Goal: Information Seeking & Learning: Compare options

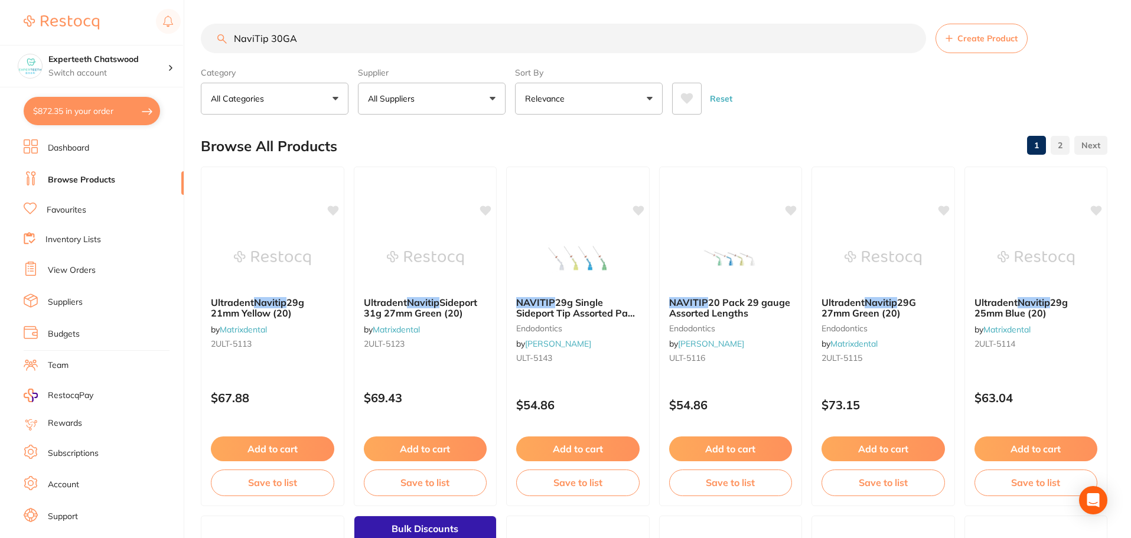
scroll to position [1, 0]
drag, startPoint x: 315, startPoint y: 41, endPoint x: 217, endPoint y: 51, distance: 98.5
click at [217, 51] on input "NaviTip 30GA" at bounding box center [563, 39] width 725 height 30
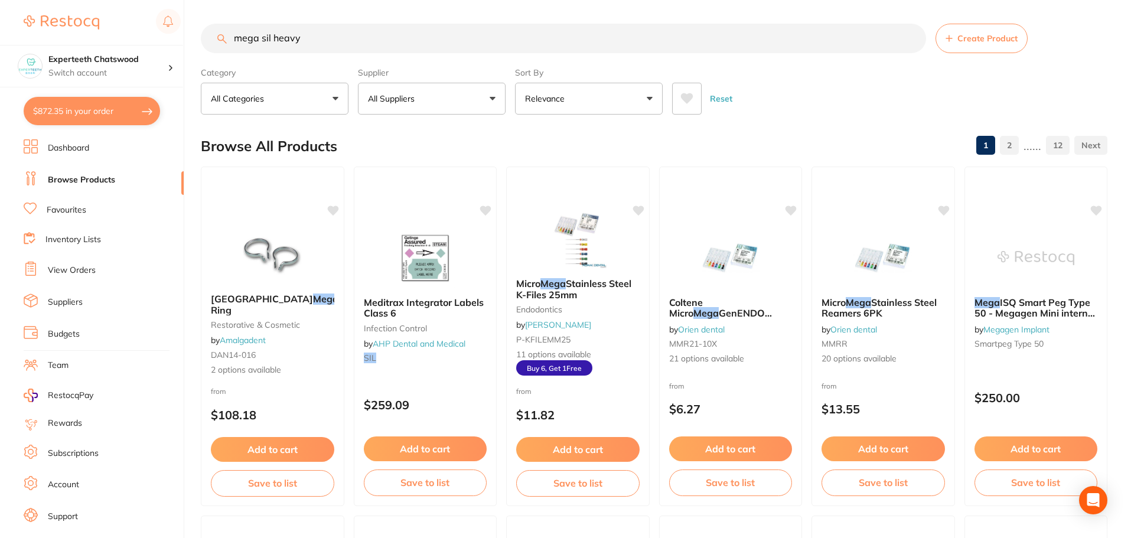
type input "mega sil heavy"
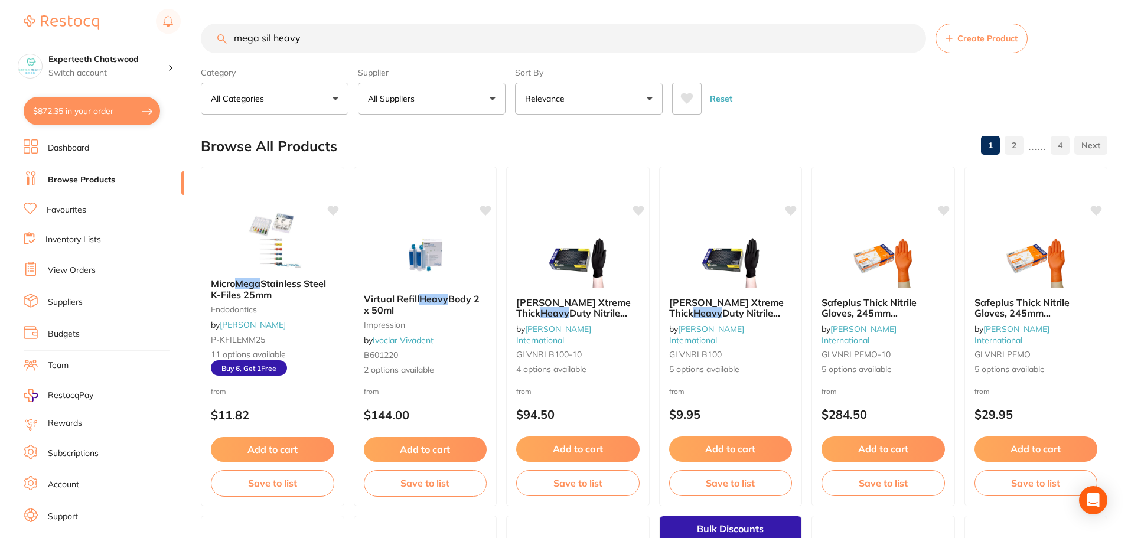
scroll to position [0, 0]
click at [461, 97] on button "All Suppliers" at bounding box center [432, 99] width 148 height 32
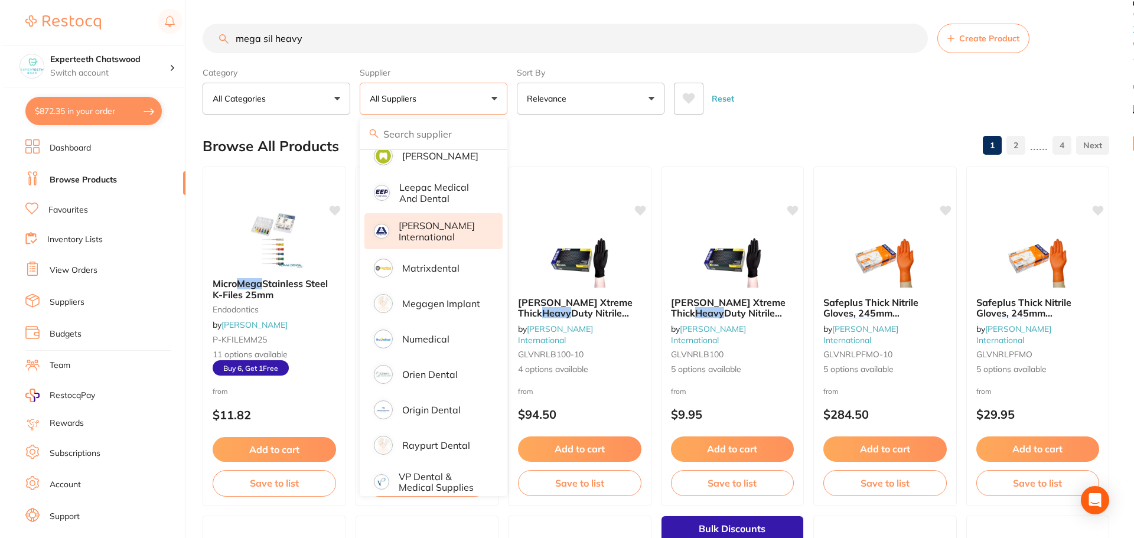
scroll to position [604, 0]
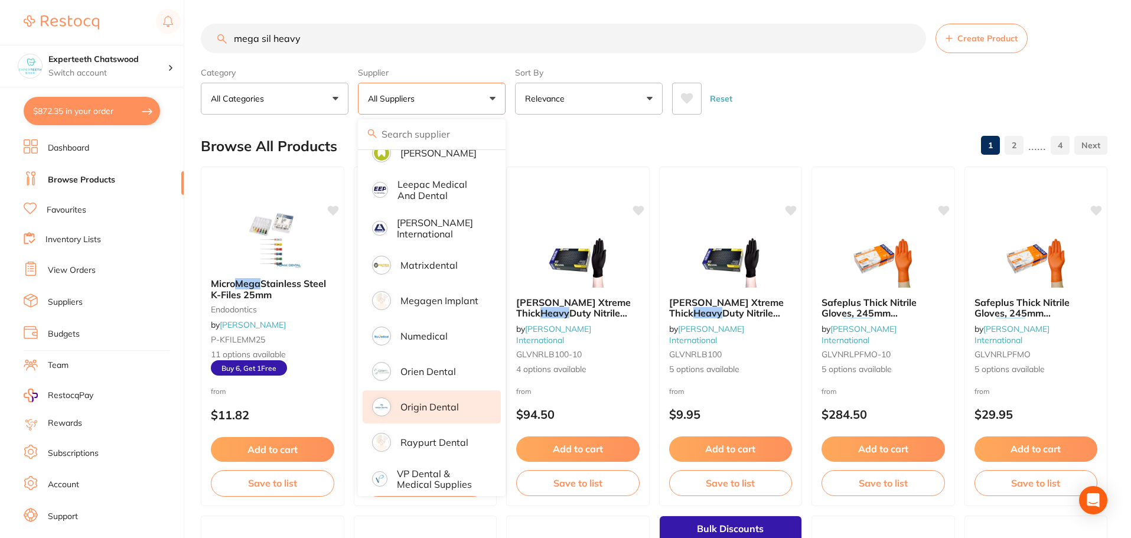
click at [437, 402] on p "Origin Dental" at bounding box center [430, 407] width 58 height 11
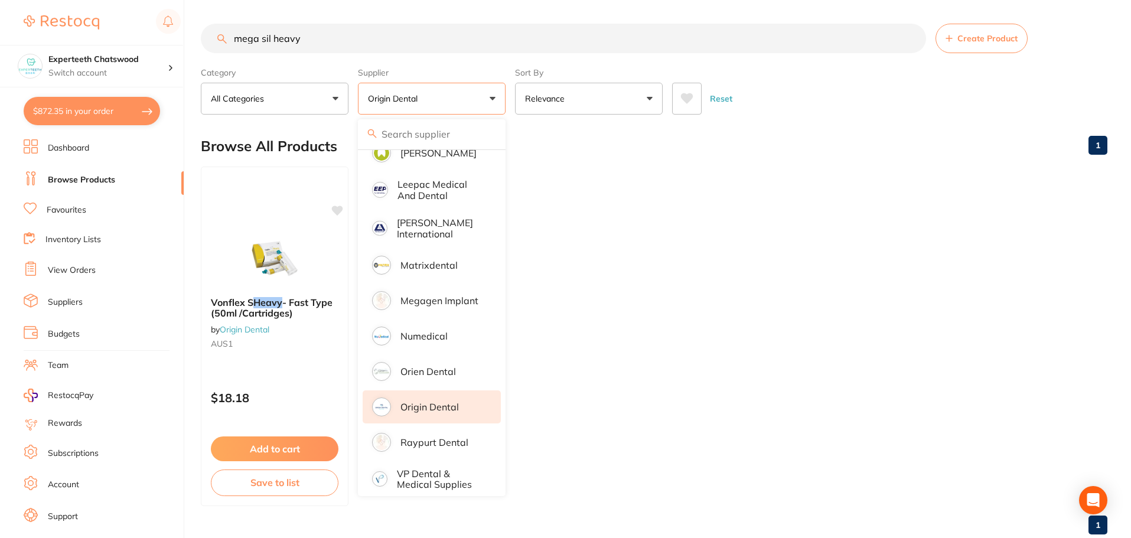
click at [640, 318] on ul "Vonflex S Heavy - Fast Type (50ml /Cartridges) by Origin Dental AUS1 $18.18 Add…" at bounding box center [654, 337] width 907 height 340
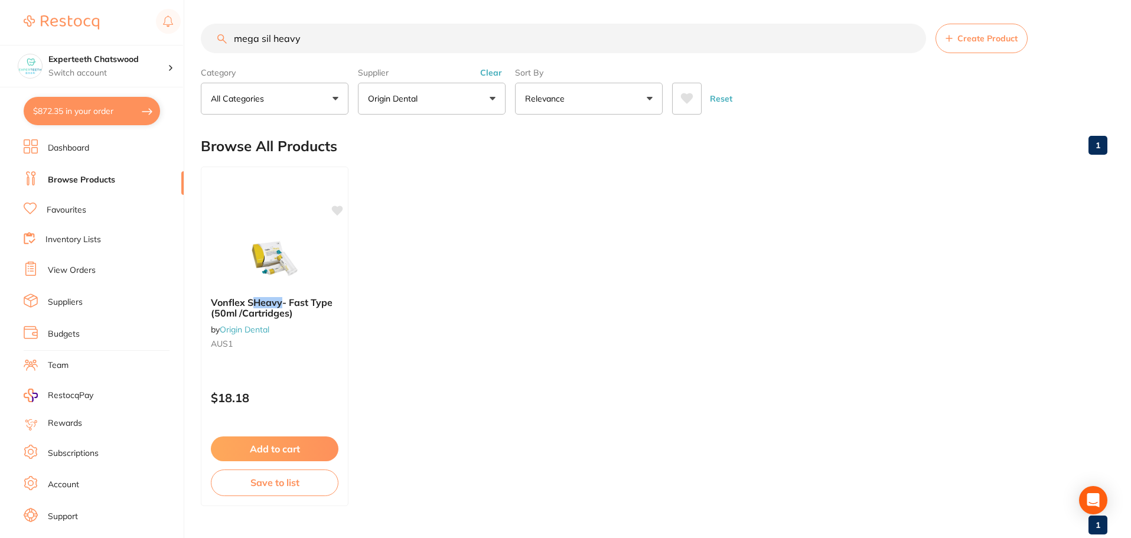
drag, startPoint x: 323, startPoint y: 38, endPoint x: 43, endPoint y: 27, distance: 280.3
click at [54, 15] on div "$872.35 Experteeth Chatswood Switch account Experteeth Chatswood $872.35 in you…" at bounding box center [565, 269] width 1131 height 538
click at [68, 210] on link "Favourites" at bounding box center [67, 210] width 40 height 12
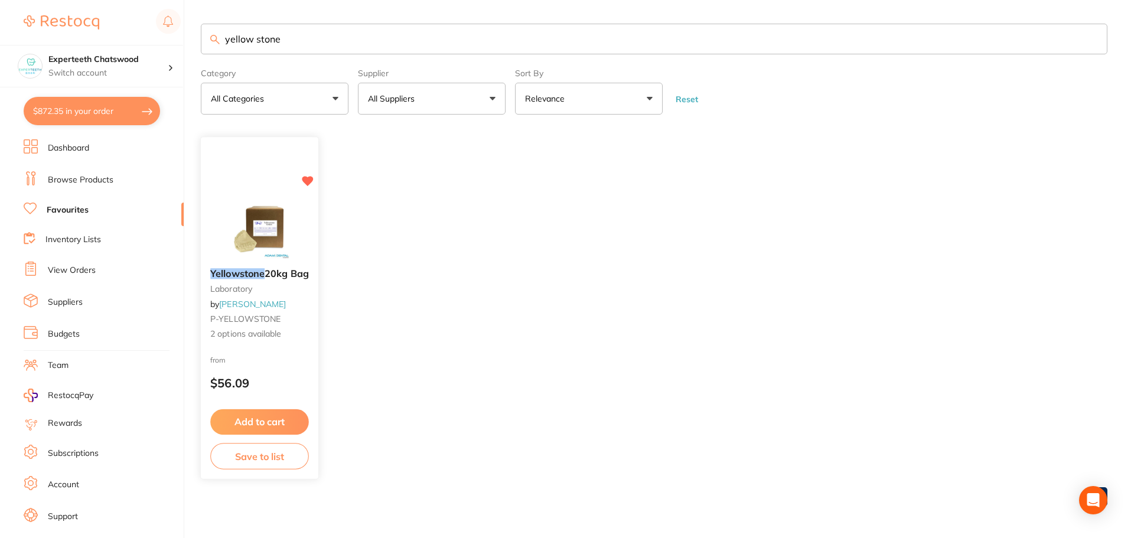
click at [278, 227] on img at bounding box center [259, 230] width 77 height 60
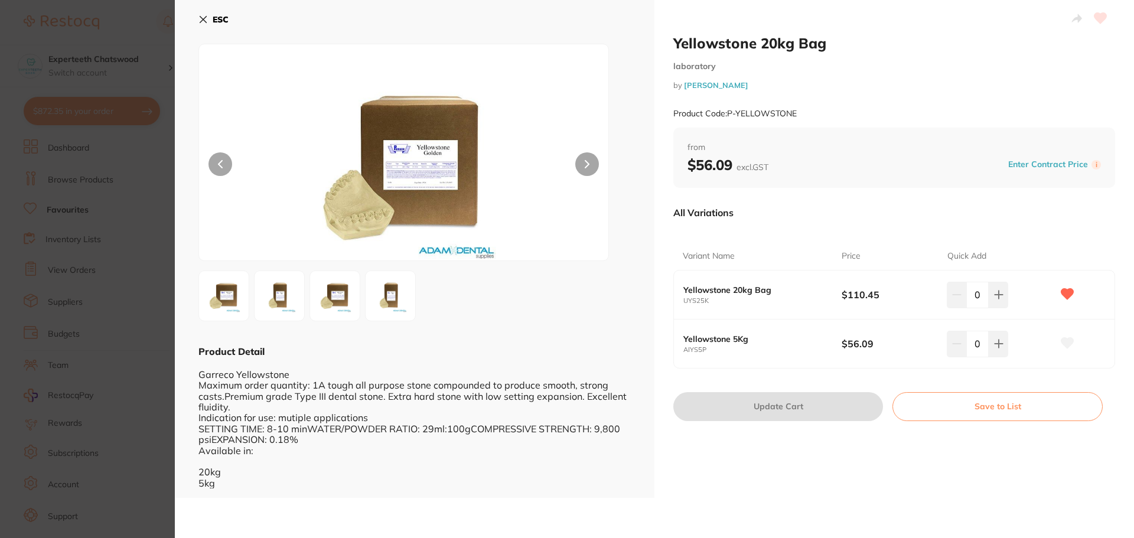
drag, startPoint x: 428, startPoint y: 476, endPoint x: 431, endPoint y: 464, distance: 11.8
click at [428, 476] on div "Garreco Yellowstone Maximum order quantity: 1A tough all purpose stone compound…" at bounding box center [414, 423] width 432 height 131
drag, startPoint x: 821, startPoint y: 43, endPoint x: 672, endPoint y: 47, distance: 149.5
click at [673, 47] on h2 "Yellowstone 20kg Bag" at bounding box center [894, 43] width 442 height 18
copy h2 "Yellowstone 20kg Bag"
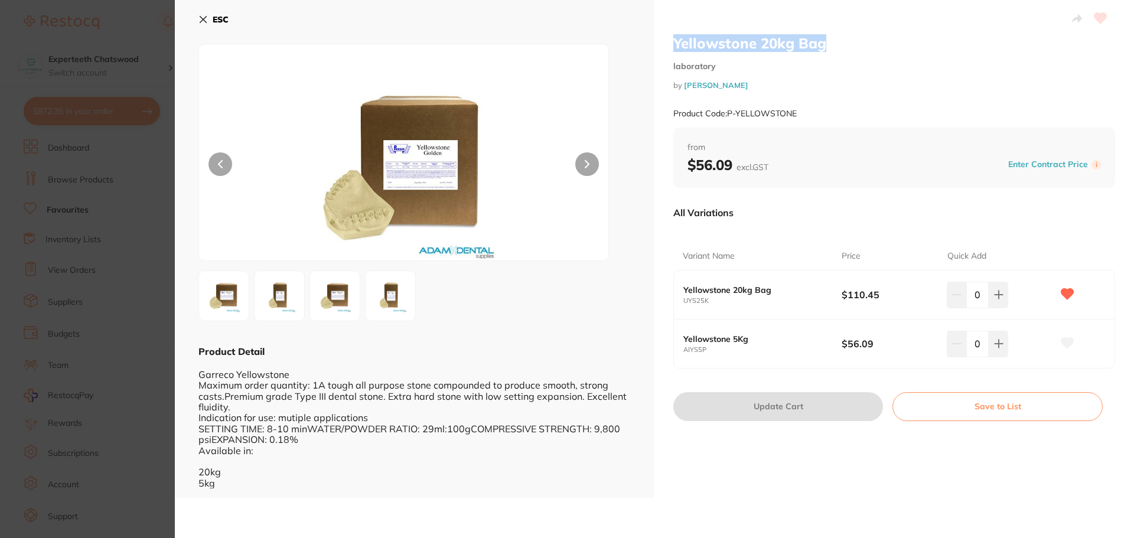
click at [209, 17] on button "ESC" at bounding box center [213, 19] width 30 height 20
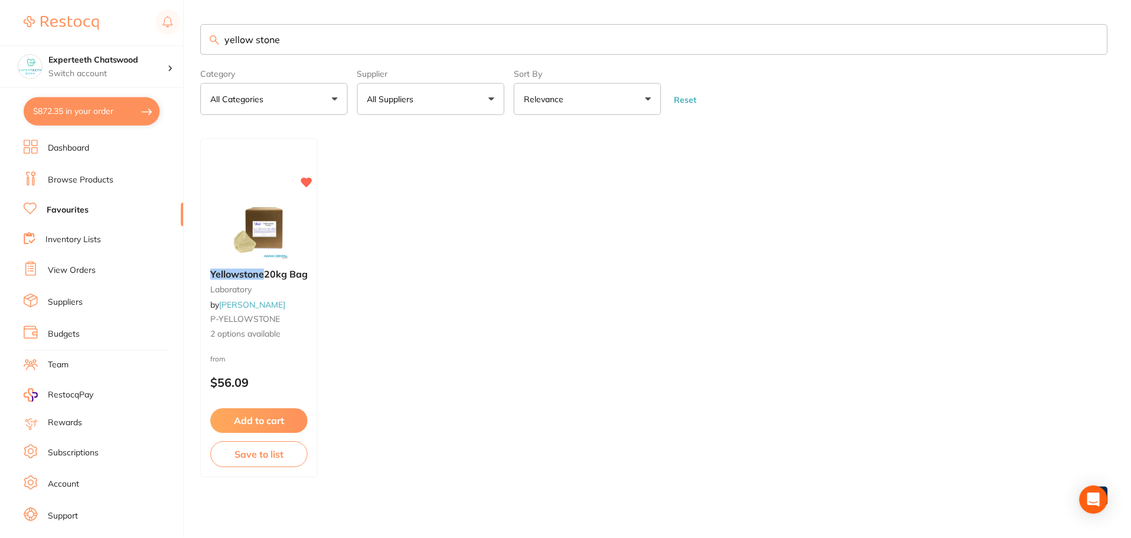
scroll to position [1, 0]
click at [271, 234] on img at bounding box center [259, 228] width 77 height 60
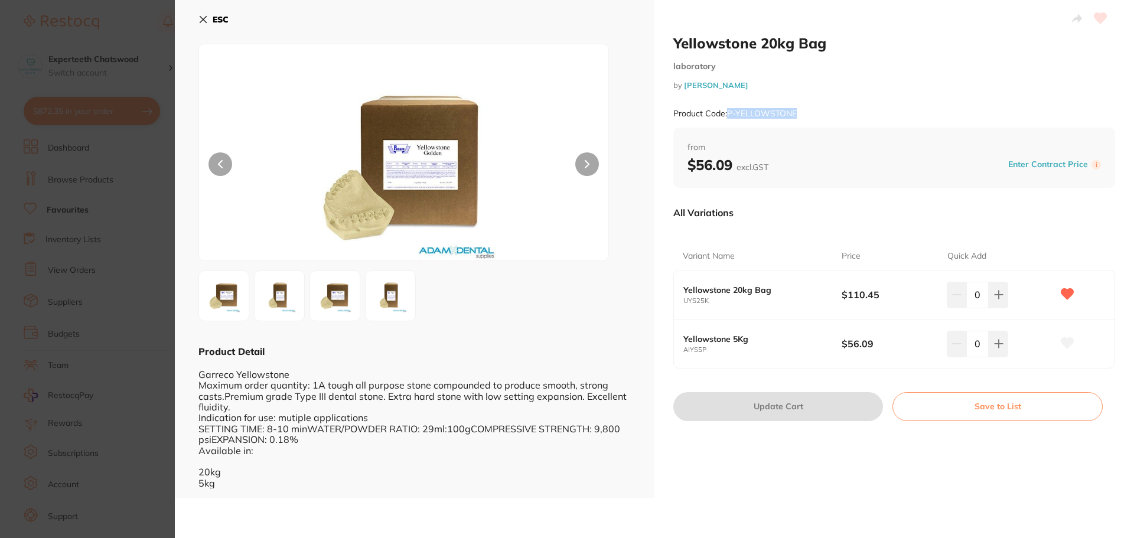
drag, startPoint x: 826, startPoint y: 112, endPoint x: 729, endPoint y: 116, distance: 97.6
click at [729, 116] on div "Product Code: P-YELLOWSTONE" at bounding box center [894, 113] width 442 height 29
copy small "P-YELLOWSTONE"
click at [214, 20] on b "ESC" at bounding box center [221, 19] width 16 height 11
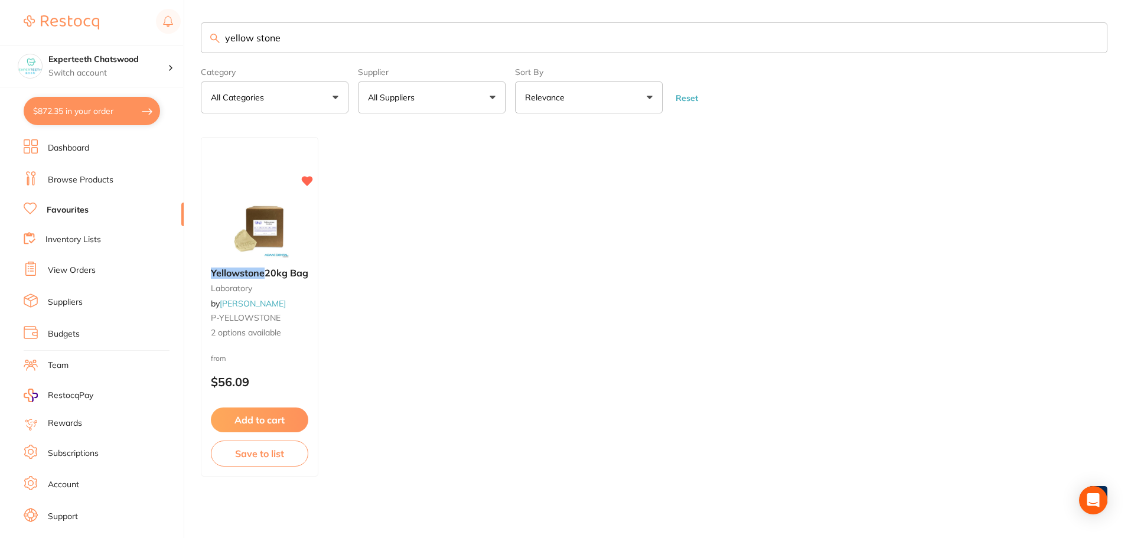
drag, startPoint x: 303, startPoint y: 47, endPoint x: 141, endPoint y: 41, distance: 162.6
click at [141, 41] on div "$872.35 Experteeth Chatswood Switch account Experteeth Chatswood $872.35 in you…" at bounding box center [565, 268] width 1131 height 538
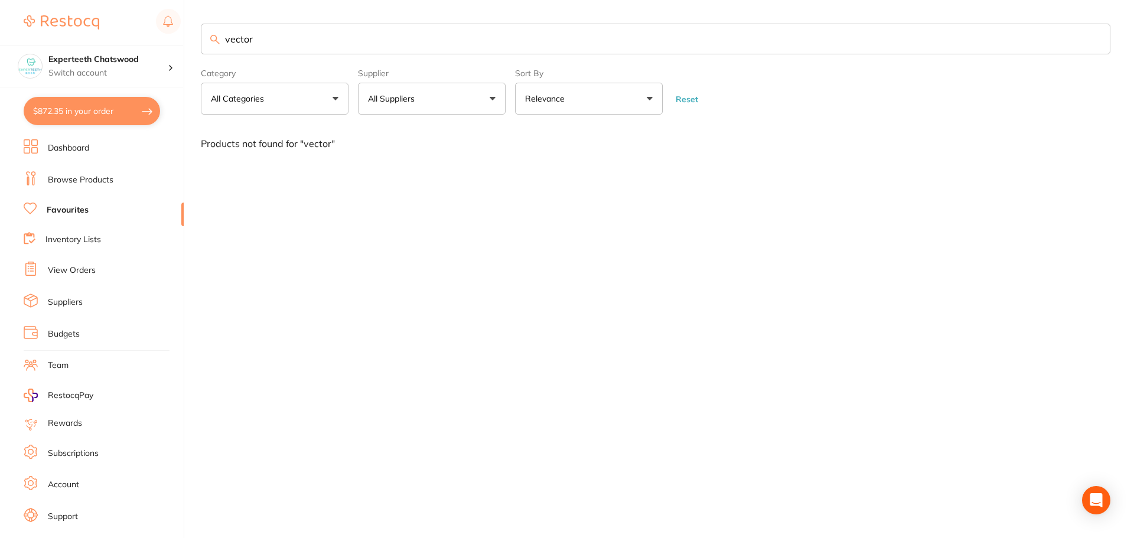
click at [274, 39] on input "vector" at bounding box center [656, 39] width 910 height 31
drag, startPoint x: 279, startPoint y: 38, endPoint x: 91, endPoint y: 13, distance: 189.6
click at [91, 13] on div "$872.35 Experteeth Chatswood Switch account Experteeth Chatswood $872.35 in you…" at bounding box center [567, 269] width 1134 height 538
type input "kerr take 1 advanced"
click at [69, 174] on link "Browse Products" at bounding box center [81, 180] width 66 height 12
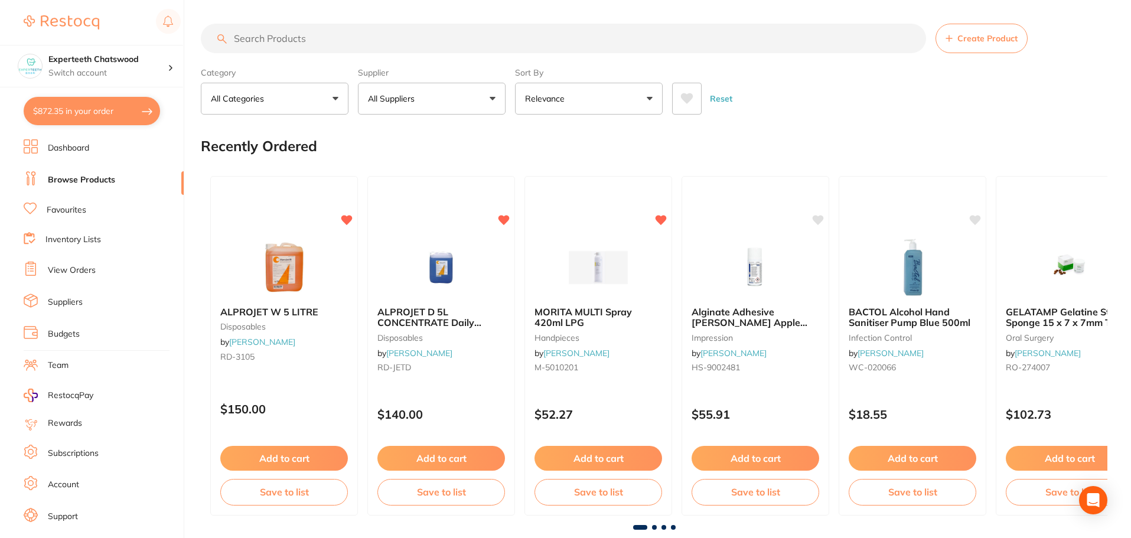
click at [305, 35] on input "search" at bounding box center [563, 39] width 725 height 30
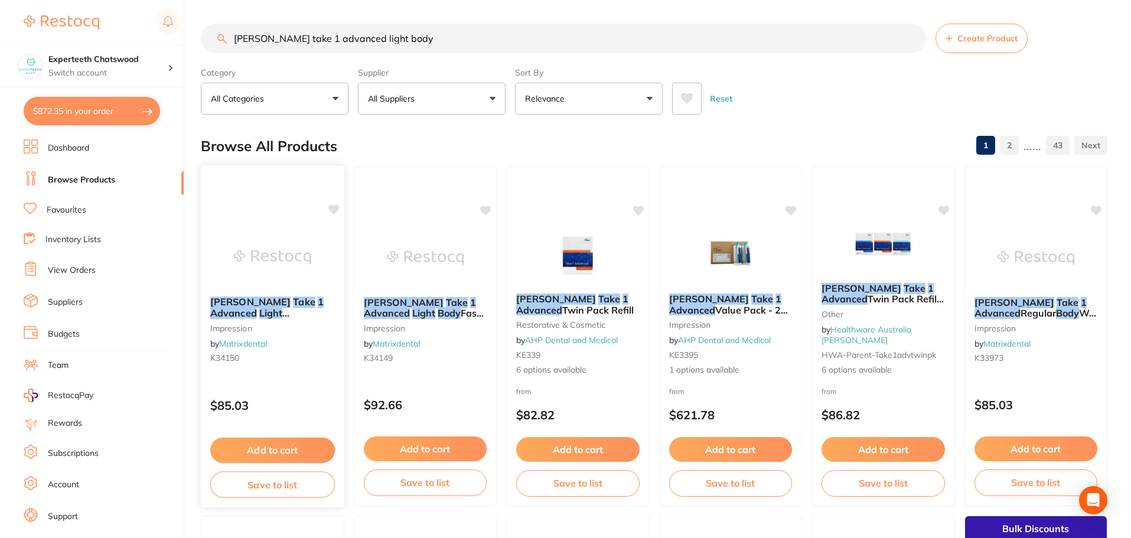
click at [279, 262] on img at bounding box center [272, 257] width 77 height 60
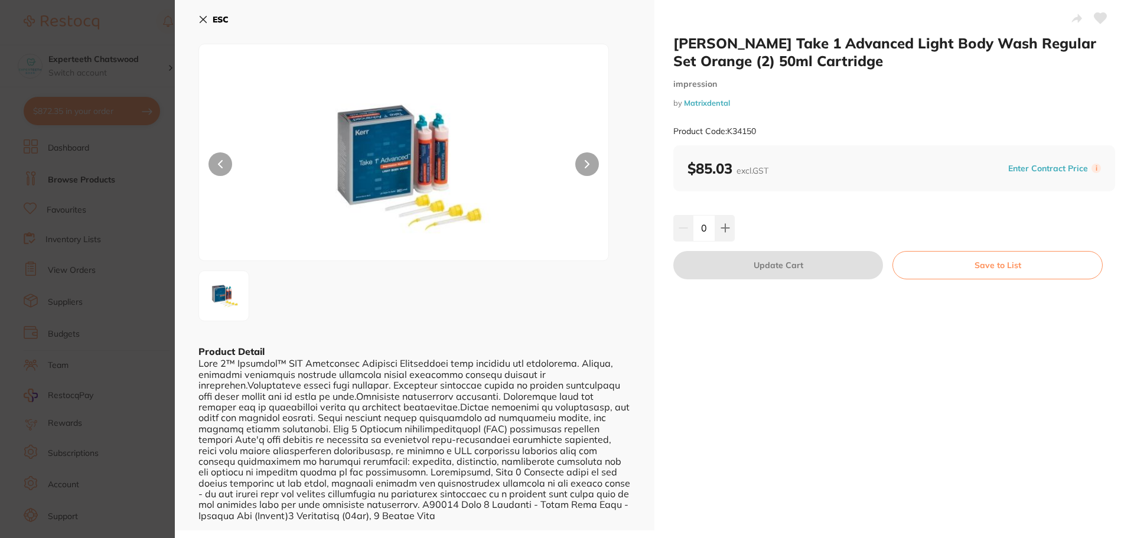
click at [208, 18] on button "ESC" at bounding box center [213, 19] width 30 height 20
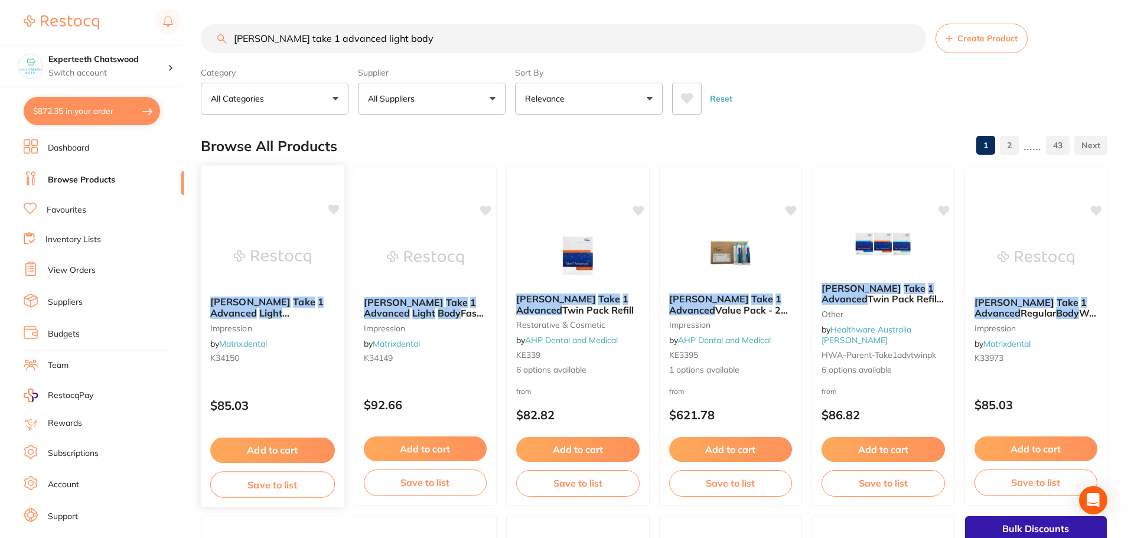
click at [263, 253] on img at bounding box center [272, 257] width 77 height 60
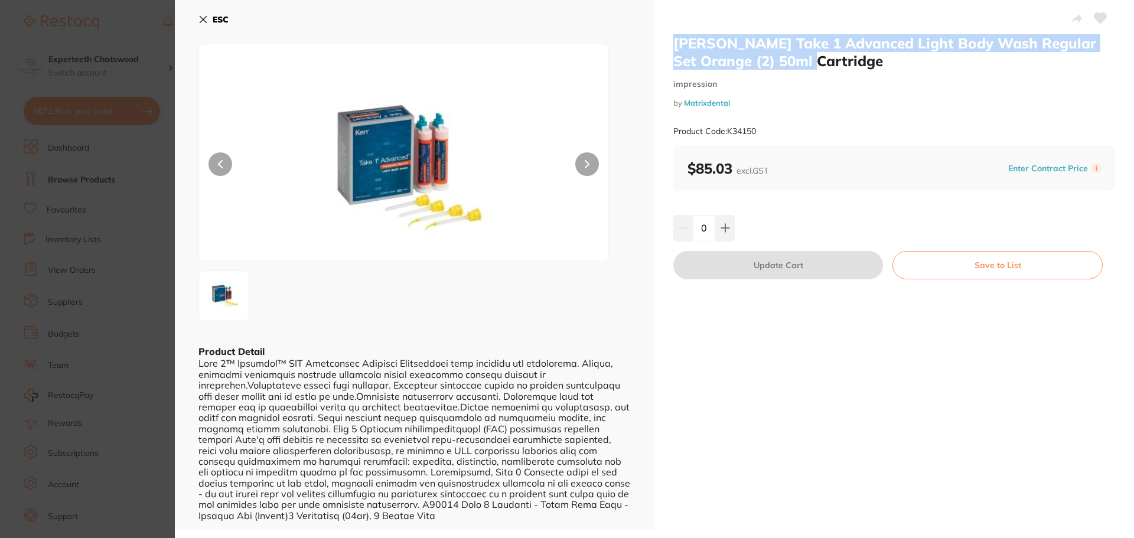
drag, startPoint x: 669, startPoint y: 41, endPoint x: 776, endPoint y: 64, distance: 109.8
click at [776, 64] on div "Kerr Take 1 Advanced Light Body Wash Regular Set Orange (2) 50ml Cartridge impr…" at bounding box center [895, 265] width 480 height 530
copy h2 "Kerr Take 1 Advanced Light Body Wash Regular Set Orange (2) 50ml Cartridge"
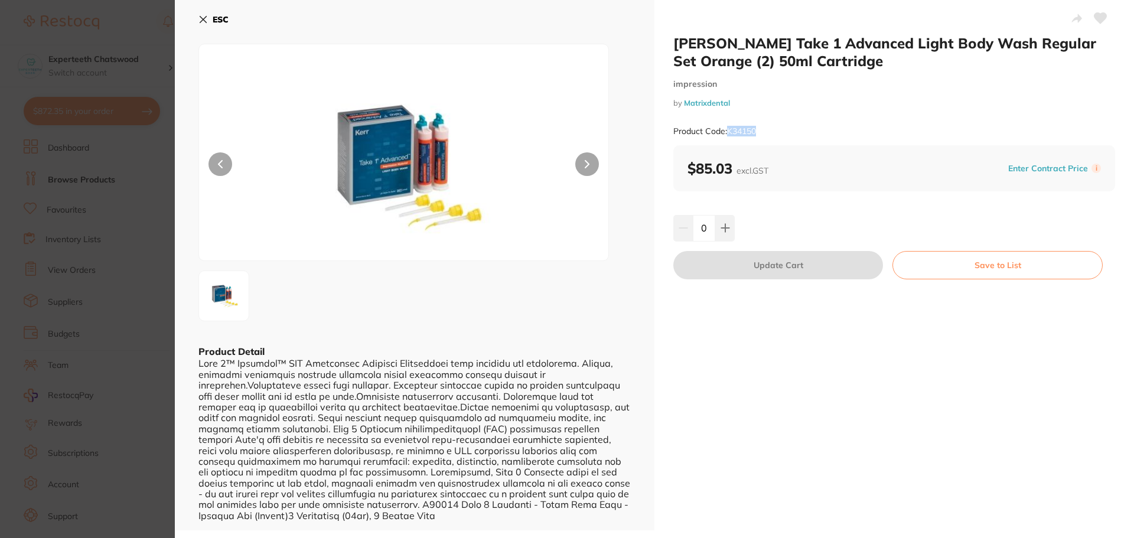
drag, startPoint x: 775, startPoint y: 130, endPoint x: 728, endPoint y: 134, distance: 47.4
click at [728, 134] on div "Product Code: K34150" at bounding box center [894, 131] width 442 height 29
copy small "K34150"
drag, startPoint x: 746, startPoint y: 105, endPoint x: 728, endPoint y: 100, distance: 19.1
click at [725, 106] on small "by Matrixdental" at bounding box center [894, 103] width 442 height 9
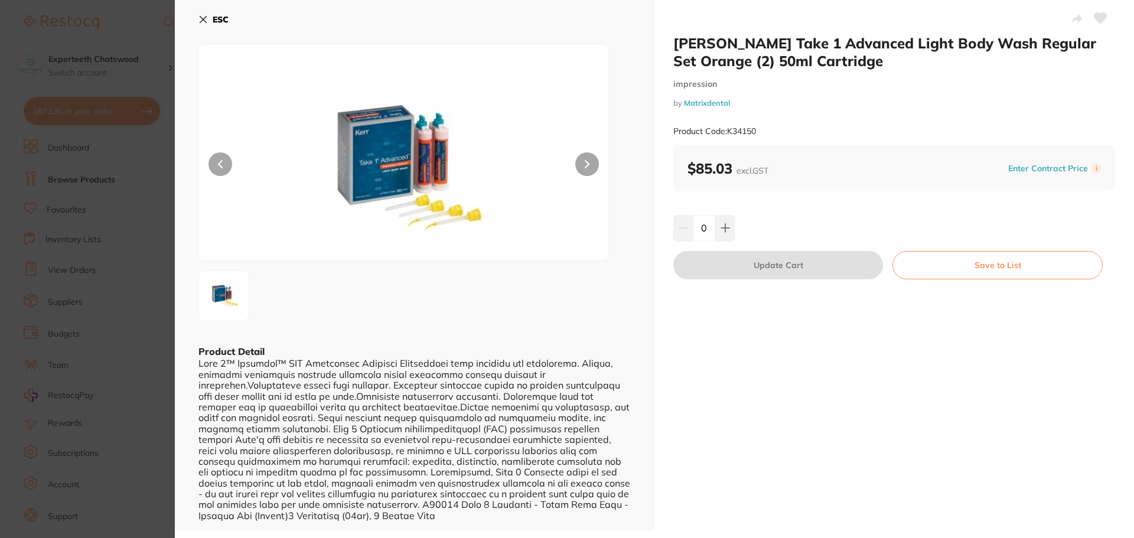
click at [818, 127] on div "Product Code: K34150" at bounding box center [894, 131] width 442 height 29
click at [215, 22] on b "ESC" at bounding box center [221, 19] width 16 height 11
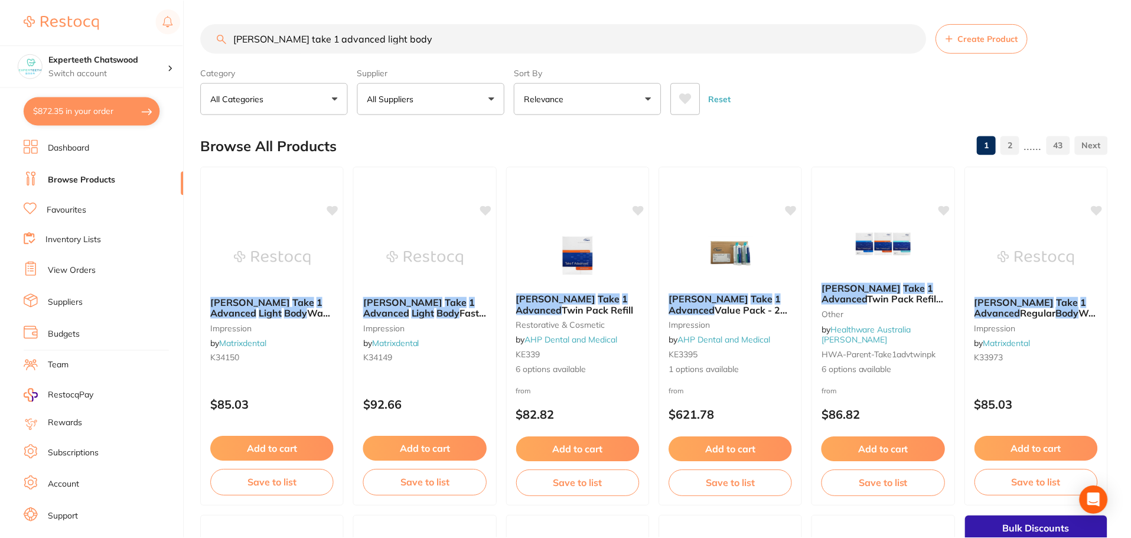
scroll to position [8, 0]
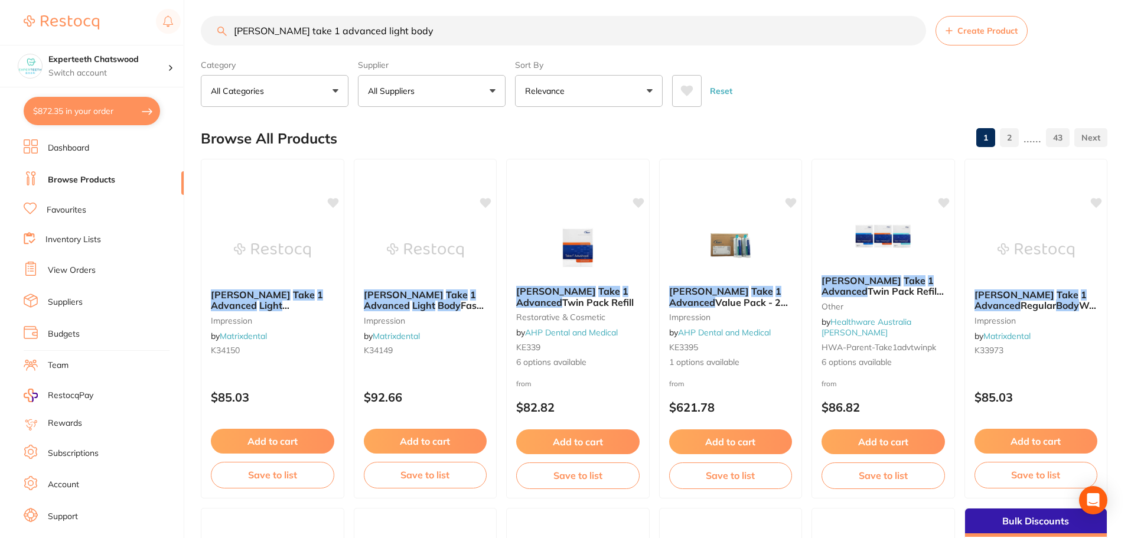
drag, startPoint x: 382, startPoint y: 33, endPoint x: 24, endPoint y: 16, distance: 359.0
click at [24, 16] on div "$872.35 Experteeth Chatswood Switch account Experteeth Chatswood $872.35 in you…" at bounding box center [565, 261] width 1131 height 538
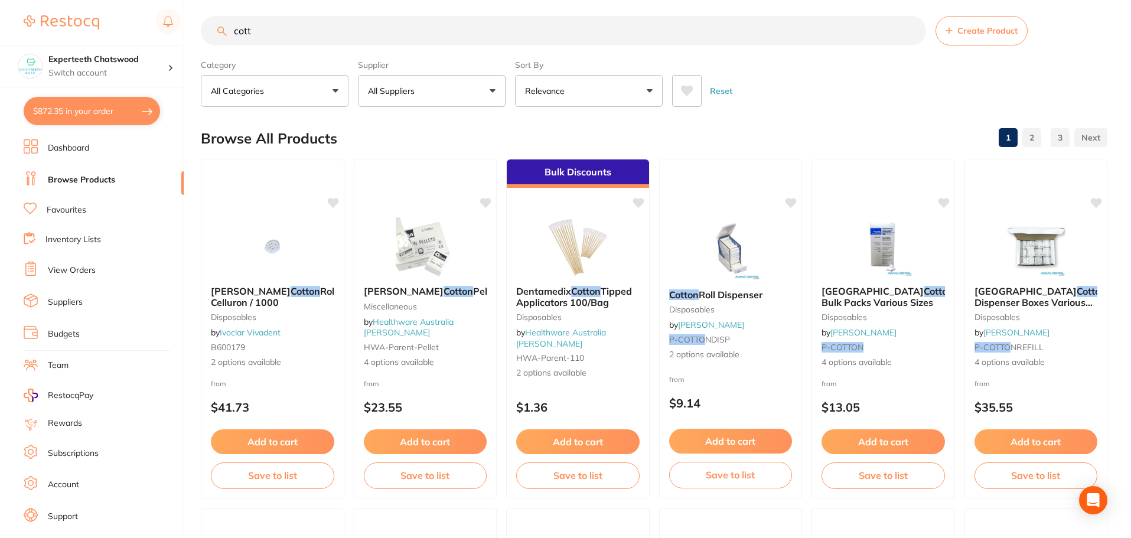
scroll to position [0, 0]
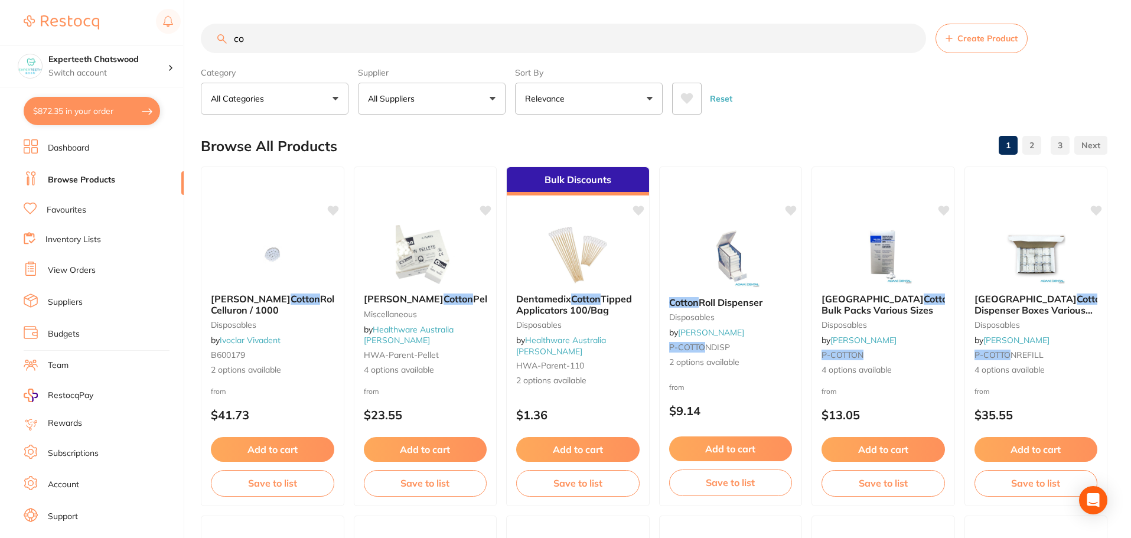
type input "c"
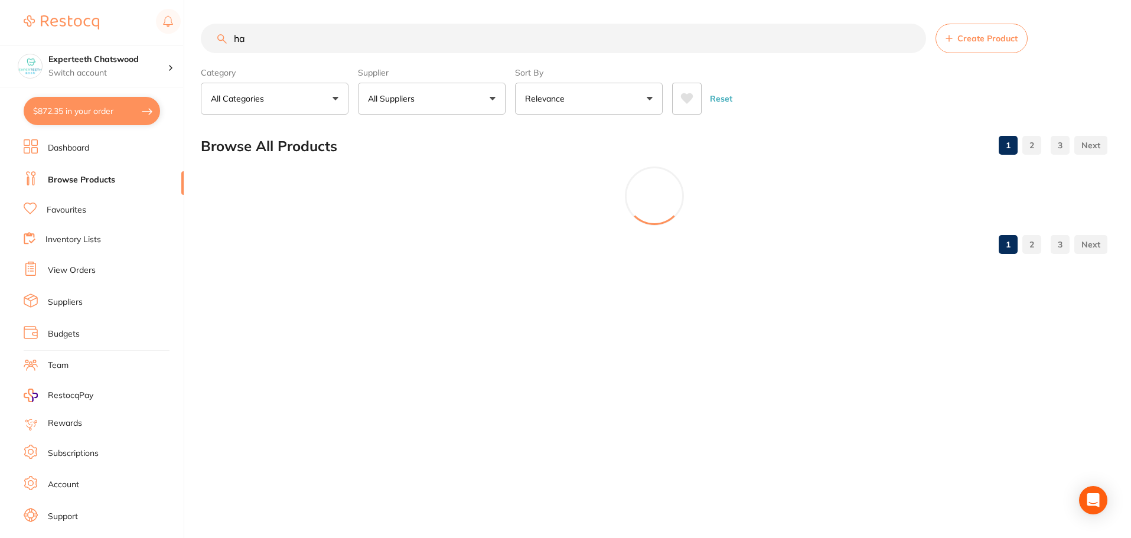
type input "h"
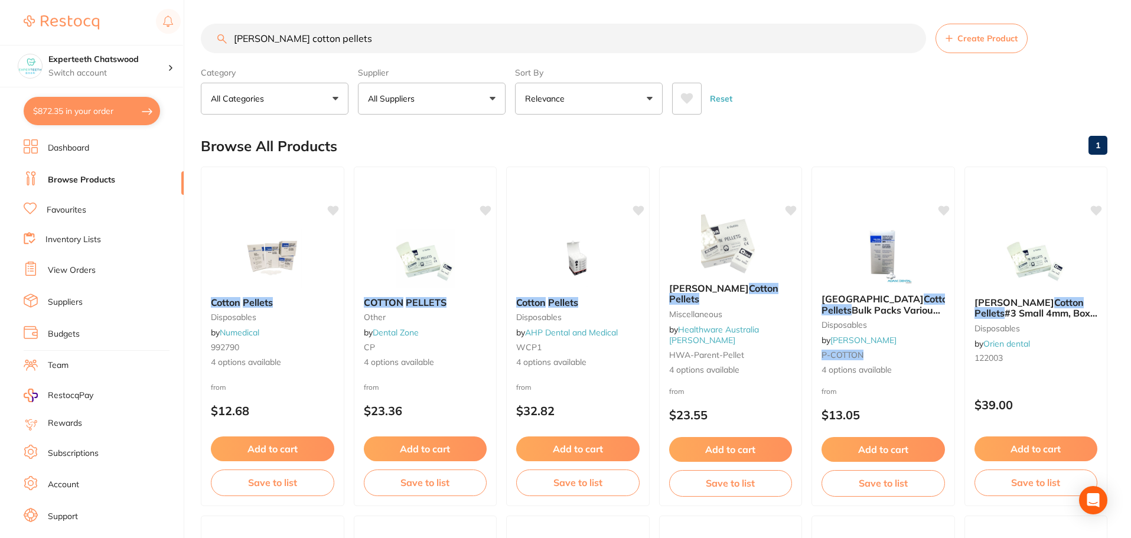
click at [482, 96] on button "All Suppliers" at bounding box center [432, 99] width 148 height 32
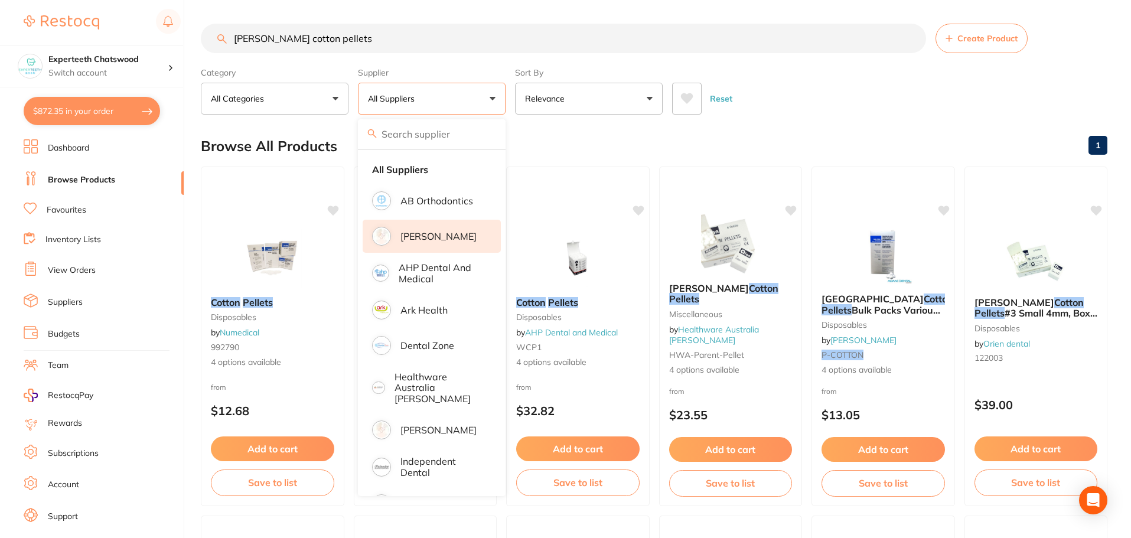
click at [433, 238] on p "[PERSON_NAME]" at bounding box center [439, 236] width 76 height 11
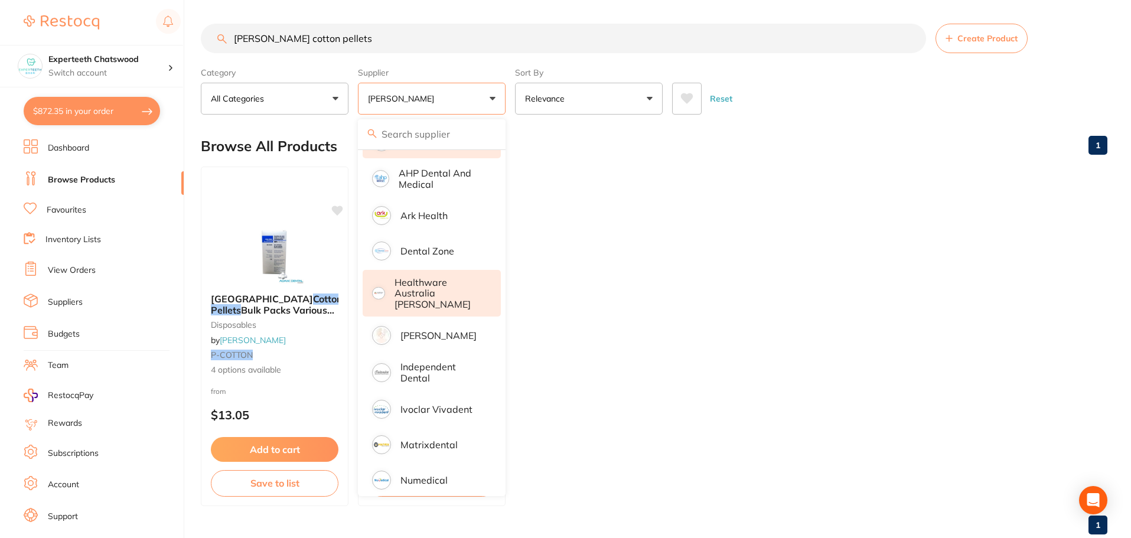
scroll to position [168, 0]
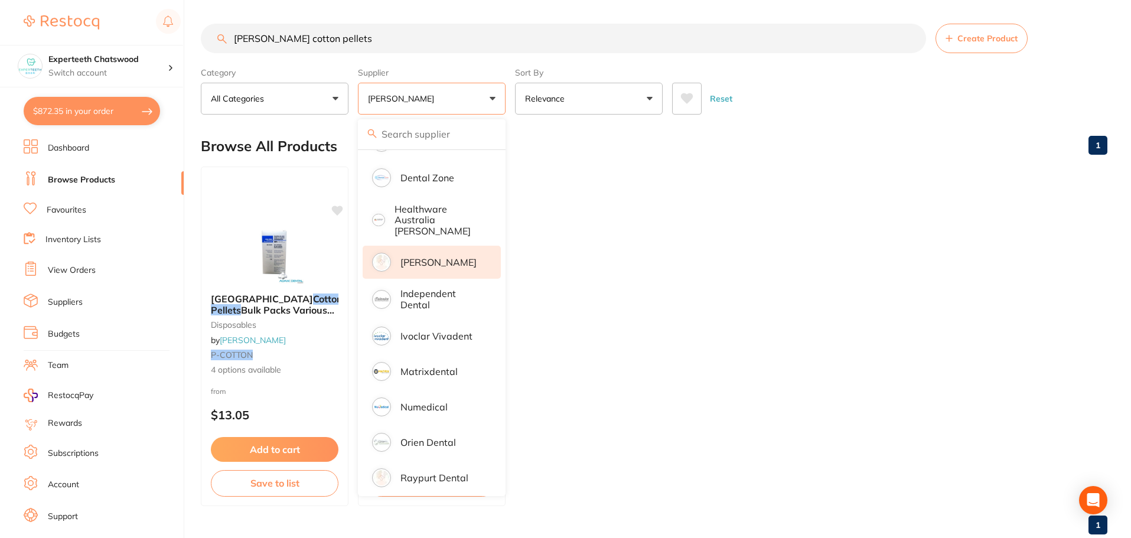
click at [448, 259] on p "[PERSON_NAME]" at bounding box center [439, 262] width 76 height 11
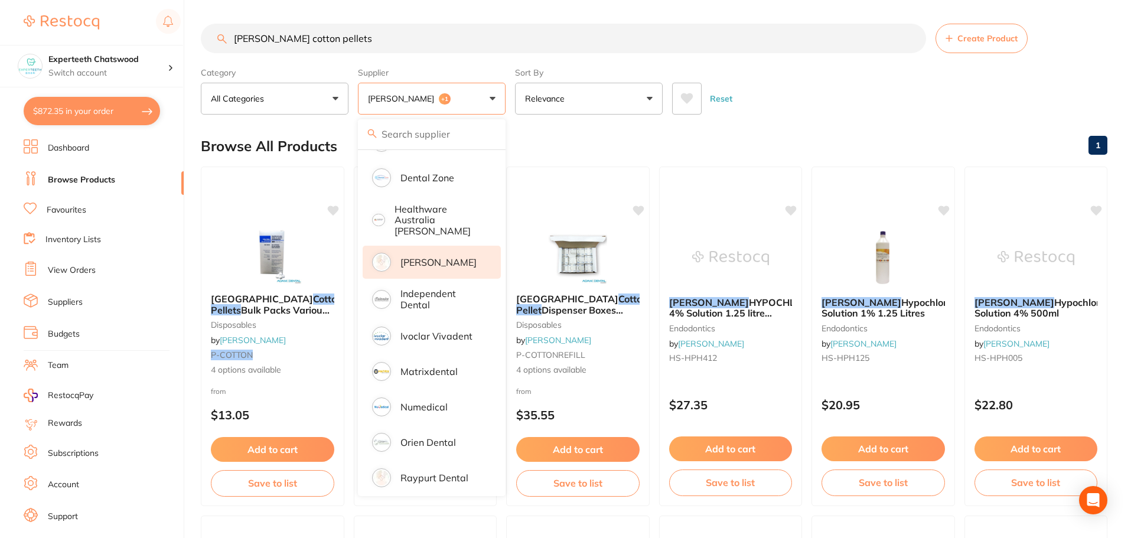
click at [872, 87] on div "Reset" at bounding box center [885, 93] width 426 height 41
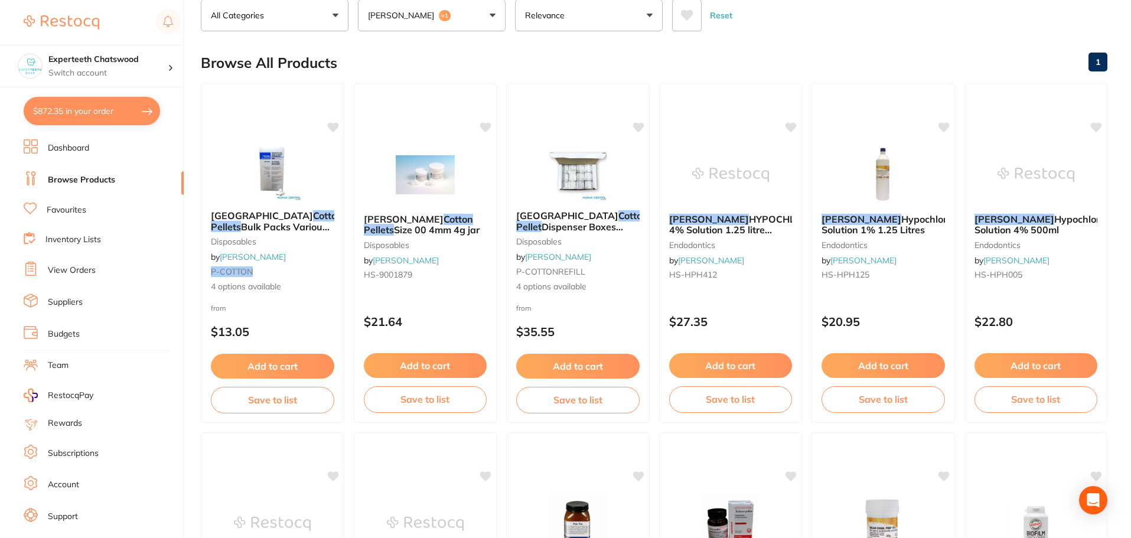
scroll to position [0, 0]
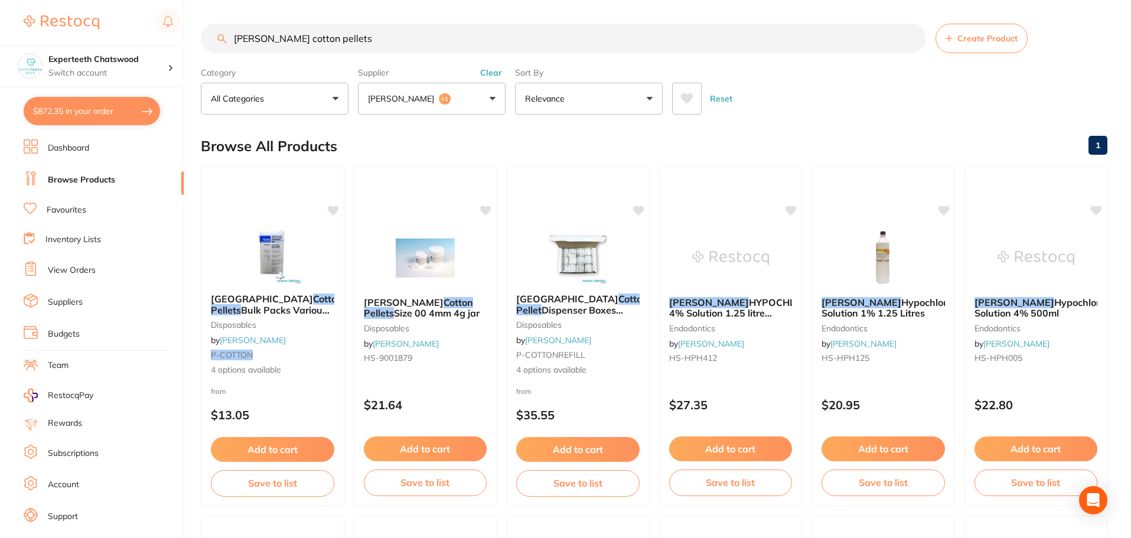
drag, startPoint x: 149, startPoint y: 27, endPoint x: 58, endPoint y: 19, distance: 90.7
click at [71, 19] on div "$872.35 Experteeth Chatswood Switch account Experteeth Chatswood $872.35 in you…" at bounding box center [565, 269] width 1131 height 538
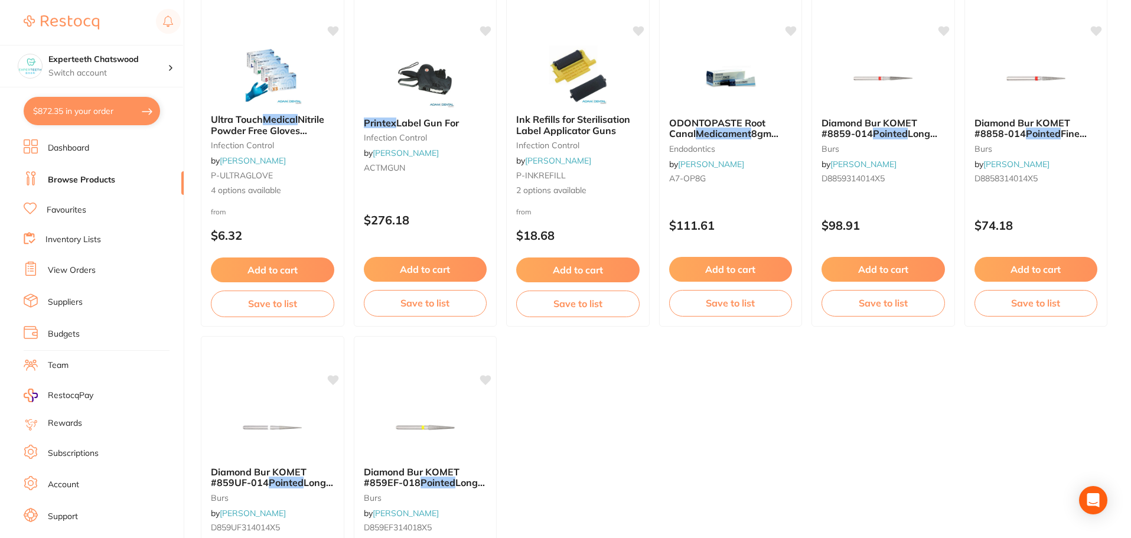
scroll to position [177, 0]
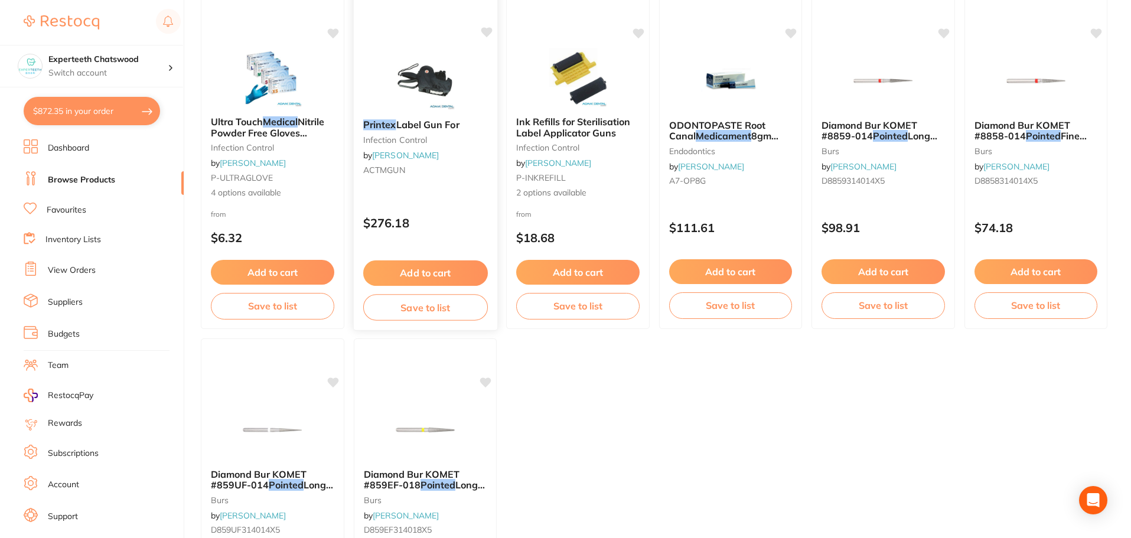
click at [406, 78] on img at bounding box center [424, 80] width 77 height 60
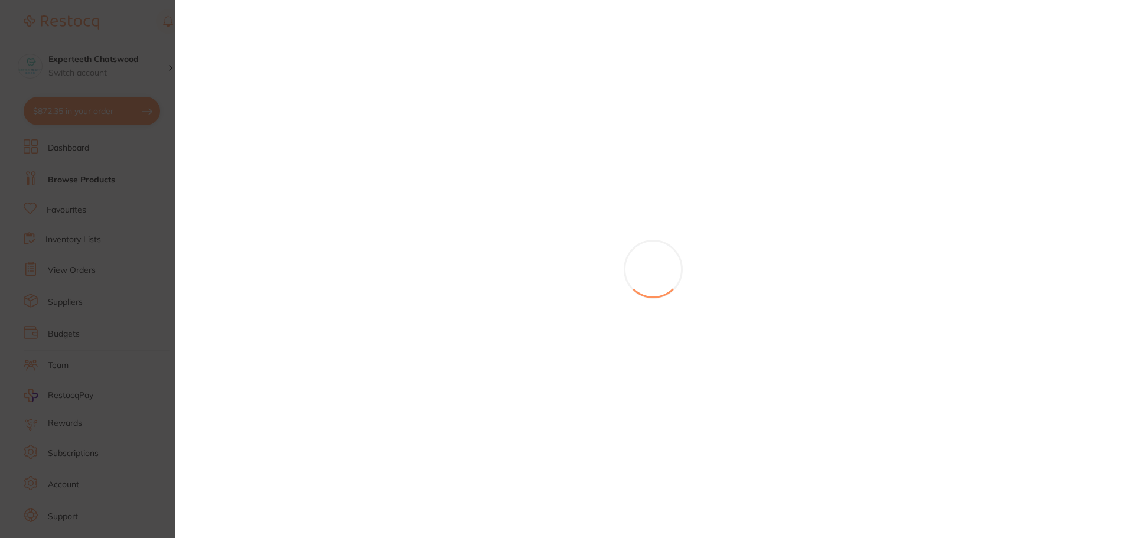
click at [431, 77] on section at bounding box center [565, 269] width 1131 height 538
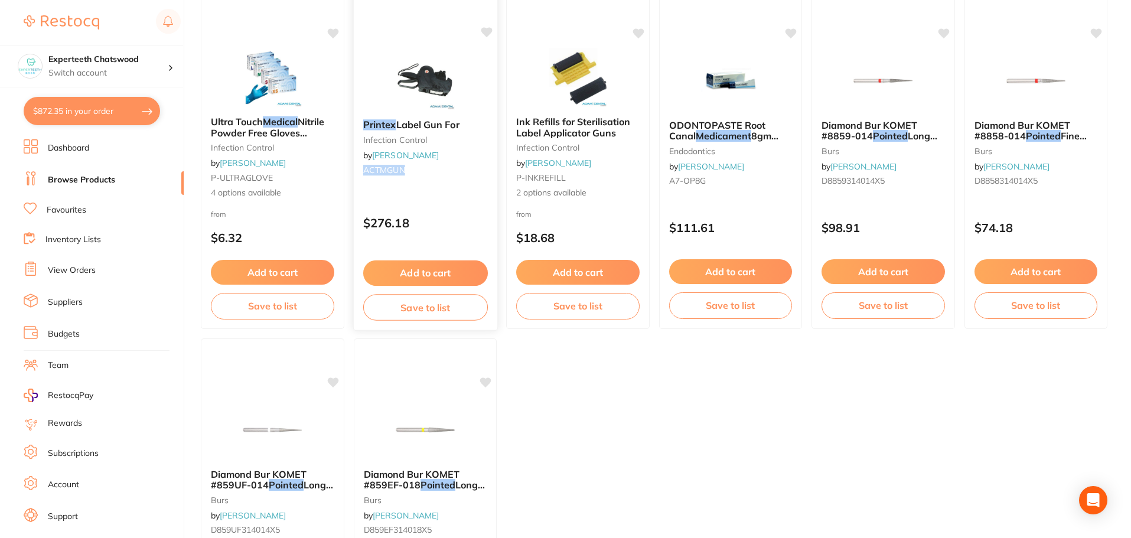
drag, startPoint x: 411, startPoint y: 173, endPoint x: 364, endPoint y: 174, distance: 46.7
click at [364, 174] on small "ACTMGUN" at bounding box center [425, 169] width 125 height 9
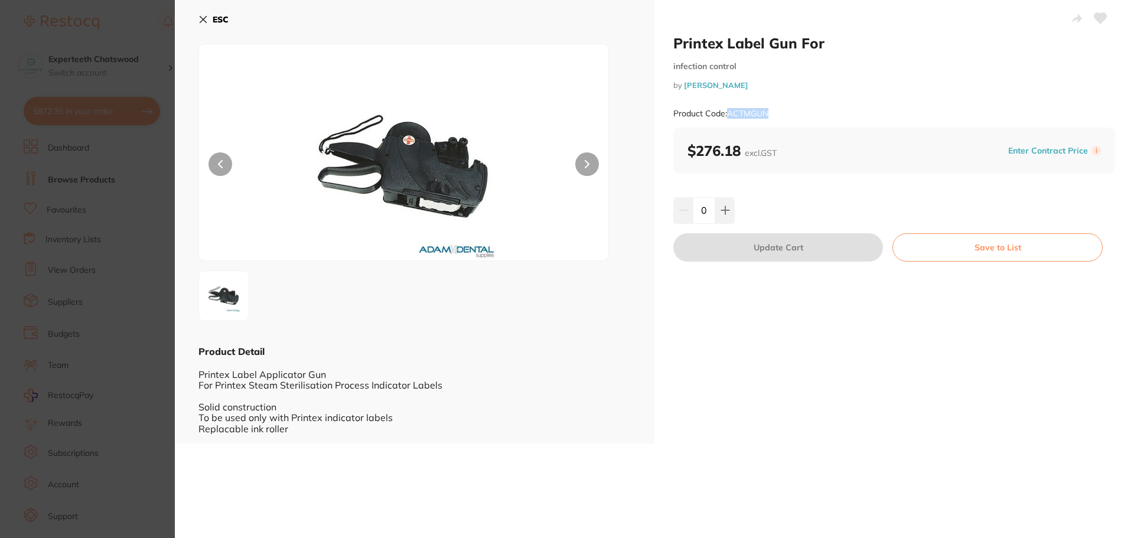
drag, startPoint x: 790, startPoint y: 112, endPoint x: 730, endPoint y: 115, distance: 60.9
click at [730, 115] on div "Product Code: ACTMGUN" at bounding box center [894, 113] width 442 height 29
copy small "ACTMGUN"
click at [215, 15] on b "ESC" at bounding box center [221, 19] width 16 height 11
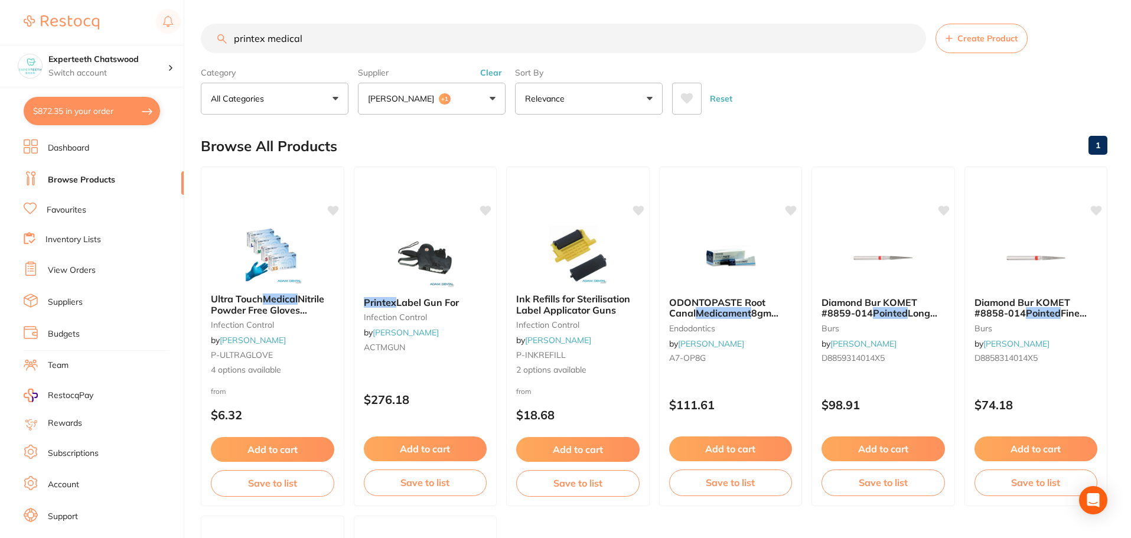
drag, startPoint x: 340, startPoint y: 34, endPoint x: 151, endPoint y: 22, distance: 190.0
click at [168, 24] on div "$872.35 Experteeth Chatswood Switch account Experteeth Chatswood $872.35 in you…" at bounding box center [565, 269] width 1131 height 538
paste input "Sterilization Pouch (300mm x 390mm)"
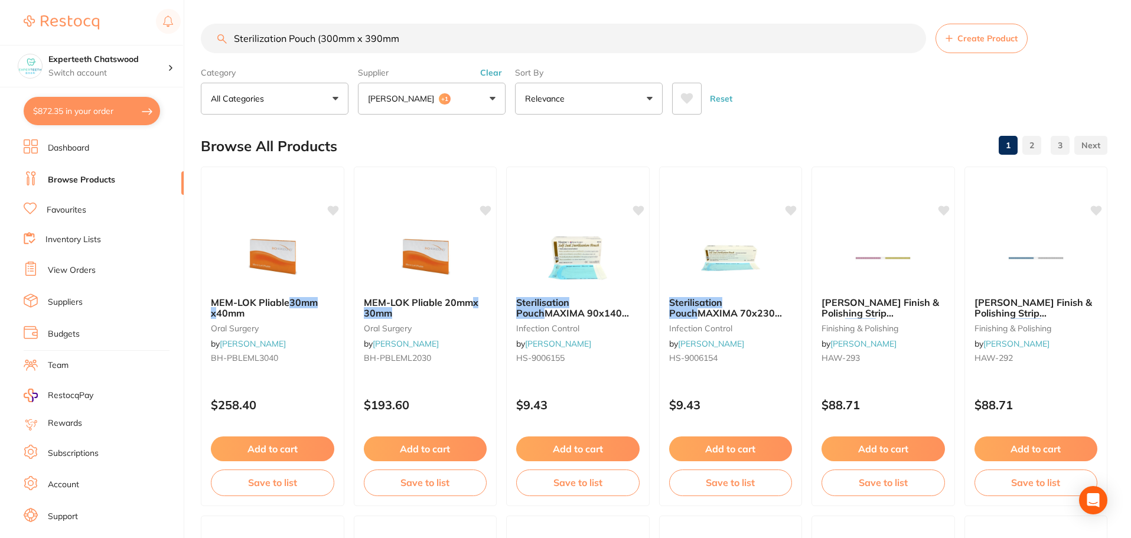
click at [321, 40] on input "Sterilization Pouch (300mm x 390mm" at bounding box center [563, 39] width 725 height 30
type input "Sterilization Pouch 300mm x 390mm"
click at [470, 100] on button "Adam Dental +1" at bounding box center [432, 99] width 148 height 32
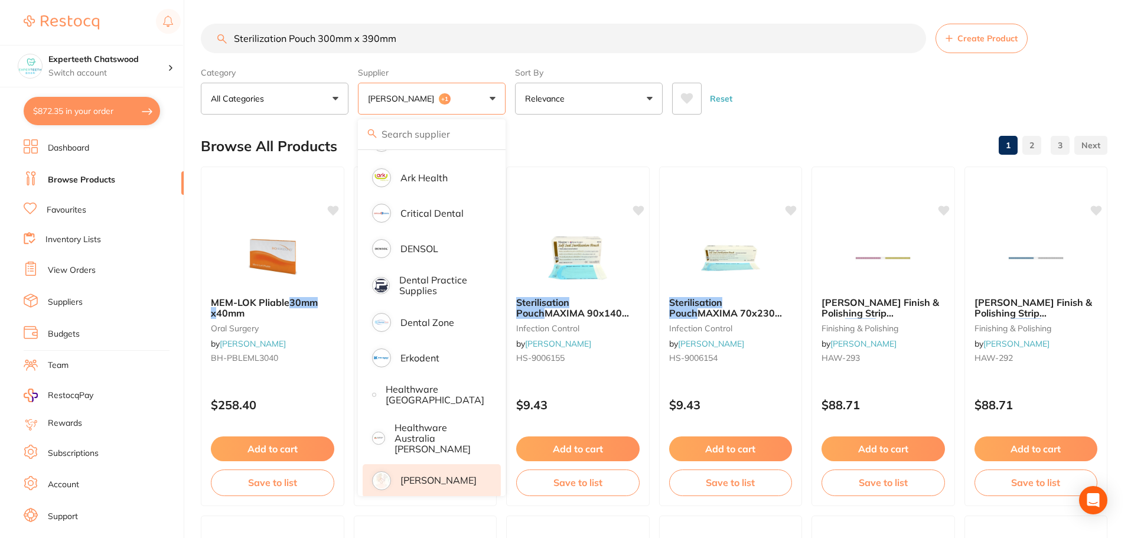
click at [427, 480] on p "[PERSON_NAME]" at bounding box center [439, 480] width 76 height 11
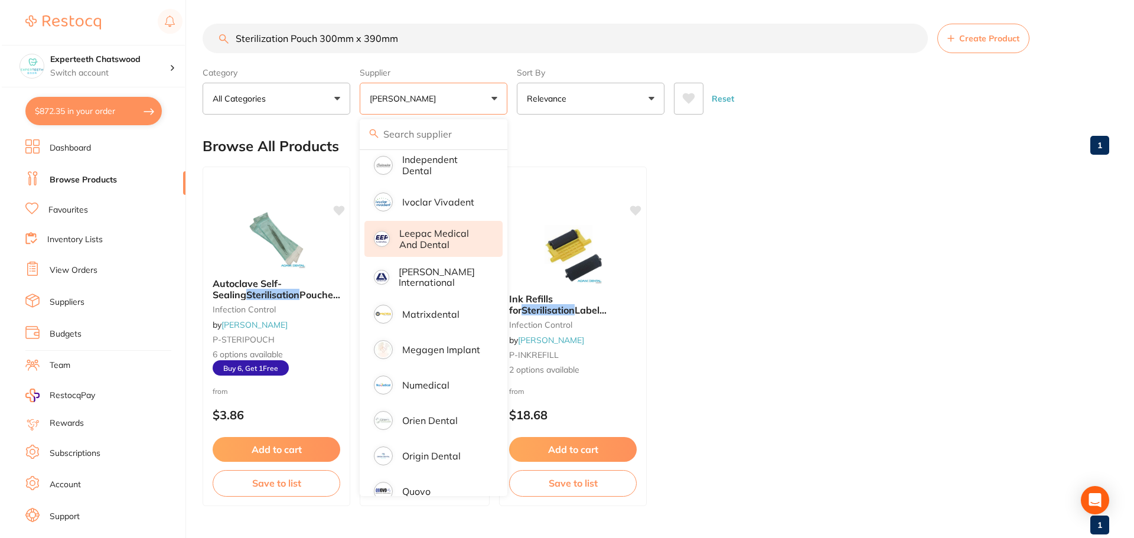
scroll to position [532, 0]
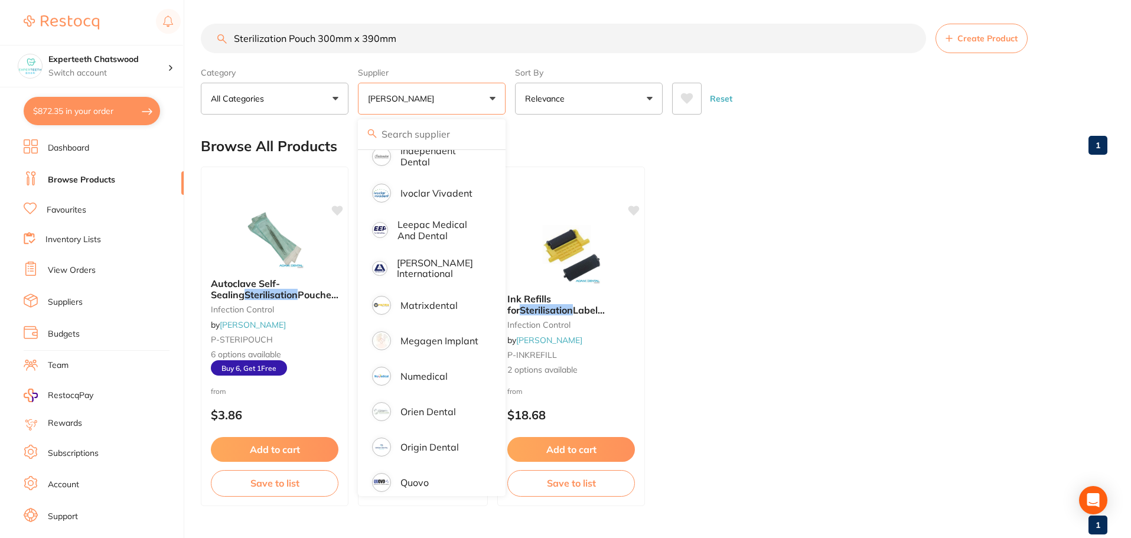
click at [806, 331] on ul "Autoclave Self-Sealing Sterilisation Pouches 200/pk infection control by Adam D…" at bounding box center [654, 337] width 907 height 340
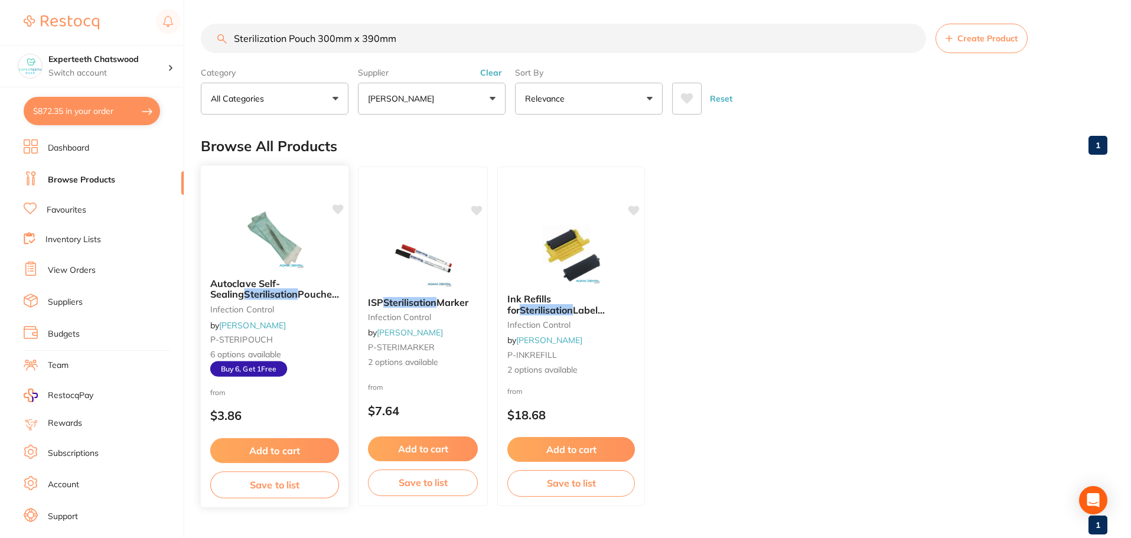
click at [280, 256] on img at bounding box center [274, 239] width 77 height 60
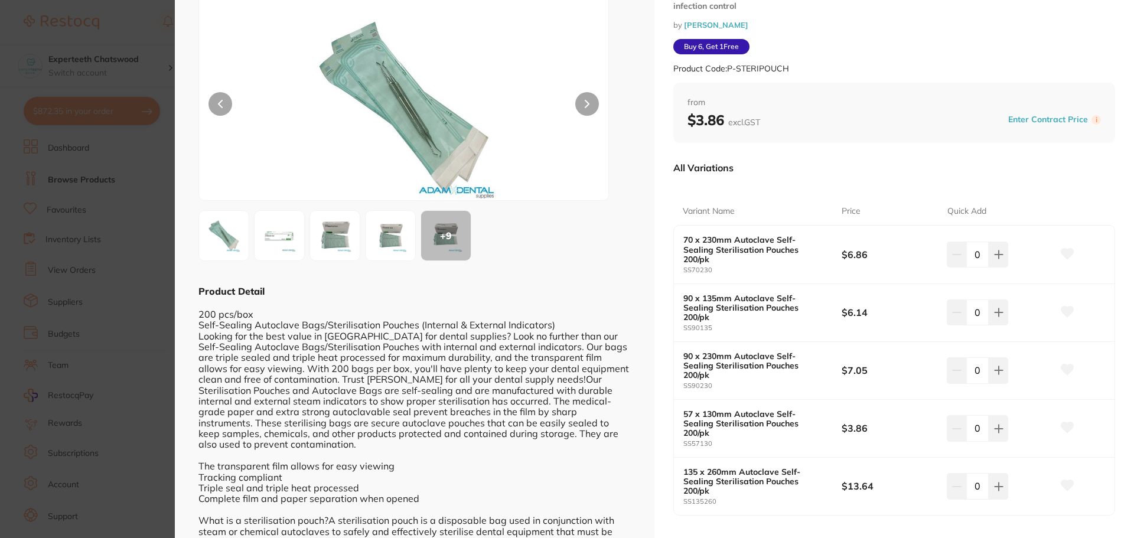
scroll to position [121, 0]
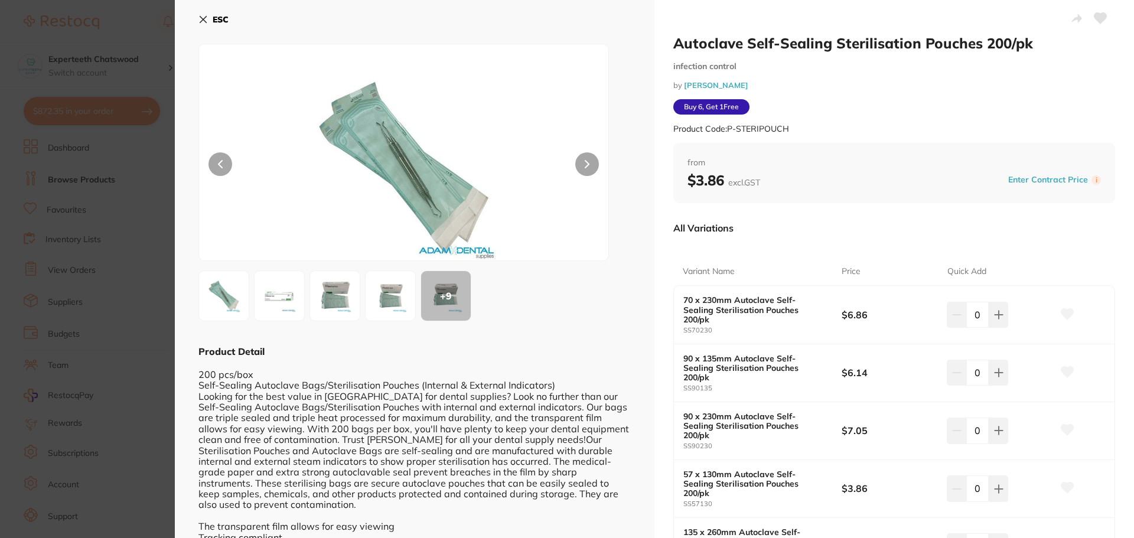
click at [197, 15] on div "ESC + 9 Product Detail 200 pcs/box Self-Sealing Autoclave Bags/Sterilisation Po…" at bounding box center [415, 336] width 480 height 672
click at [210, 17] on button "ESC" at bounding box center [213, 19] width 30 height 20
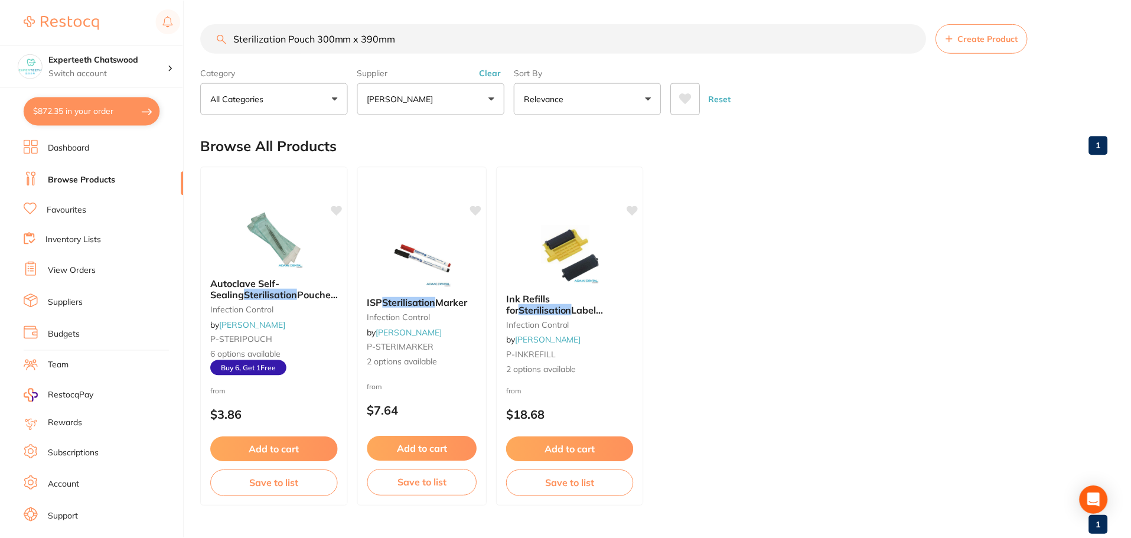
scroll to position [4, 0]
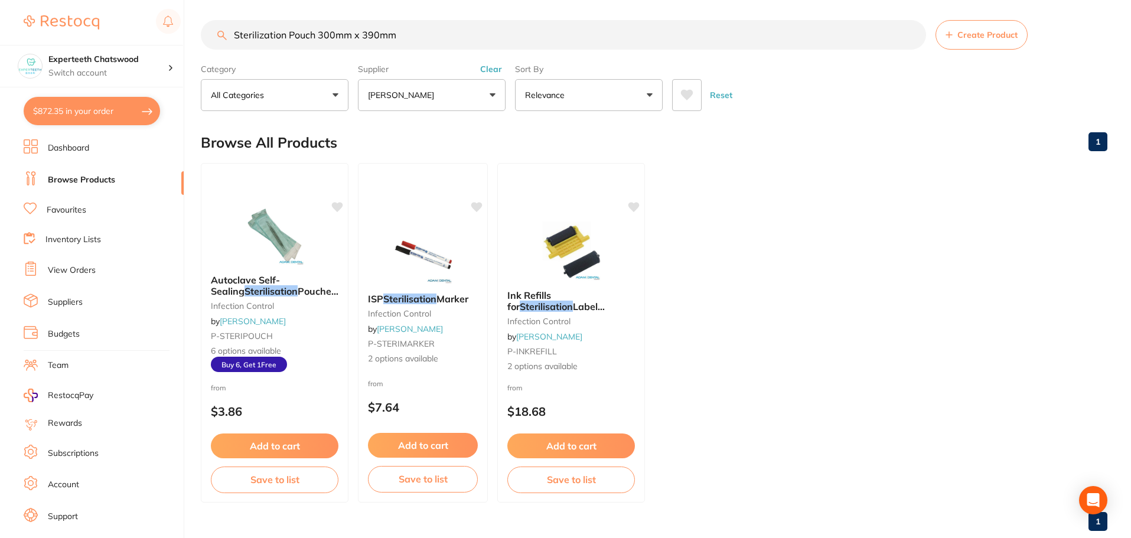
click at [436, 98] on button "[PERSON_NAME]" at bounding box center [432, 95] width 148 height 32
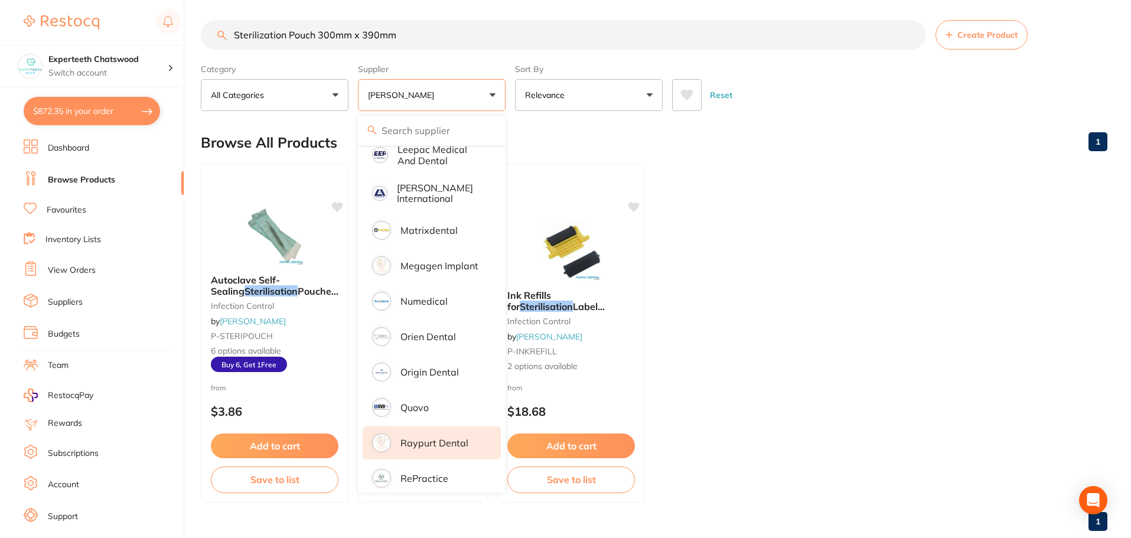
scroll to position [681, 0]
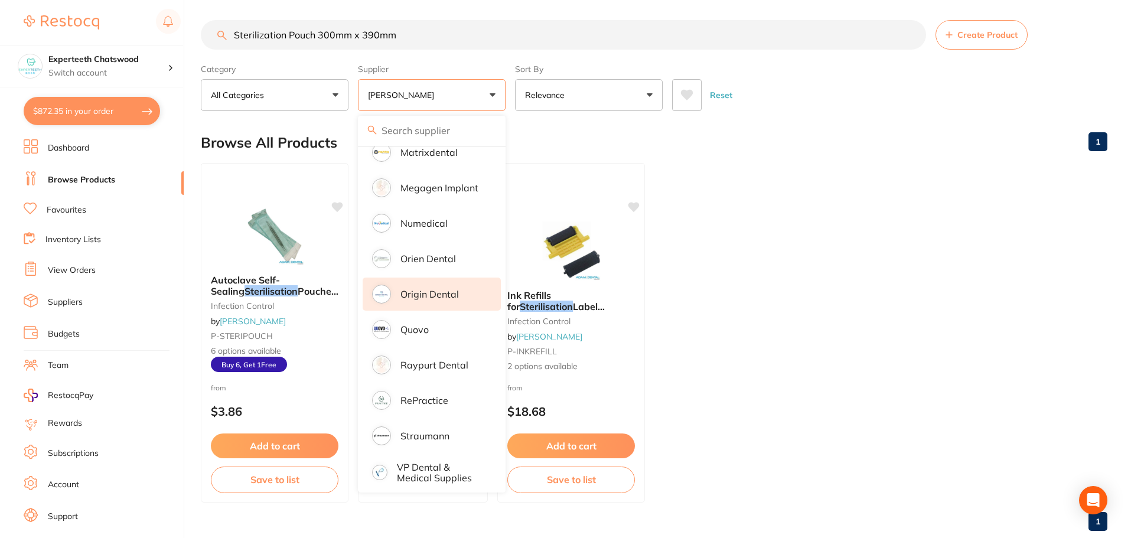
click at [440, 289] on p "Origin Dental" at bounding box center [430, 294] width 58 height 11
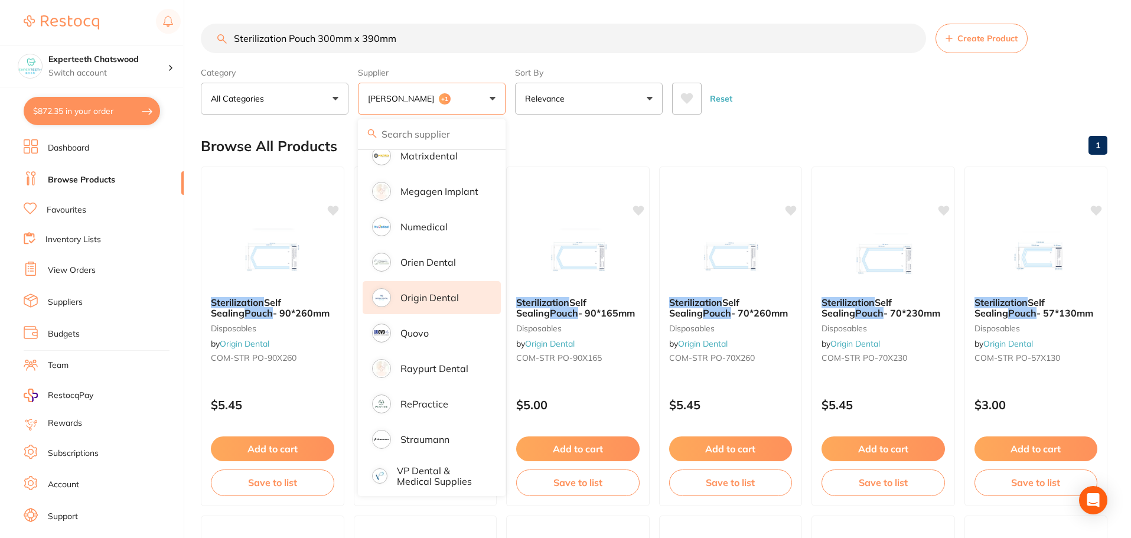
click at [168, 501] on ul "Dashboard Browse Products Favourites Inventory Lists View Orders Suppliers Budg…" at bounding box center [104, 343] width 160 height 408
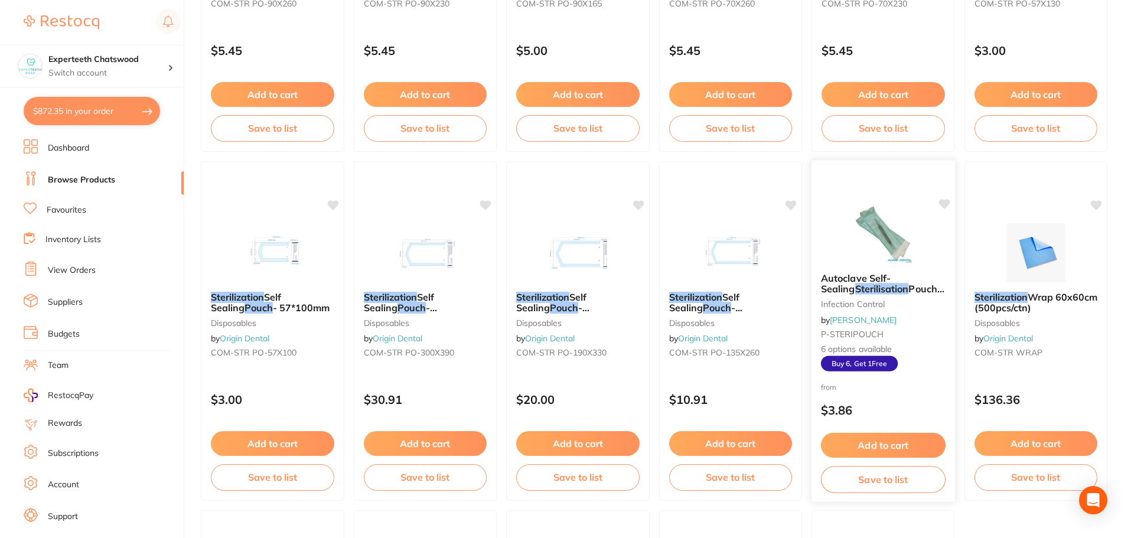
scroll to position [414, 0]
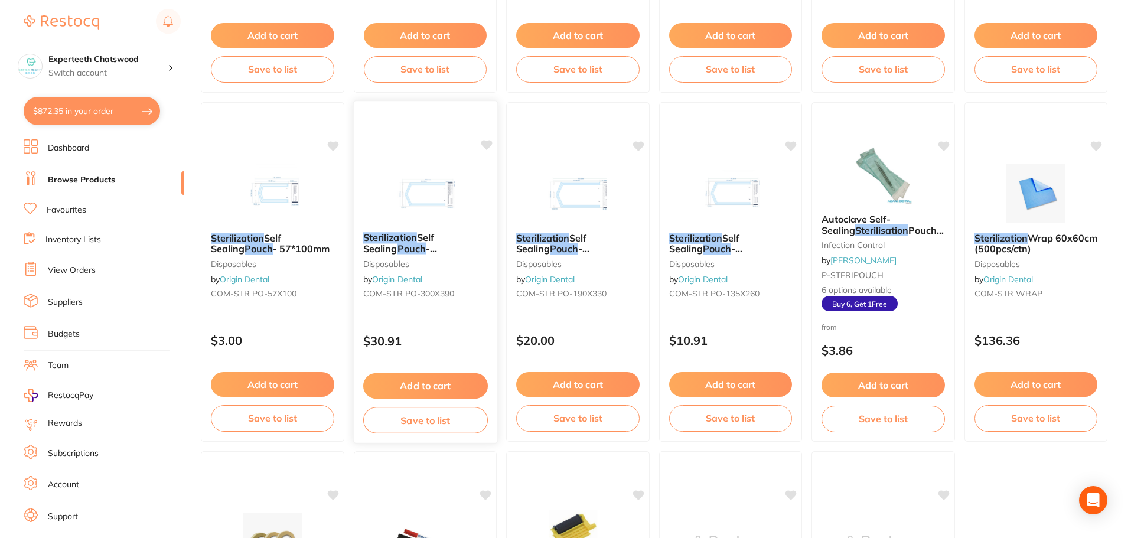
click at [421, 187] on img at bounding box center [424, 193] width 77 height 60
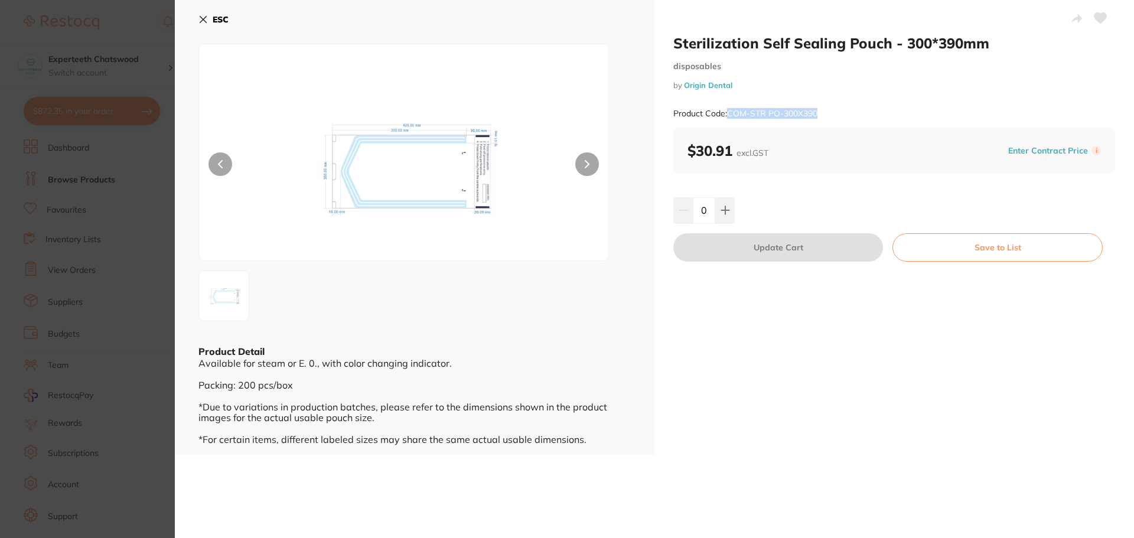
drag, startPoint x: 841, startPoint y: 112, endPoint x: 727, endPoint y: 116, distance: 114.1
click at [727, 116] on div "Product Code: COM-STR PO-300X390" at bounding box center [894, 113] width 442 height 29
copy small "COM-STR PO-300X390"
click at [408, 181] on img at bounding box center [404, 167] width 246 height 187
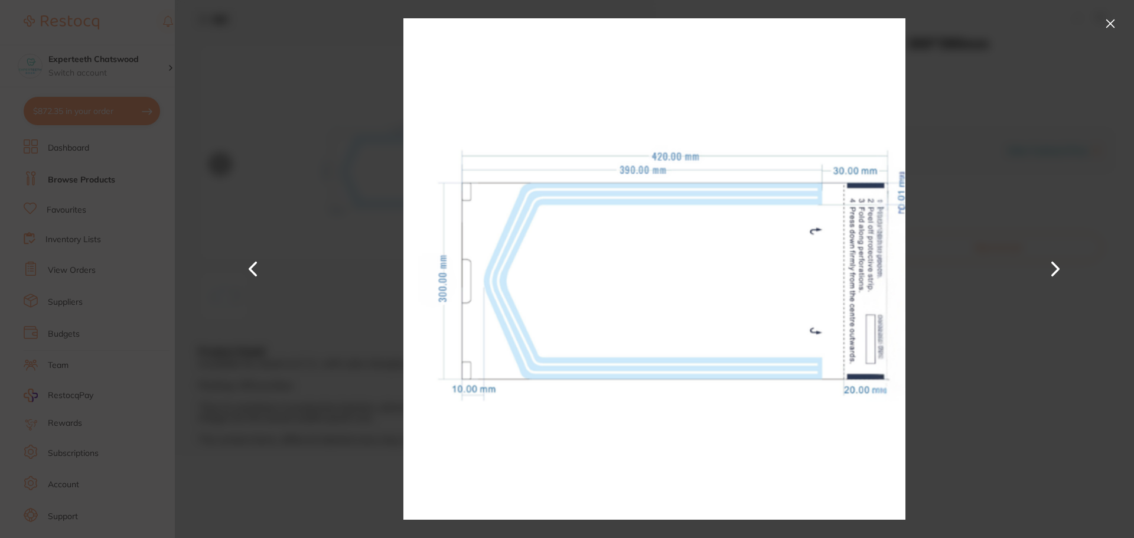
click at [1109, 22] on button at bounding box center [1110, 23] width 19 height 19
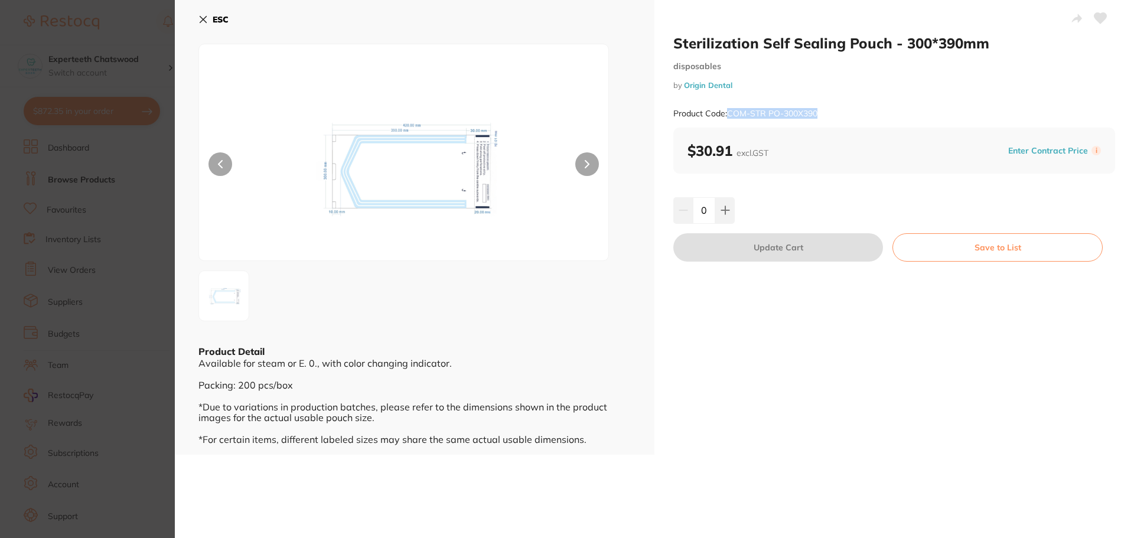
click at [220, 22] on b "ESC" at bounding box center [221, 19] width 16 height 11
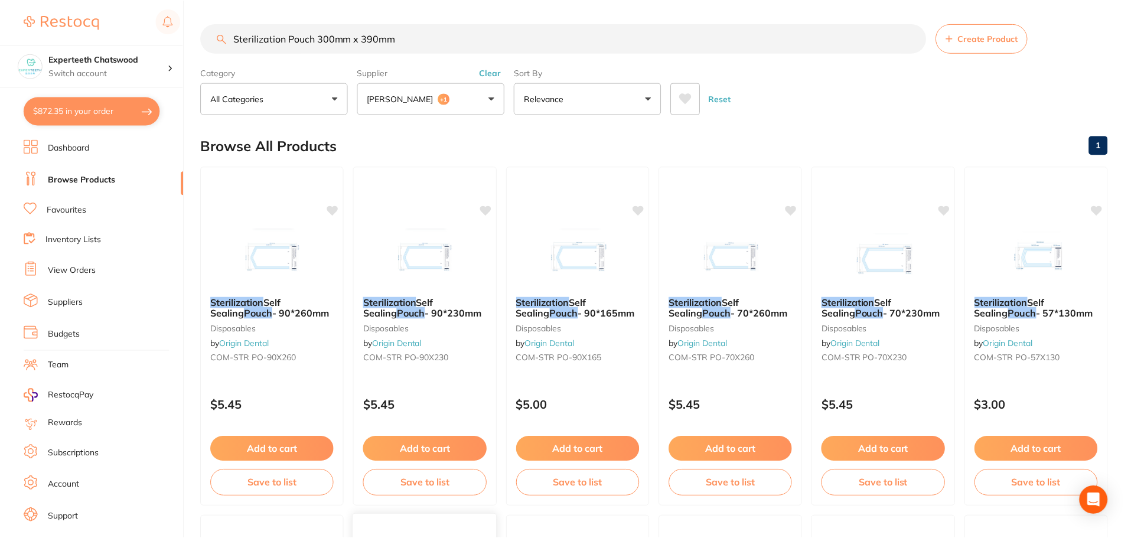
scroll to position [414, 0]
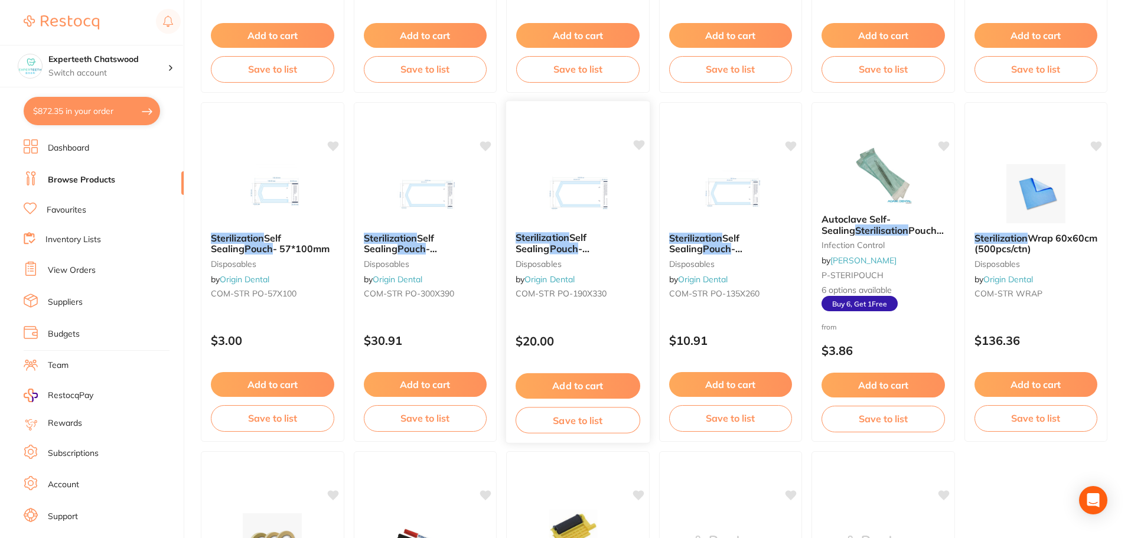
click at [582, 188] on img at bounding box center [577, 193] width 77 height 60
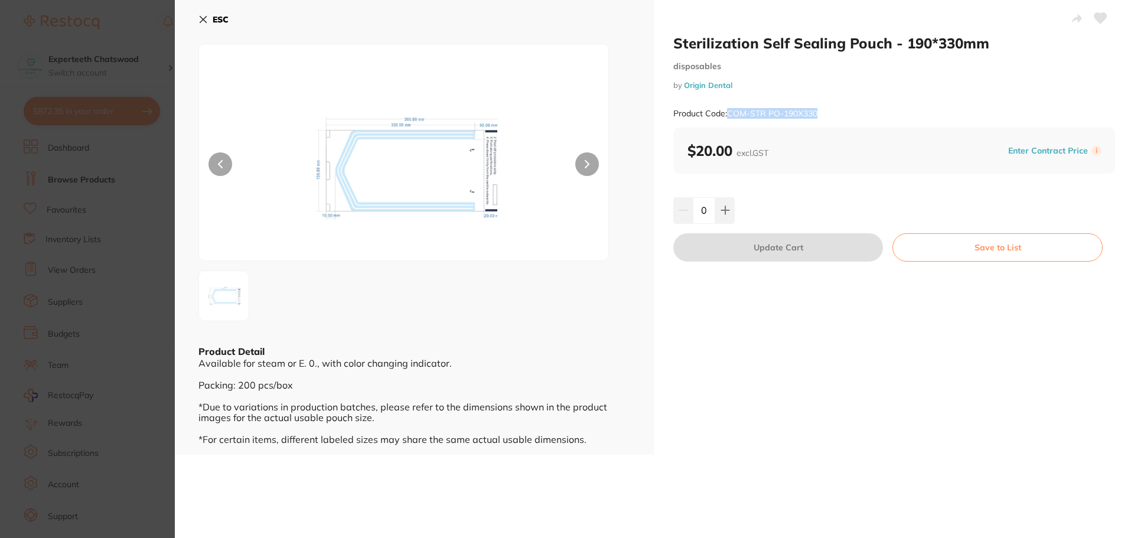
drag, startPoint x: 852, startPoint y: 116, endPoint x: 730, endPoint y: 121, distance: 123.0
click at [730, 121] on div "Product Code: COM-STR PO-190X330" at bounding box center [894, 113] width 442 height 29
copy small "COM-STR PO-190X330"
click at [439, 243] on img at bounding box center [404, 167] width 246 height 187
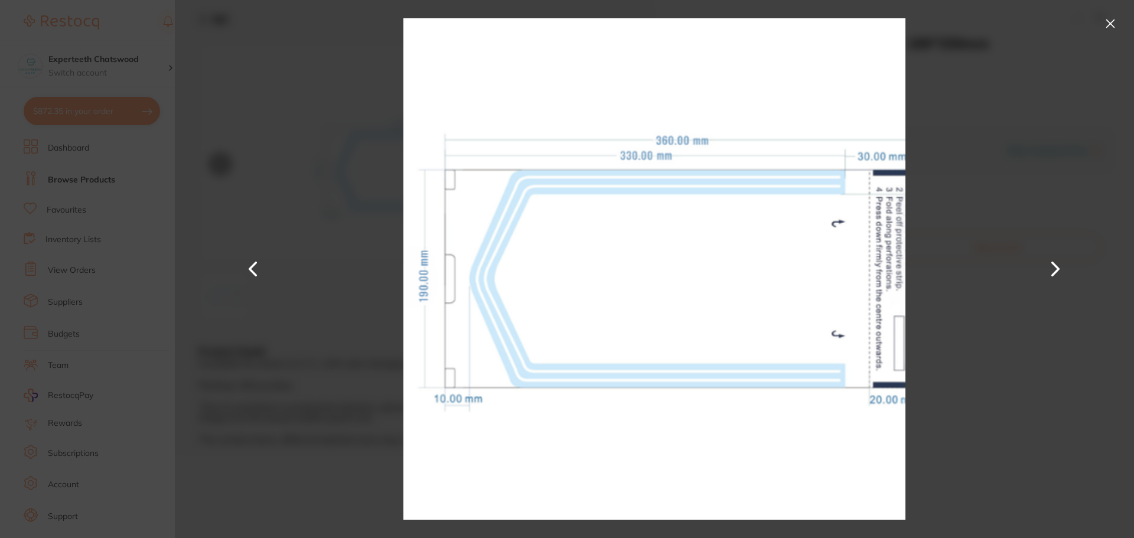
click at [128, 162] on section "Sterilization Self Sealing Pouch - 190*330mm disposables by Origin Dental Produ…" at bounding box center [567, 269] width 1134 height 538
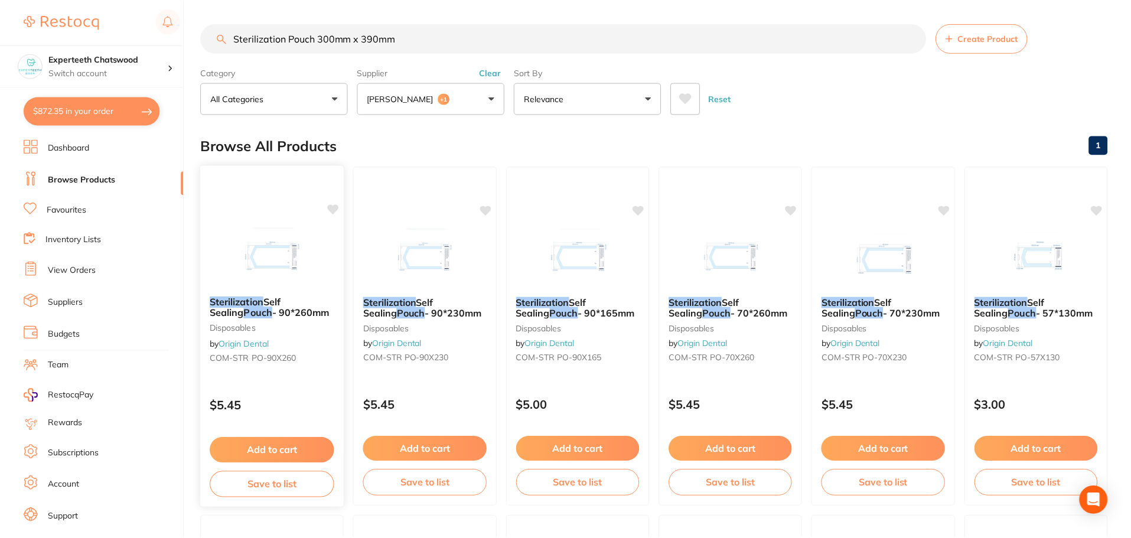
scroll to position [414, 0]
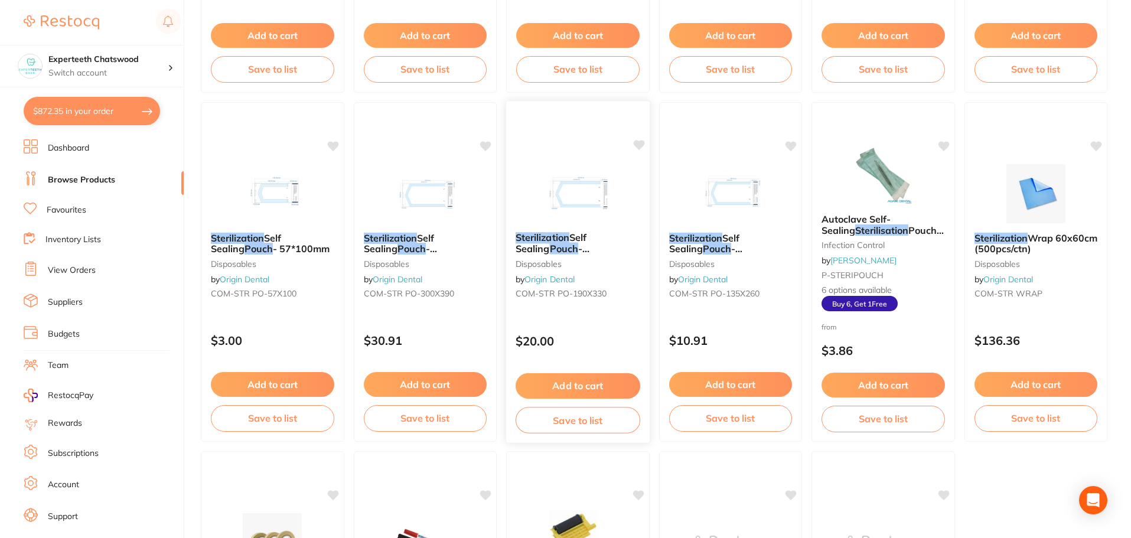
click at [582, 203] on img at bounding box center [577, 193] width 77 height 60
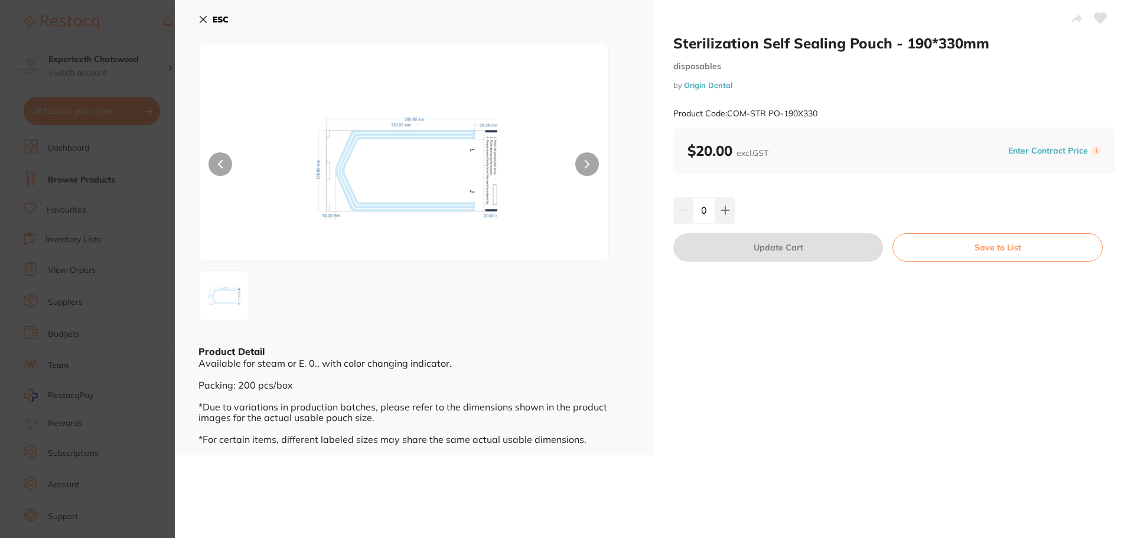
click at [198, 22] on icon at bounding box center [202, 19] width 9 height 9
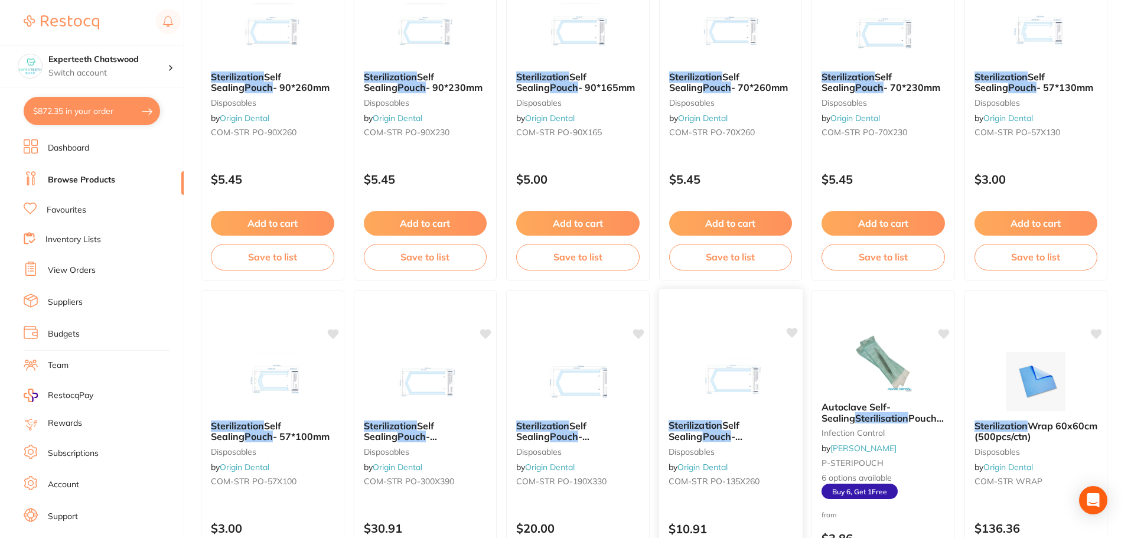
scroll to position [177, 0]
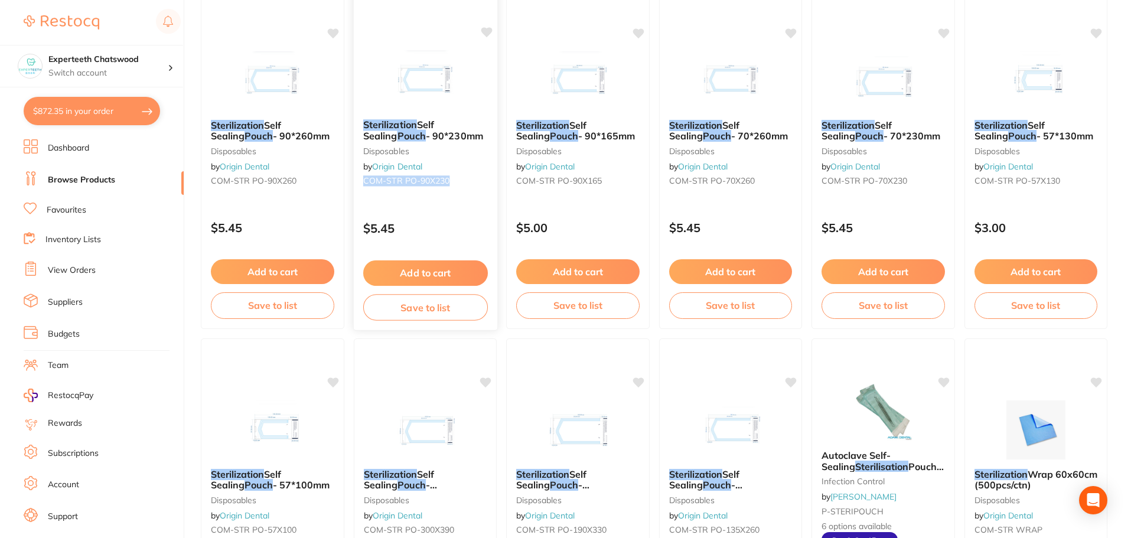
drag, startPoint x: 460, startPoint y: 184, endPoint x: 366, endPoint y: 186, distance: 94.6
click at [366, 185] on small "COM-STR PO-90X230" at bounding box center [425, 180] width 125 height 9
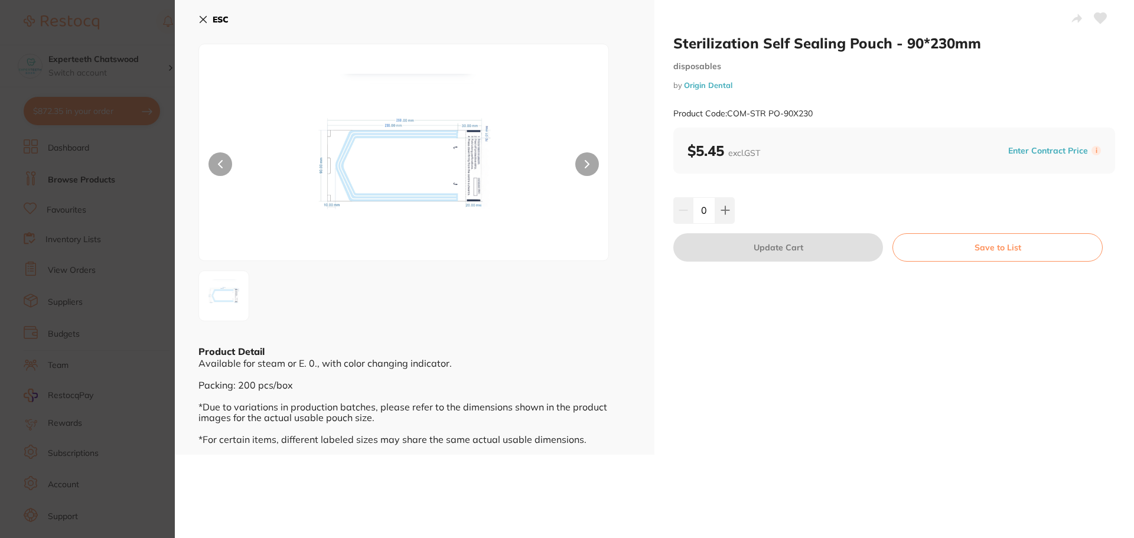
click at [211, 18] on button "ESC" at bounding box center [213, 19] width 30 height 20
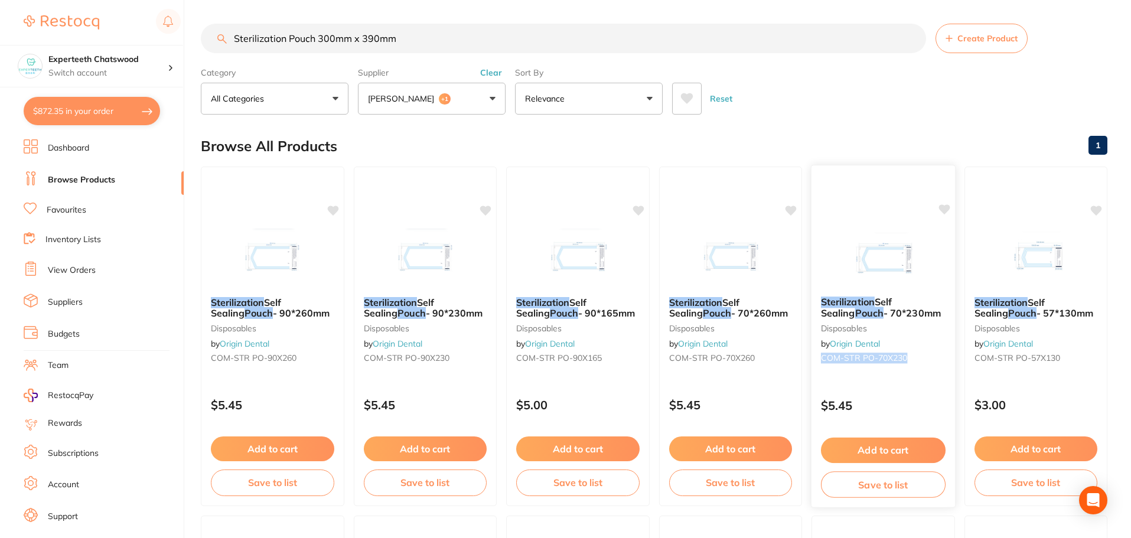
drag, startPoint x: 920, startPoint y: 363, endPoint x: 821, endPoint y: 364, distance: 99.8
click at [821, 364] on div "Sterilization Self Sealing Pouch - 70*230mm disposables by Origin Dental COM-ST…" at bounding box center [884, 332] width 144 height 90
click at [873, 268] on section at bounding box center [565, 269] width 1131 height 538
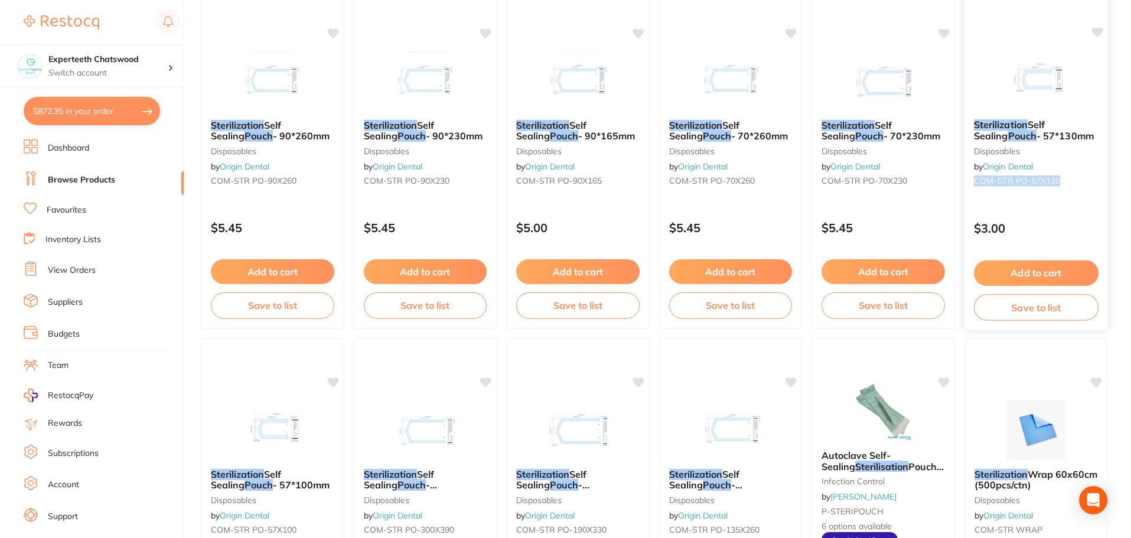
drag, startPoint x: 1070, startPoint y: 184, endPoint x: 976, endPoint y: 184, distance: 94.5
click at [976, 184] on small "COM-STR PO-57X130" at bounding box center [1036, 180] width 125 height 9
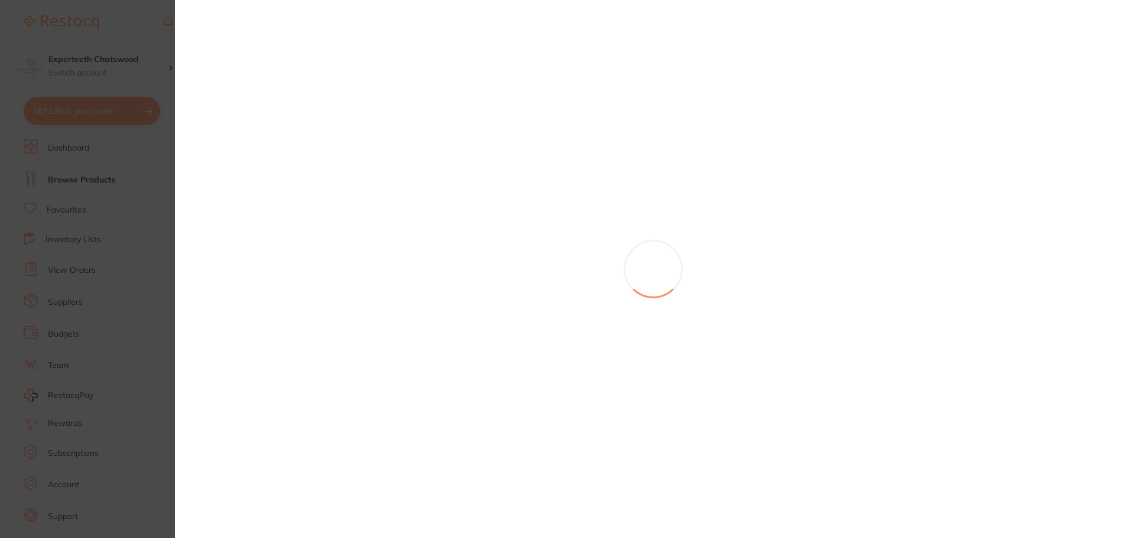
click at [1004, 107] on section at bounding box center [565, 269] width 1131 height 538
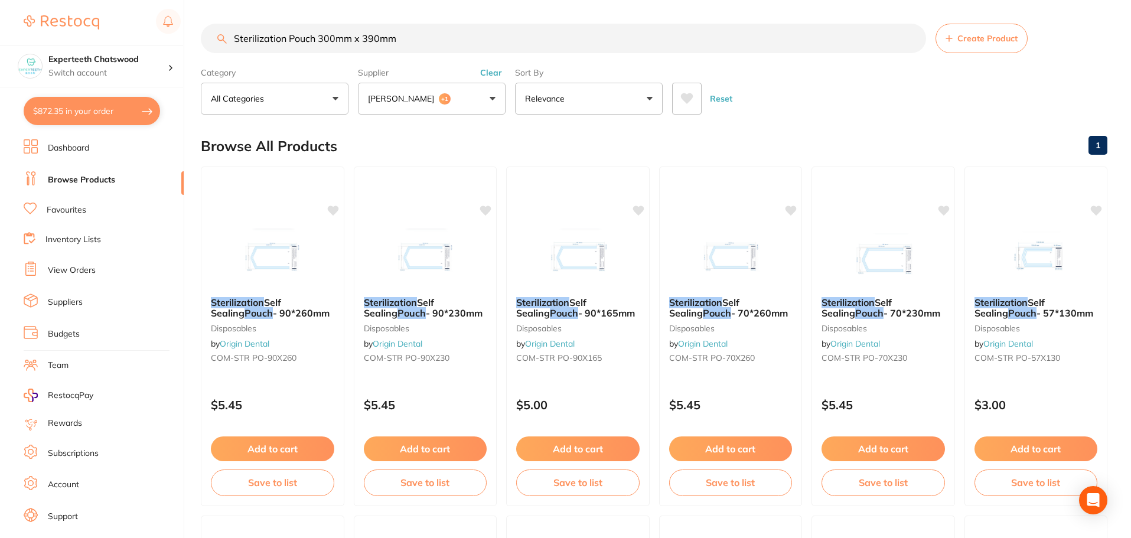
drag, startPoint x: 414, startPoint y: 40, endPoint x: 121, endPoint y: 27, distance: 293.3
click at [129, 27] on div "$872.35 Experteeth Chatswood Switch account Experteeth Chatswood $872.35 in you…" at bounding box center [565, 269] width 1131 height 538
paste input "IC021"
type input "IC021"
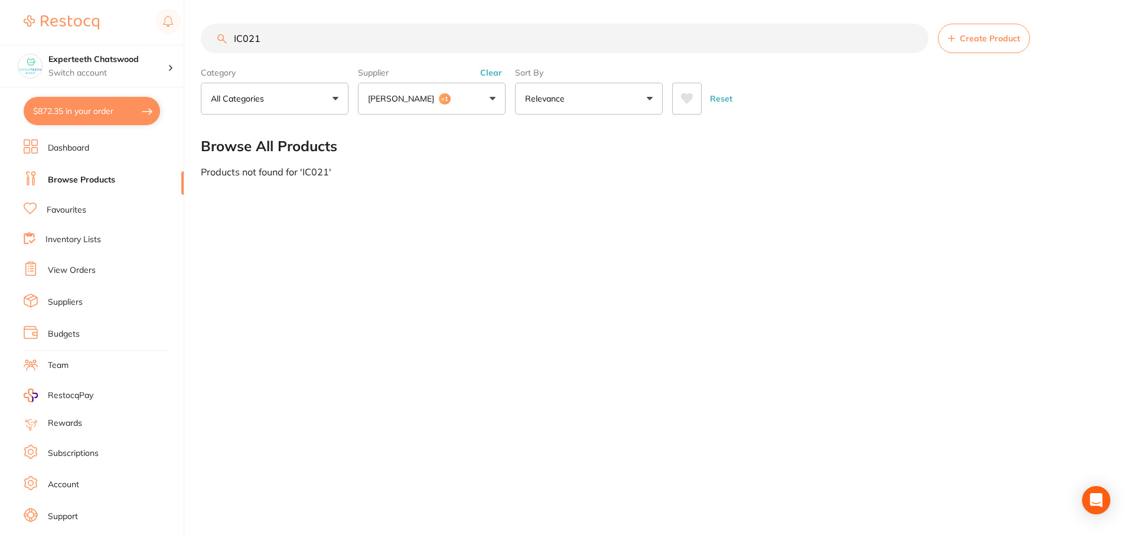
click at [461, 101] on button "Adam Dental +1" at bounding box center [432, 99] width 148 height 32
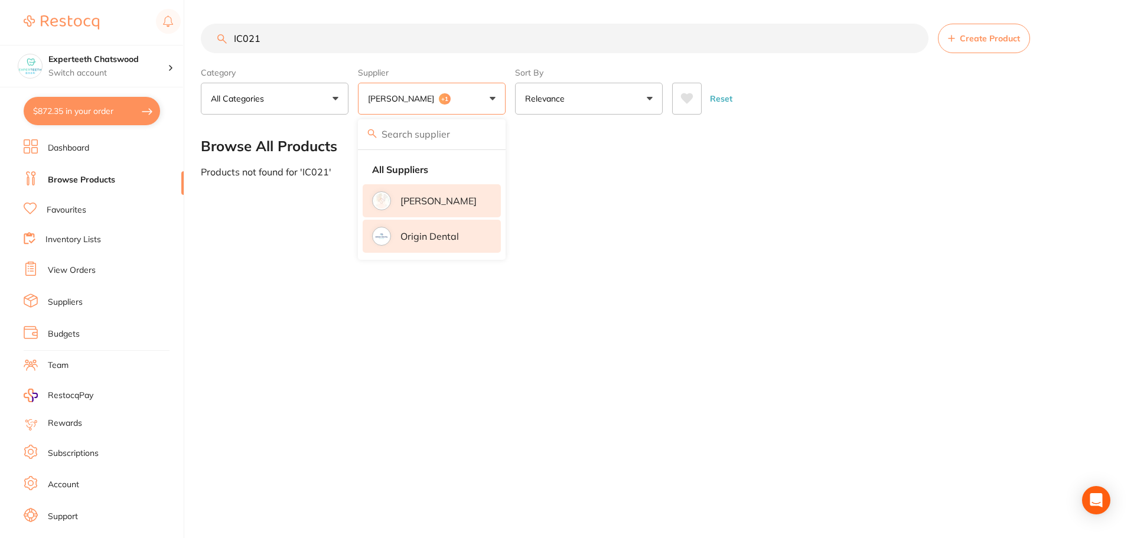
click at [57, 23] on div "$872.35 Experteeth Chatswood Switch account Experteeth Chatswood $872.35 in you…" at bounding box center [567, 269] width 1134 height 538
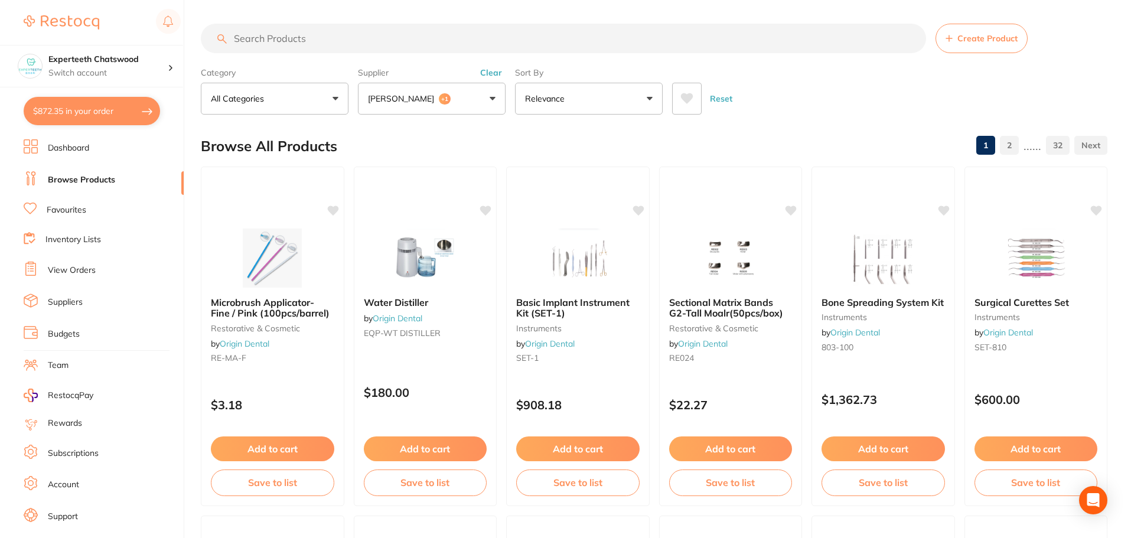
click at [334, 39] on input "search" at bounding box center [563, 39] width 725 height 30
click at [357, 54] on section "Create Product Category All Categories All Categories 3D Printing anaesthetic a…" at bounding box center [654, 69] width 907 height 91
click at [292, 43] on input "search" at bounding box center [563, 39] width 725 height 30
type input "pouch"
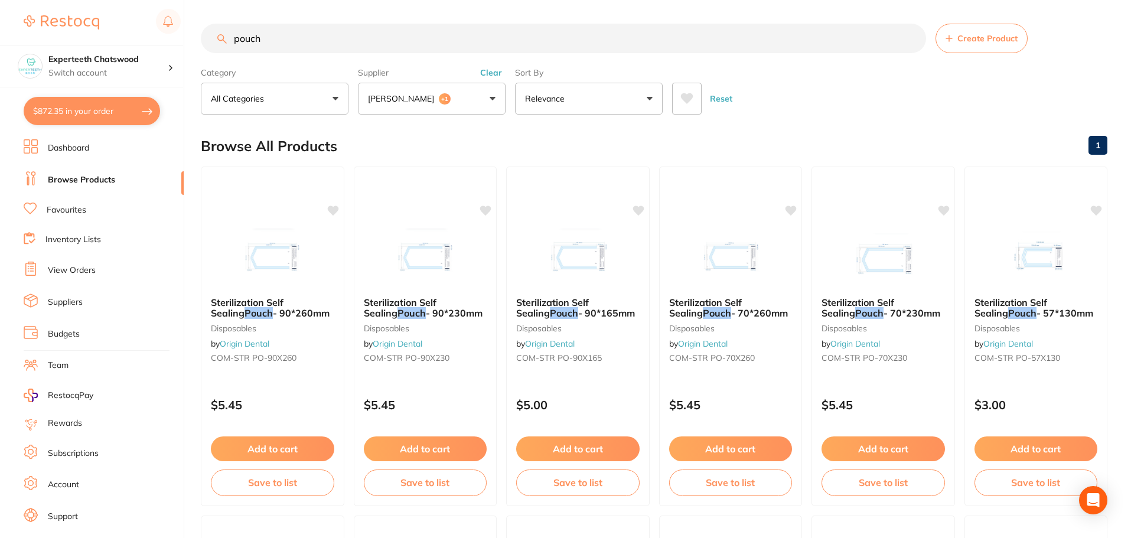
click at [452, 103] on button "Adam Dental +1" at bounding box center [432, 99] width 148 height 32
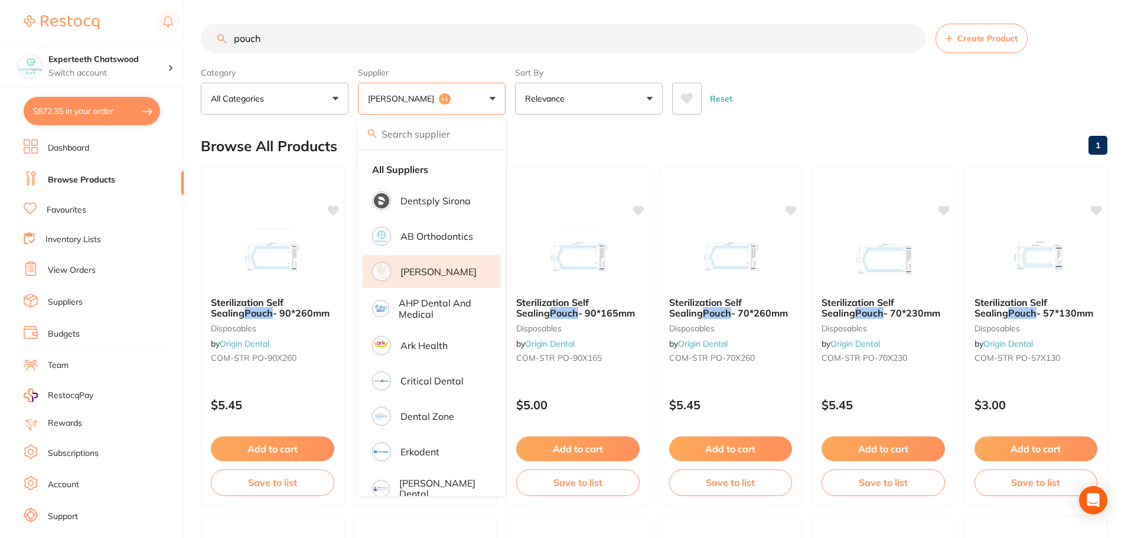
click at [427, 271] on p "[PERSON_NAME]" at bounding box center [439, 271] width 76 height 11
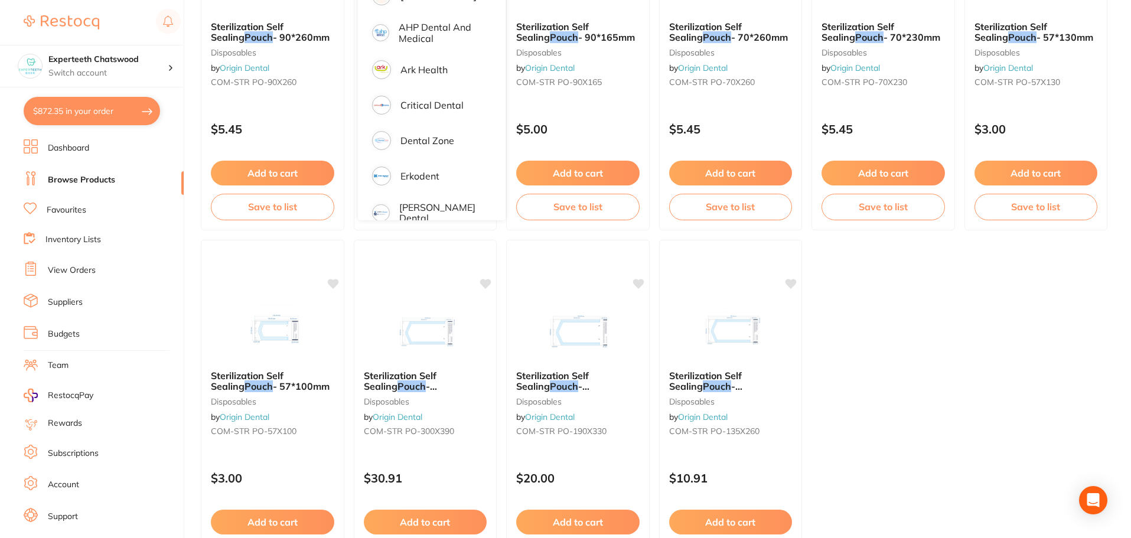
scroll to position [295, 0]
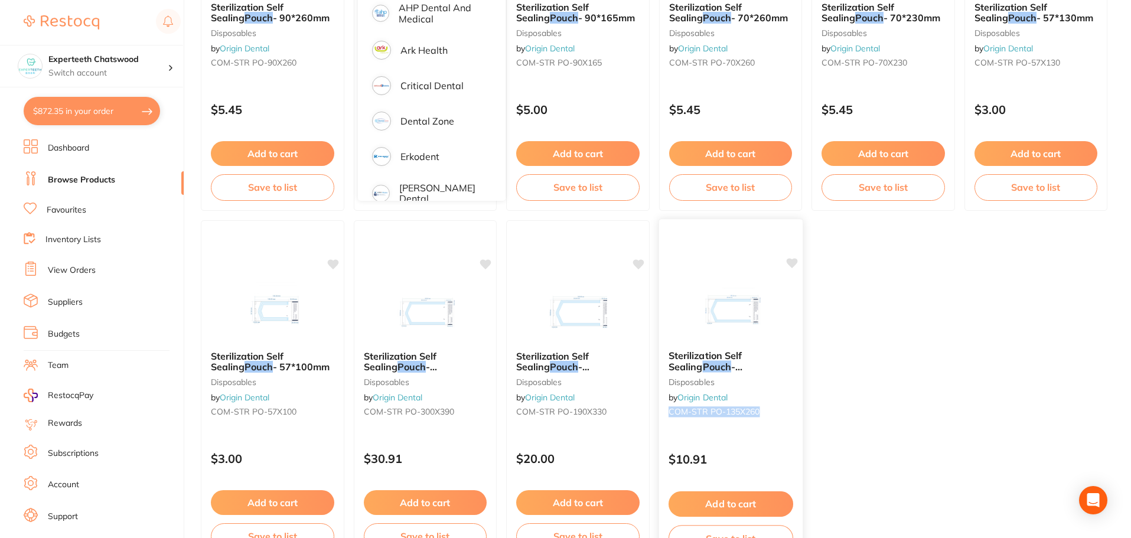
drag, startPoint x: 773, startPoint y: 412, endPoint x: 669, endPoint y: 414, distance: 104.0
click at [669, 414] on small "COM-STR PO-135X260" at bounding box center [730, 411] width 125 height 9
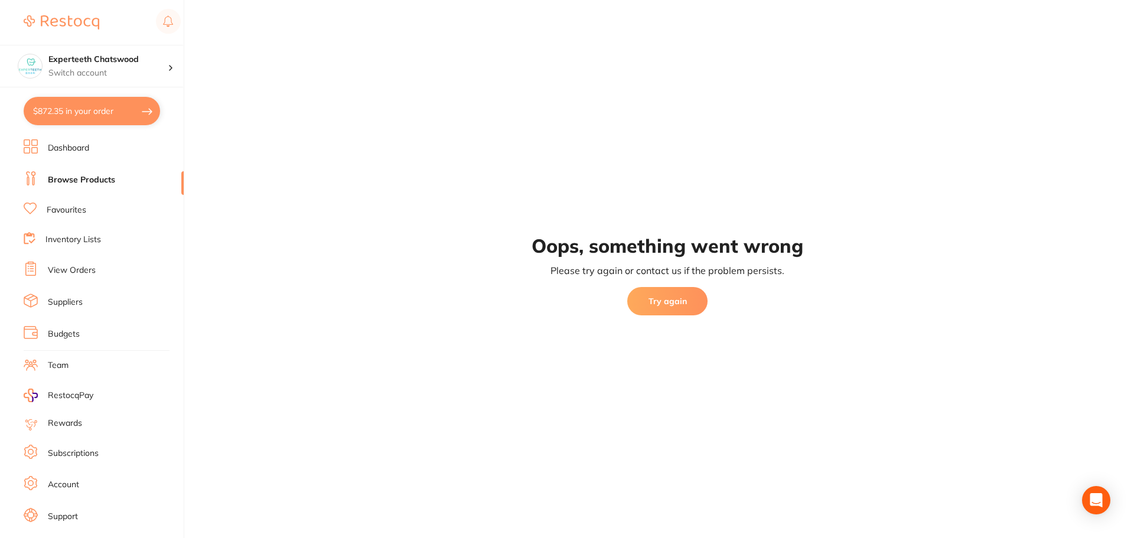
click at [672, 310] on button "Try again" at bounding box center [667, 301] width 80 height 28
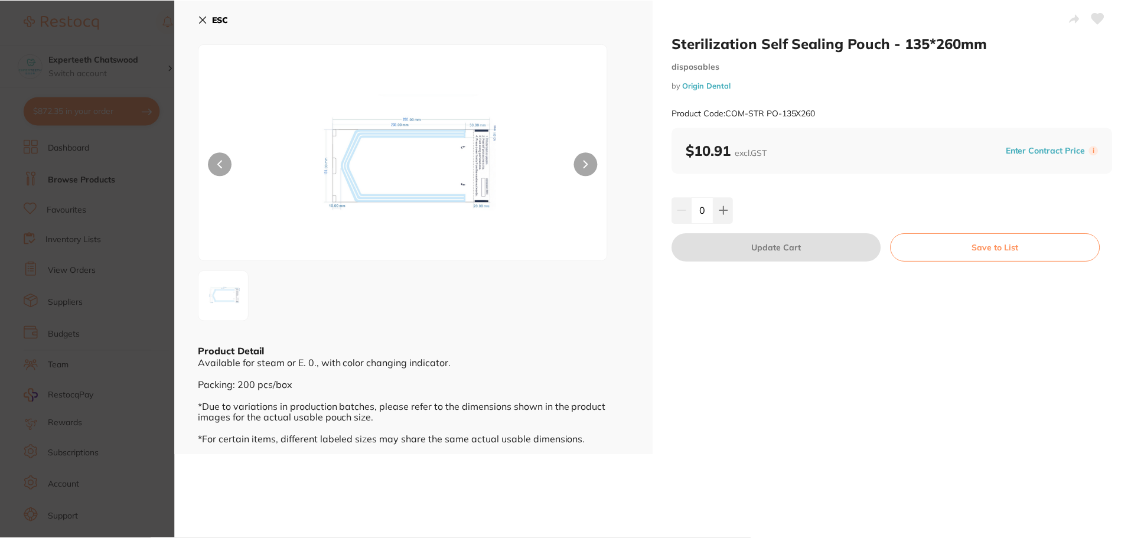
scroll to position [295, 0]
click at [750, 115] on div "Product Code: COM-STR PO-135X260" at bounding box center [892, 113] width 441 height 29
click at [816, 113] on div "Product Code: COM-STR PO-135X260" at bounding box center [892, 113] width 441 height 29
click at [821, 113] on div "Product Code: COM-STR PO-135X260" at bounding box center [892, 113] width 441 height 29
drag, startPoint x: 770, startPoint y: 115, endPoint x: 752, endPoint y: 114, distance: 17.7
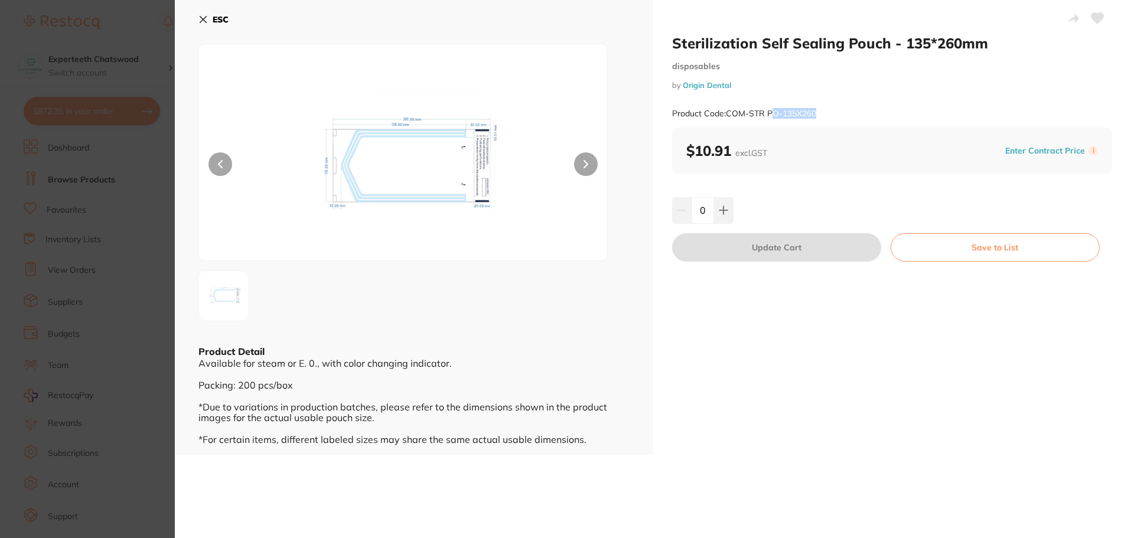
click at [760, 115] on small "Product Code: COM-STR PO-135X260" at bounding box center [744, 114] width 144 height 10
drag, startPoint x: 725, startPoint y: 113, endPoint x: 814, endPoint y: 113, distance: 88.6
click at [814, 113] on small "Product Code: COM-STR PO-135X260" at bounding box center [744, 114] width 144 height 10
copy small "COM-STR PO-135X260"
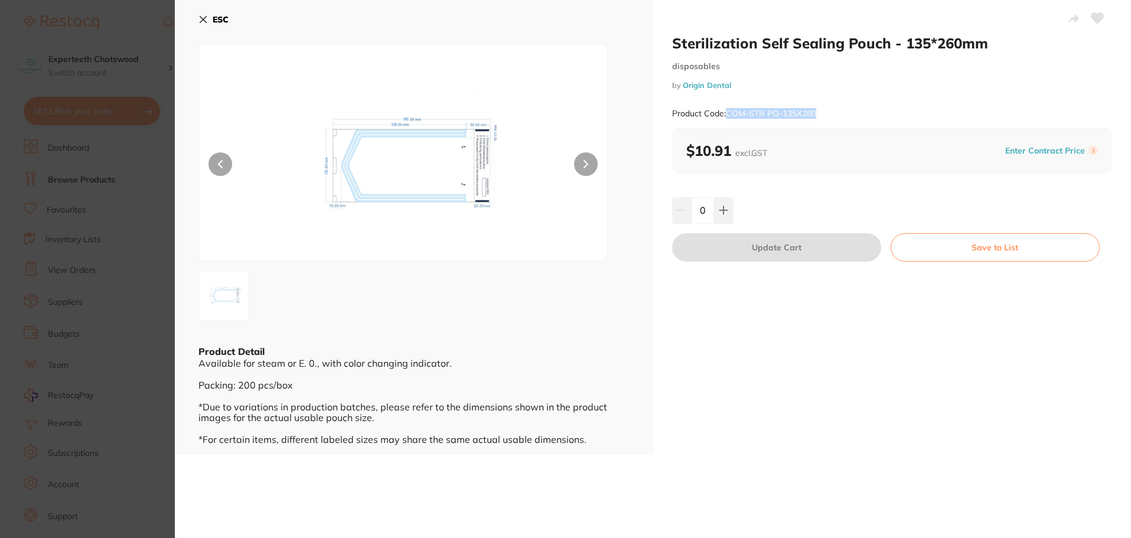
click at [200, 21] on icon at bounding box center [202, 19] width 9 height 9
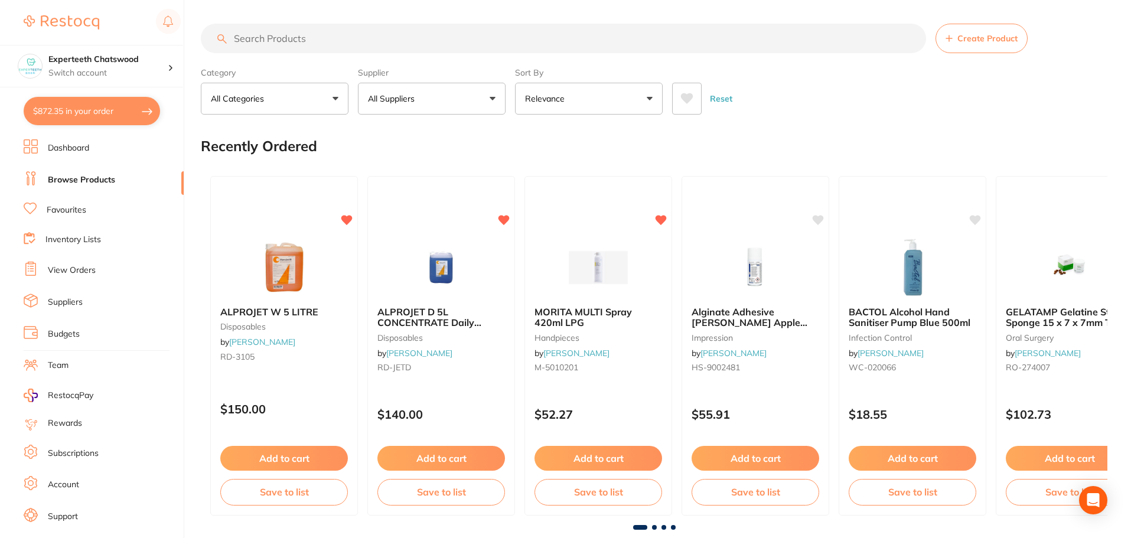
click at [285, 38] on input "search" at bounding box center [563, 39] width 725 height 30
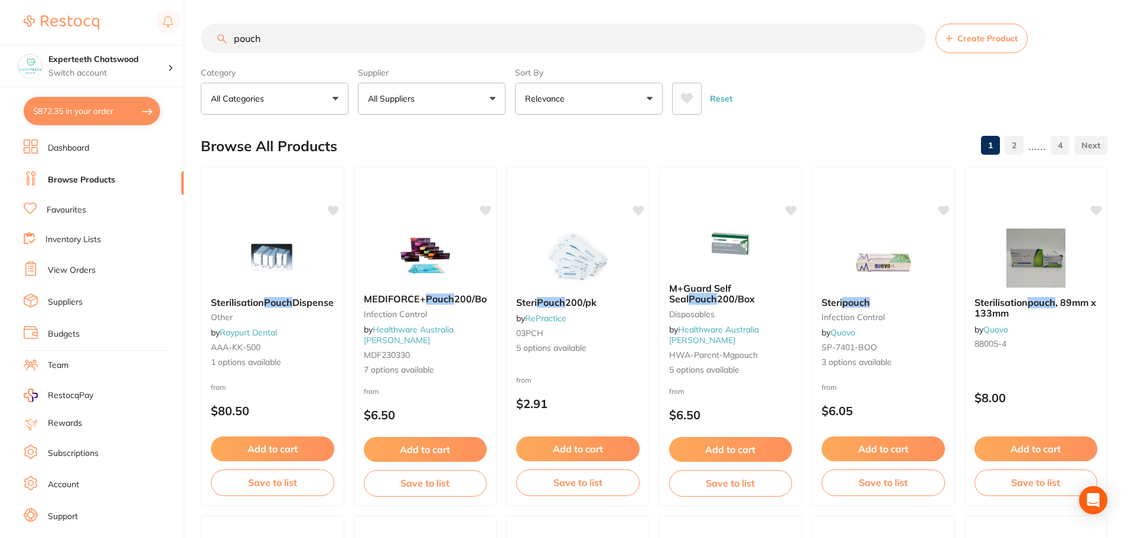
click at [435, 98] on button "All Suppliers" at bounding box center [432, 99] width 148 height 32
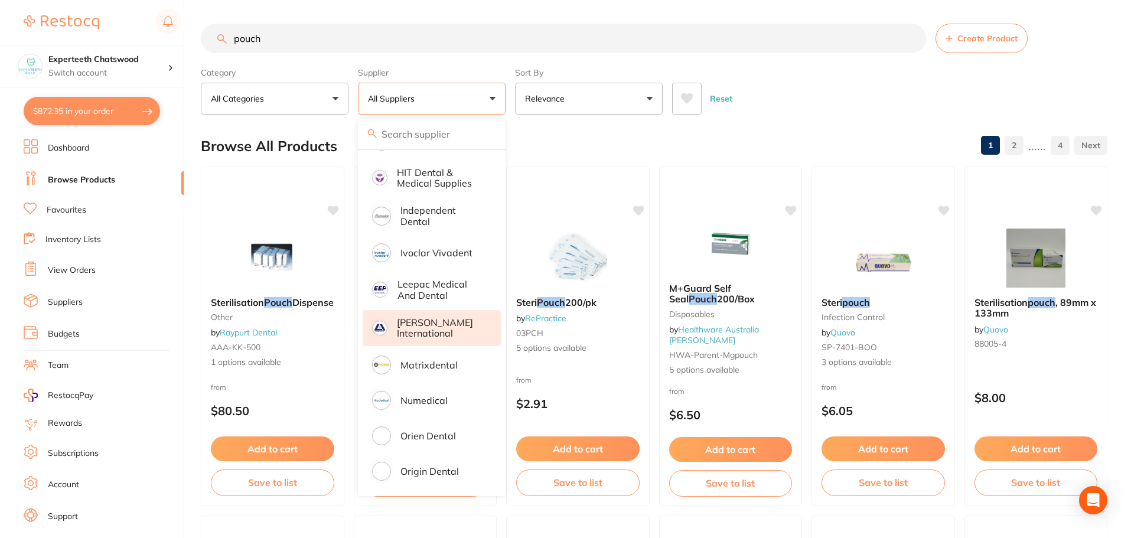
scroll to position [473, 0]
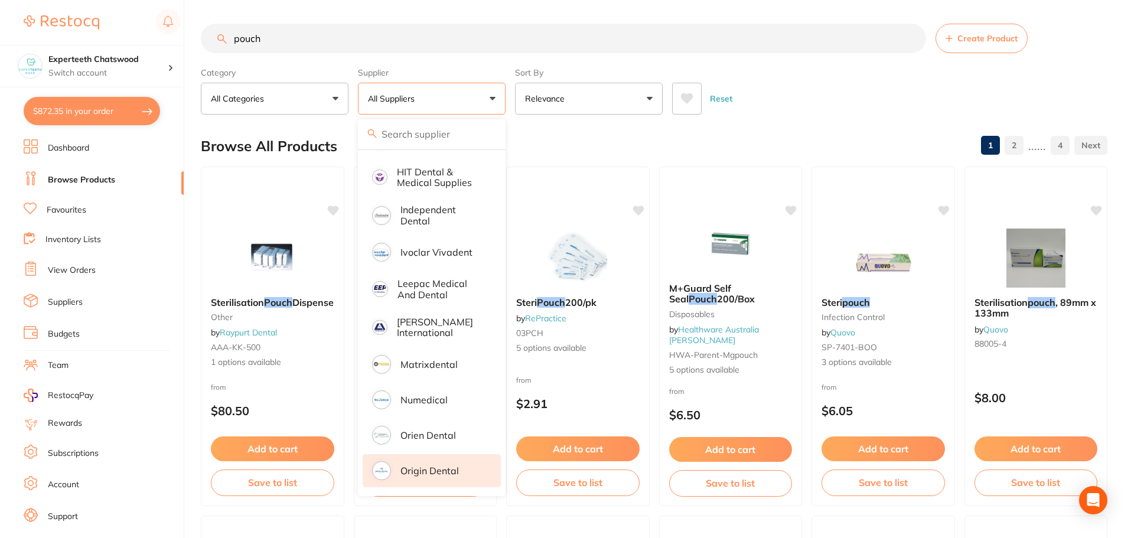
click at [441, 466] on p "Origin Dental" at bounding box center [430, 471] width 58 height 11
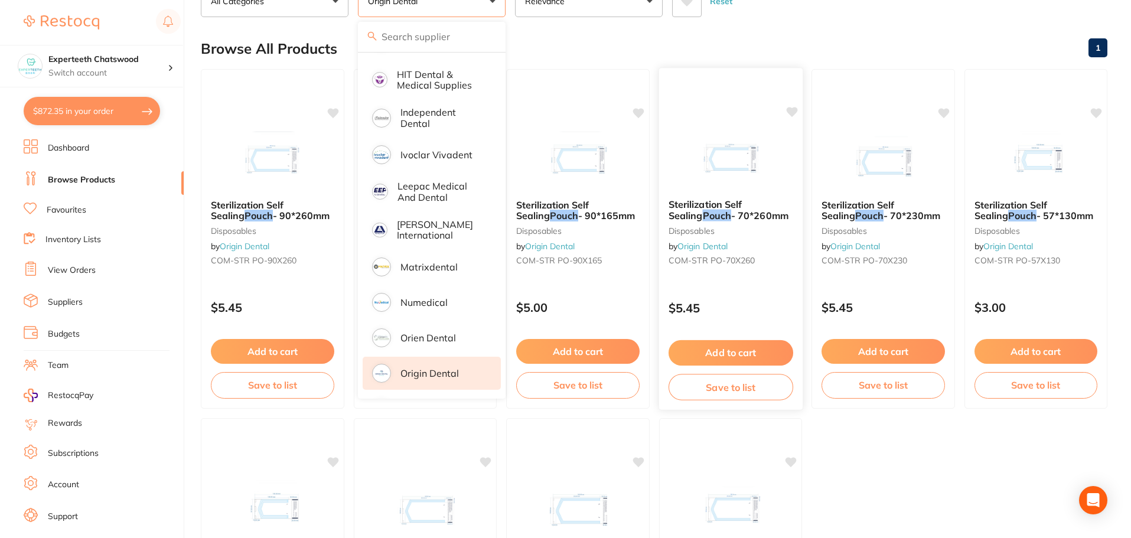
scroll to position [118, 0]
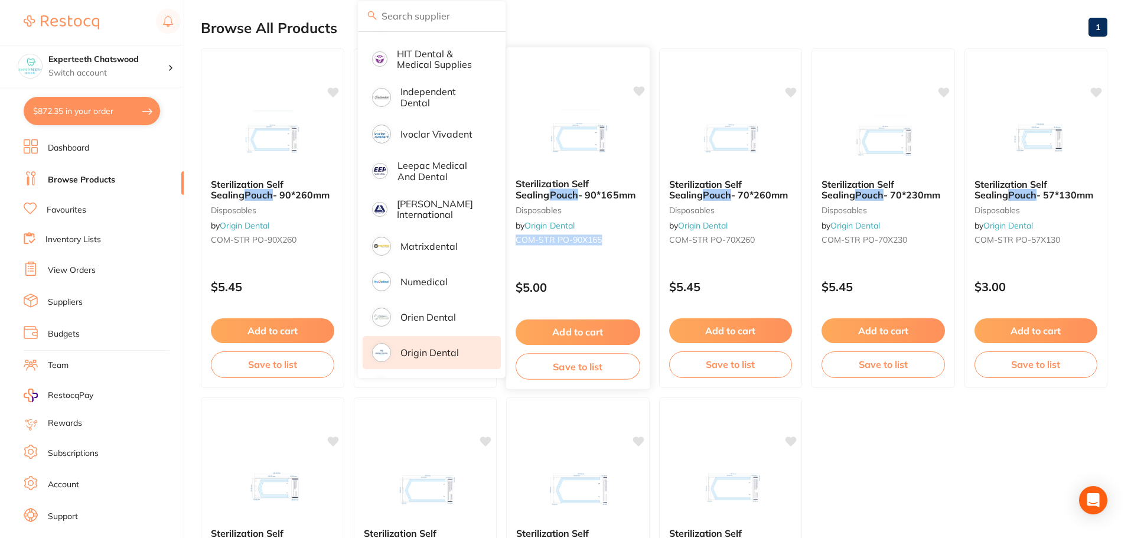
drag, startPoint x: 613, startPoint y: 242, endPoint x: 512, endPoint y: 244, distance: 101.0
click at [512, 244] on div "Sterilization Self Sealing Pouch - 90*165mm disposables by Origin Dental COM-ST…" at bounding box center [578, 214] width 144 height 90
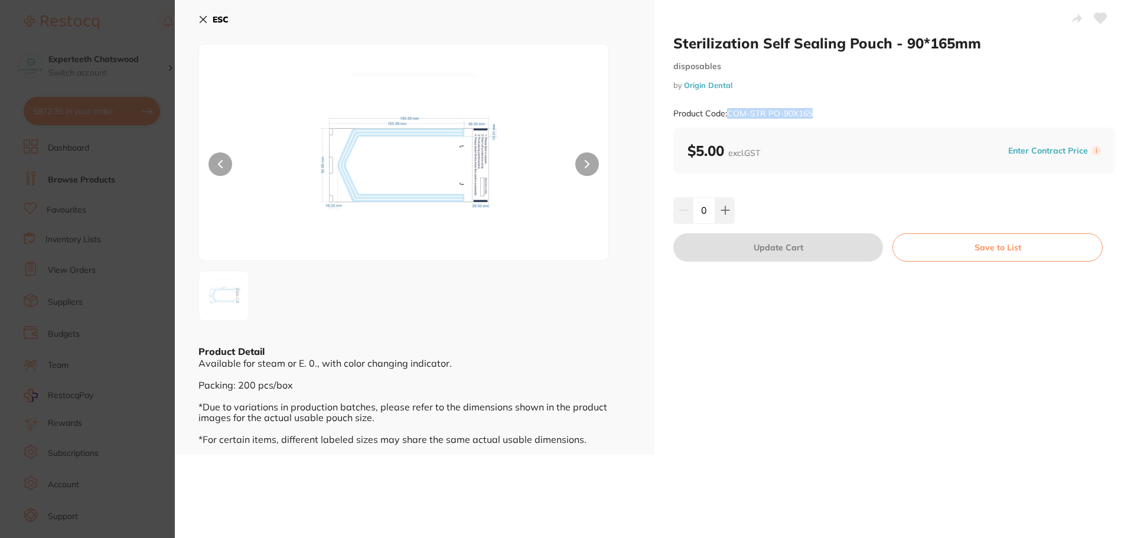
drag, startPoint x: 808, startPoint y: 110, endPoint x: 728, endPoint y: 113, distance: 80.4
click at [728, 113] on div "Product Code: COM-STR PO-90X165" at bounding box center [894, 113] width 442 height 29
copy small "COM-STR PO-90X165"
click at [207, 18] on icon at bounding box center [202, 19] width 9 height 9
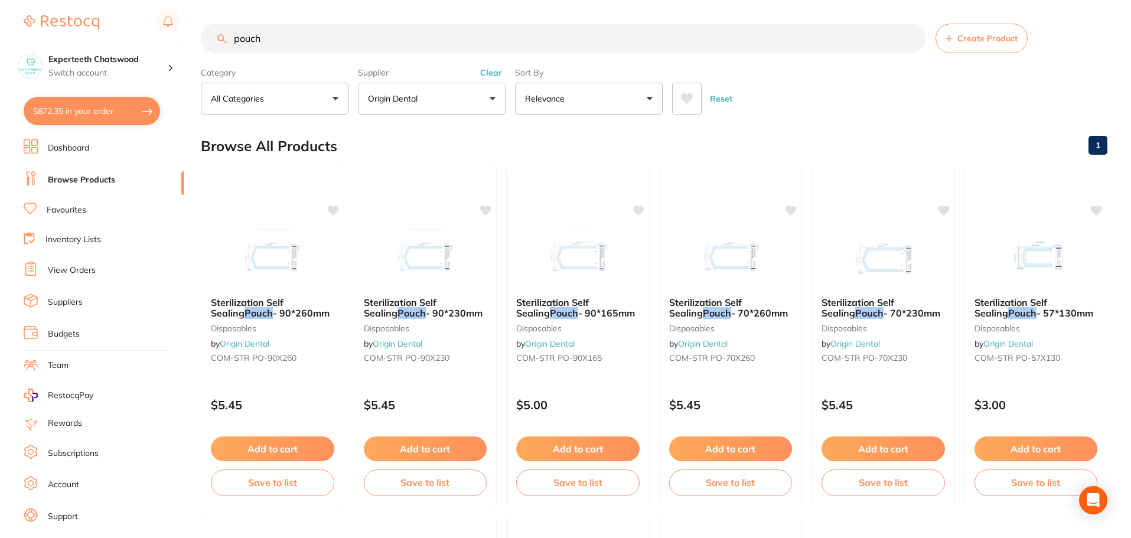
drag, startPoint x: 326, startPoint y: 40, endPoint x: 0, endPoint y: -5, distance: 328.6
click at [0, 0] on html "$872.35 Experteeth Chatswood Switch account Experteeth Chatswood $872.35 in you…" at bounding box center [565, 269] width 1131 height 538
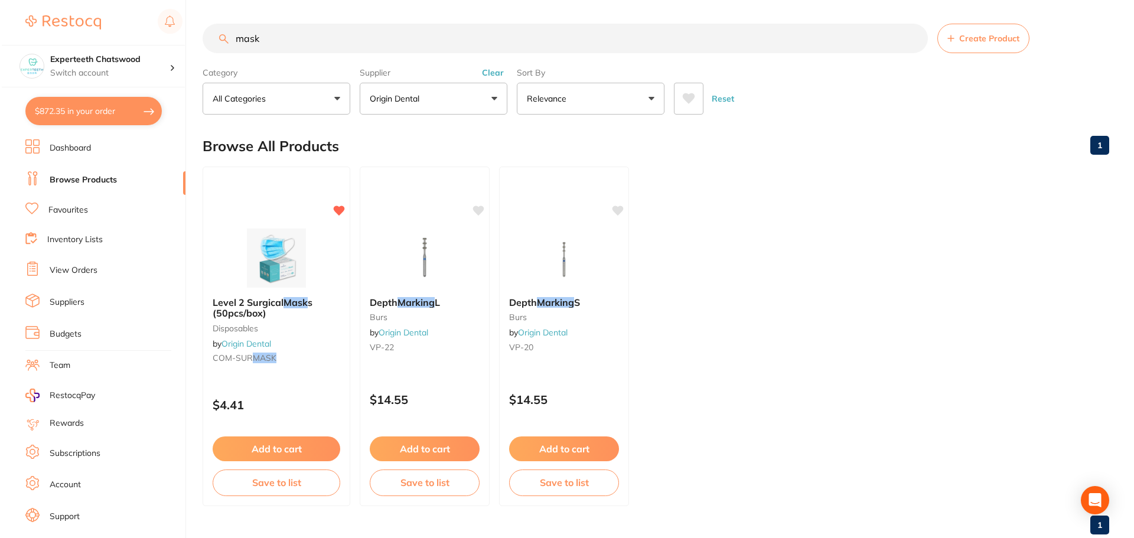
scroll to position [579, 0]
click at [270, 273] on img at bounding box center [274, 258] width 77 height 59
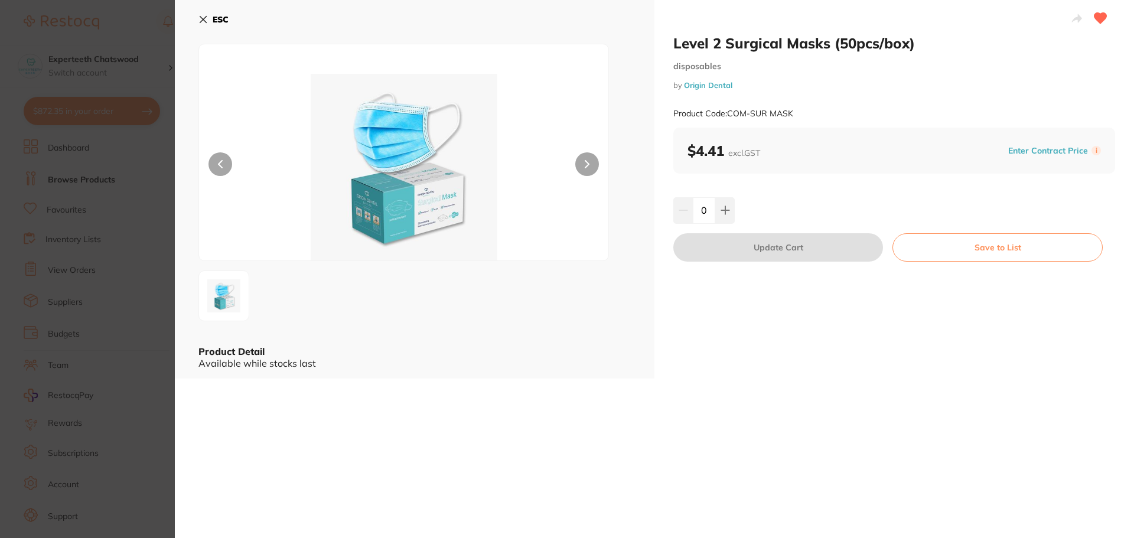
click at [410, 219] on img at bounding box center [404, 167] width 246 height 187
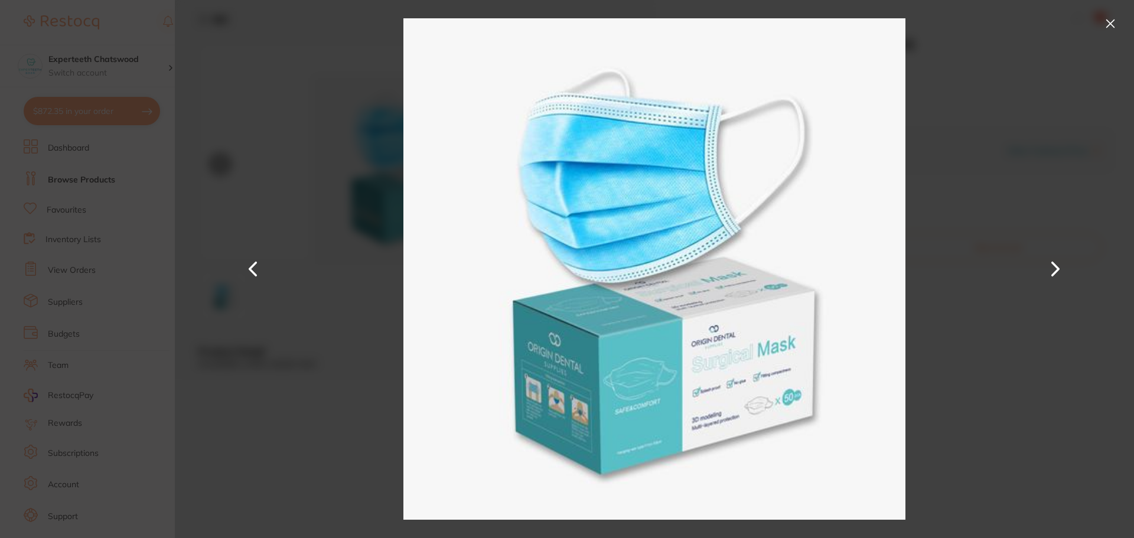
click at [1117, 25] on button at bounding box center [1110, 23] width 19 height 19
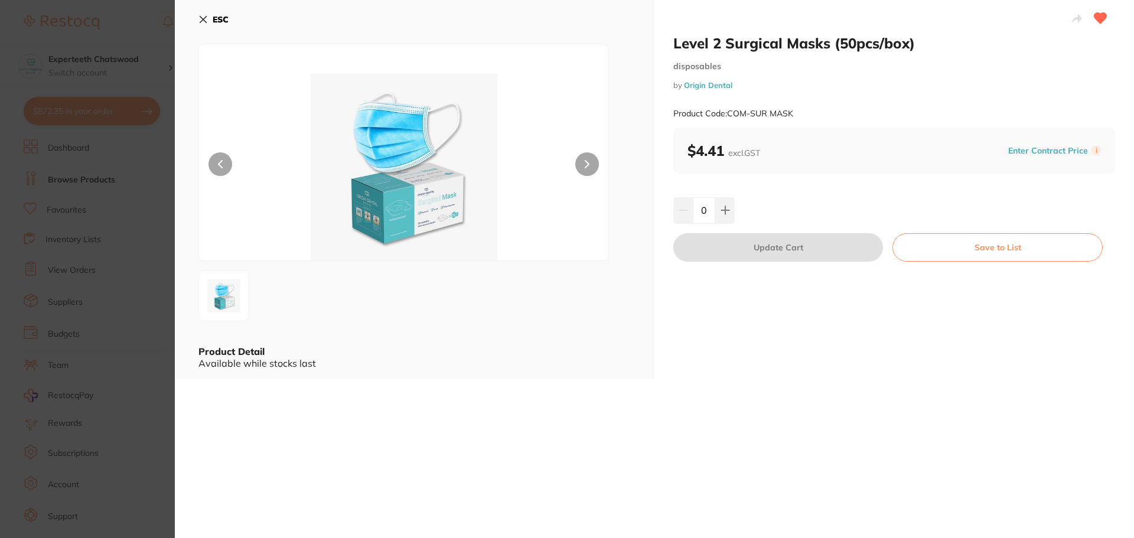
click at [227, 20] on b "ESC" at bounding box center [221, 19] width 16 height 11
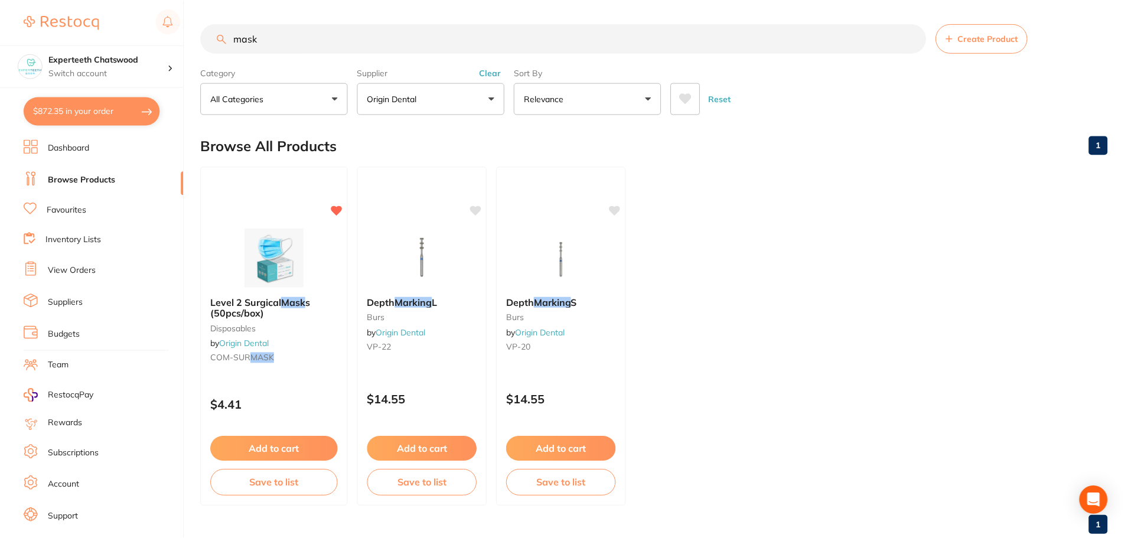
scroll to position [1, 0]
drag, startPoint x: 288, startPoint y: 35, endPoint x: 0, endPoint y: 14, distance: 289.1
click at [0, 23] on div "$872.35 Experteeth Chatswood Switch account Experteeth Chatswood $872.35 in you…" at bounding box center [565, 268] width 1131 height 538
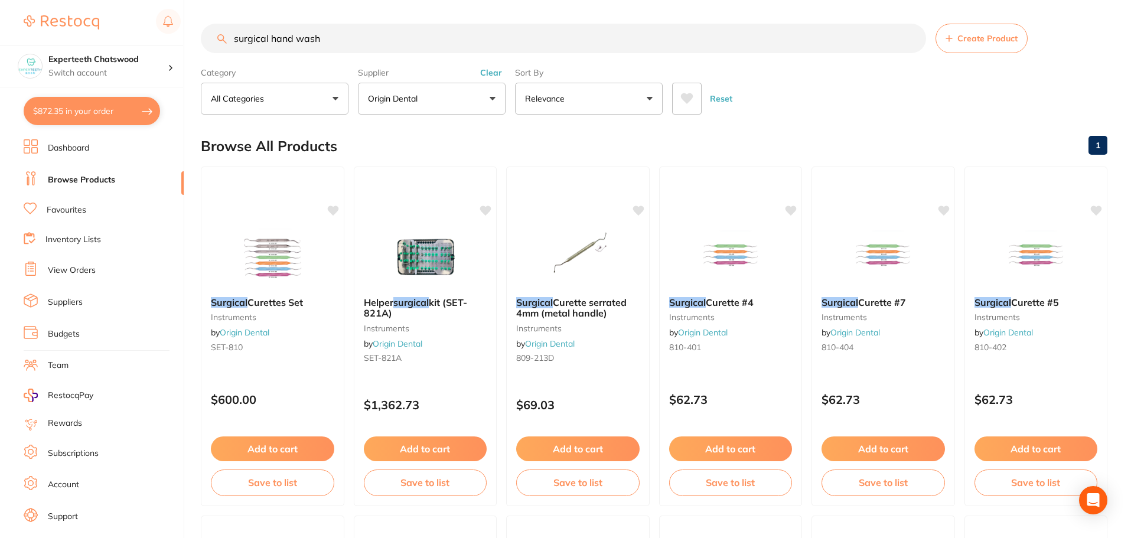
scroll to position [505, 0]
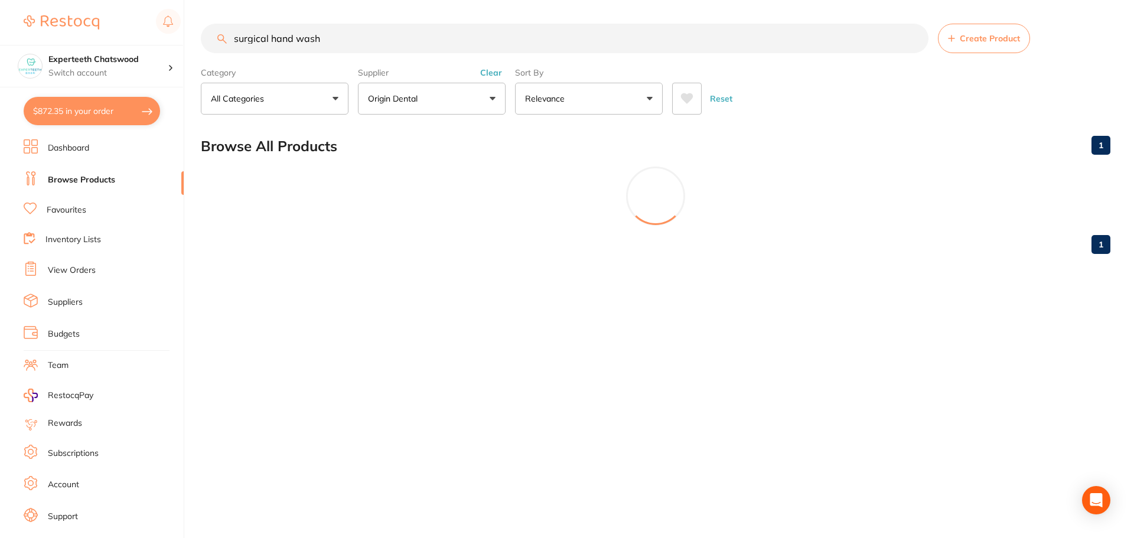
click at [443, 102] on button "Origin Dental" at bounding box center [432, 99] width 148 height 32
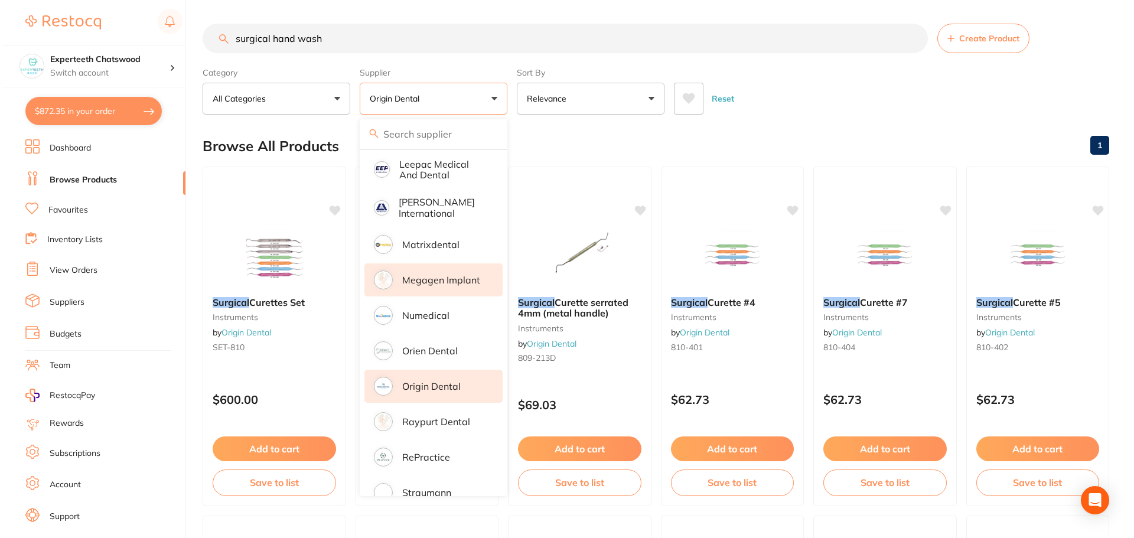
scroll to position [623, 0]
click at [441, 380] on p "Origin Dental" at bounding box center [430, 385] width 58 height 11
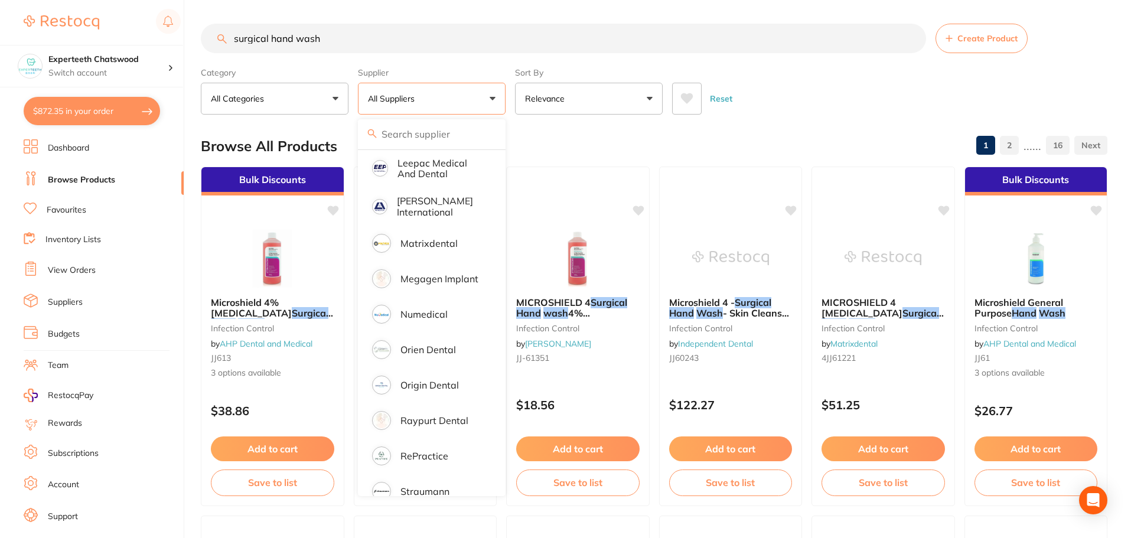
click at [831, 91] on div "Reset" at bounding box center [885, 93] width 426 height 41
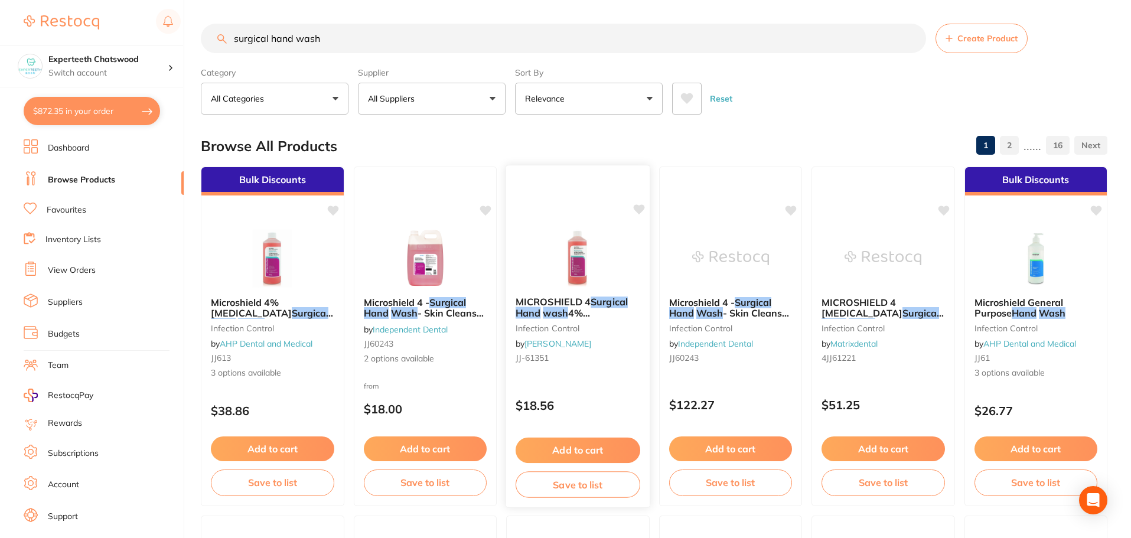
click at [577, 249] on img at bounding box center [577, 257] width 77 height 60
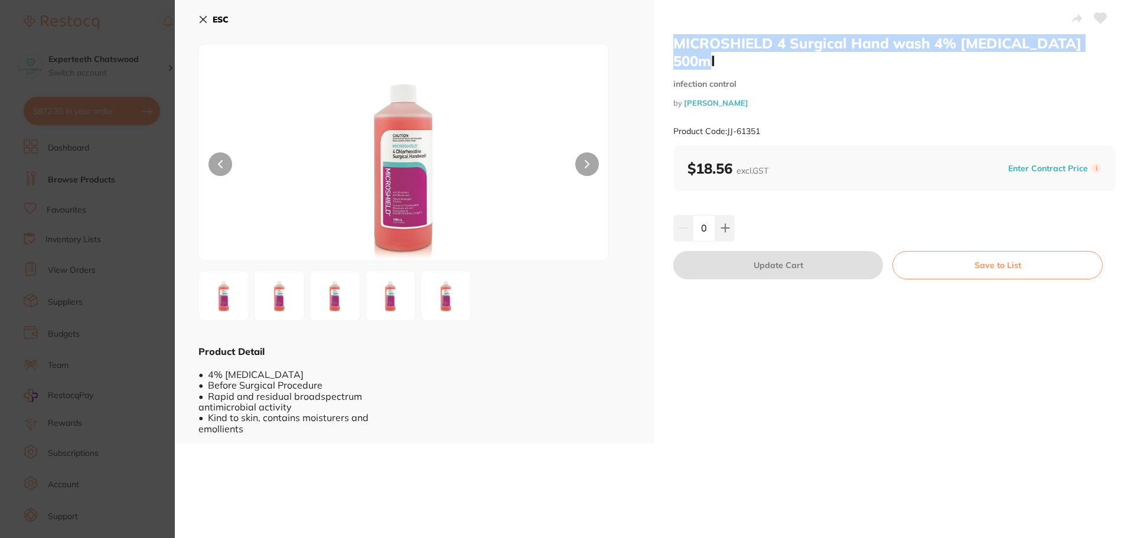
drag, startPoint x: 1103, startPoint y: 44, endPoint x: 673, endPoint y: 50, distance: 429.5
click at [673, 50] on h2 "MICROSHIELD 4 Surgical Hand wash 4% Chlorhexidine 500ml" at bounding box center [894, 51] width 442 height 35
copy h2 "MICROSHIELD 4 Surgical Hand wash 4% Chlorhexidine 500ml"
click at [211, 15] on button "ESC" at bounding box center [213, 19] width 30 height 20
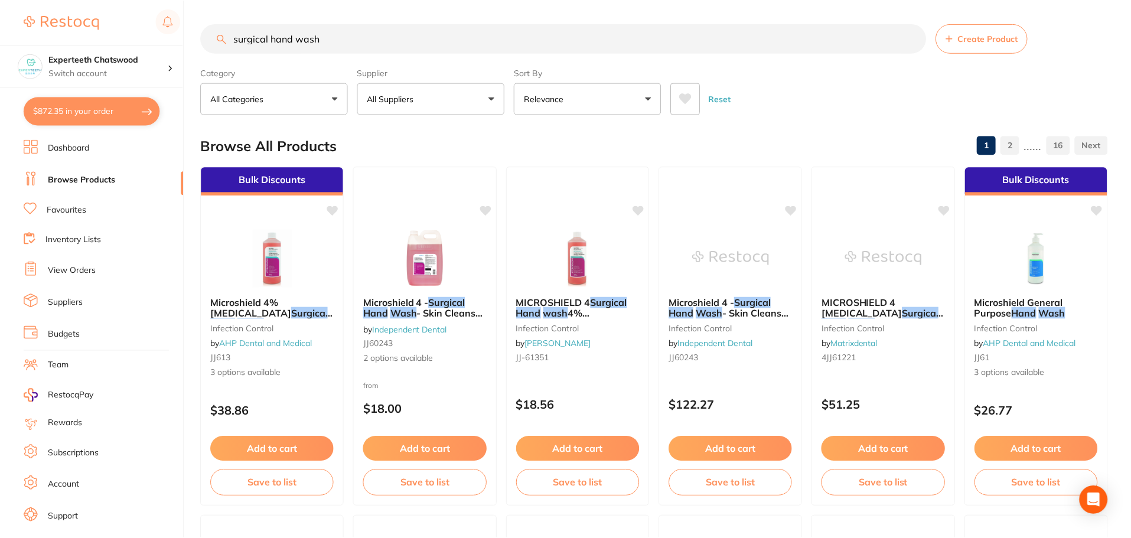
scroll to position [1, 0]
drag, startPoint x: 356, startPoint y: 43, endPoint x: 0, endPoint y: 21, distance: 356.3
click at [0, 21] on div "$872.35 Experteeth Chatswood Switch account Experteeth Chatswood $872.35 in you…" at bounding box center [565, 268] width 1131 height 538
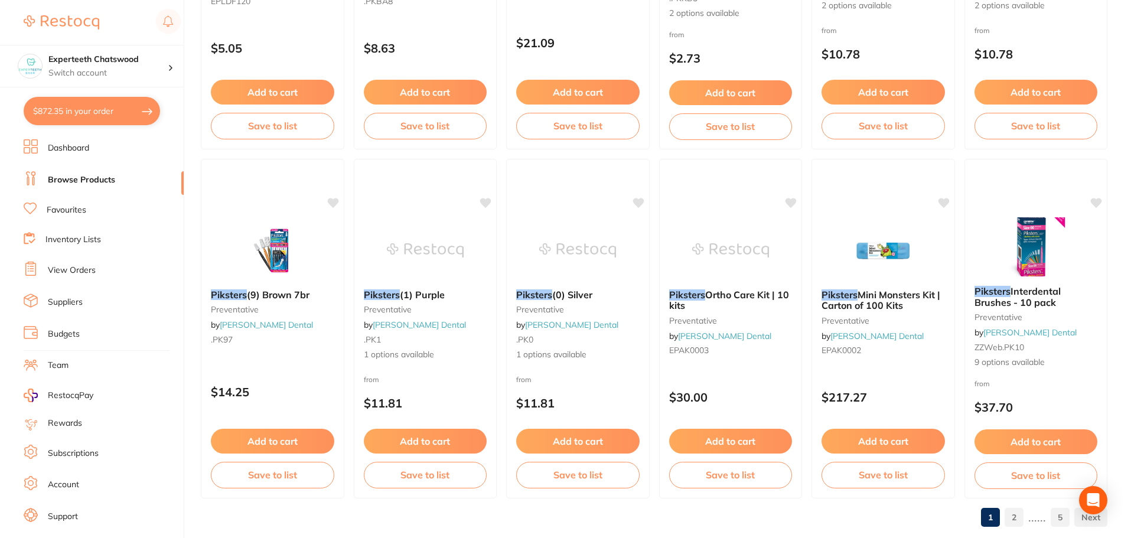
scroll to position [2823, 0]
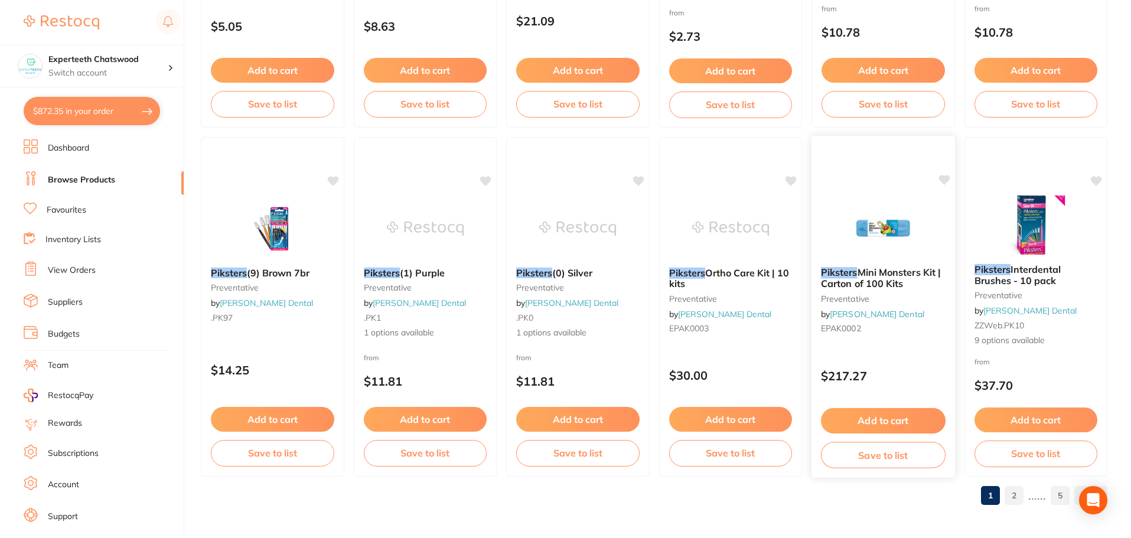
click at [876, 233] on img at bounding box center [883, 228] width 77 height 60
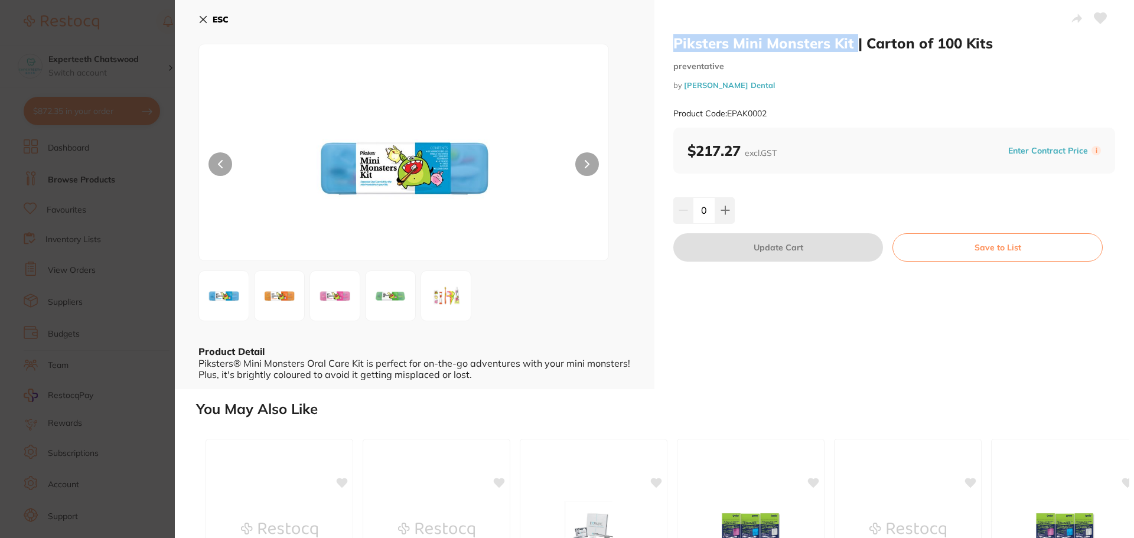
drag, startPoint x: 855, startPoint y: 42, endPoint x: 675, endPoint y: 40, distance: 179.6
click at [675, 40] on h2 "Piksters Mini Monsters Kit | Carton of 100 Kits" at bounding box center [894, 43] width 442 height 18
copy h2 "Piksters Mini Monsters Kit"
click at [401, 158] on img at bounding box center [404, 167] width 246 height 187
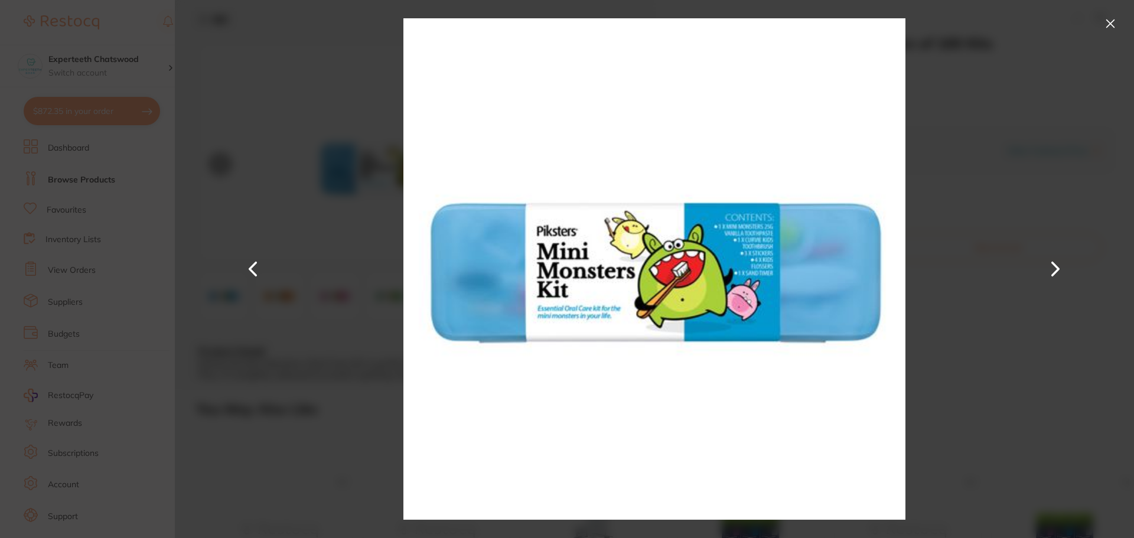
click at [314, 234] on div at bounding box center [654, 269] width 959 height 538
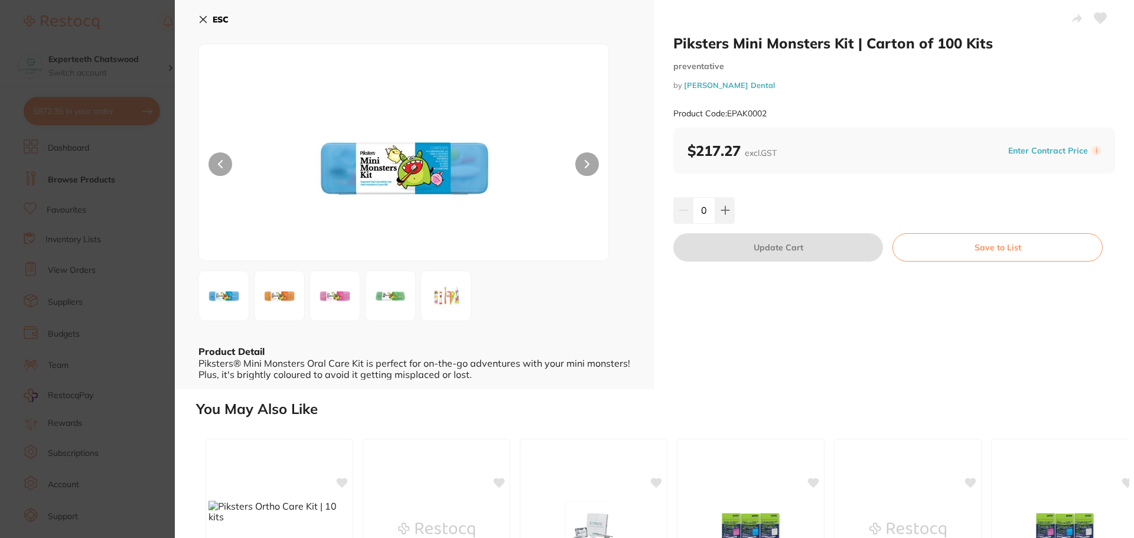
click at [338, 301] on img at bounding box center [335, 296] width 43 height 43
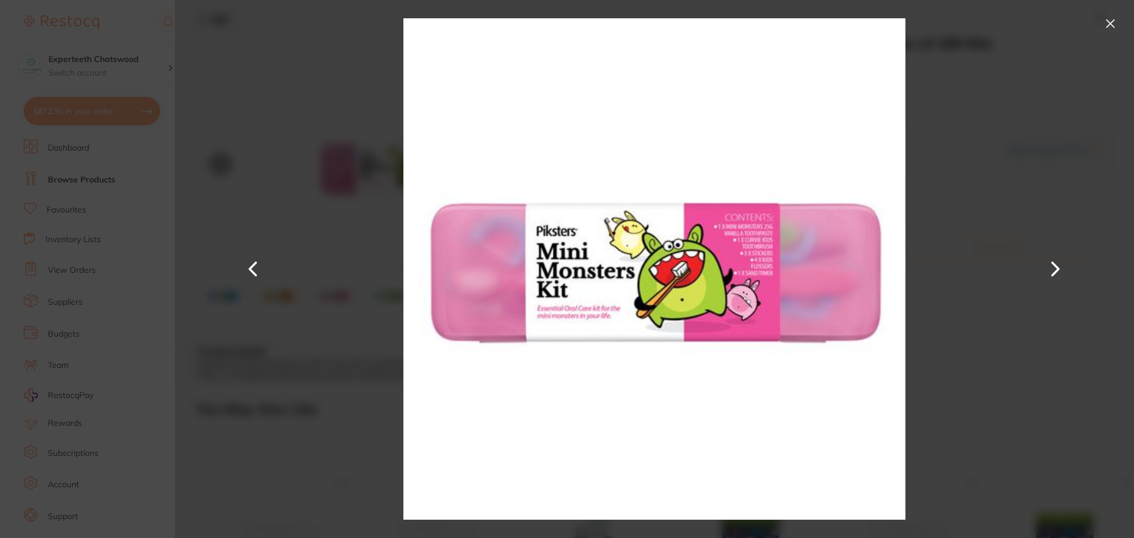
click at [571, 253] on img at bounding box center [654, 269] width 502 height 538
click at [1105, 24] on button at bounding box center [1110, 23] width 19 height 19
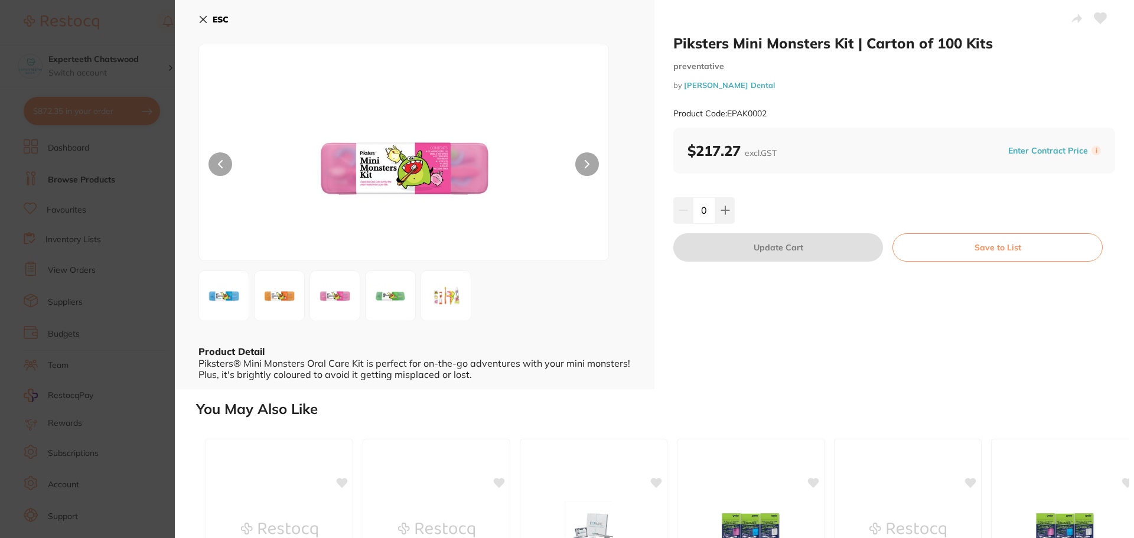
drag, startPoint x: 778, startPoint y: 105, endPoint x: 777, endPoint y: 115, distance: 10.6
click at [776, 111] on div "Product Code: EPAK0002" at bounding box center [894, 113] width 442 height 29
drag, startPoint x: 784, startPoint y: 115, endPoint x: 729, endPoint y: 116, distance: 54.9
click at [729, 116] on div "Product Code: EPAK0002" at bounding box center [894, 113] width 442 height 29
copy small "EPAK0002"
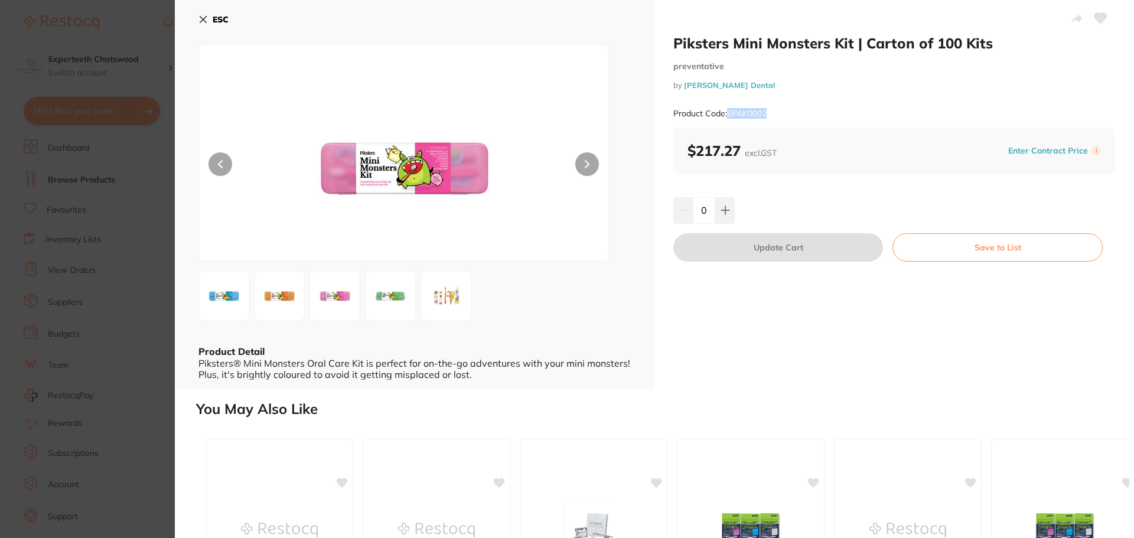
click at [211, 15] on button "ESC" at bounding box center [213, 19] width 30 height 20
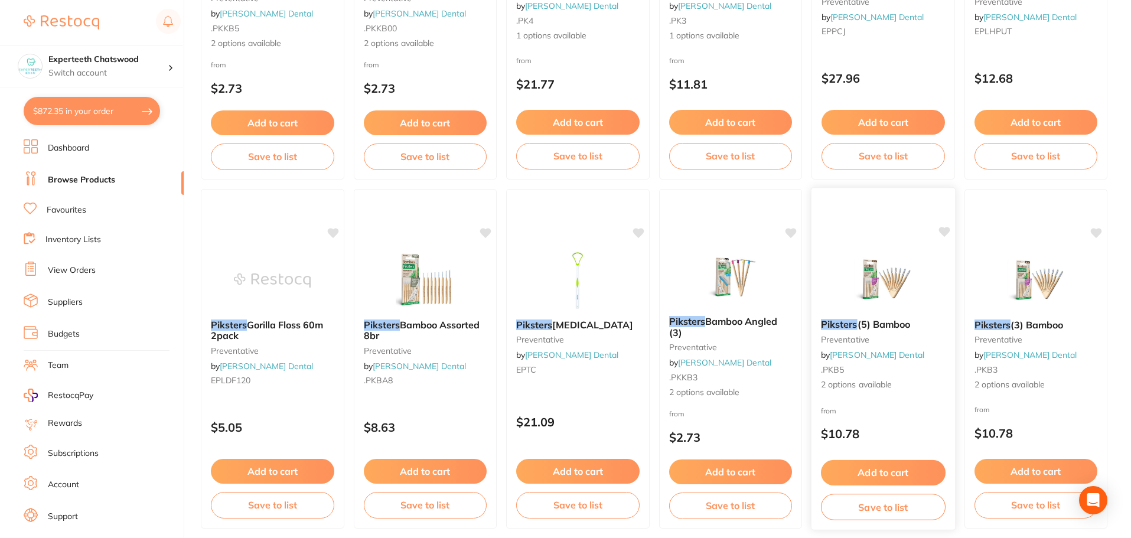
scroll to position [2823, 0]
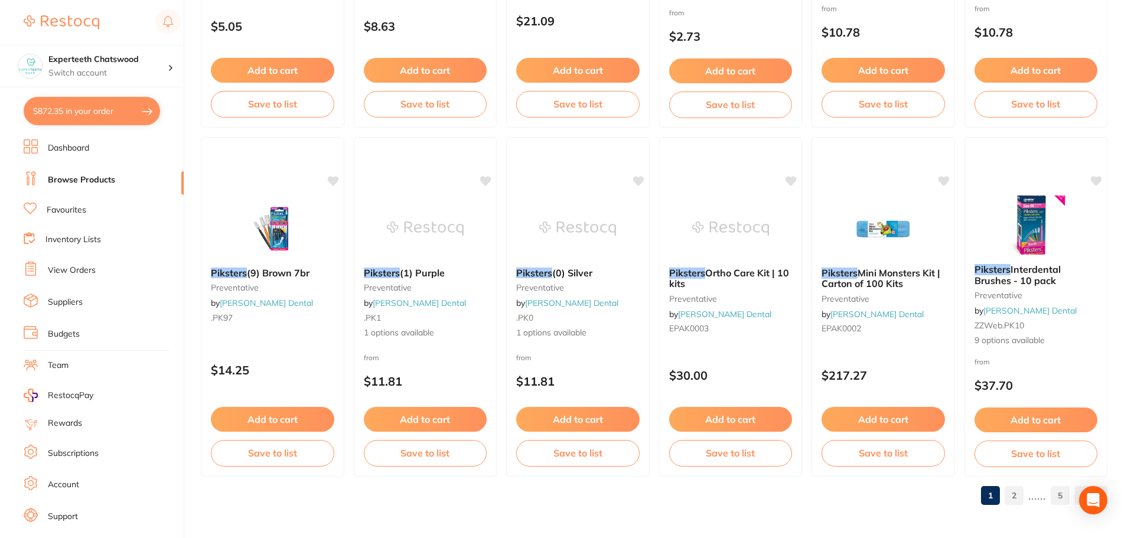
click at [1018, 494] on link "2" at bounding box center [1014, 496] width 19 height 24
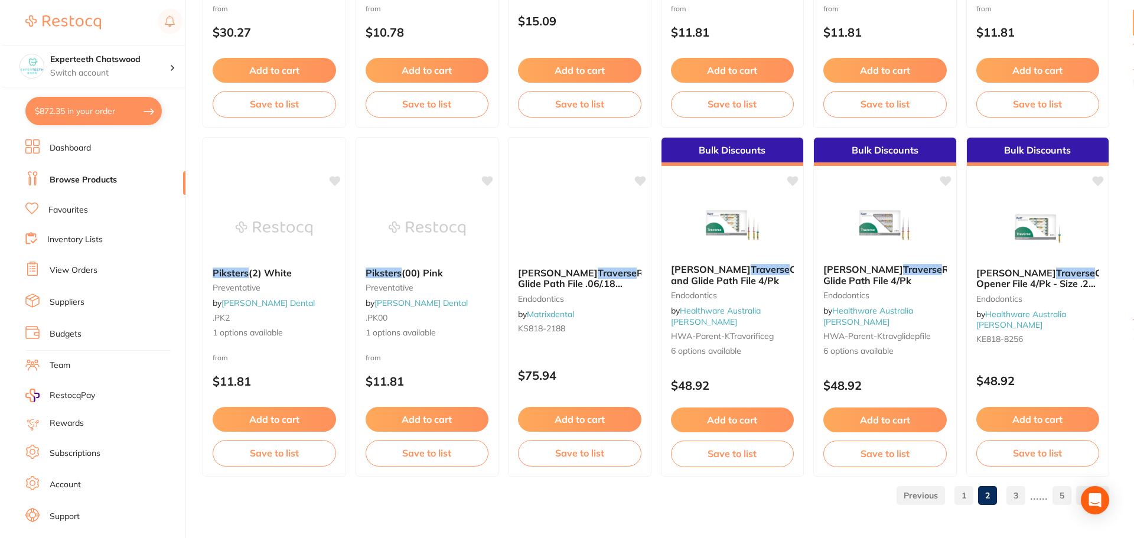
scroll to position [0, 0]
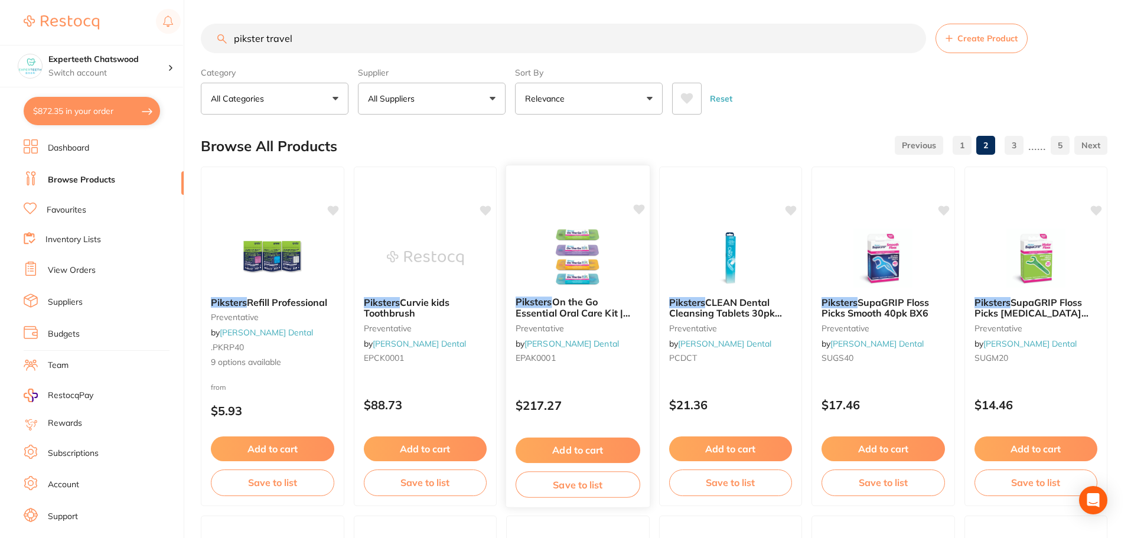
click at [569, 253] on img at bounding box center [577, 257] width 77 height 60
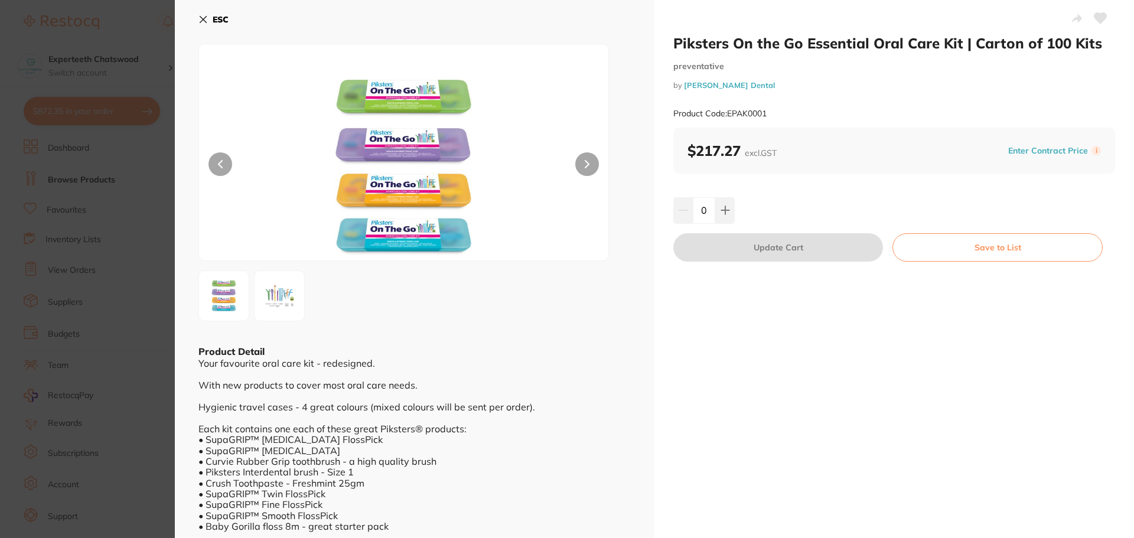
click at [397, 97] on img at bounding box center [404, 167] width 246 height 187
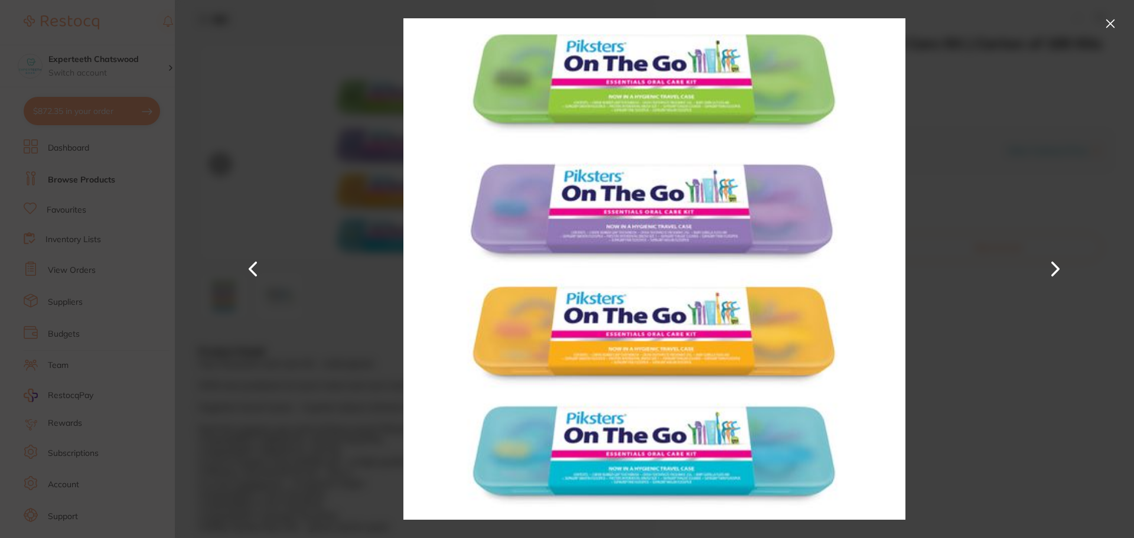
click at [245, 135] on button at bounding box center [253, 269] width 28 height 269
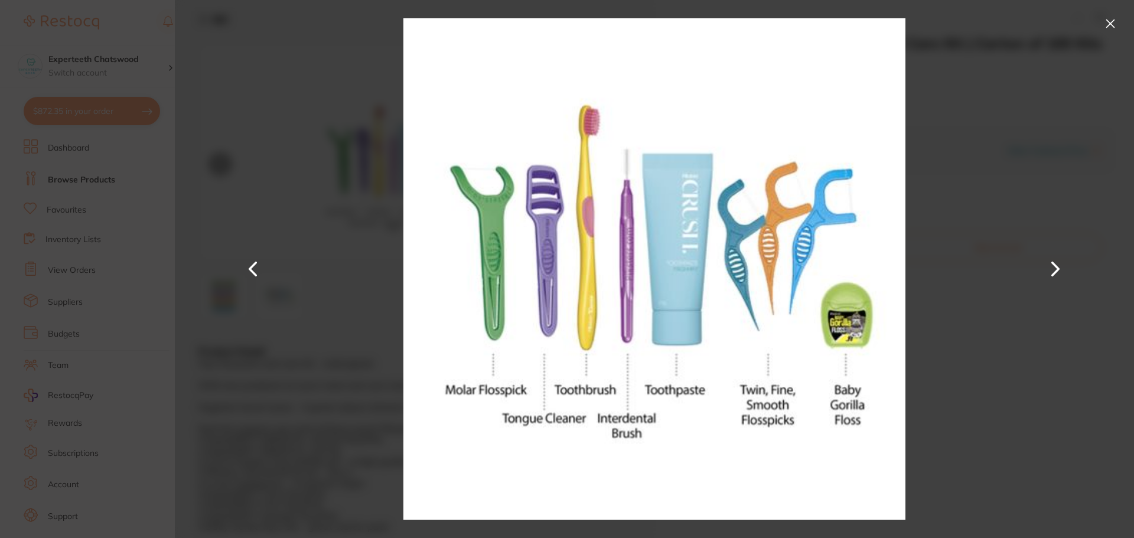
click at [1121, 23] on div at bounding box center [654, 269] width 959 height 538
click at [1109, 24] on button at bounding box center [1110, 23] width 19 height 19
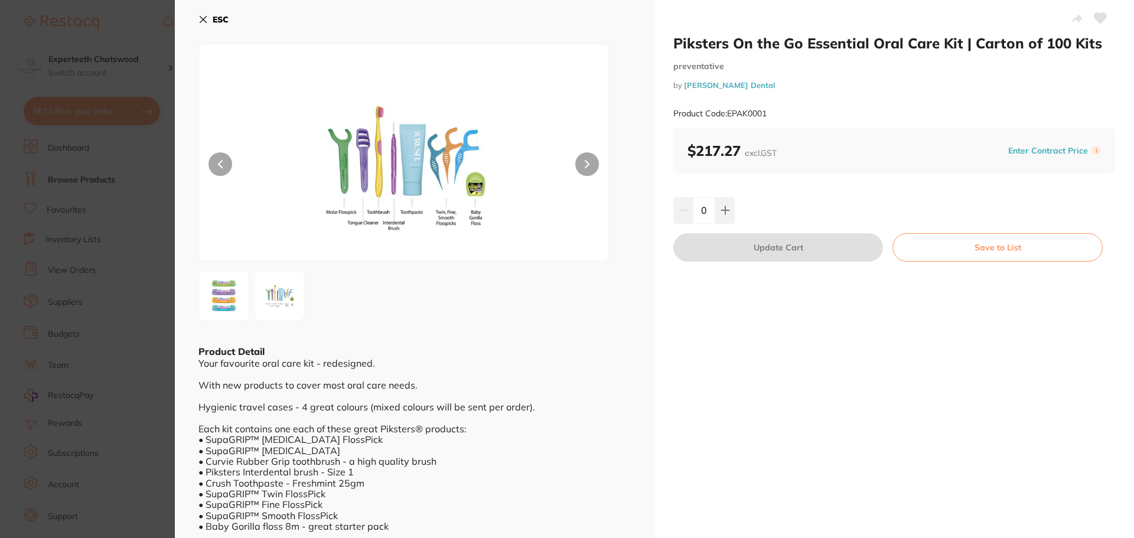
drag, startPoint x: 778, startPoint y: 117, endPoint x: 725, endPoint y: 114, distance: 52.7
click at [727, 115] on div "Product Code: EPAK0001" at bounding box center [894, 113] width 442 height 29
copy small "EPAK0001"
click at [216, 16] on b "ESC" at bounding box center [221, 19] width 16 height 11
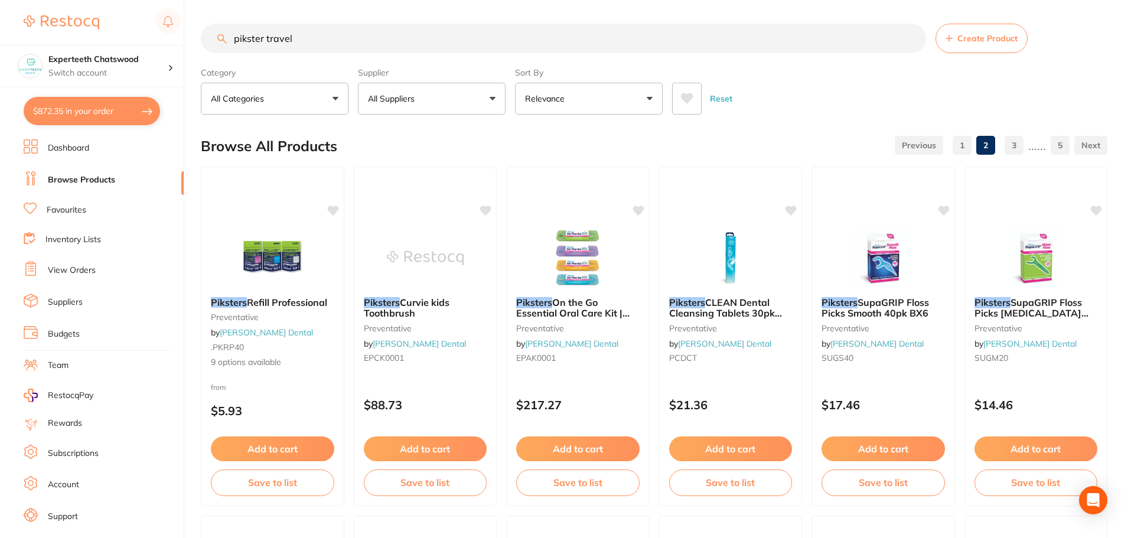
drag, startPoint x: 315, startPoint y: 35, endPoint x: 215, endPoint y: 43, distance: 100.1
click at [219, 43] on div "pikster travel Create Product" at bounding box center [654, 39] width 907 height 30
paste input "THERMAL ICE"
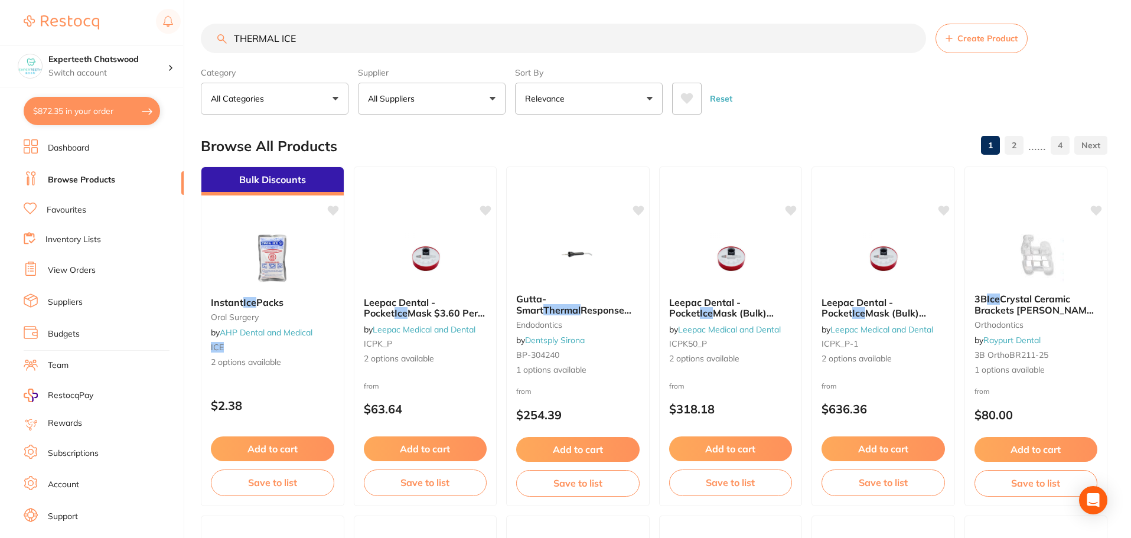
click at [464, 102] on button "All Suppliers" at bounding box center [432, 99] width 148 height 32
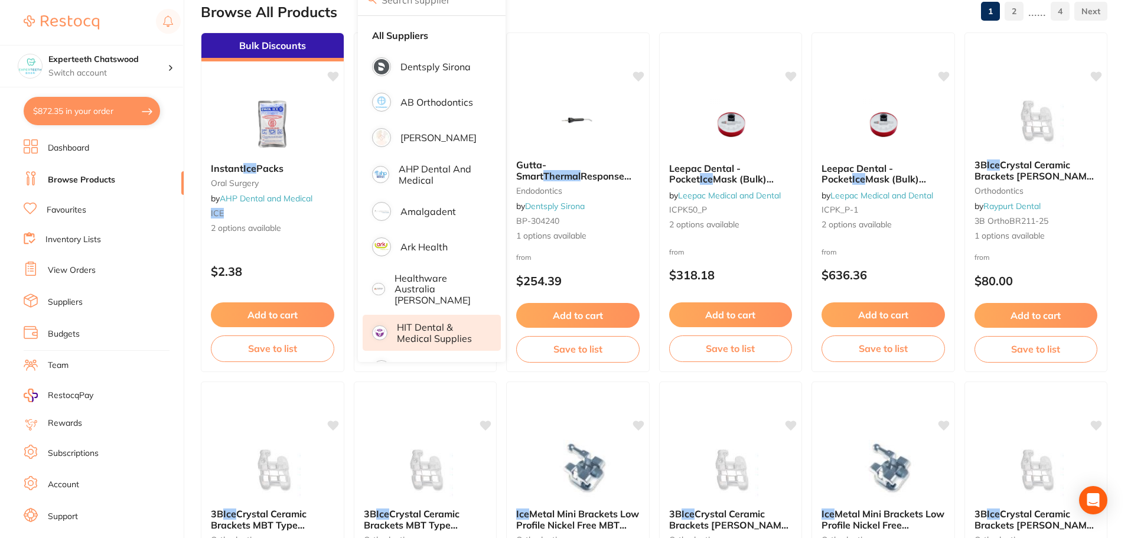
scroll to position [118, 0]
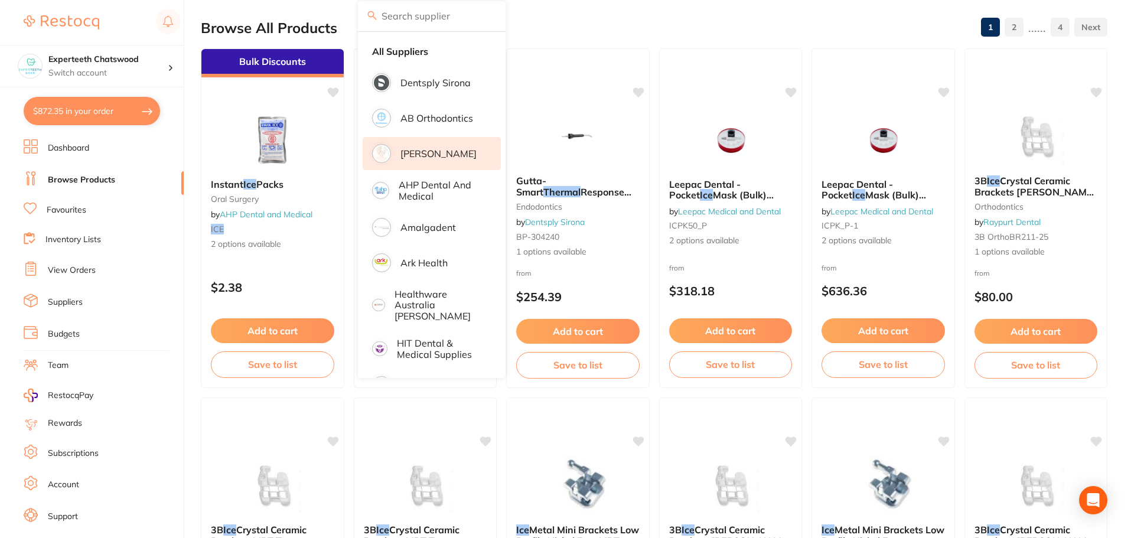
click at [453, 160] on li "[PERSON_NAME]" at bounding box center [432, 153] width 138 height 33
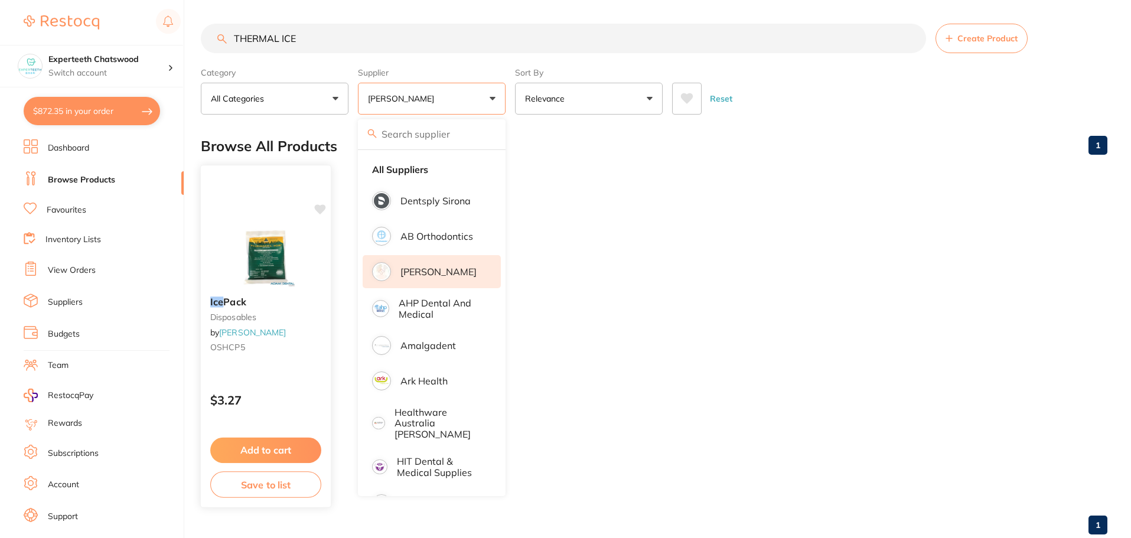
click at [276, 269] on img at bounding box center [265, 257] width 77 height 60
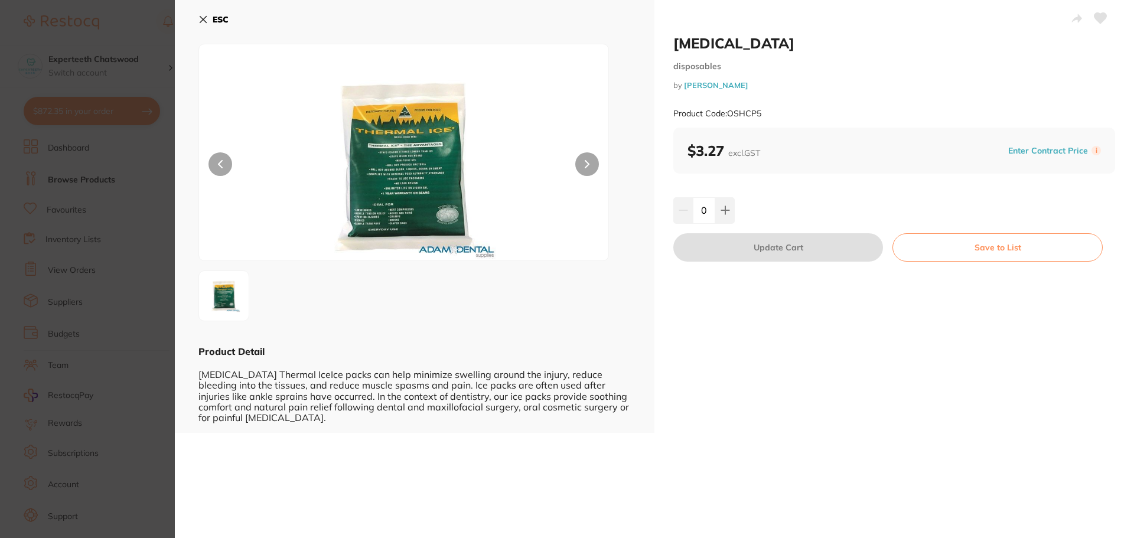
click at [451, 198] on img at bounding box center [404, 167] width 246 height 187
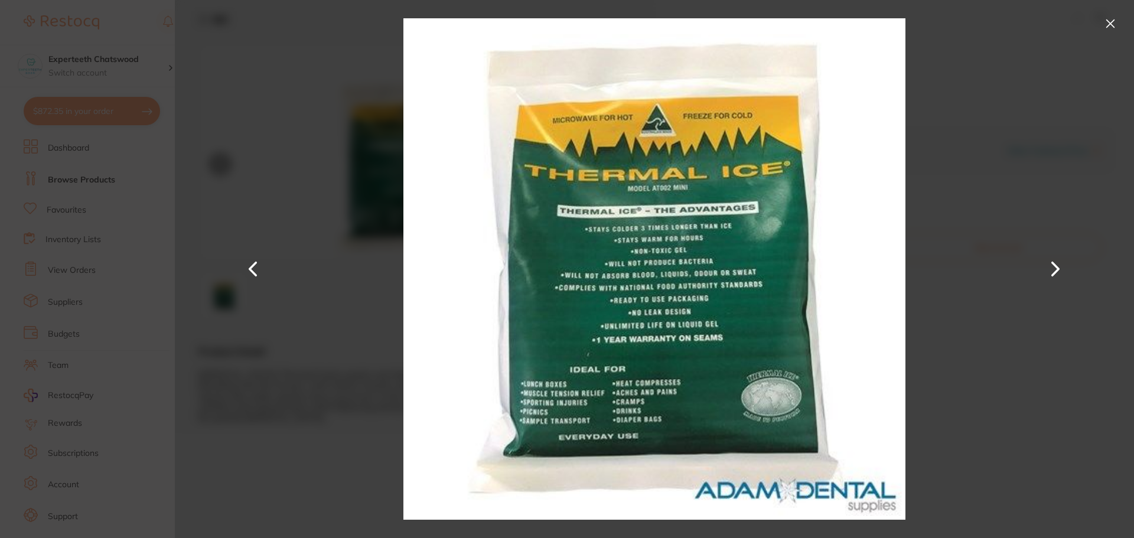
click at [1110, 19] on button at bounding box center [1110, 23] width 19 height 19
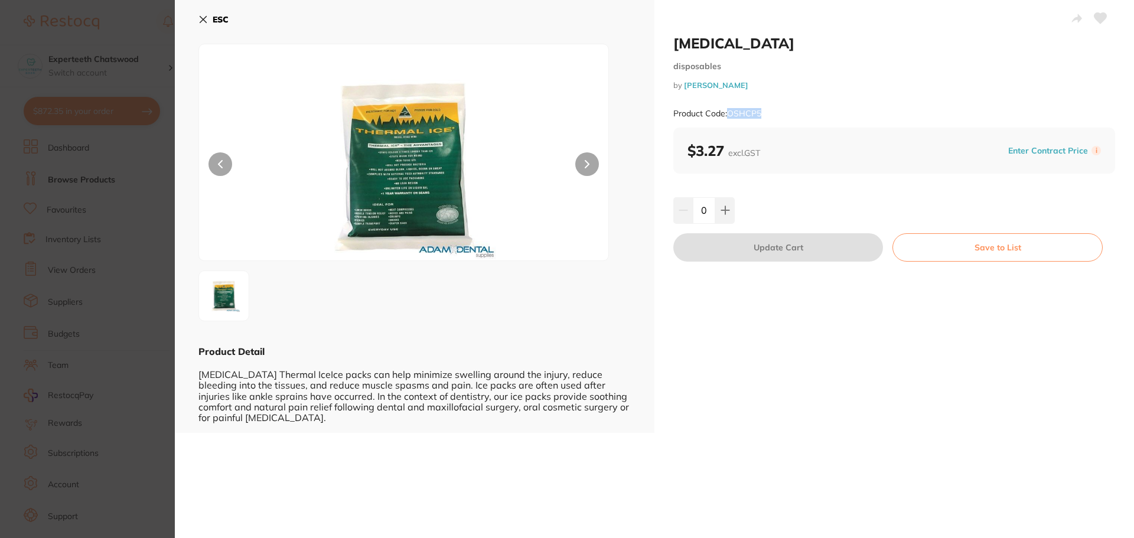
drag, startPoint x: 774, startPoint y: 115, endPoint x: 729, endPoint y: 115, distance: 44.9
click at [729, 115] on div "Product Code: OSHCP5" at bounding box center [894, 113] width 442 height 29
copy small "OSHCP5"
click at [216, 14] on b "ESC" at bounding box center [221, 19] width 16 height 11
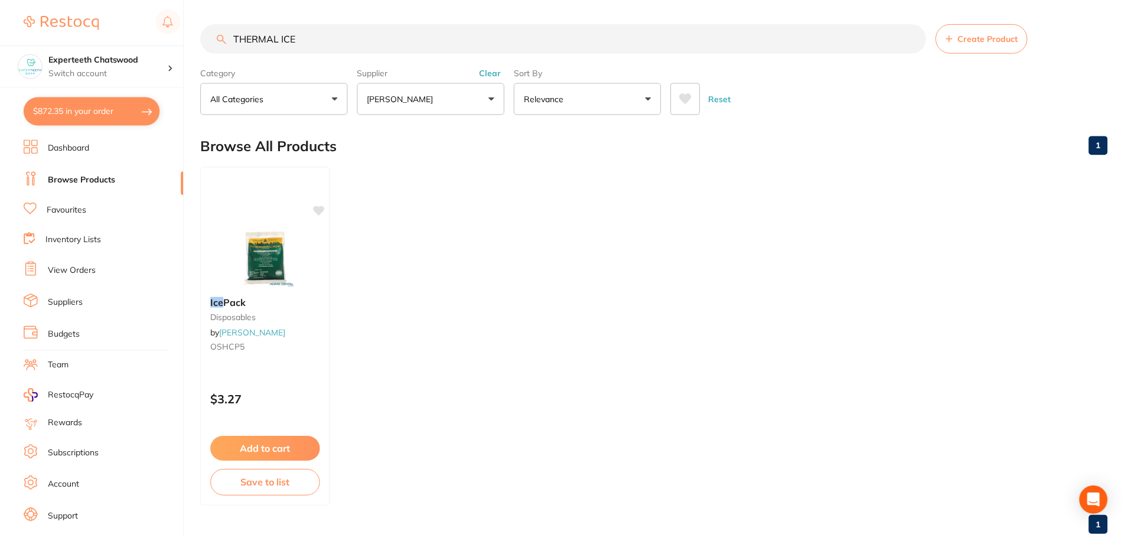
scroll to position [30, 0]
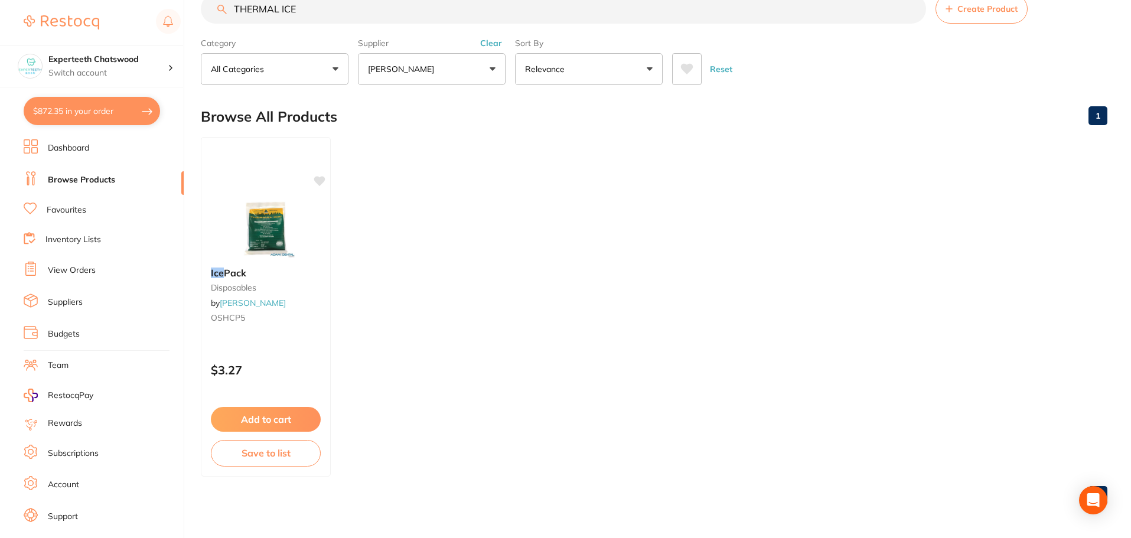
drag, startPoint x: 261, startPoint y: 11, endPoint x: 0, endPoint y: -41, distance: 266.4
click at [0, 0] on html "$872.35 Experteeth Chatswood Switch account Experteeth Chatswood $872.35 in you…" at bounding box center [565, 239] width 1131 height 538
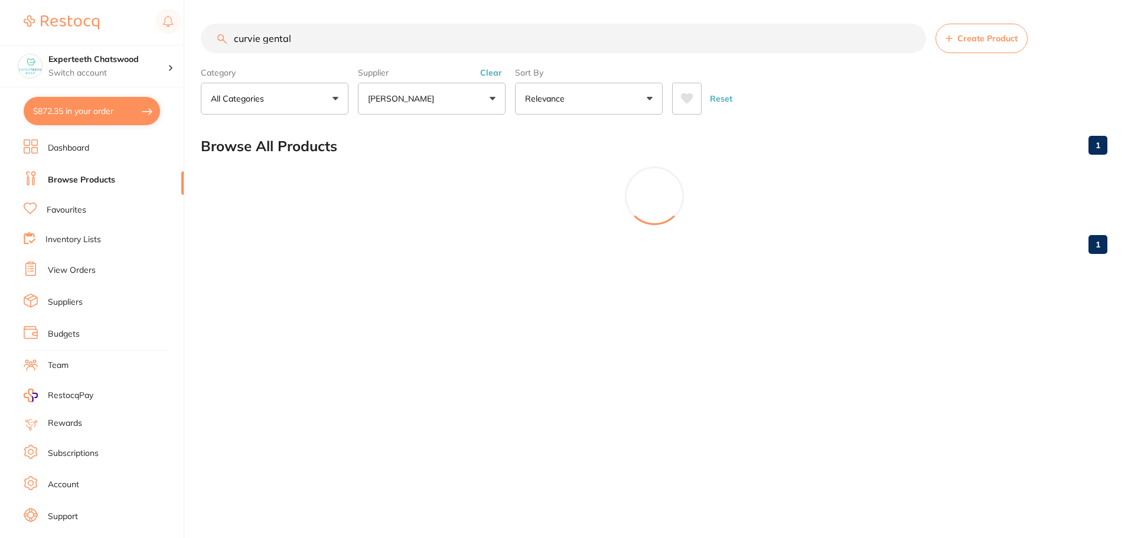
click at [301, 38] on input "curvie gental" at bounding box center [563, 39] width 725 height 30
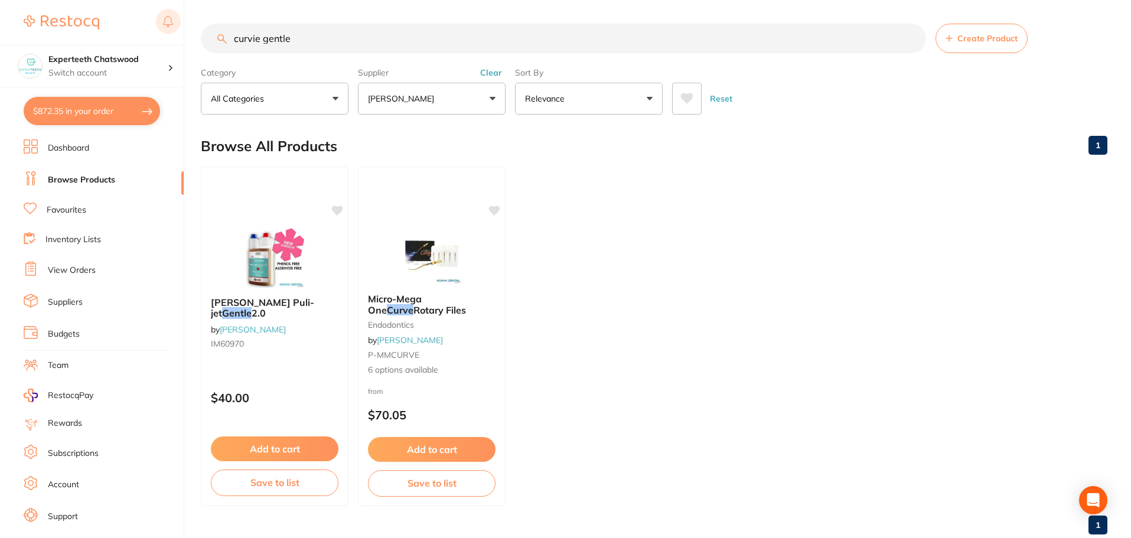
drag, startPoint x: 333, startPoint y: 41, endPoint x: 171, endPoint y: 30, distance: 161.7
click at [178, 30] on div "$872.35 Experteeth Chatswood Switch account Experteeth Chatswood $872.35 in you…" at bounding box center [565, 269] width 1131 height 538
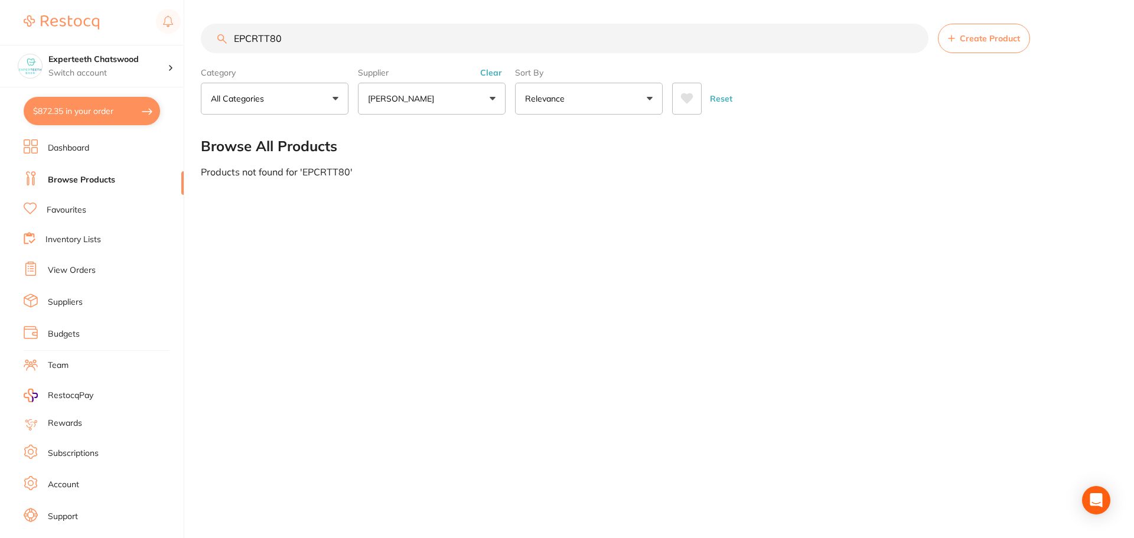
click at [435, 105] on button "[PERSON_NAME]" at bounding box center [432, 99] width 148 height 32
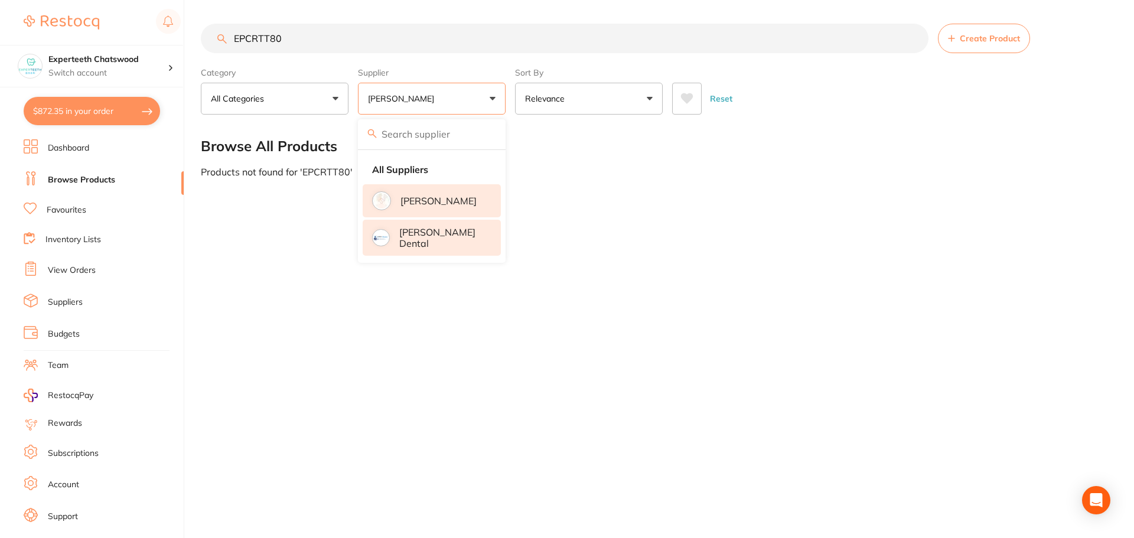
click at [417, 236] on p "[PERSON_NAME] Dental" at bounding box center [441, 238] width 85 height 22
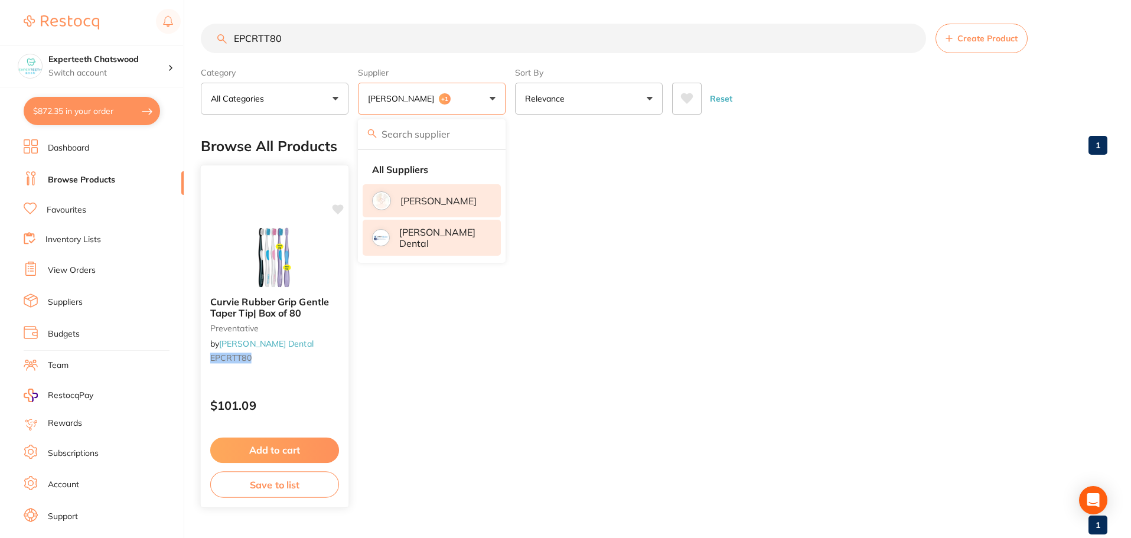
click at [286, 275] on img at bounding box center [274, 257] width 77 height 60
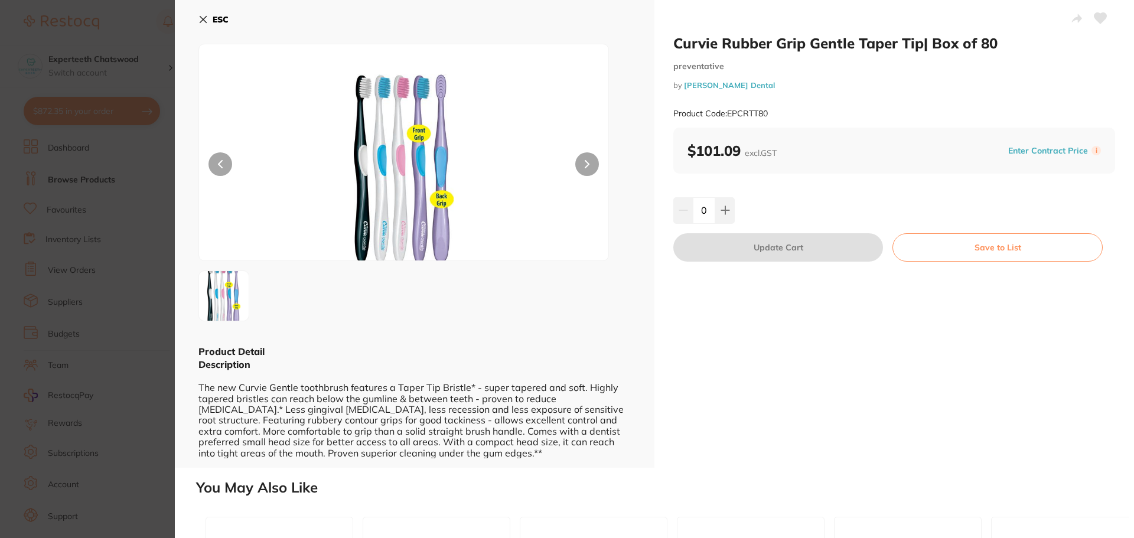
drag, startPoint x: 1030, startPoint y: 38, endPoint x: 673, endPoint y: 44, distance: 356.9
click at [673, 44] on h2 "Curvie Rubber Grip Gentle Taper Tip| Box of 80" at bounding box center [894, 43] width 442 height 18
copy h2 "Curvie Rubber Grip Gentle Taper Tip| Box of 80"
drag, startPoint x: 826, startPoint y: 113, endPoint x: 729, endPoint y: 112, distance: 96.9
click at [729, 112] on div "Product Code: EPCRTT80" at bounding box center [894, 113] width 442 height 29
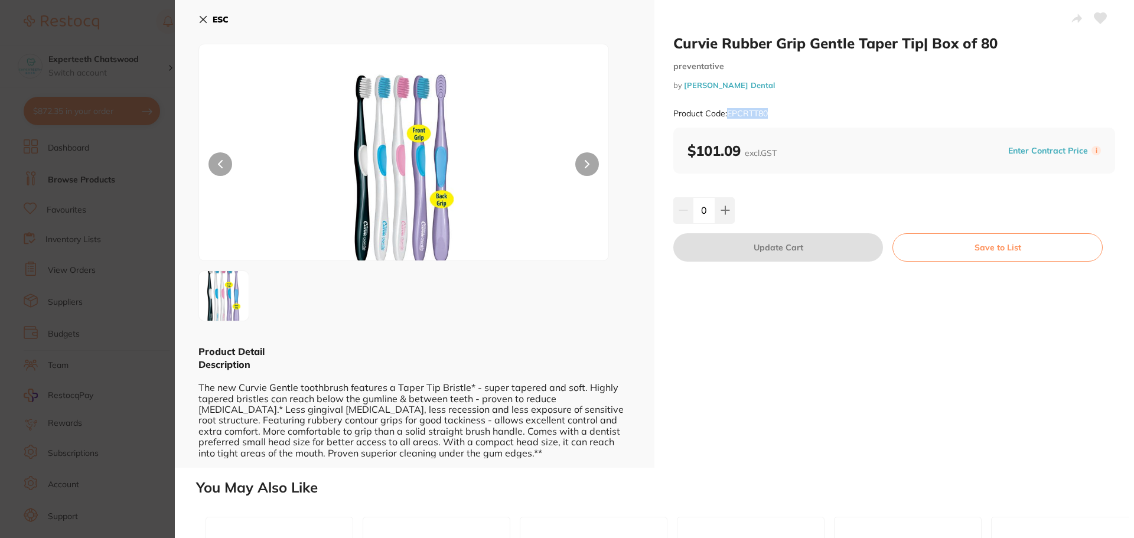
copy small "EPCRTT80"
click at [209, 15] on button "ESC" at bounding box center [213, 19] width 30 height 20
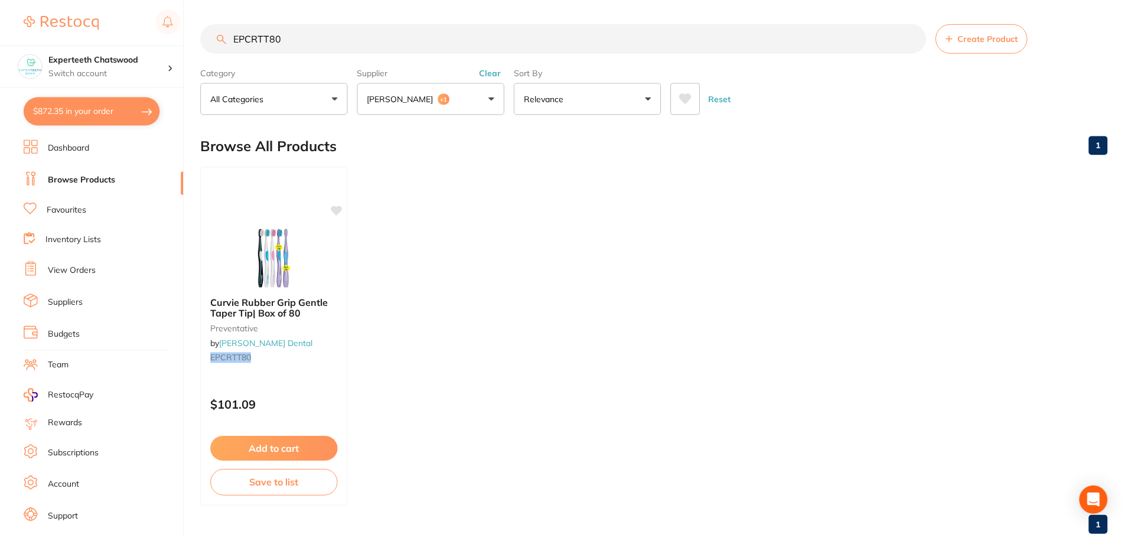
scroll to position [4, 0]
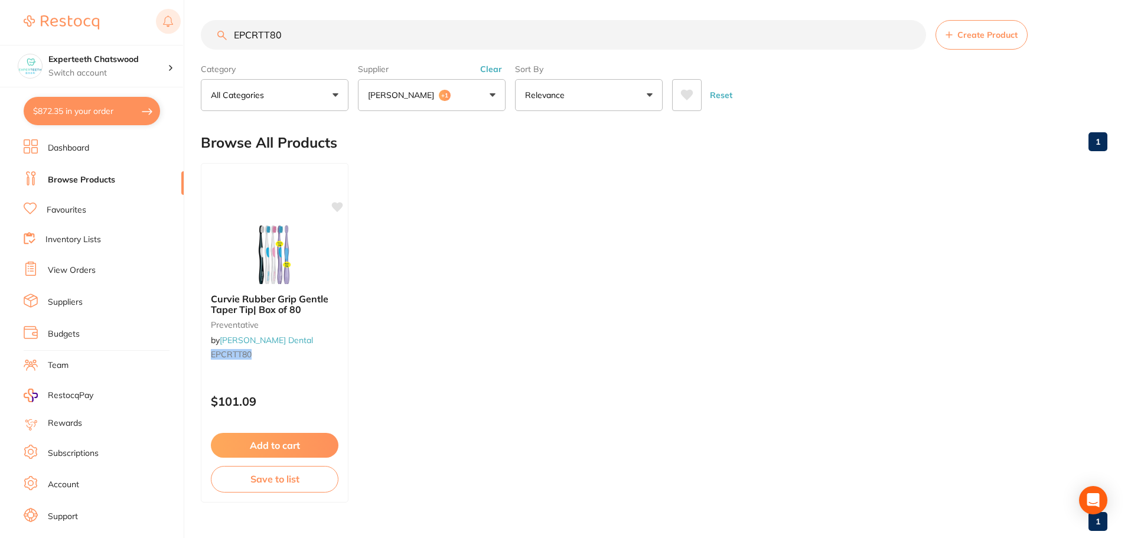
drag, startPoint x: 323, startPoint y: 37, endPoint x: 177, endPoint y: 24, distance: 146.5
click at [178, 24] on div "$872.35 Experteeth Chatswood Switch account Experteeth Chatswood $872.35 in you…" at bounding box center [565, 265] width 1131 height 538
paste input "premier Hemodent"
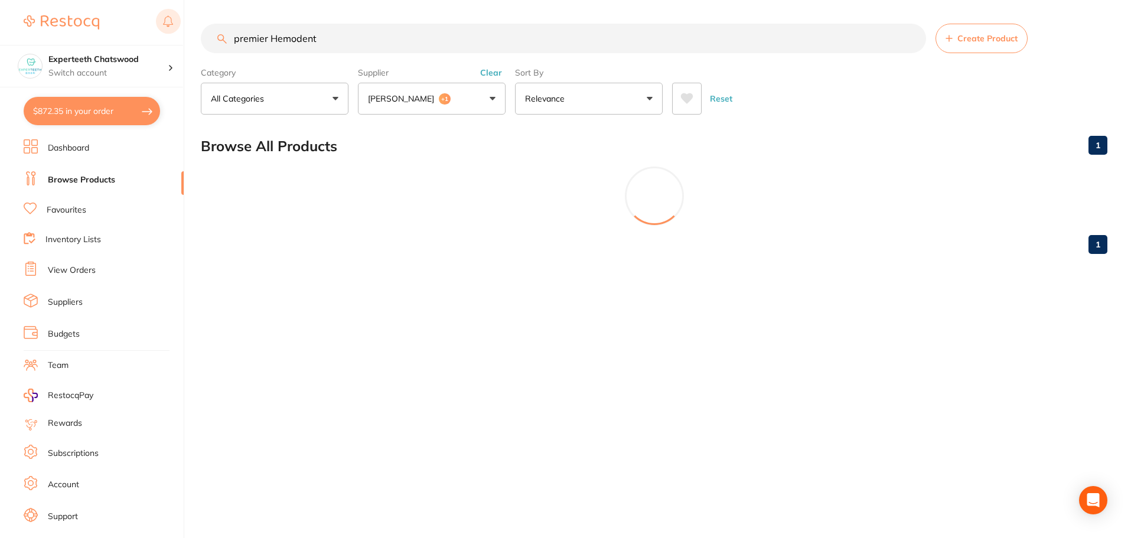
scroll to position [0, 0]
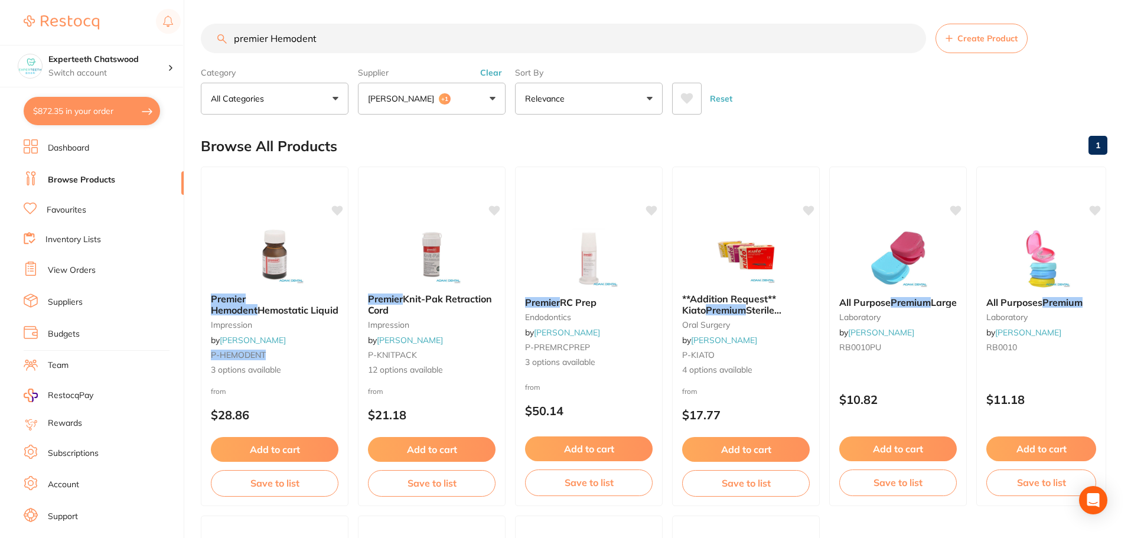
click at [502, 99] on button "Adam Dental +1" at bounding box center [432, 99] width 148 height 32
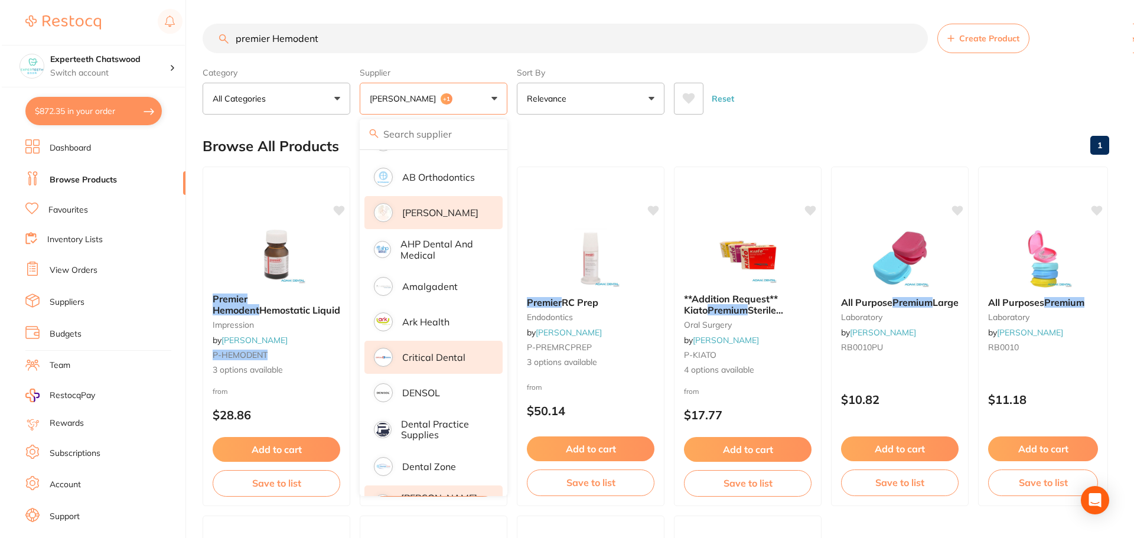
scroll to position [118, 0]
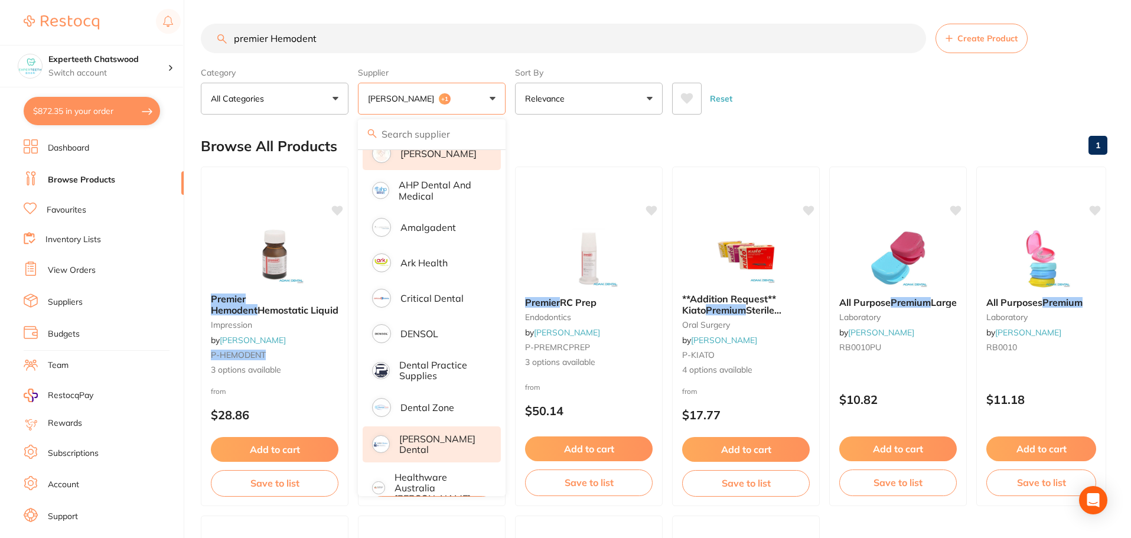
click at [438, 443] on p "[PERSON_NAME] Dental" at bounding box center [441, 445] width 85 height 22
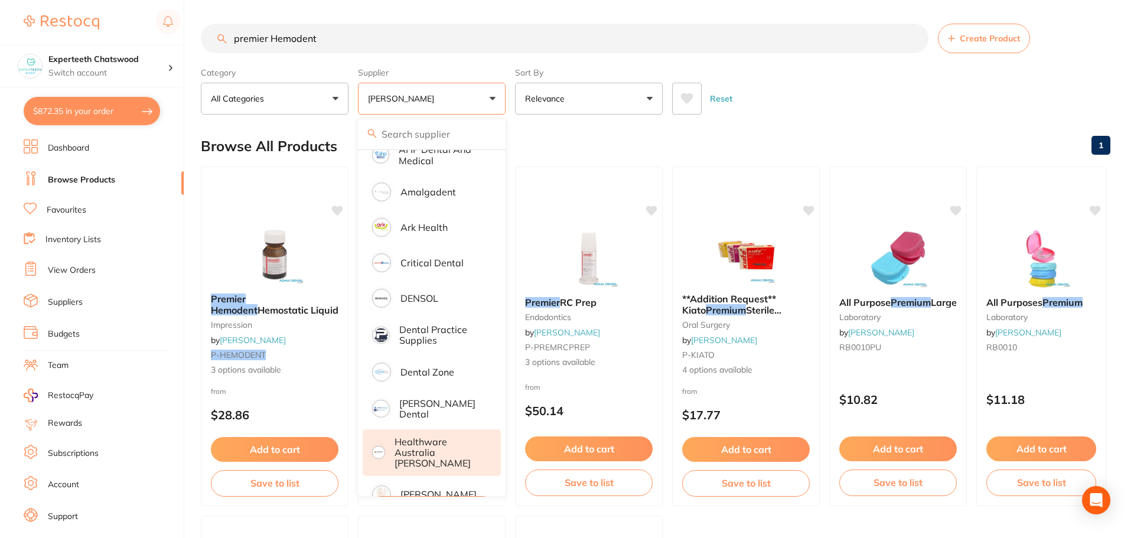
scroll to position [236, 0]
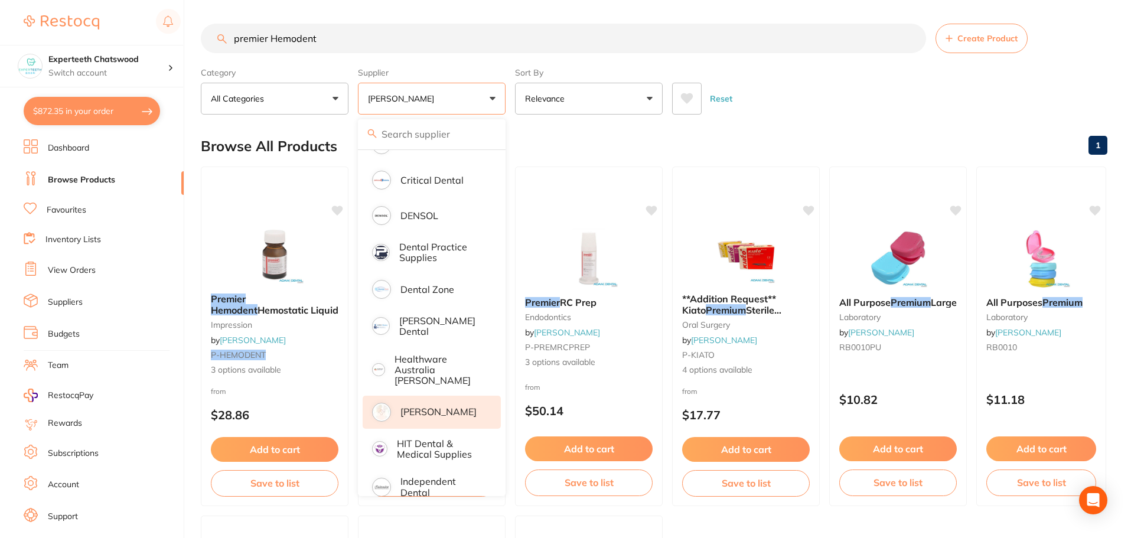
click at [436, 406] on p "[PERSON_NAME]" at bounding box center [439, 411] width 76 height 11
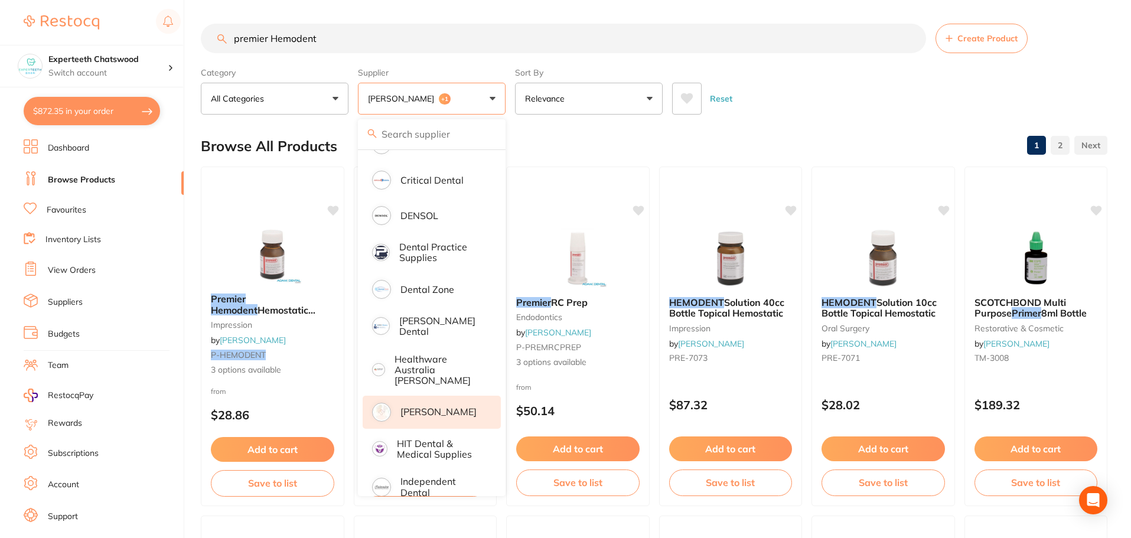
click at [874, 99] on div "Reset" at bounding box center [885, 93] width 426 height 41
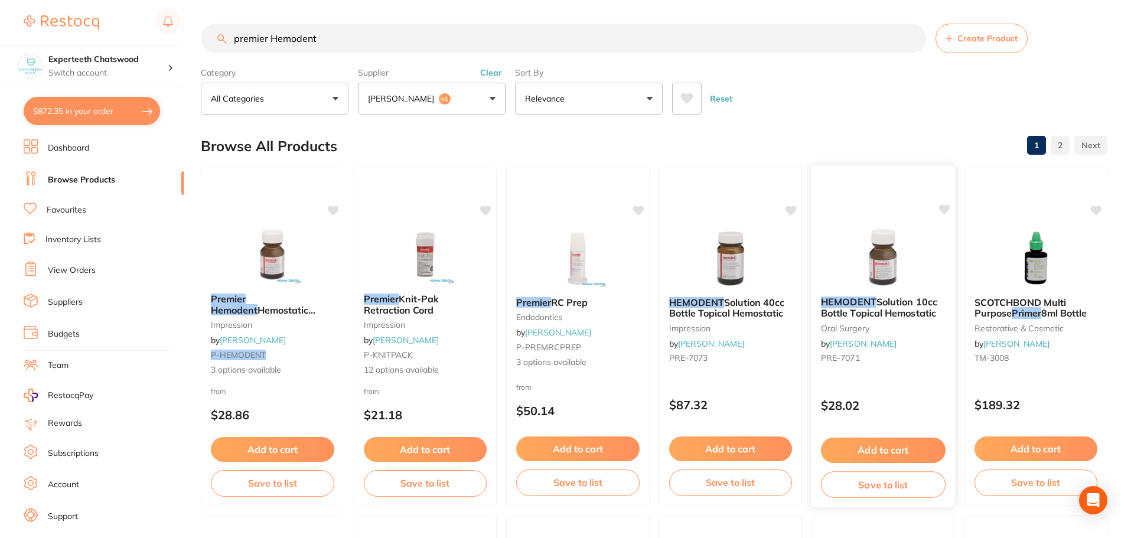
click at [893, 271] on img at bounding box center [883, 257] width 77 height 60
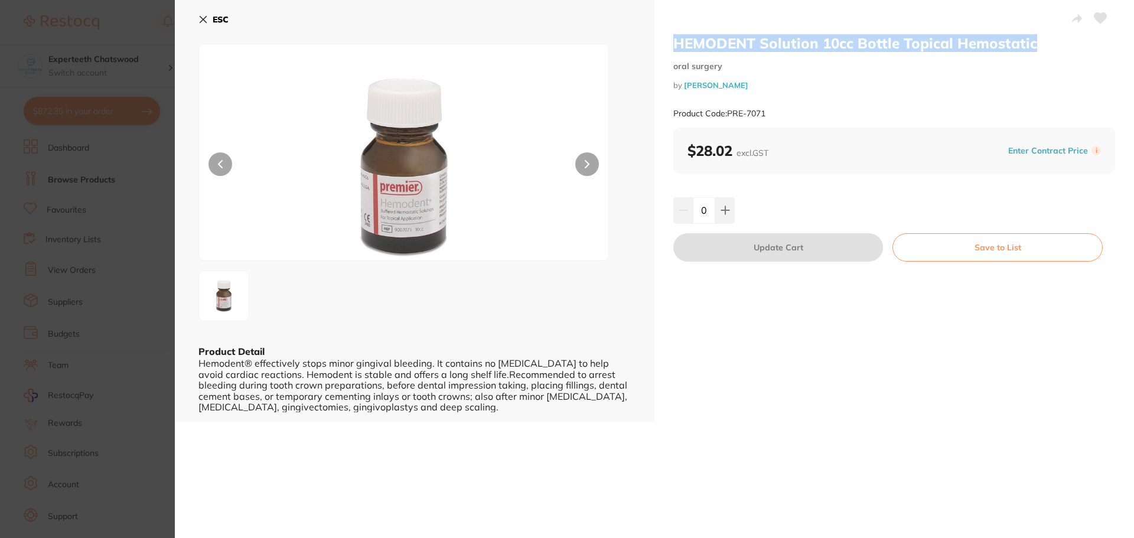
drag, startPoint x: 1037, startPoint y: 45, endPoint x: 672, endPoint y: 44, distance: 365.7
click at [673, 44] on h2 "HEMODENT Solution 10cc Bottle Topical Hemostatic" at bounding box center [894, 43] width 442 height 18
copy h2 "HEMODENT Solution 10cc Bottle Topical Hemostatic"
click at [214, 17] on b "ESC" at bounding box center [221, 19] width 16 height 11
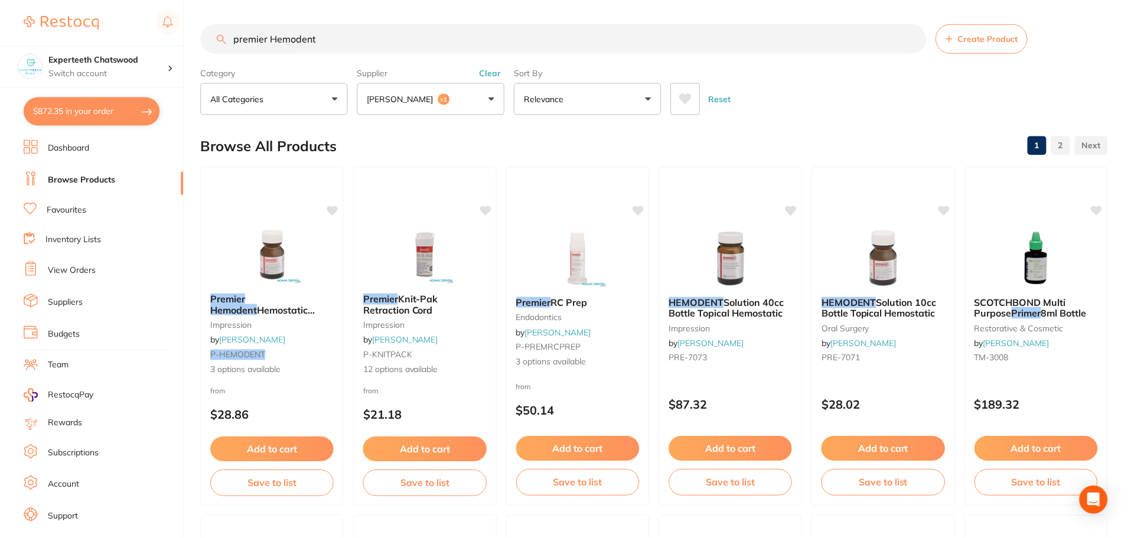
scroll to position [4, 0]
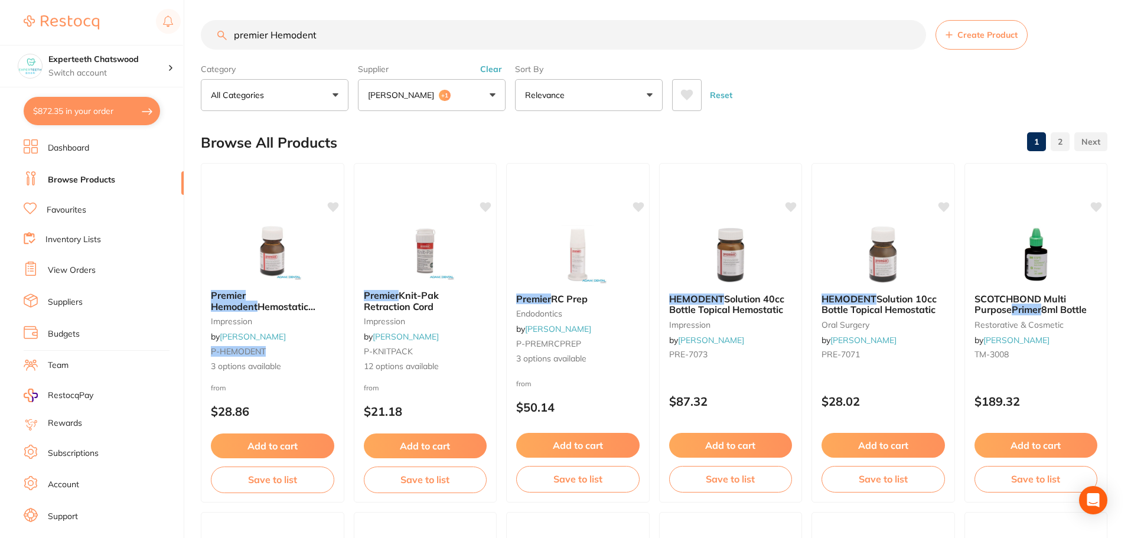
drag, startPoint x: 332, startPoint y: 38, endPoint x: 0, endPoint y: -12, distance: 335.7
click at [0, 0] on html "$872.35 Experteeth Chatswood Switch account Experteeth Chatswood $872.35 in you…" at bounding box center [565, 265] width 1131 height 538
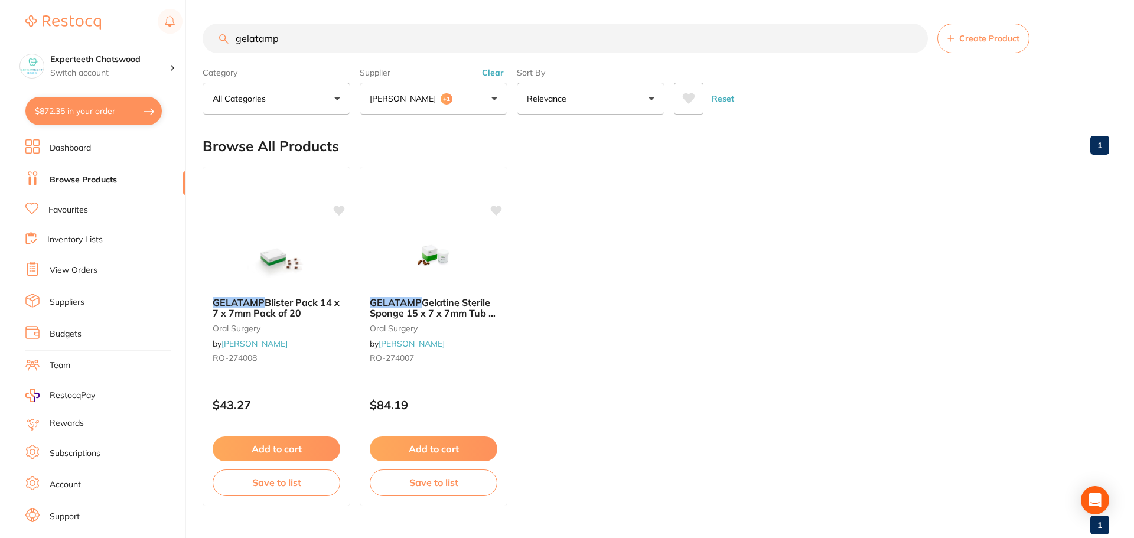
scroll to position [0, 0]
click at [452, 253] on img at bounding box center [431, 257] width 77 height 60
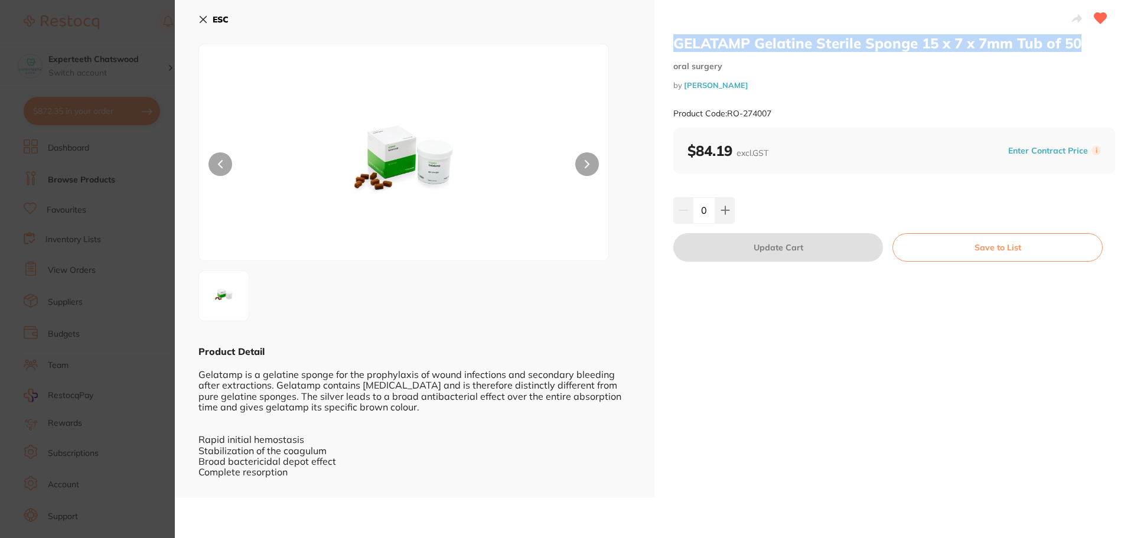
drag, startPoint x: 1083, startPoint y: 44, endPoint x: 669, endPoint y: 27, distance: 415.1
click at [669, 27] on div "GELATAMP Gelatine Sterile Sponge 15 x 7 x 7mm Tub of 50 oral surgery by Henry S…" at bounding box center [895, 249] width 480 height 498
click at [219, 17] on b "ESC" at bounding box center [221, 19] width 16 height 11
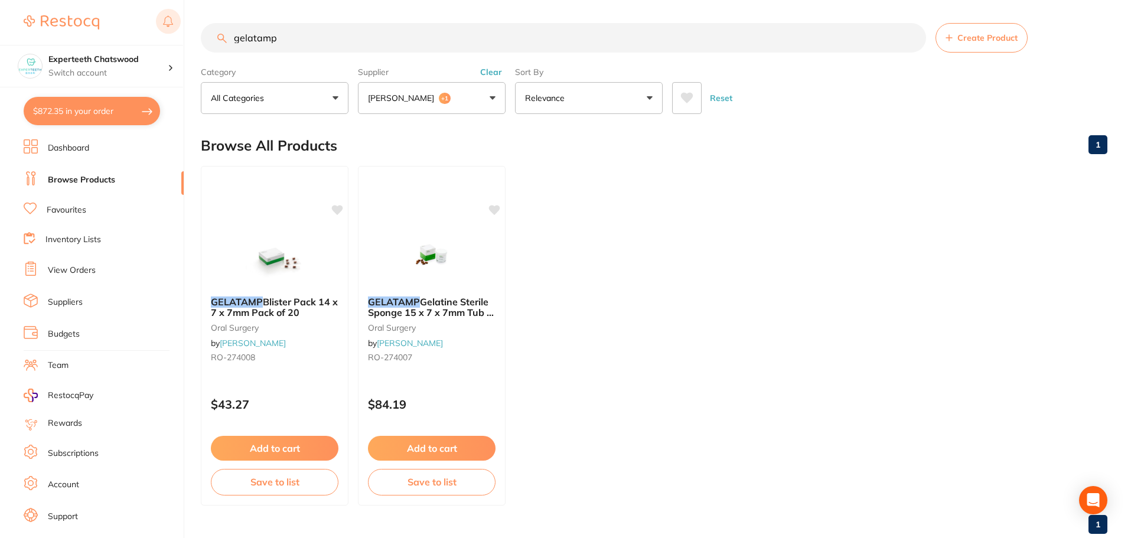
drag, startPoint x: 361, startPoint y: 50, endPoint x: 166, endPoint y: 15, distance: 198.0
click at [170, 16] on div "$872.35 Experteeth Chatswood Switch account Experteeth Chatswood $872.35 in you…" at bounding box center [565, 268] width 1131 height 538
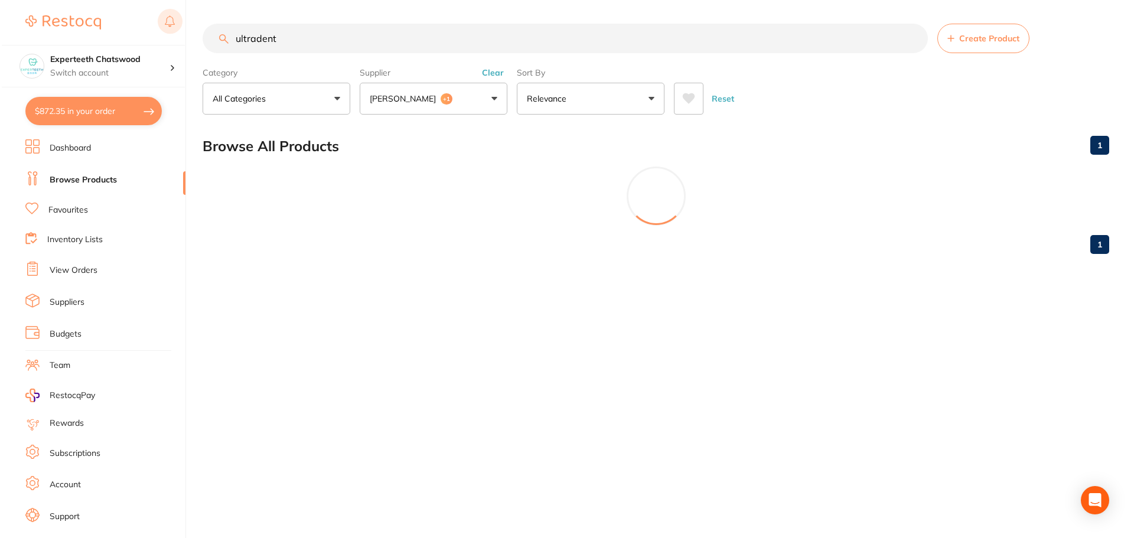
scroll to position [0, 0]
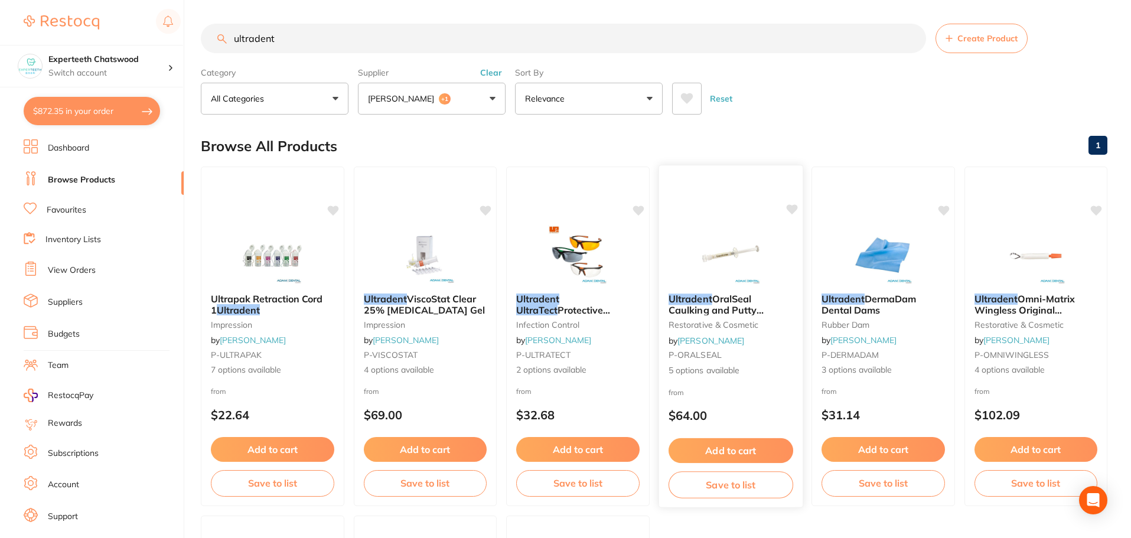
click at [721, 265] on img at bounding box center [730, 254] width 77 height 60
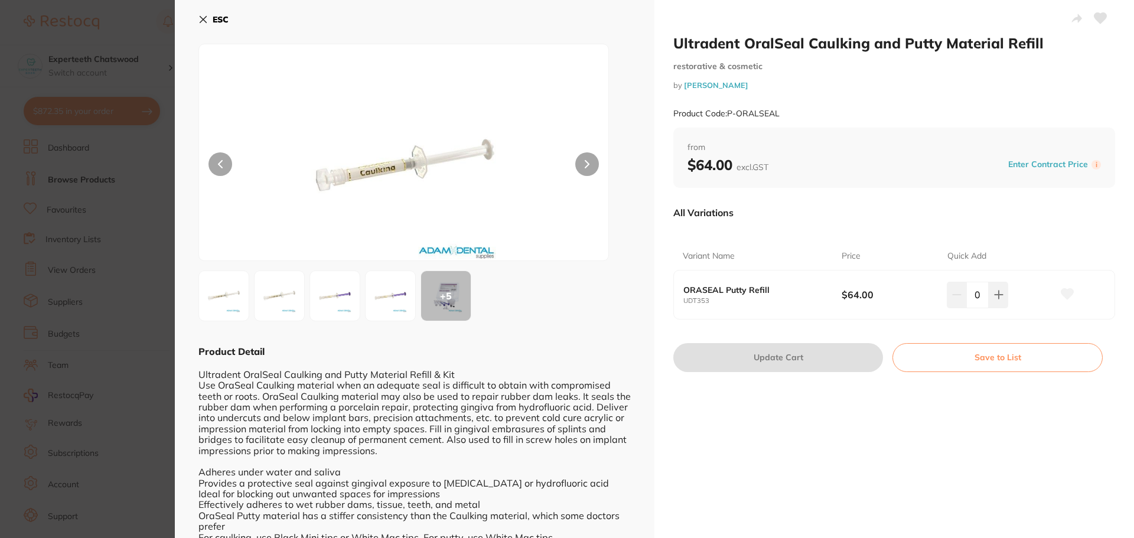
click at [213, 21] on b "ESC" at bounding box center [221, 19] width 16 height 11
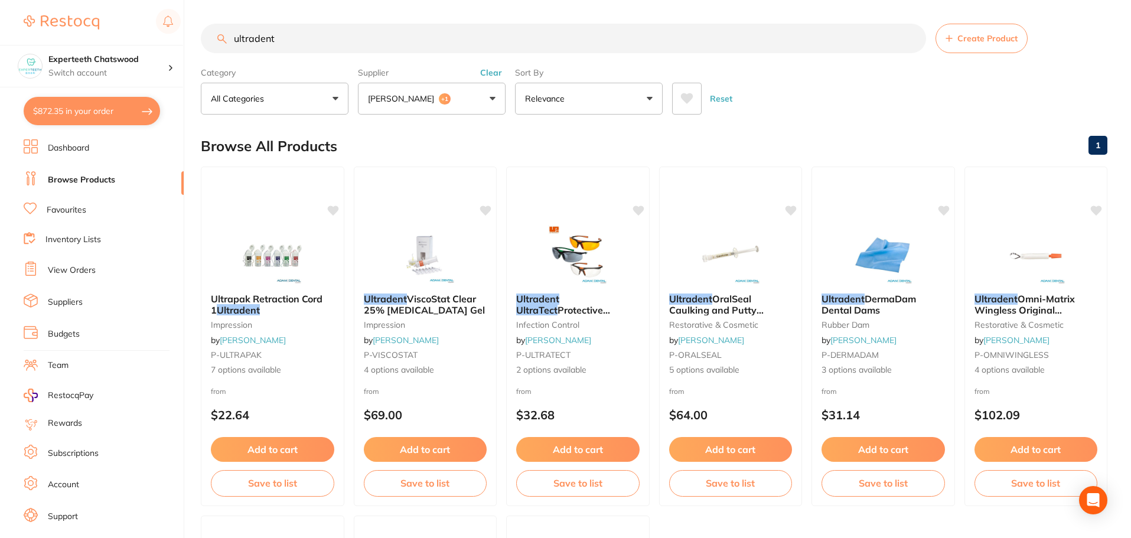
drag, startPoint x: 322, startPoint y: 41, endPoint x: 0, endPoint y: -41, distance: 332.3
click at [0, 0] on html "$872.35 Experteeth Chatswood Switch account Experteeth Chatswood $872.35 in you…" at bounding box center [565, 269] width 1131 height 538
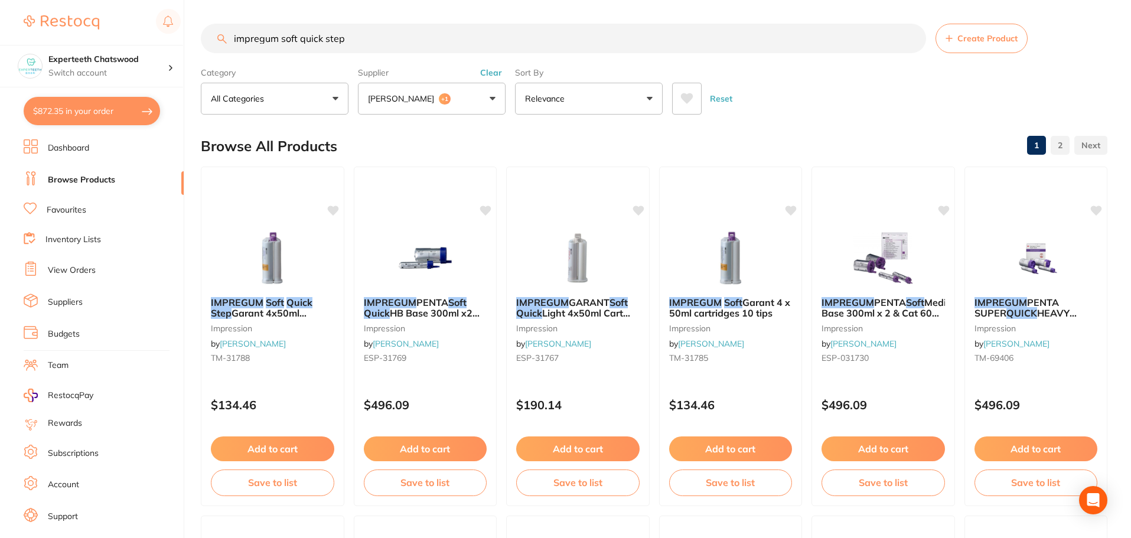
click at [474, 88] on button "Adam Dental +1" at bounding box center [432, 99] width 148 height 32
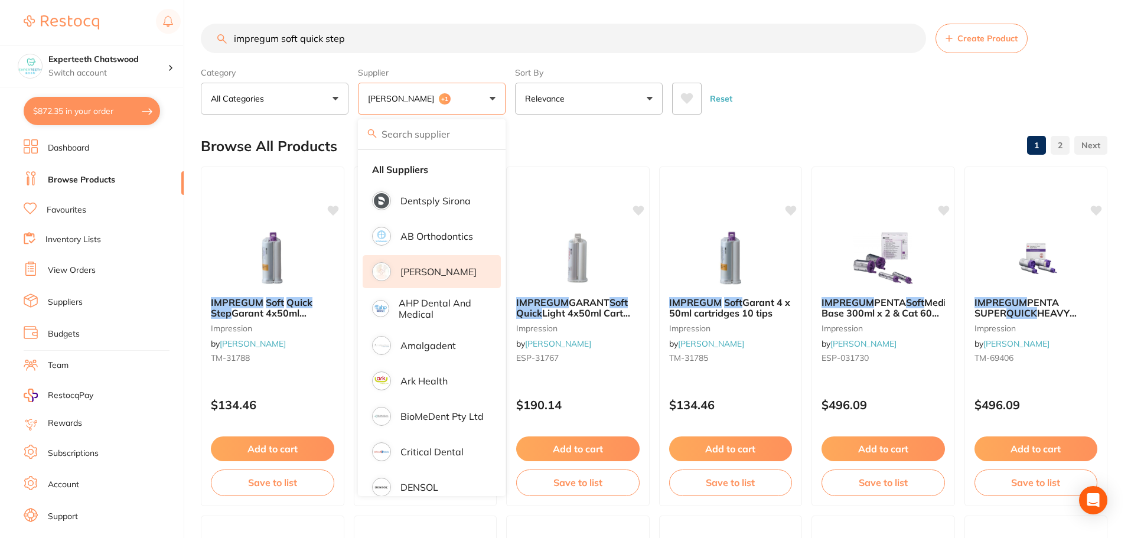
click at [447, 279] on li "[PERSON_NAME]" at bounding box center [432, 271] width 138 height 33
click at [842, 104] on div "Reset" at bounding box center [885, 93] width 426 height 41
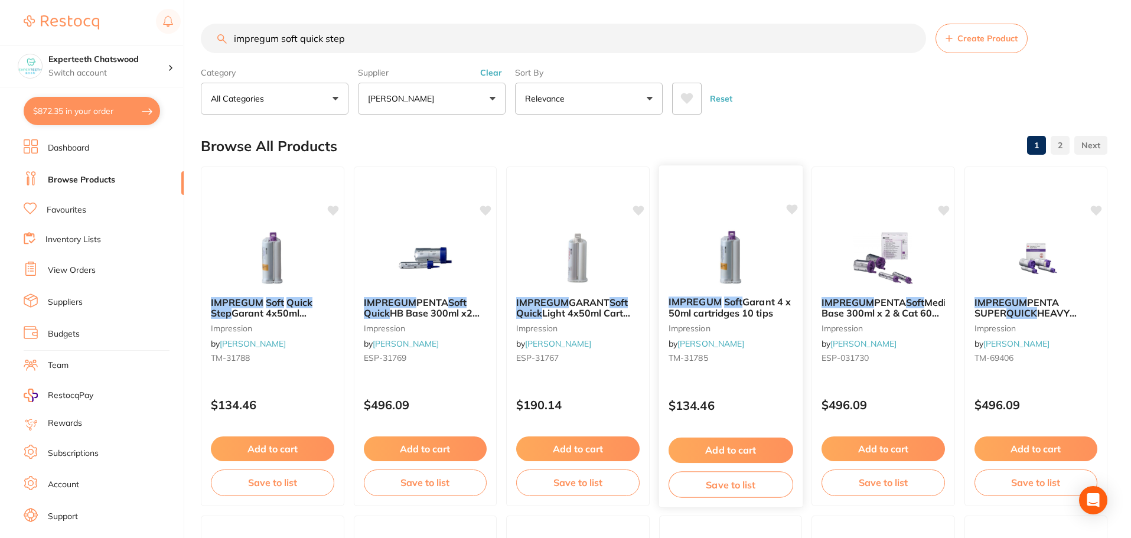
click at [747, 281] on img at bounding box center [730, 257] width 77 height 60
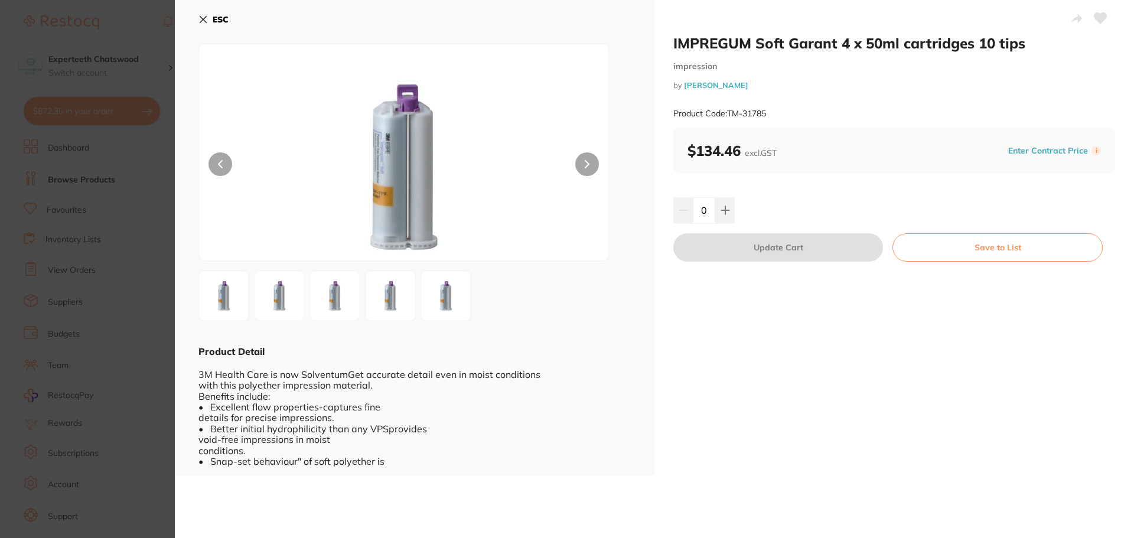
drag, startPoint x: 50, startPoint y: 33, endPoint x: 74, endPoint y: 1, distance: 40.4
click at [50, 33] on section "IMPREGUM Soft Garant 4 x 50ml cartridges 10 tips impression by Henry Schein Hal…" at bounding box center [567, 269] width 1134 height 538
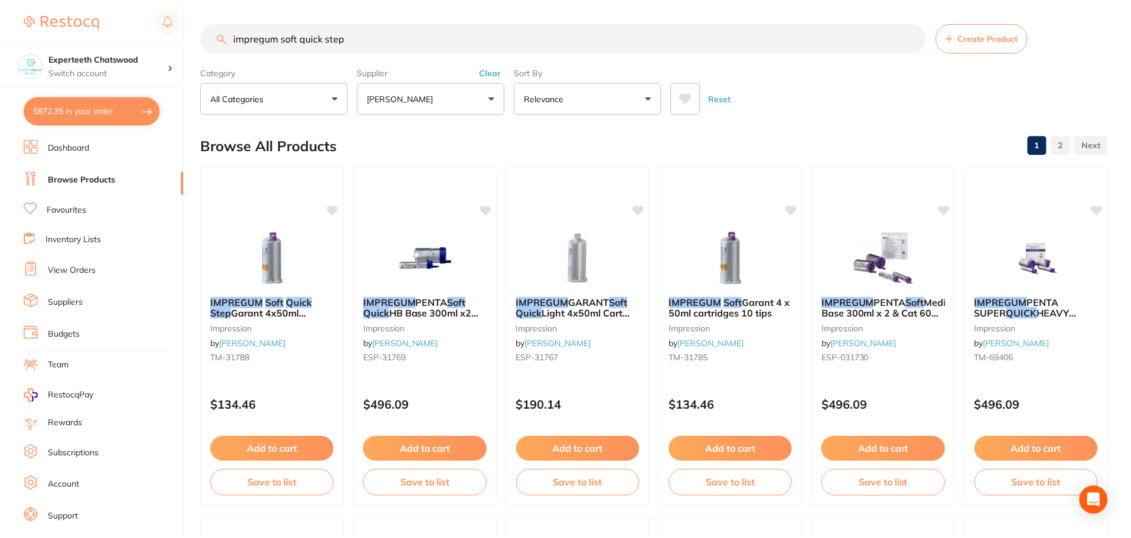
scroll to position [3, 0]
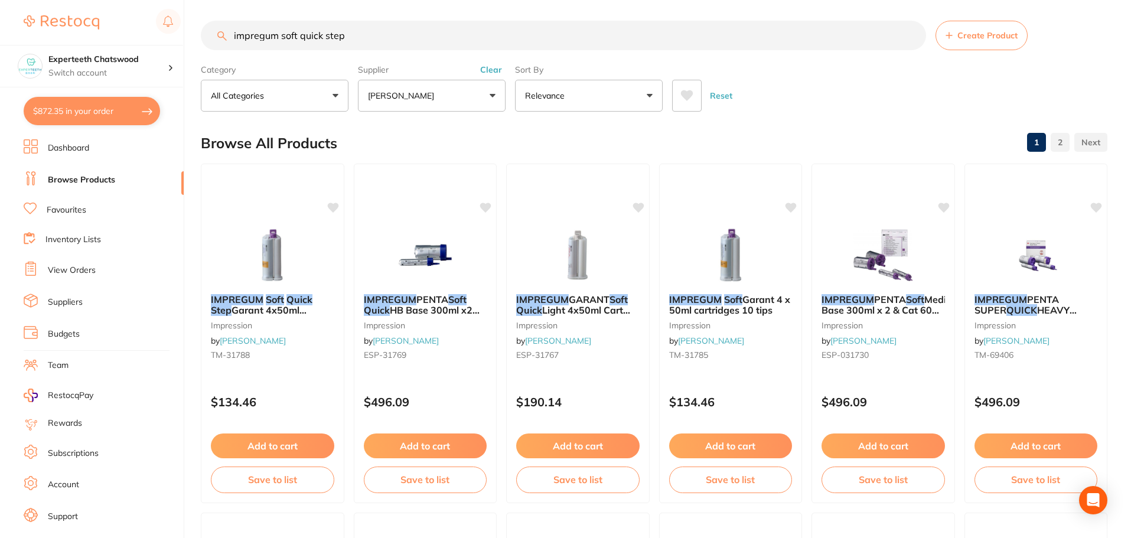
drag, startPoint x: 393, startPoint y: 33, endPoint x: 0, endPoint y: -10, distance: 395.2
click at [0, 0] on html "$872.35 Experteeth Chatswood Switch account Experteeth Chatswood $872.35 in you…" at bounding box center [565, 266] width 1131 height 538
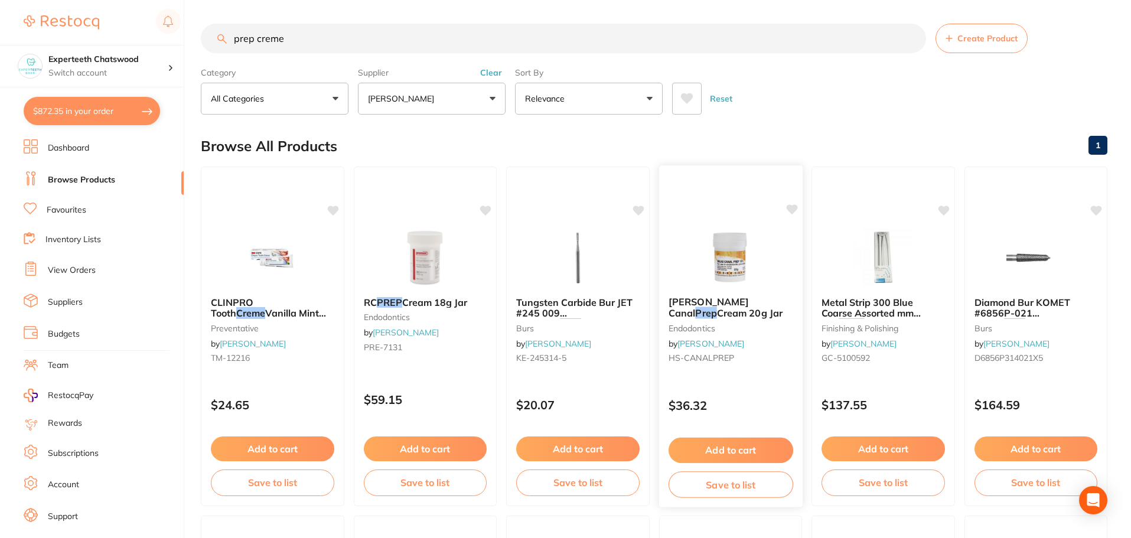
click at [721, 259] on img at bounding box center [730, 257] width 77 height 60
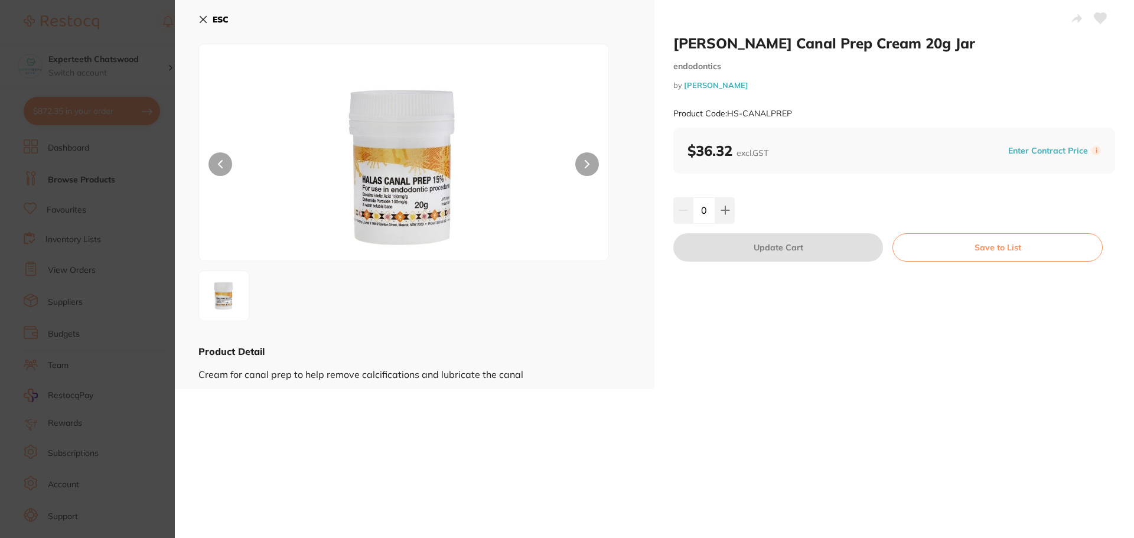
click at [211, 19] on button "ESC" at bounding box center [213, 19] width 30 height 20
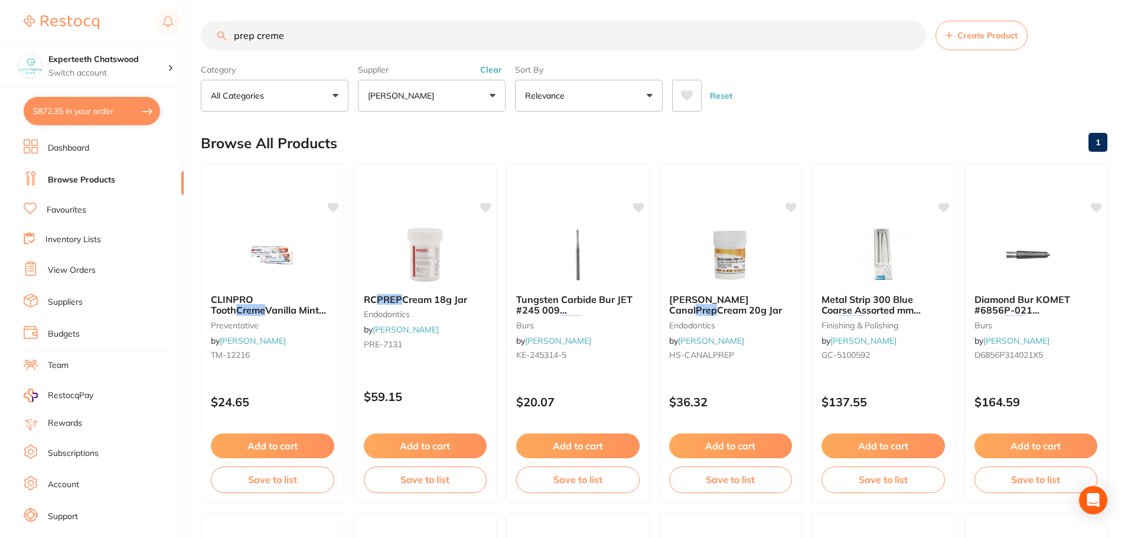
click at [302, 36] on input "prep creme" at bounding box center [563, 36] width 725 height 30
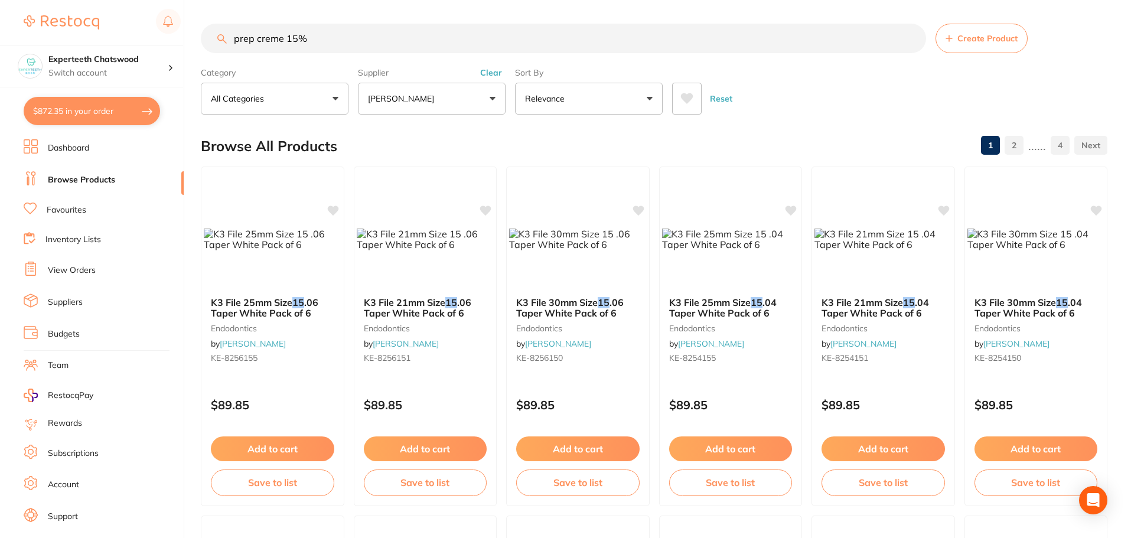
click at [234, 38] on input "prep creme 15%" at bounding box center [563, 39] width 725 height 30
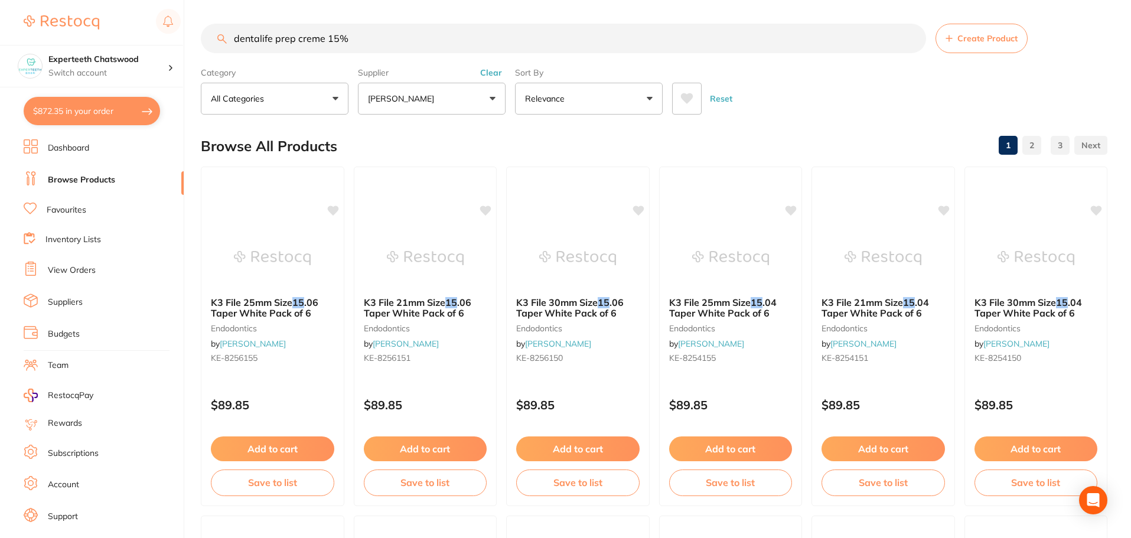
click at [369, 44] on input "dentalife prep creme 15%" at bounding box center [563, 39] width 725 height 30
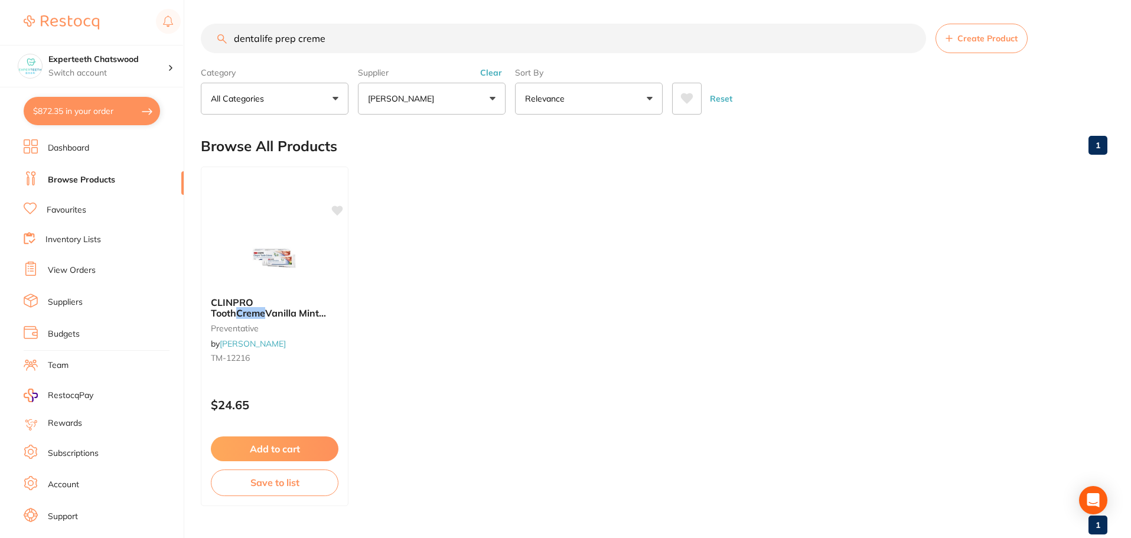
click at [491, 73] on button "Clear" at bounding box center [491, 72] width 29 height 11
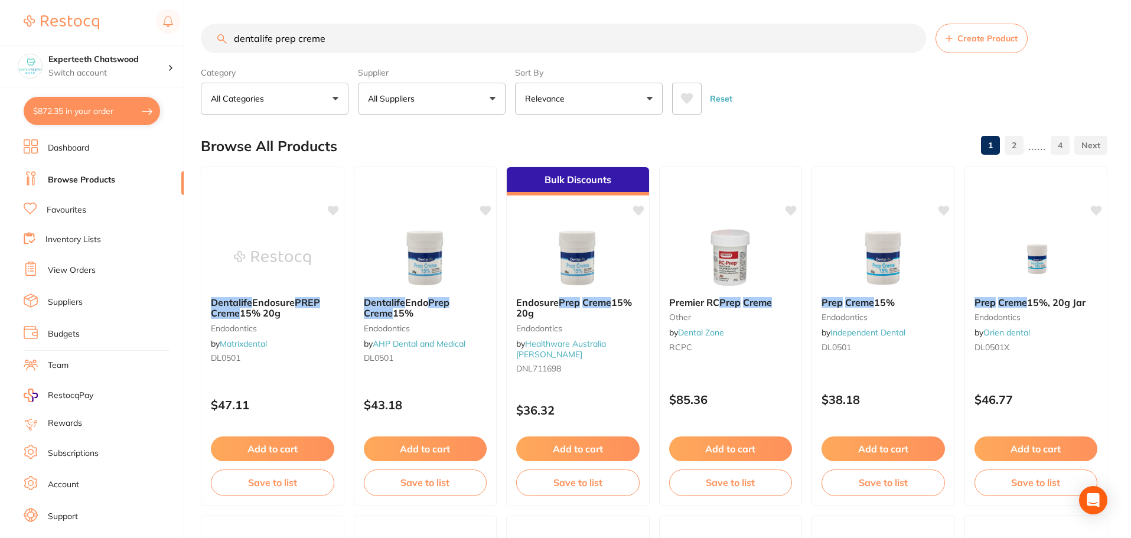
click at [420, 99] on span at bounding box center [421, 98] width 5 height 5
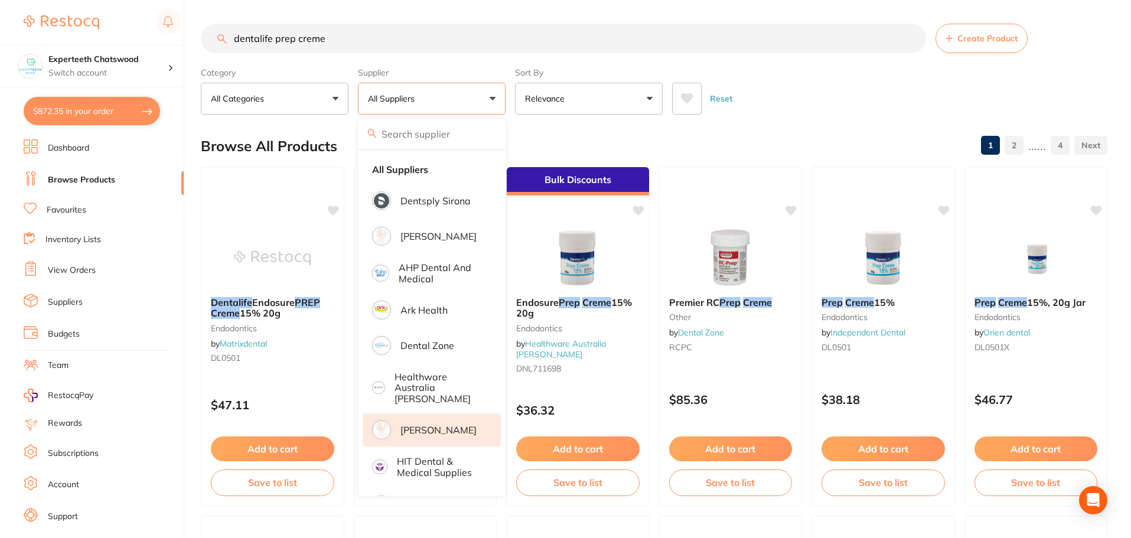
click at [437, 425] on p "[PERSON_NAME]" at bounding box center [439, 430] width 76 height 11
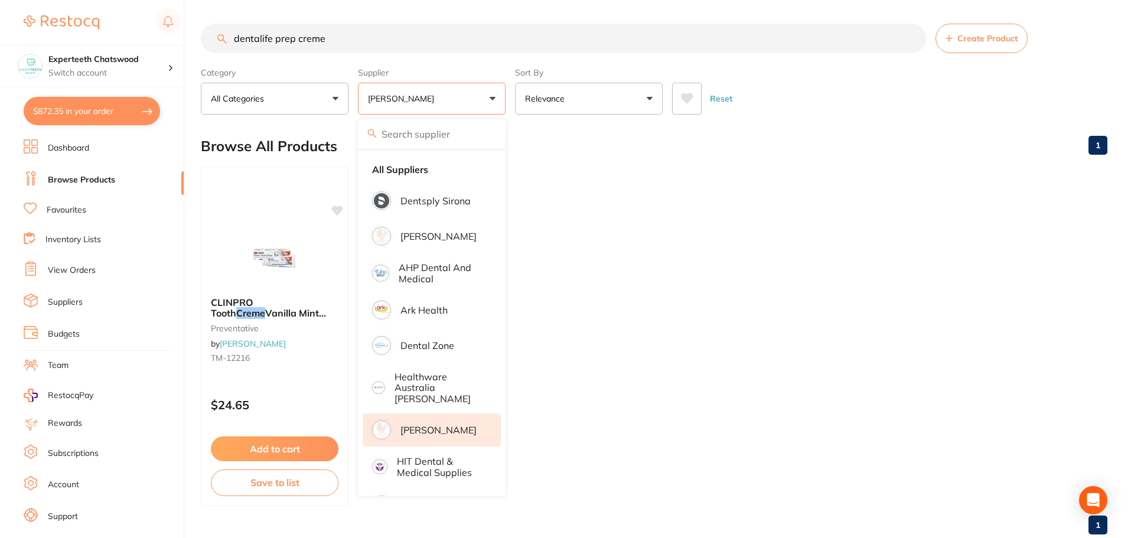
click at [663, 161] on div "Browse All Products 1" at bounding box center [654, 146] width 907 height 40
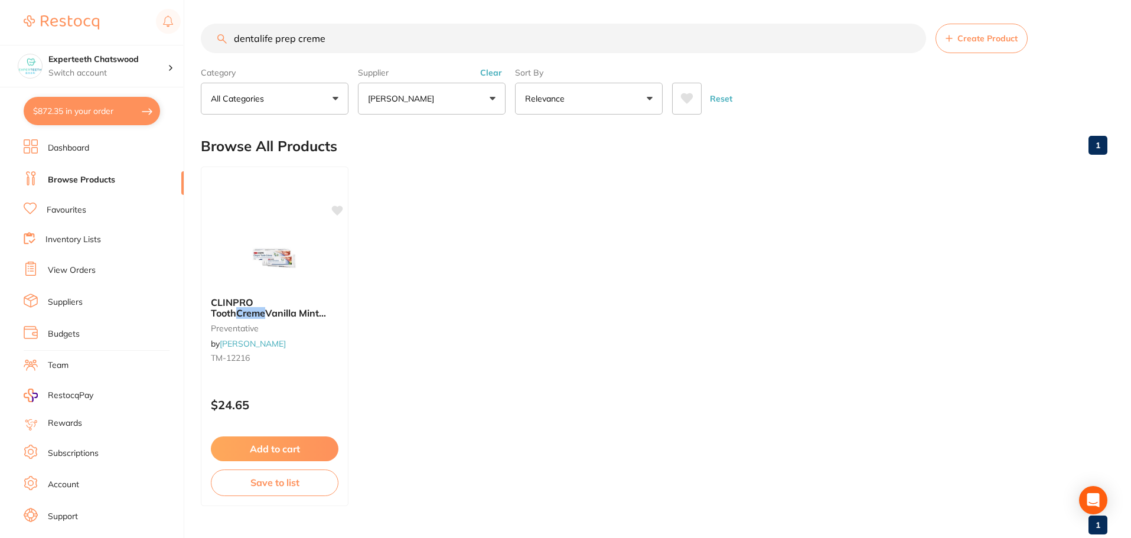
click at [347, 38] on input "dentalife prep creme" at bounding box center [563, 39] width 725 height 30
drag, startPoint x: 277, startPoint y: 38, endPoint x: 161, endPoint y: 35, distance: 116.4
click at [198, 40] on div "$872.35 Experteeth Chatswood Switch account Experteeth Chatswood $872.35 in you…" at bounding box center [565, 269] width 1131 height 538
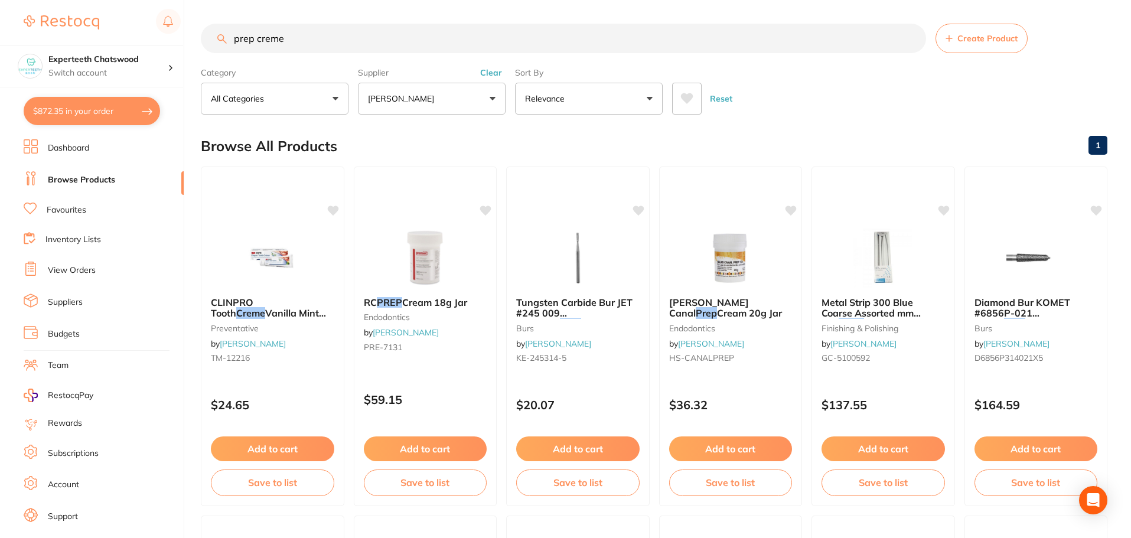
click at [435, 100] on p "[PERSON_NAME]" at bounding box center [403, 99] width 71 height 12
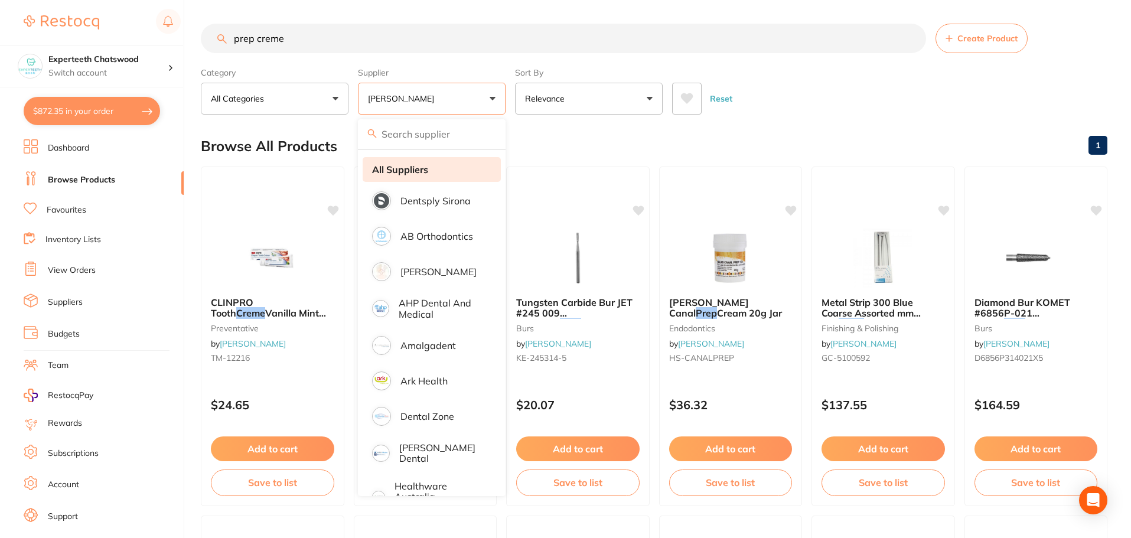
click at [410, 171] on strong "All Suppliers" at bounding box center [400, 169] width 56 height 11
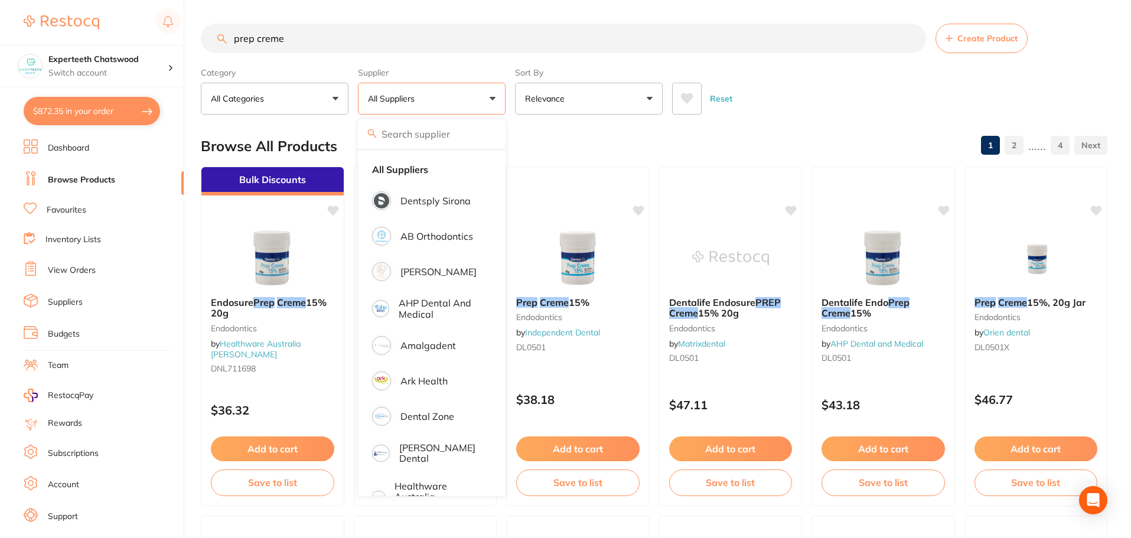
click at [440, 100] on button "All Suppliers" at bounding box center [432, 99] width 148 height 32
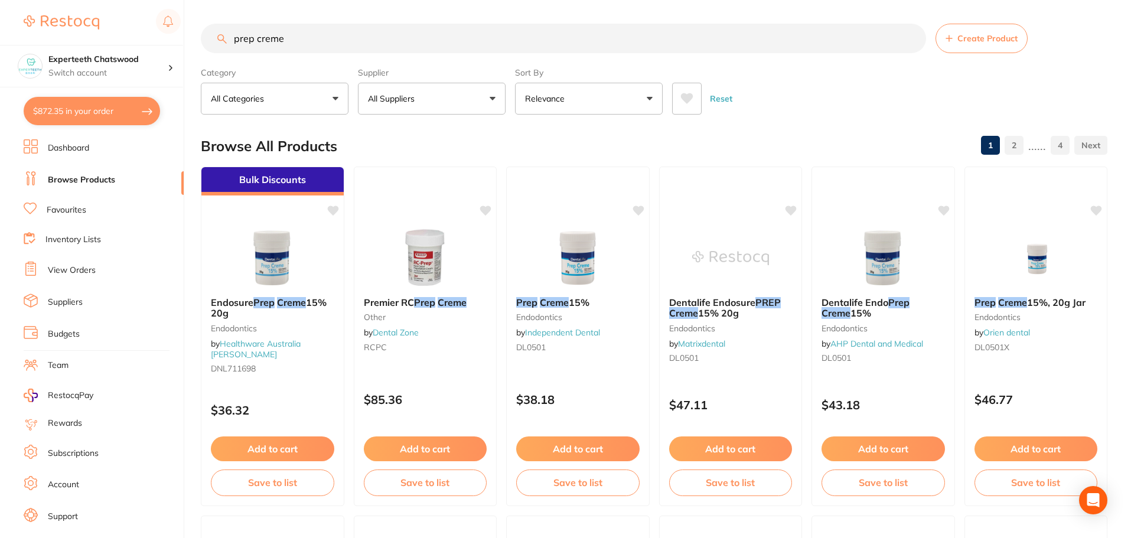
click at [484, 99] on button "All Suppliers" at bounding box center [432, 99] width 148 height 32
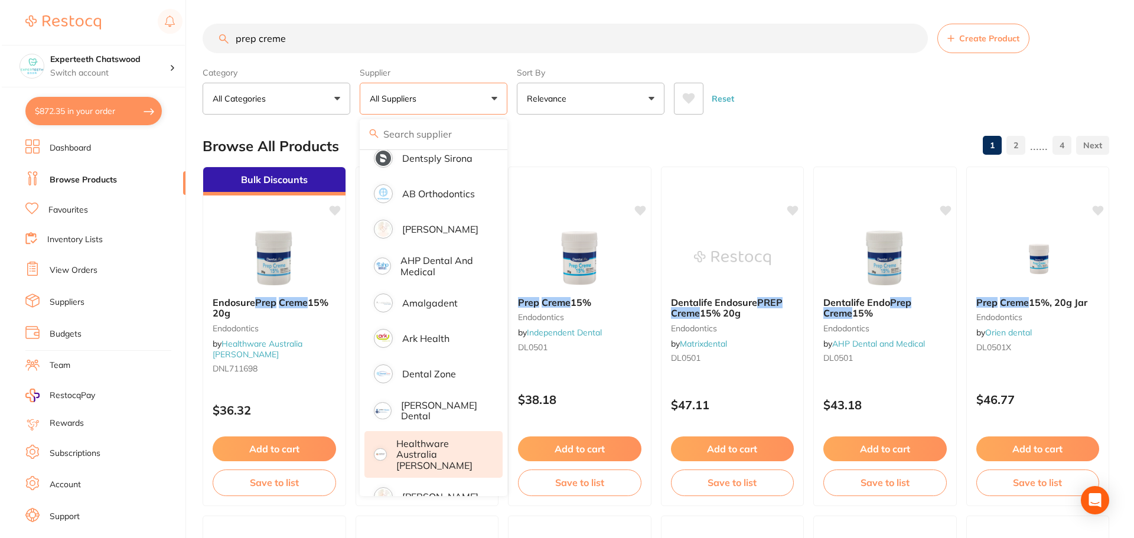
scroll to position [59, 0]
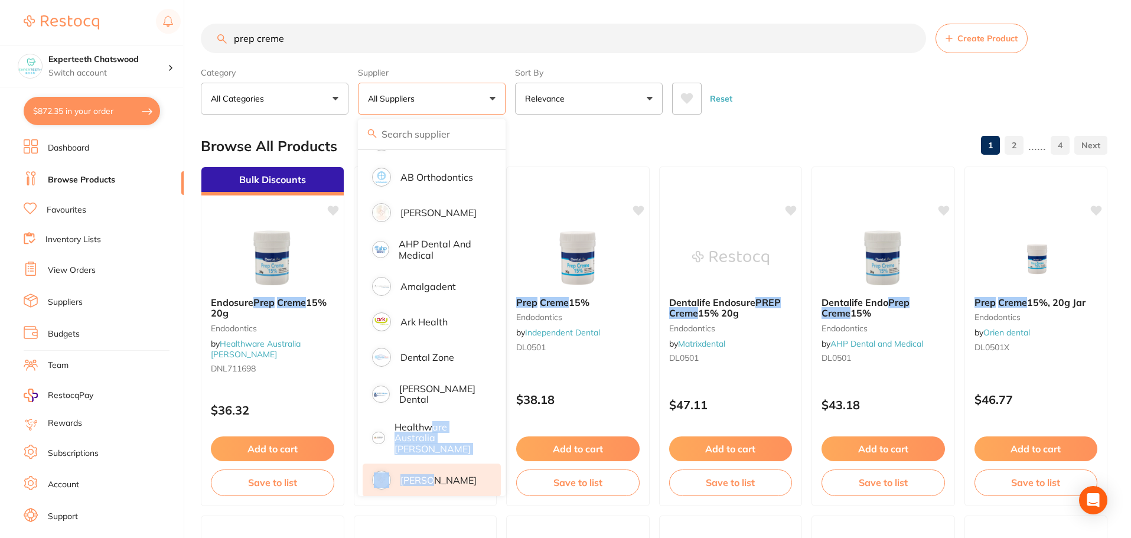
drag, startPoint x: 435, startPoint y: 429, endPoint x: 431, endPoint y: 458, distance: 29.3
click at [431, 458] on ul "All Suppliers Dentsply Sirona AB Orthodontics Adam Dental AHP Dental and Medica…" at bounding box center [432, 461] width 148 height 740
click at [434, 475] on p "[PERSON_NAME]" at bounding box center [439, 480] width 76 height 11
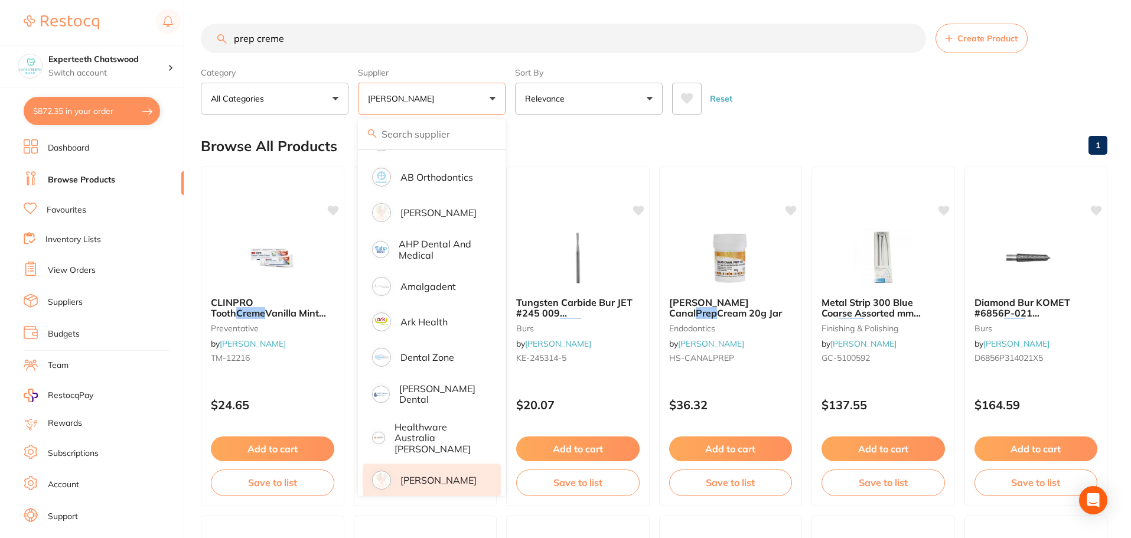
click at [730, 251] on img at bounding box center [730, 258] width 77 height 59
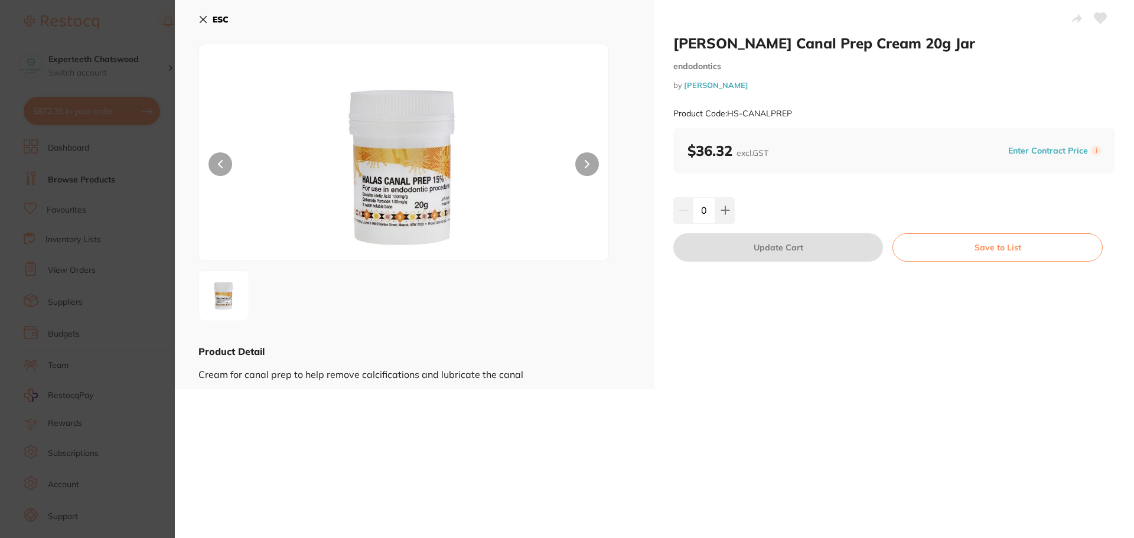
click at [1092, 153] on label "i" at bounding box center [1096, 150] width 9 height 9
drag, startPoint x: 913, startPoint y: 44, endPoint x: 672, endPoint y: 47, distance: 241.6
click at [673, 47] on h2 "HALAS Canal Prep Cream 20g Jar" at bounding box center [894, 43] width 442 height 18
click at [215, 21] on b "ESC" at bounding box center [221, 19] width 16 height 11
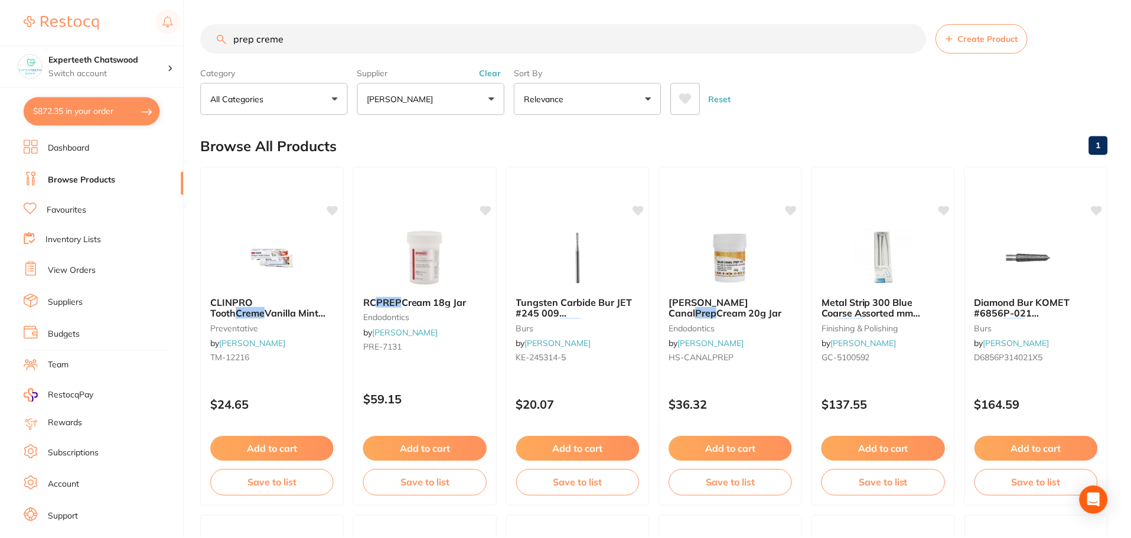
scroll to position [9, 0]
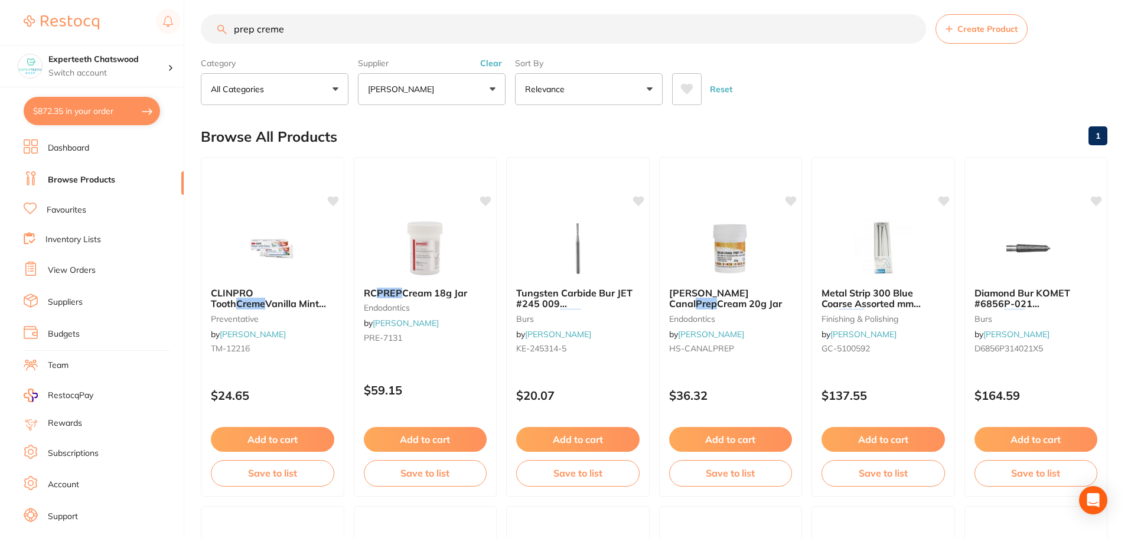
drag, startPoint x: 319, startPoint y: 37, endPoint x: 22, endPoint y: 13, distance: 298.1
click at [22, 13] on div "$872.35 Experteeth Chatswood Switch account Experteeth Chatswood $872.35 in you…" at bounding box center [565, 260] width 1131 height 538
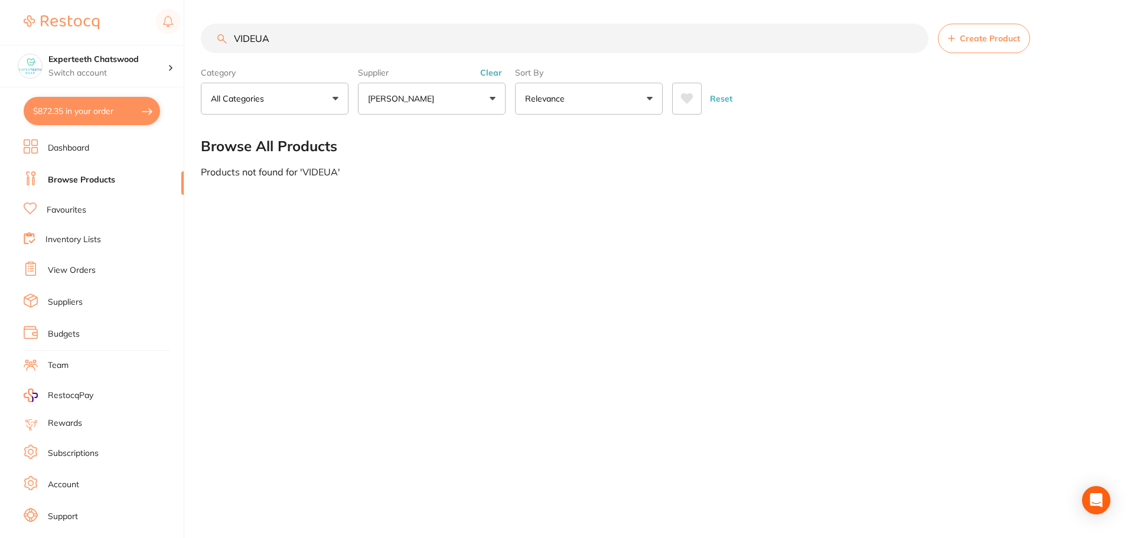
scroll to position [0, 0]
type input "V"
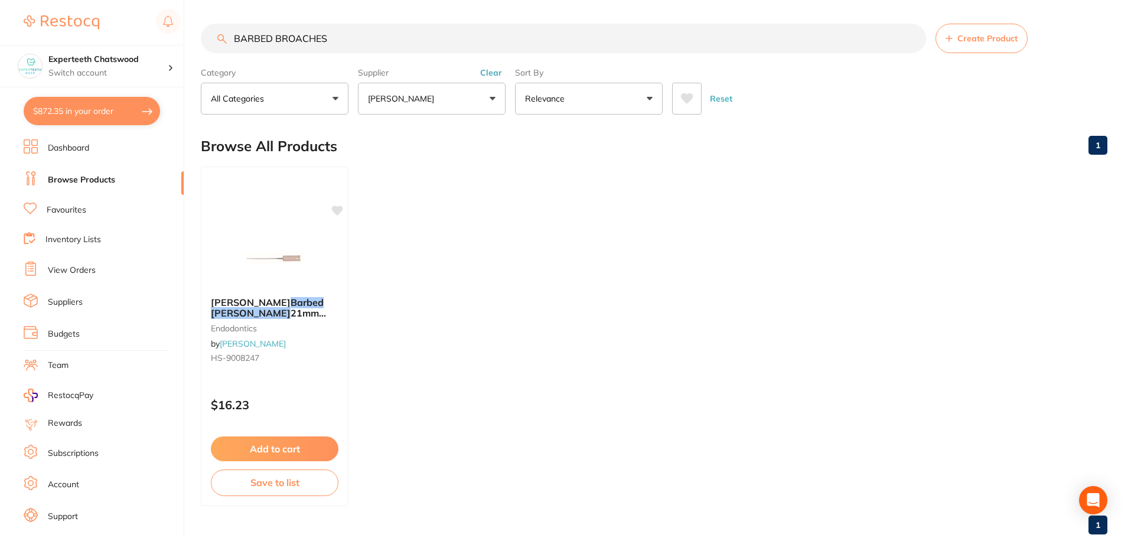
click at [471, 102] on button "[PERSON_NAME]" at bounding box center [432, 99] width 148 height 32
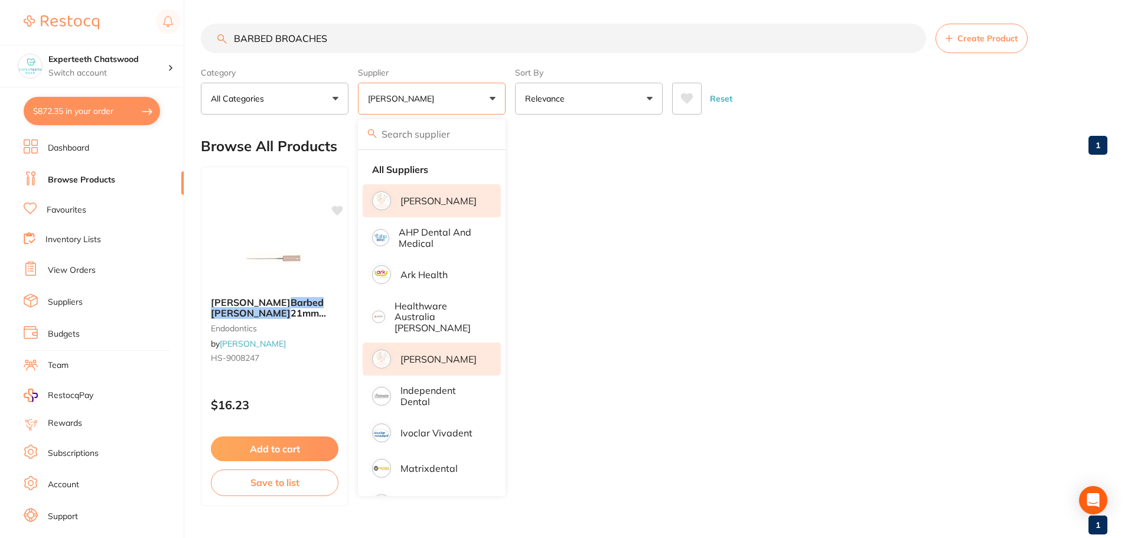
click at [413, 192] on li "[PERSON_NAME]" at bounding box center [432, 200] width 138 height 33
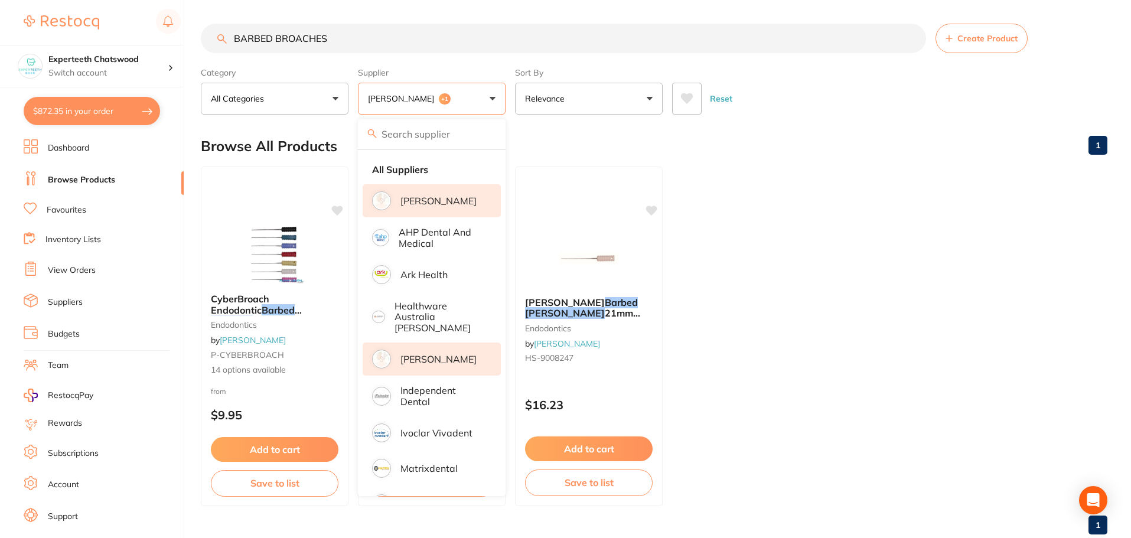
click at [488, 95] on button "Adam Dental +1" at bounding box center [432, 99] width 148 height 32
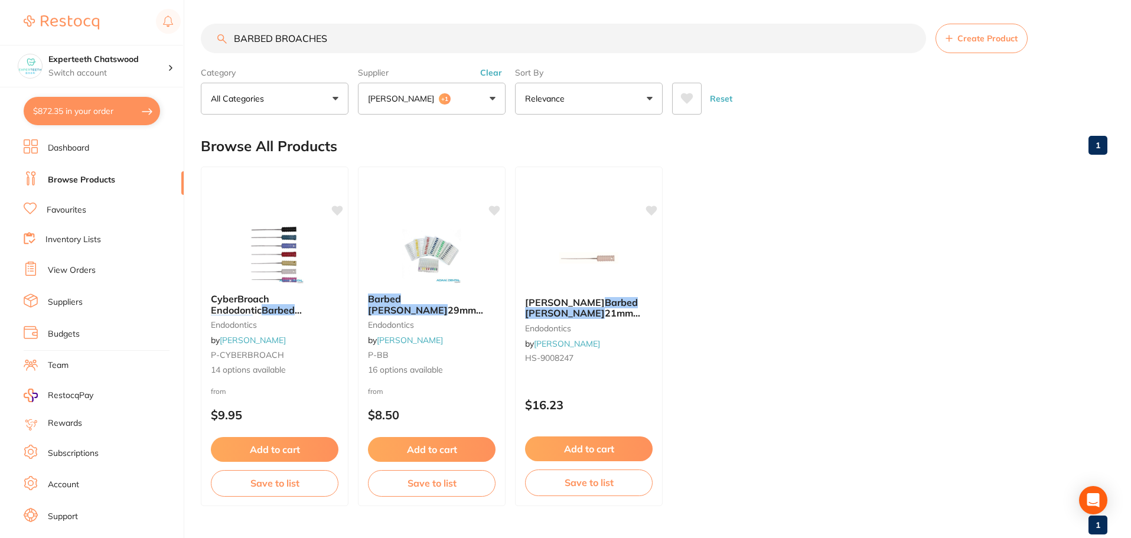
click at [498, 73] on button "Clear" at bounding box center [491, 72] width 29 height 11
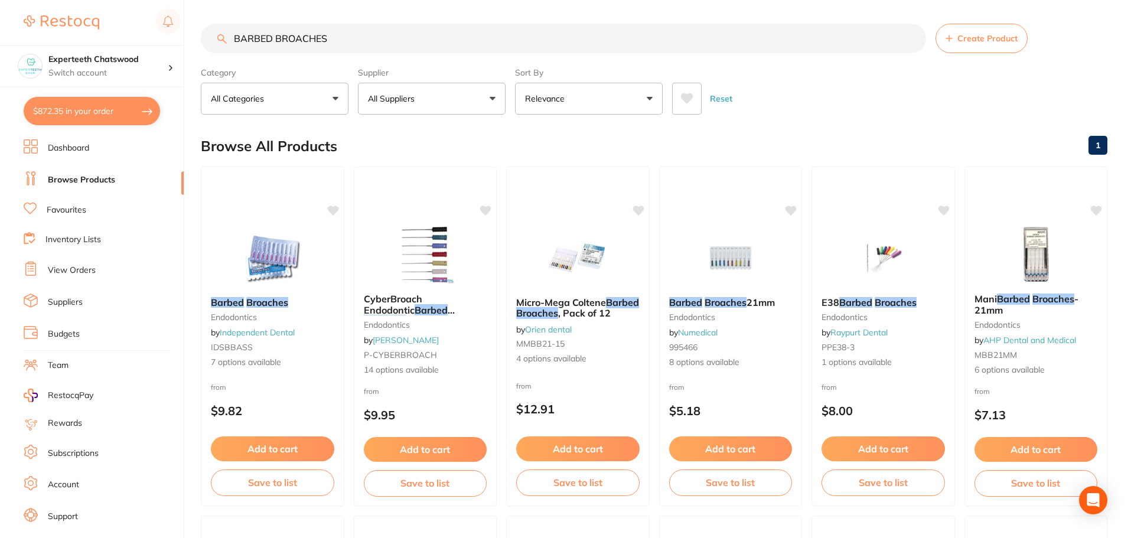
click at [235, 40] on input "BARBED BROACHES" at bounding box center [563, 39] width 725 height 30
click at [257, 261] on img at bounding box center [272, 257] width 77 height 60
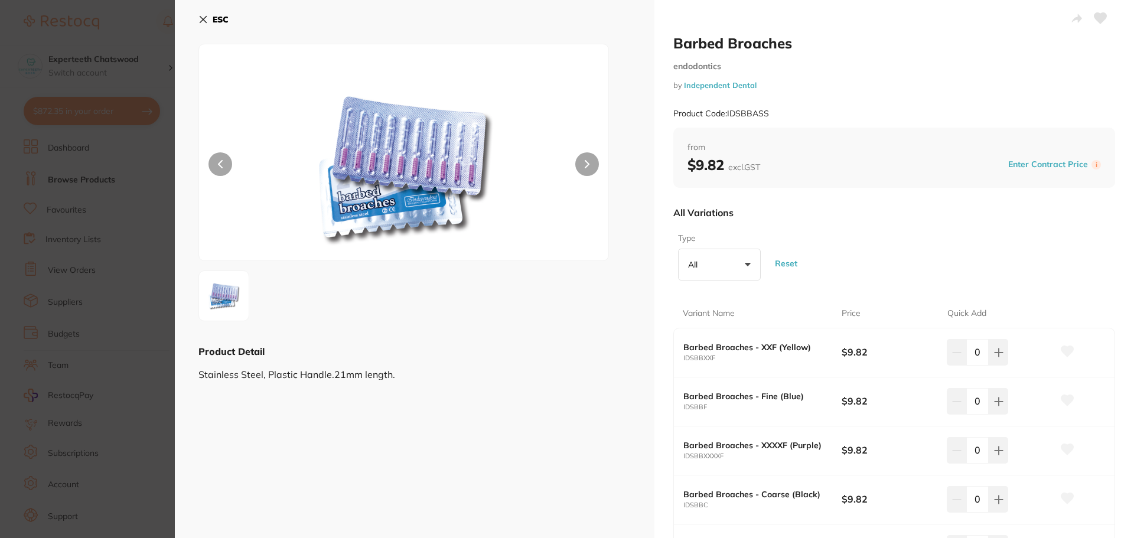
click at [213, 20] on b "ESC" at bounding box center [221, 19] width 16 height 11
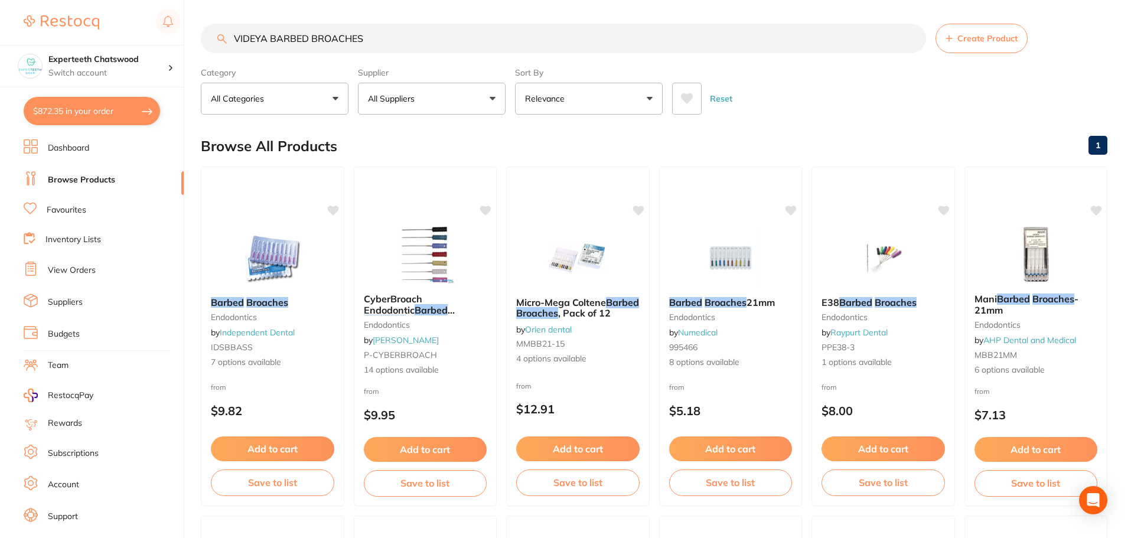
drag, startPoint x: 378, startPoint y: 38, endPoint x: 137, endPoint y: 34, distance: 241.1
click at [169, 42] on div "$872.35 Experteeth Chatswood Switch account Experteeth Chatswood $872.35 in you…" at bounding box center [565, 269] width 1131 height 538
paste input "Odontoprep Cream"
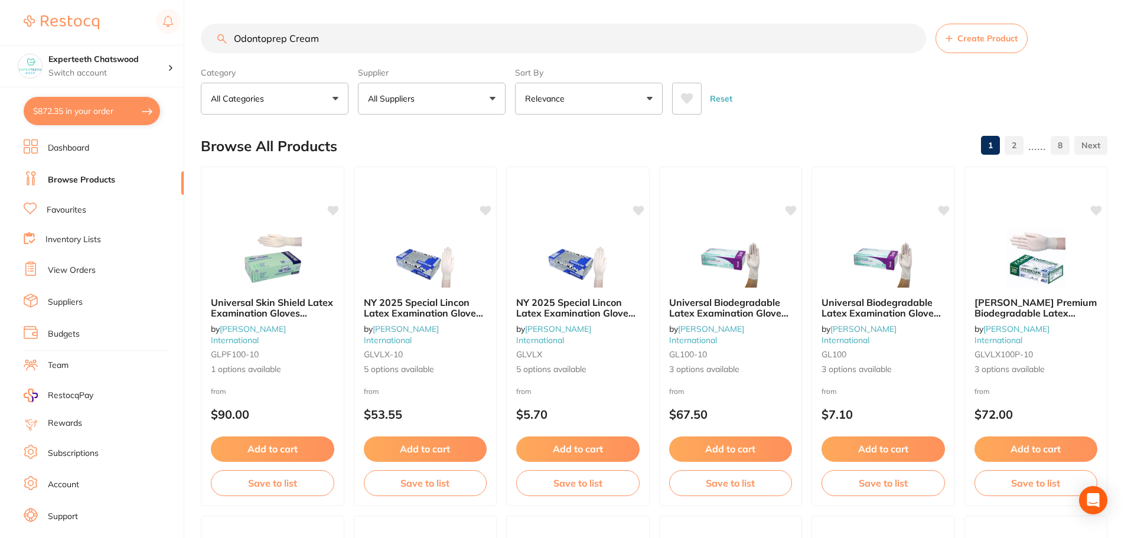
drag, startPoint x: 376, startPoint y: 35, endPoint x: 54, endPoint y: 14, distance: 323.2
click at [58, 17] on div "$872.35 Experteeth Chatswood Switch account Experteeth Chatswood $872.35 in you…" at bounding box center [565, 269] width 1131 height 538
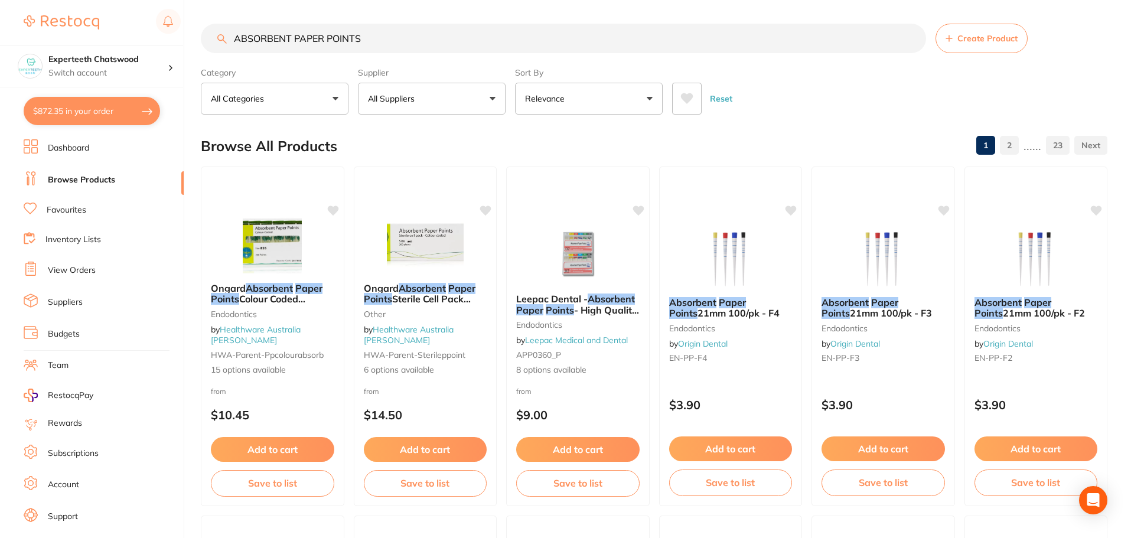
click at [448, 98] on button "All Suppliers" at bounding box center [432, 99] width 148 height 32
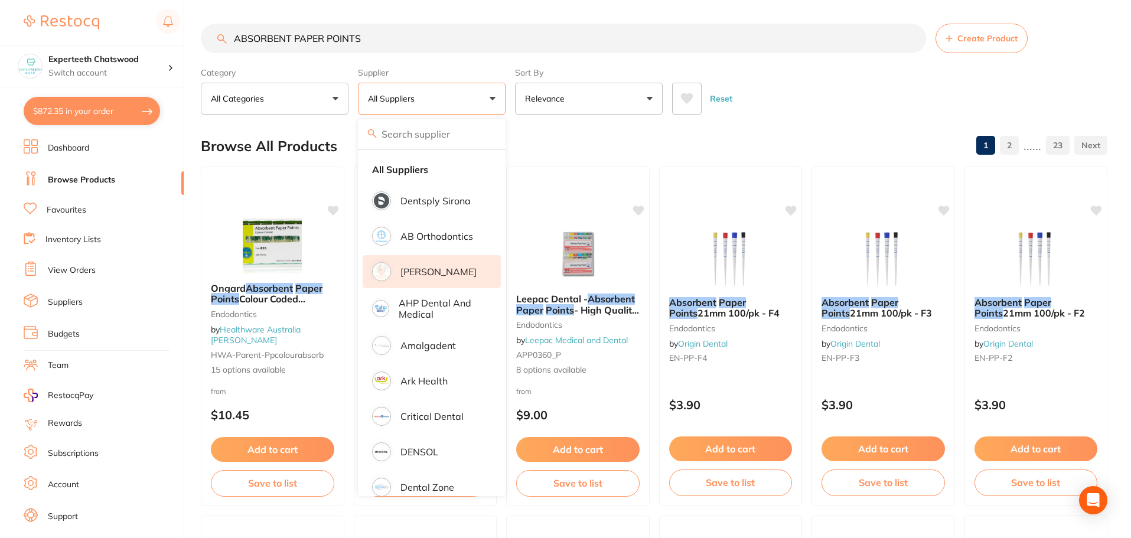
click at [436, 274] on p "[PERSON_NAME]" at bounding box center [439, 271] width 76 height 11
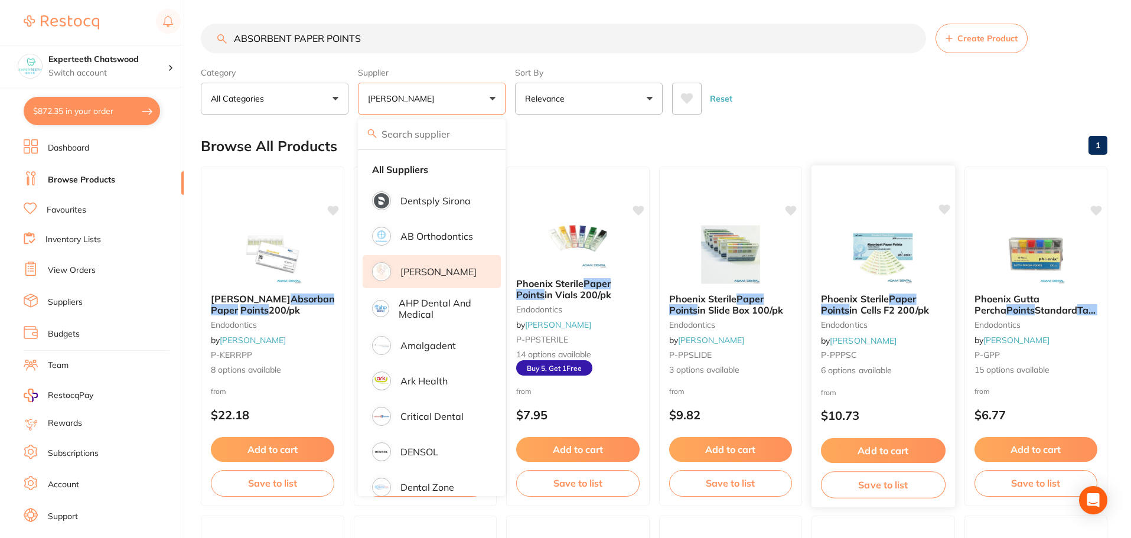
click at [894, 246] on img at bounding box center [883, 254] width 77 height 60
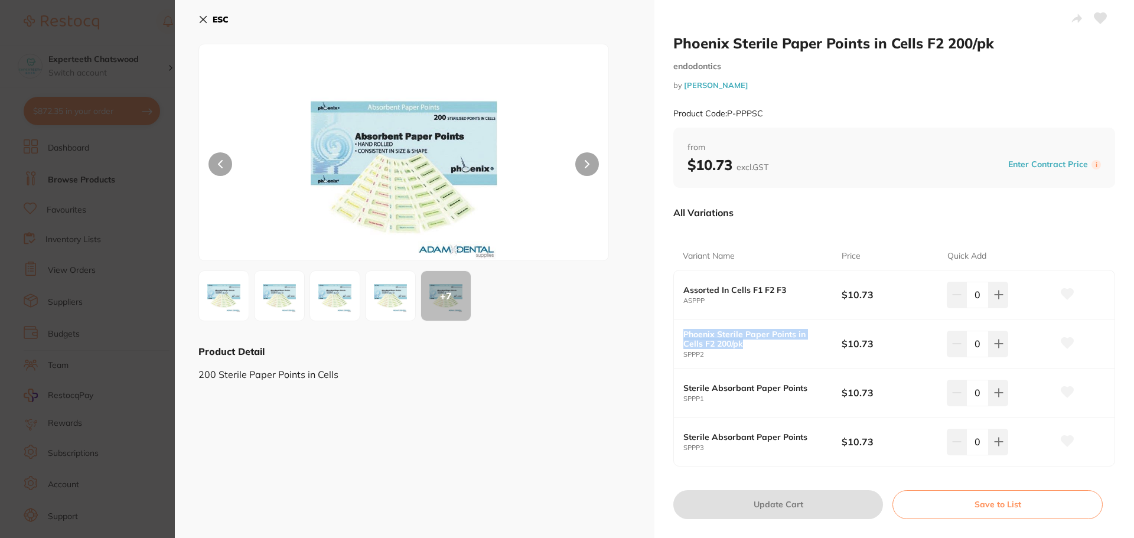
drag, startPoint x: 732, startPoint y: 348, endPoint x: 681, endPoint y: 331, distance: 53.6
click at [681, 331] on div "Phoenix Sterile Paper Points in Cells F2 200/pk SPPP2 $10.73 0" at bounding box center [894, 344] width 441 height 49
click at [436, 147] on img at bounding box center [404, 167] width 246 height 187
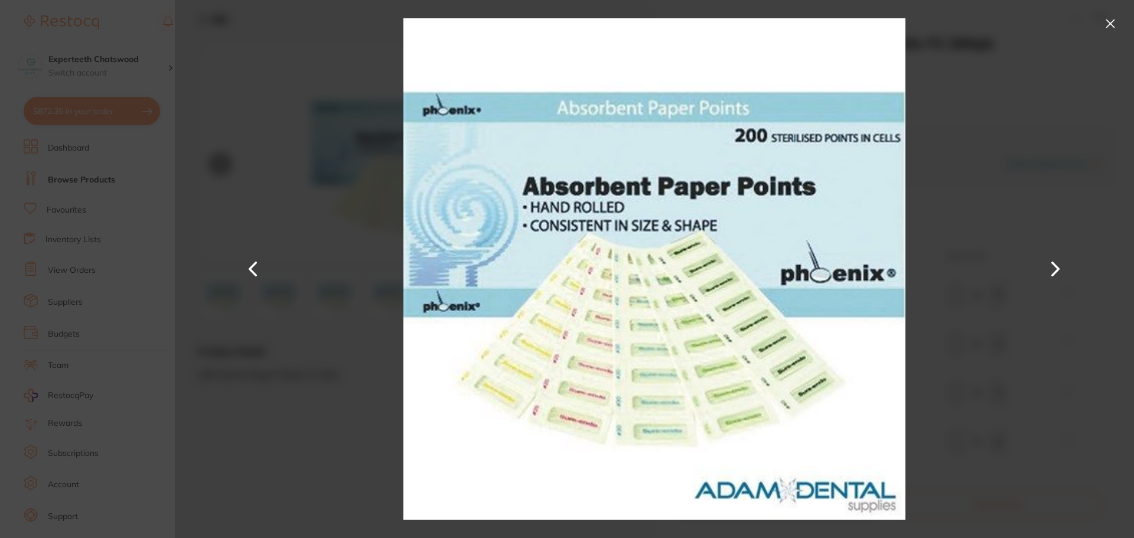
click at [1114, 22] on button at bounding box center [1110, 23] width 19 height 19
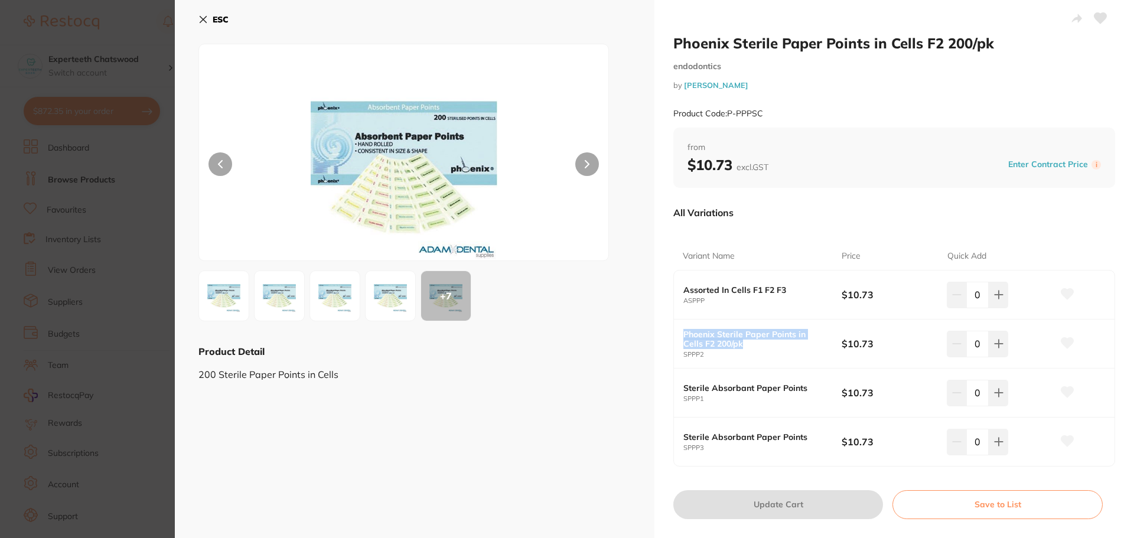
click at [217, 14] on b "ESC" at bounding box center [221, 19] width 16 height 11
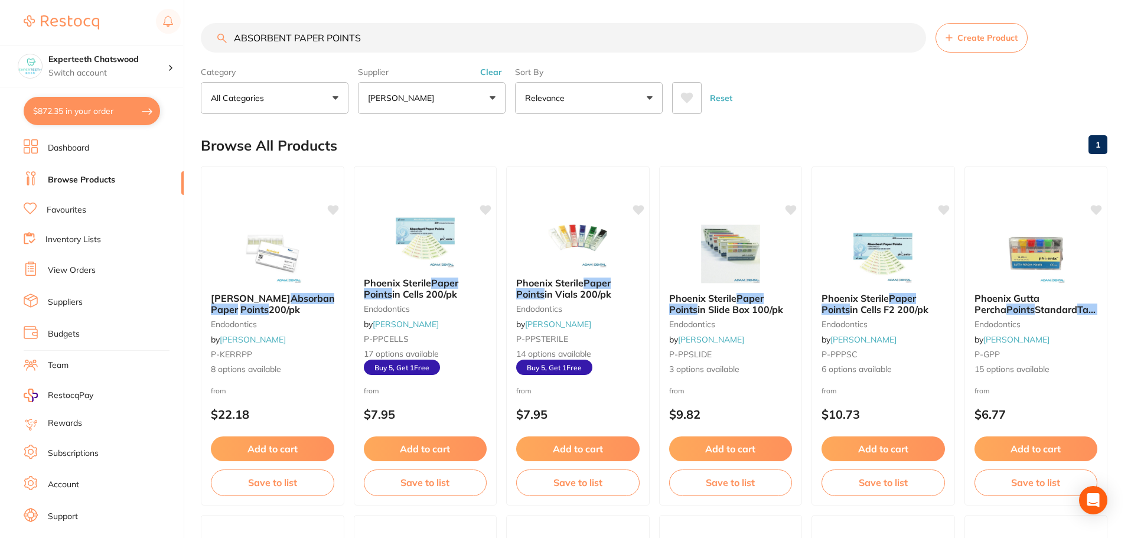
click at [461, 92] on button "[PERSON_NAME]" at bounding box center [432, 98] width 148 height 32
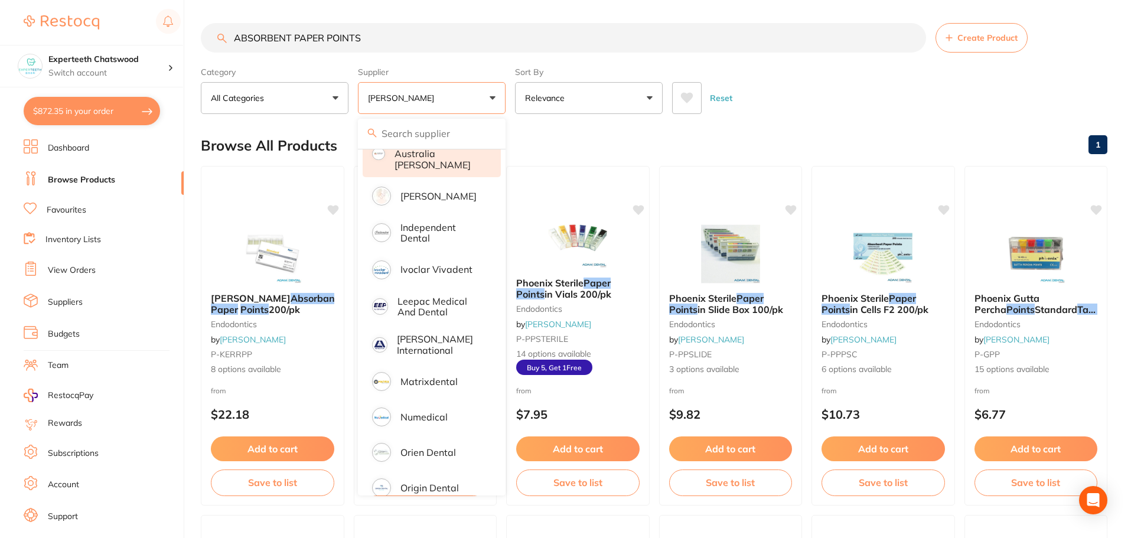
scroll to position [532, 0]
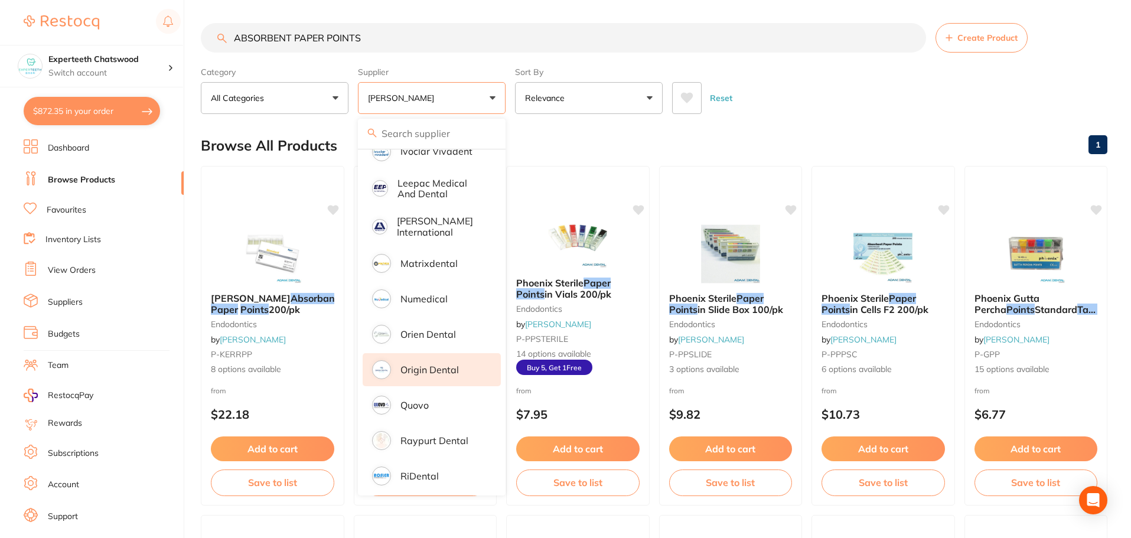
click at [427, 364] on p "Origin Dental" at bounding box center [430, 369] width 58 height 11
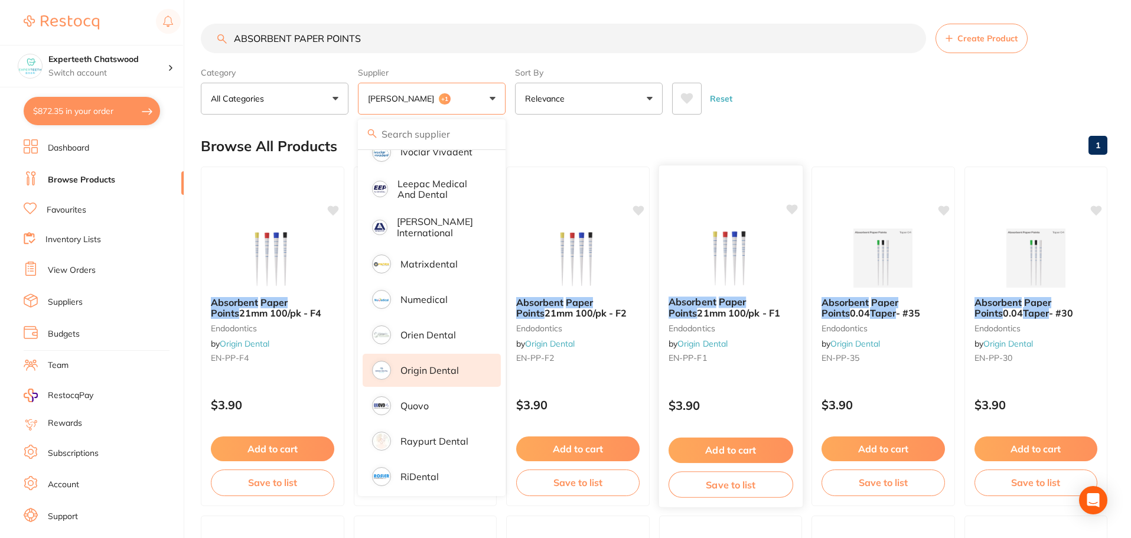
click at [733, 260] on img at bounding box center [730, 257] width 77 height 60
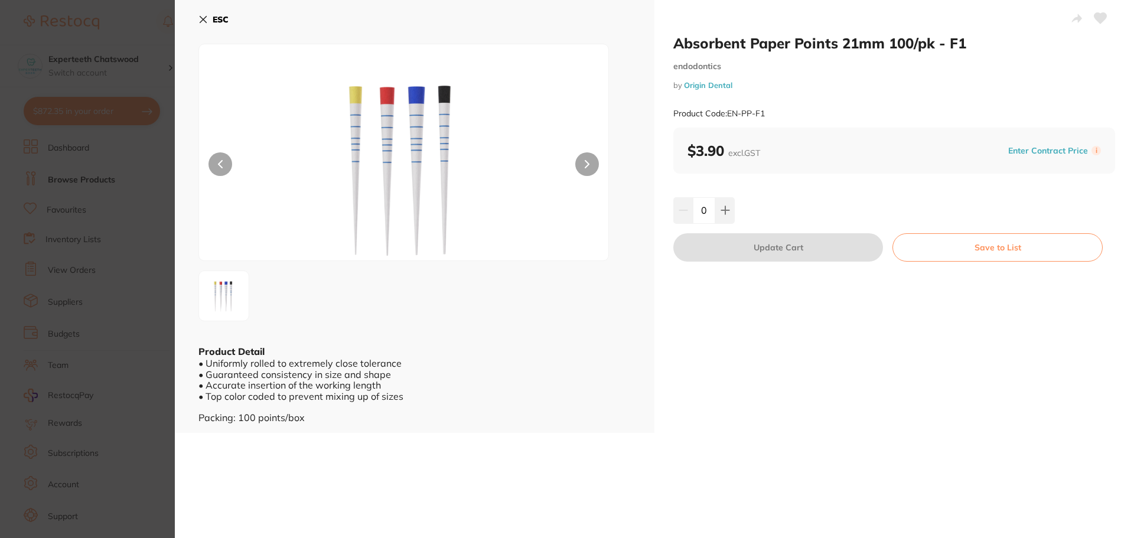
click at [222, 14] on button "ESC" at bounding box center [213, 19] width 30 height 20
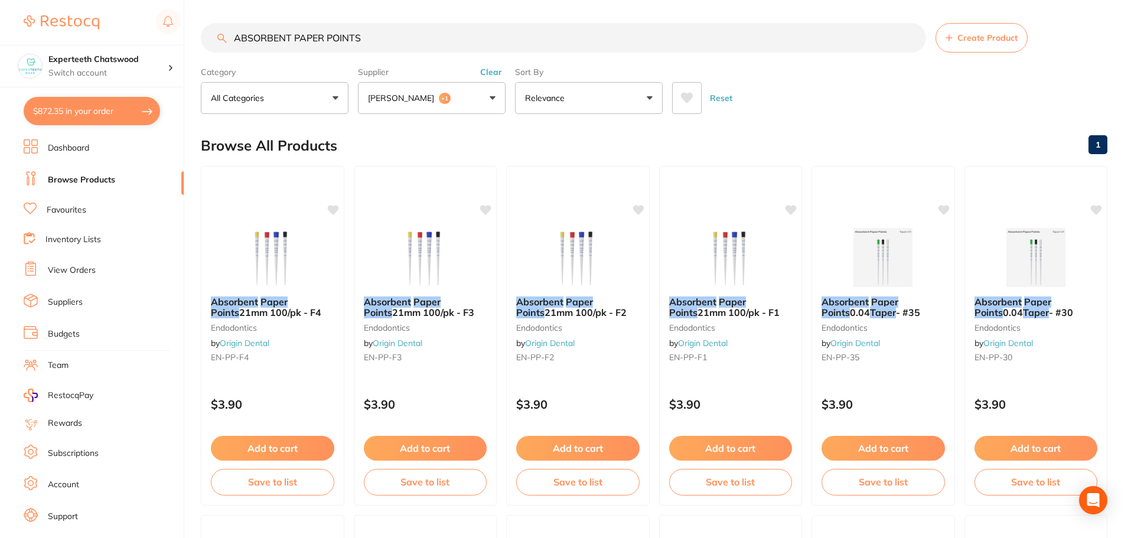
drag, startPoint x: 310, startPoint y: 40, endPoint x: 0, endPoint y: 1, distance: 312.1
click at [0, 1] on div "$872.35 Experteeth Chatswood Switch account Experteeth Chatswood $872.35 in you…" at bounding box center [565, 268] width 1131 height 538
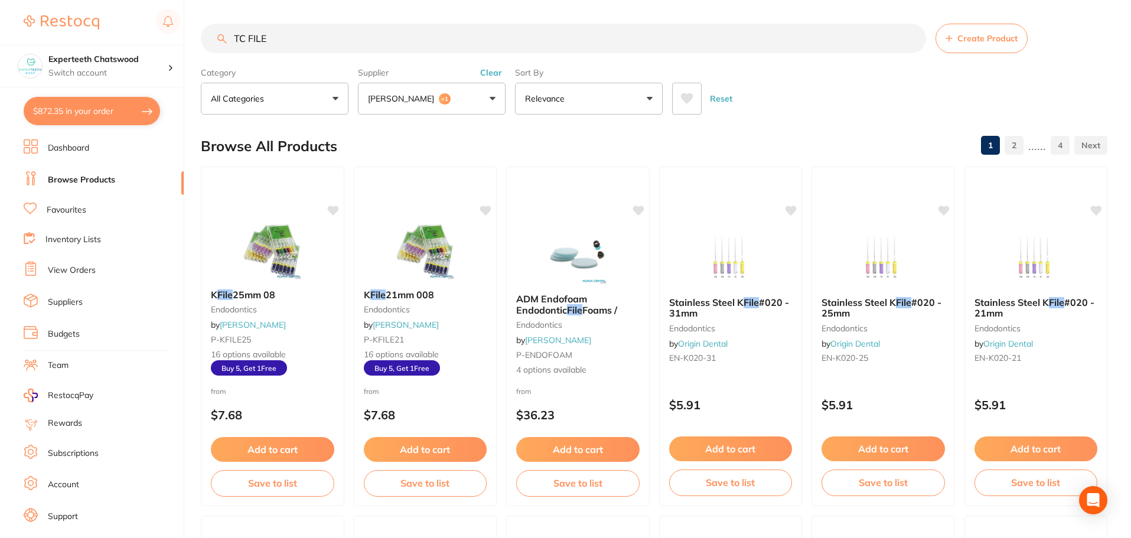
scroll to position [679, 0]
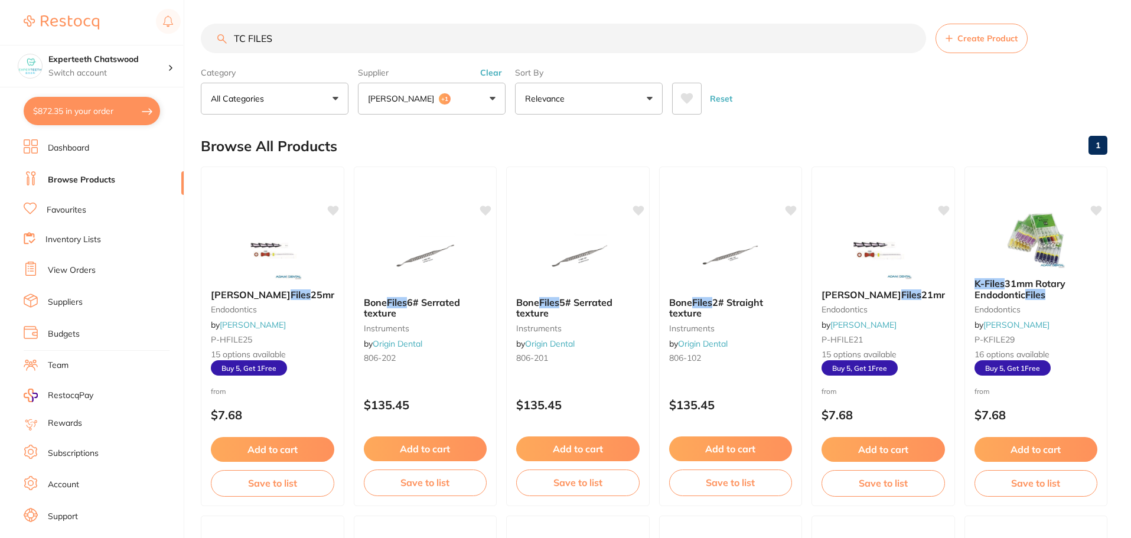
click at [455, 96] on button "Adam Dental +1" at bounding box center [432, 99] width 148 height 32
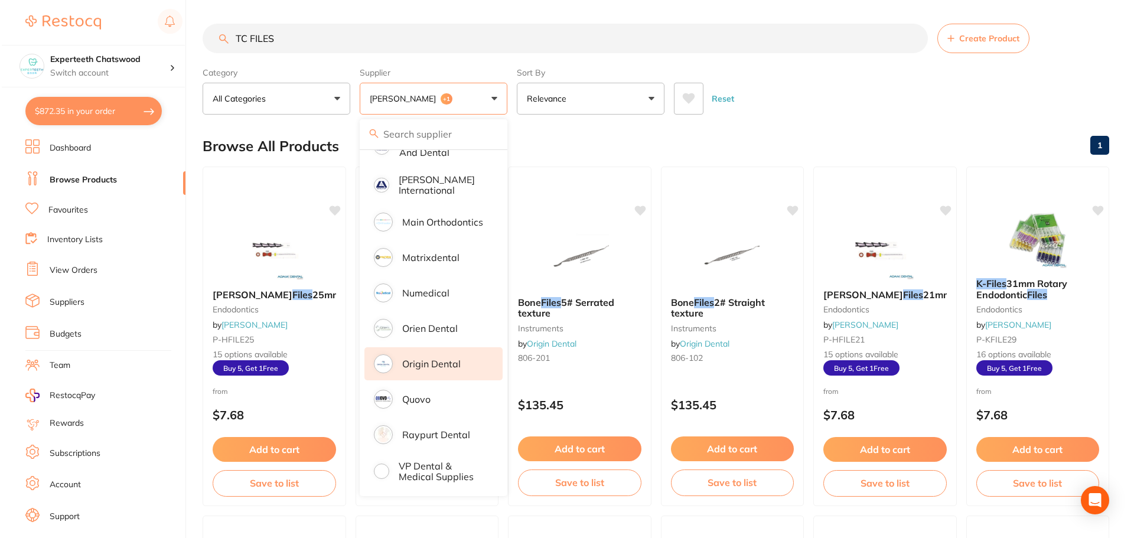
scroll to position [608, 0]
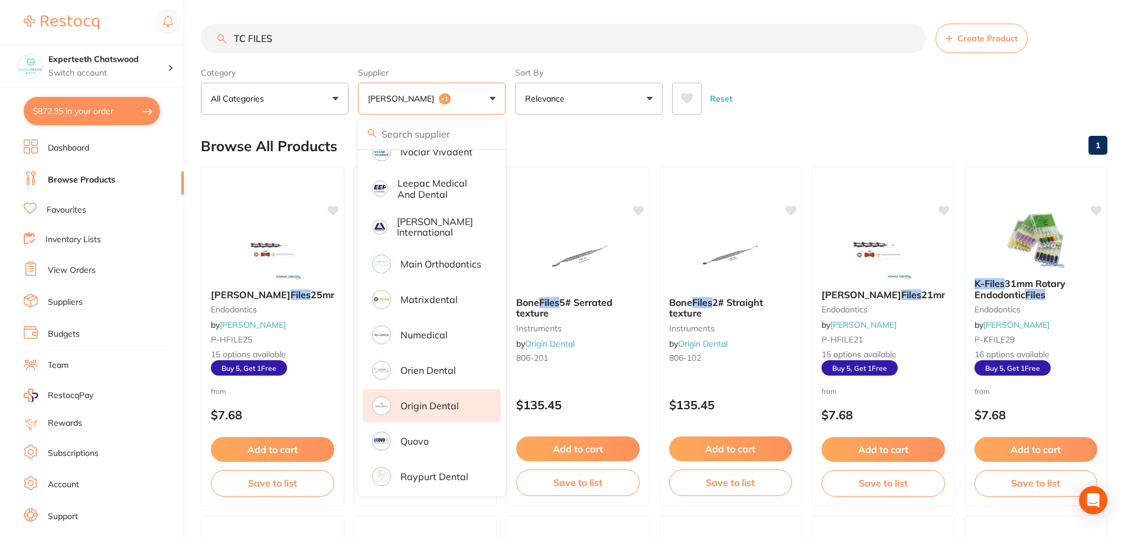
click at [476, 55] on section "TC FILES Create Product Category All Categories All Categories endodontics inst…" at bounding box center [654, 69] width 907 height 91
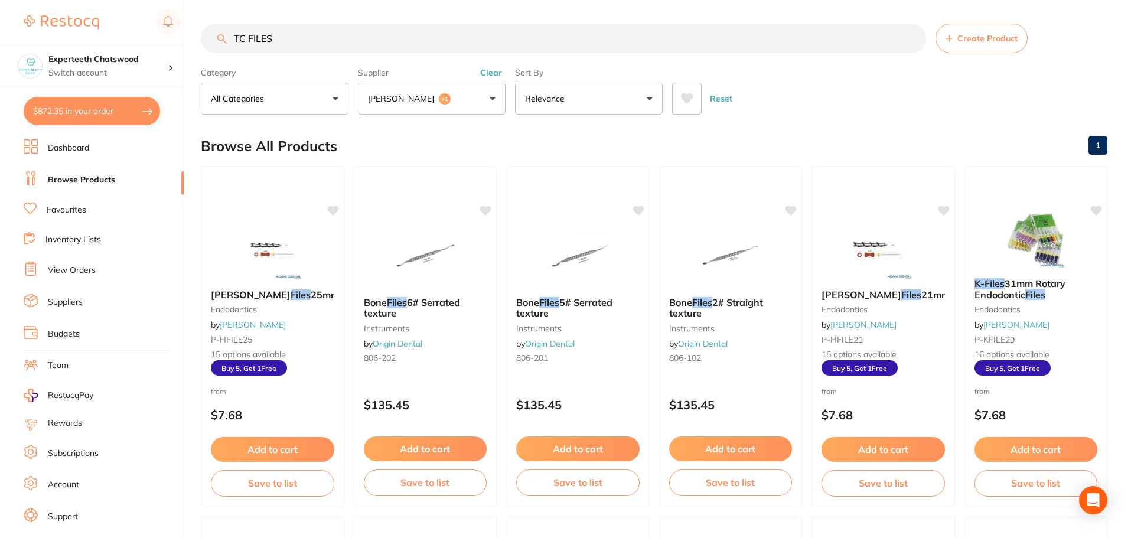
click at [494, 71] on button "Clear" at bounding box center [491, 72] width 29 height 11
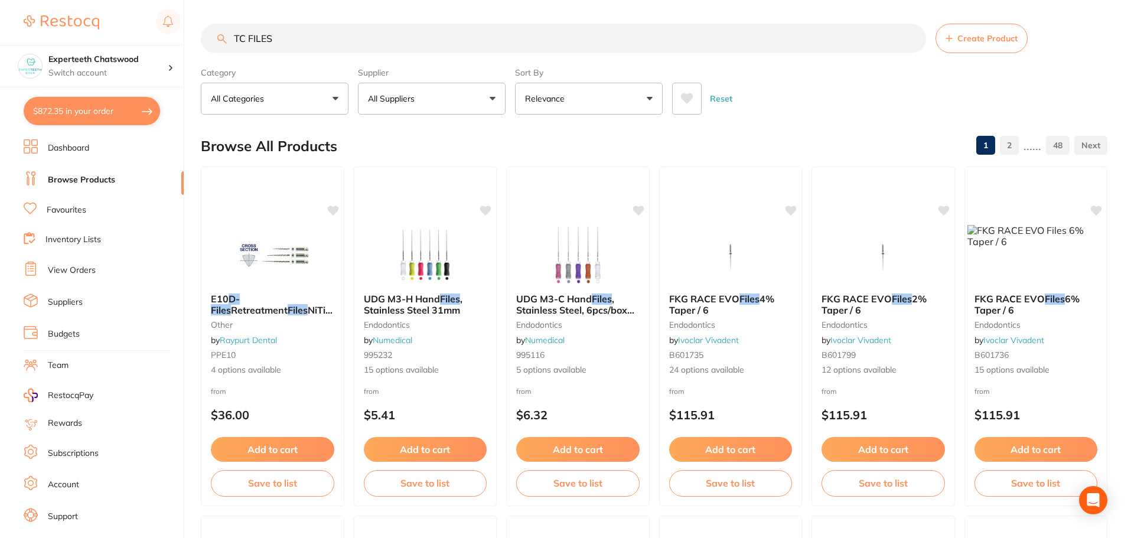
click at [493, 97] on button "All Suppliers" at bounding box center [432, 99] width 148 height 32
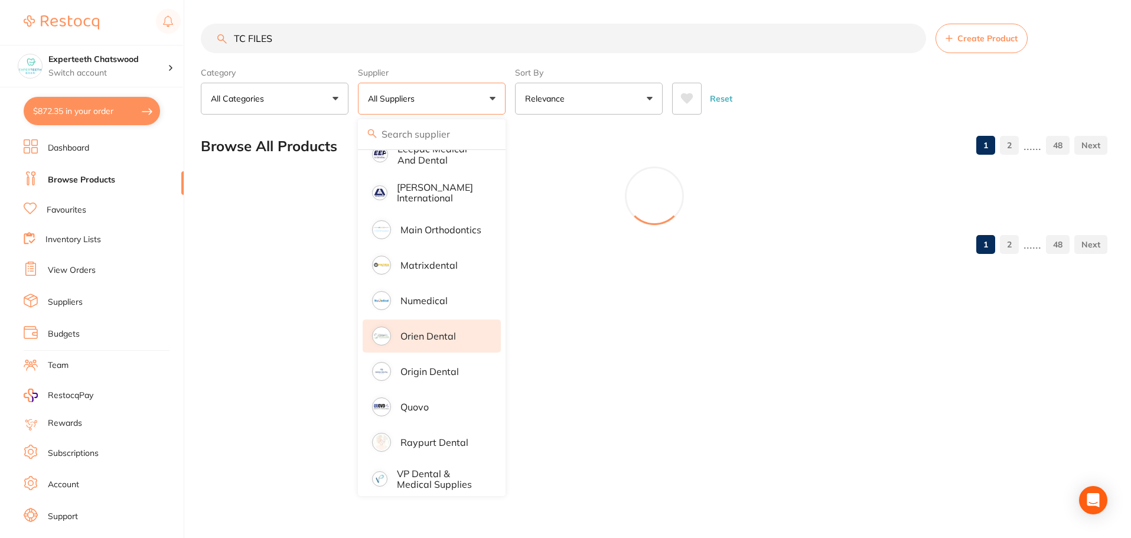
scroll to position [0, 0]
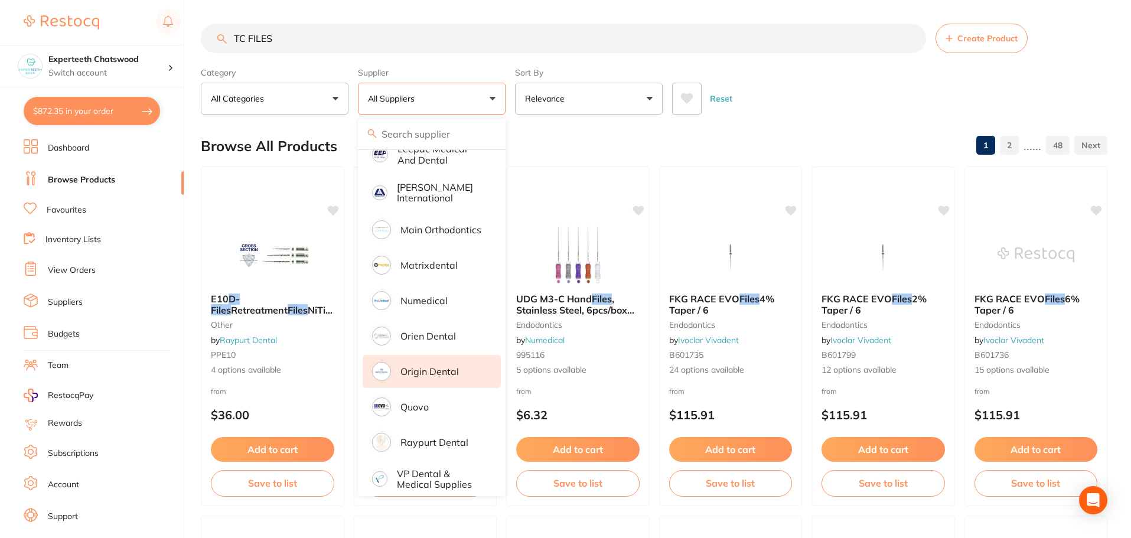
click at [435, 366] on p "Origin Dental" at bounding box center [430, 371] width 58 height 11
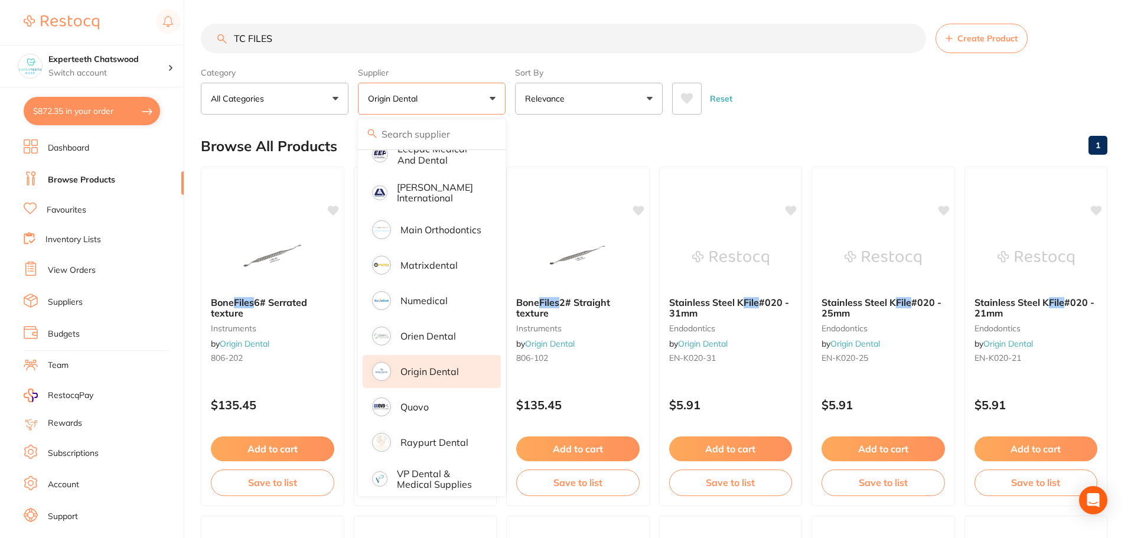
click at [841, 115] on div "Reset" at bounding box center [885, 93] width 426 height 41
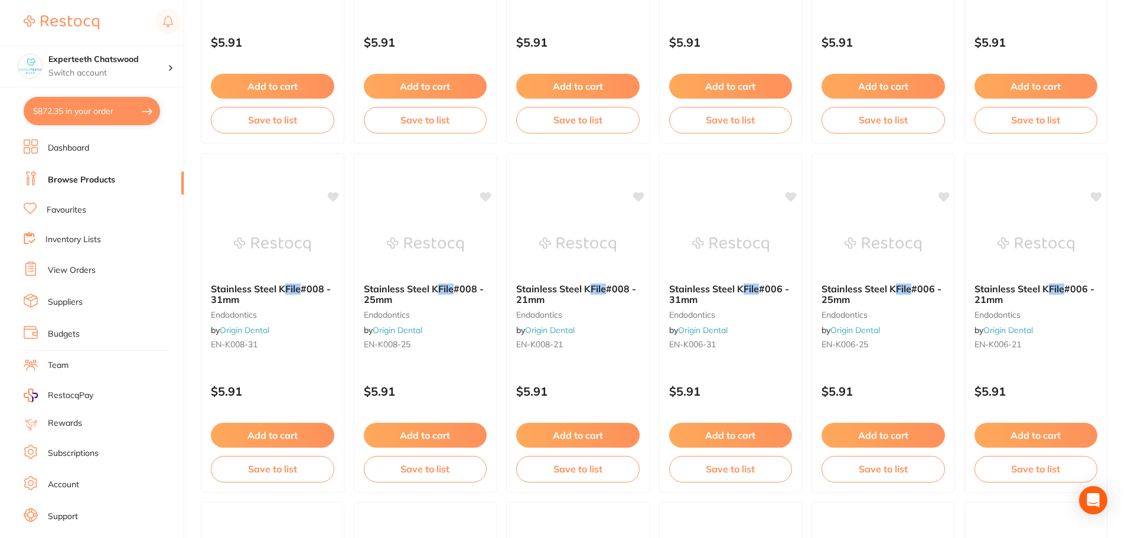
scroll to position [889, 0]
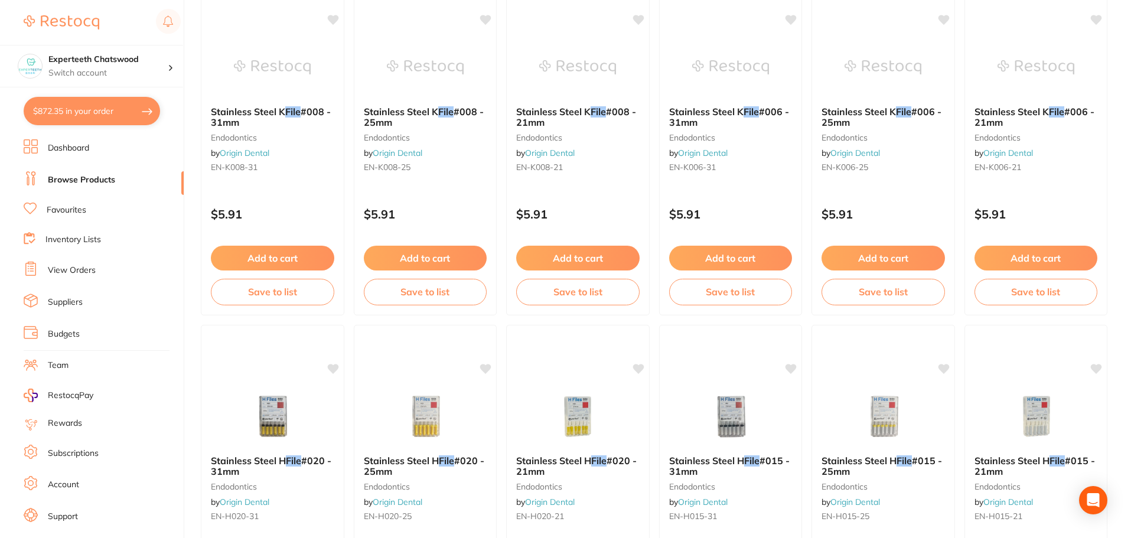
drag, startPoint x: 489, startPoint y: 93, endPoint x: 497, endPoint y: 93, distance: 8.3
click at [489, 93] on div at bounding box center [425, 67] width 142 height 59
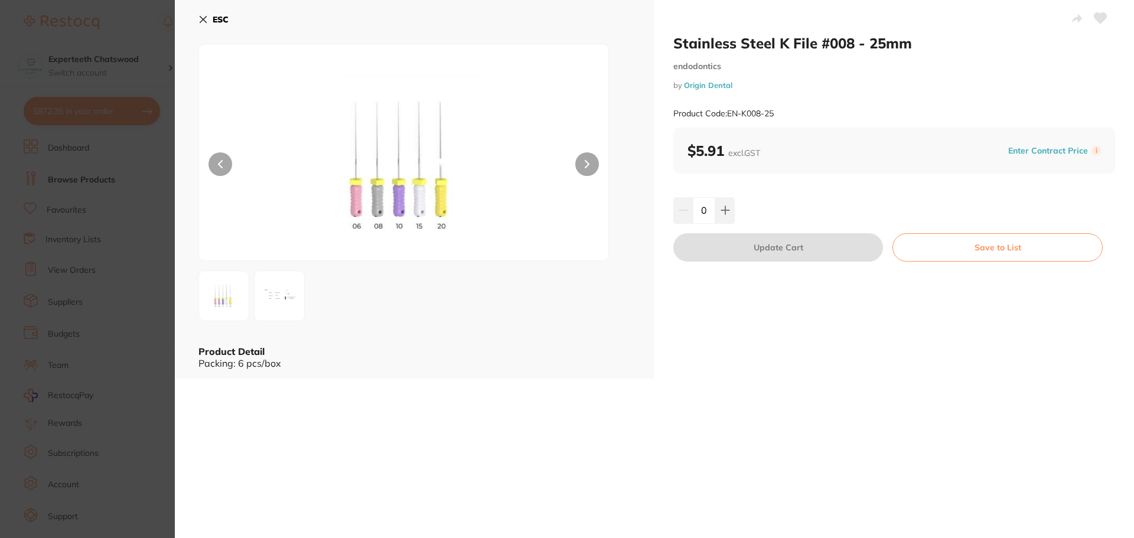
click at [211, 17] on button "ESC" at bounding box center [213, 19] width 30 height 20
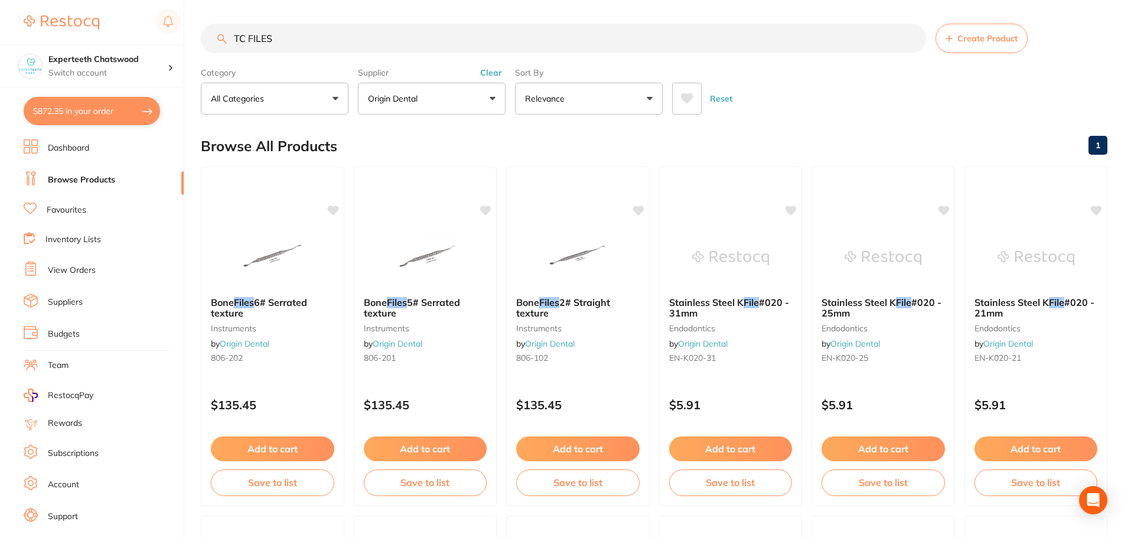
drag, startPoint x: 324, startPoint y: 43, endPoint x: 116, endPoint y: 28, distance: 208.4
click at [185, 37] on div "$872.35 Experteeth Chatswood Switch account Experteeth Chatswood $872.35 in you…" at bounding box center [565, 269] width 1131 height 538
paste input "Barbed Broaches"
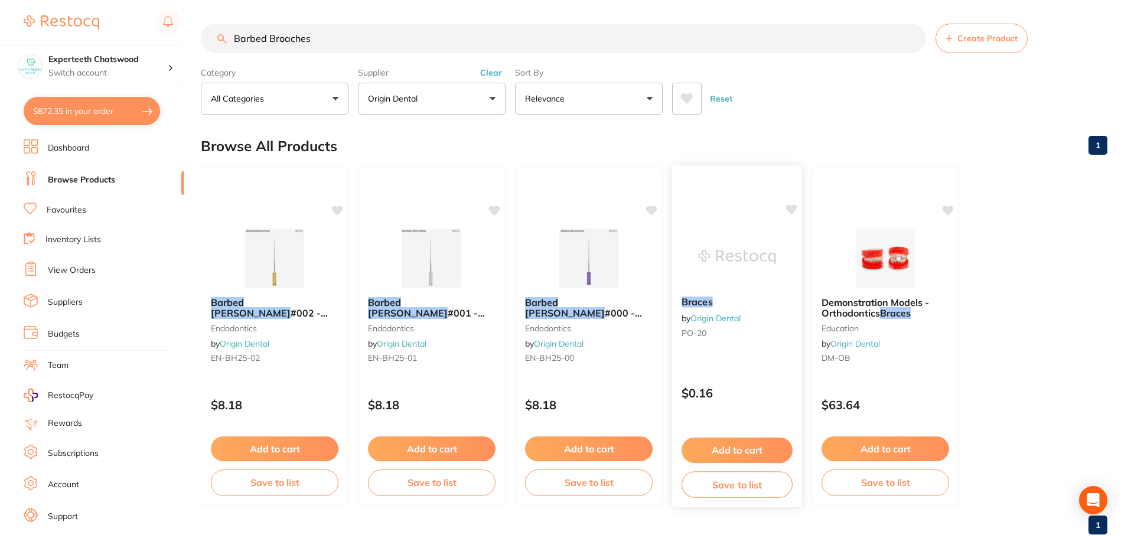
scroll to position [30, 0]
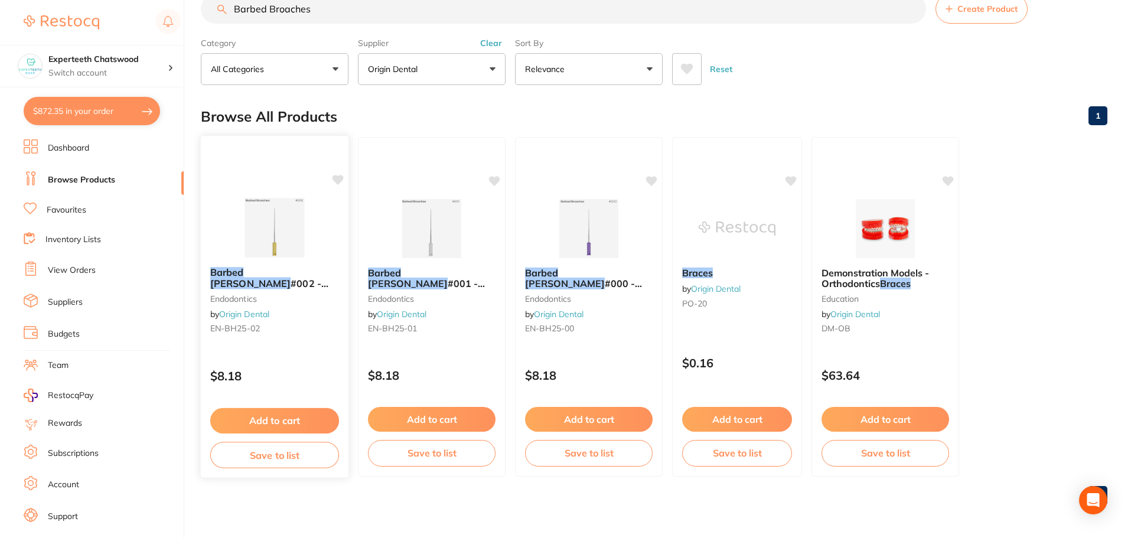
click at [271, 214] on img at bounding box center [274, 228] width 77 height 60
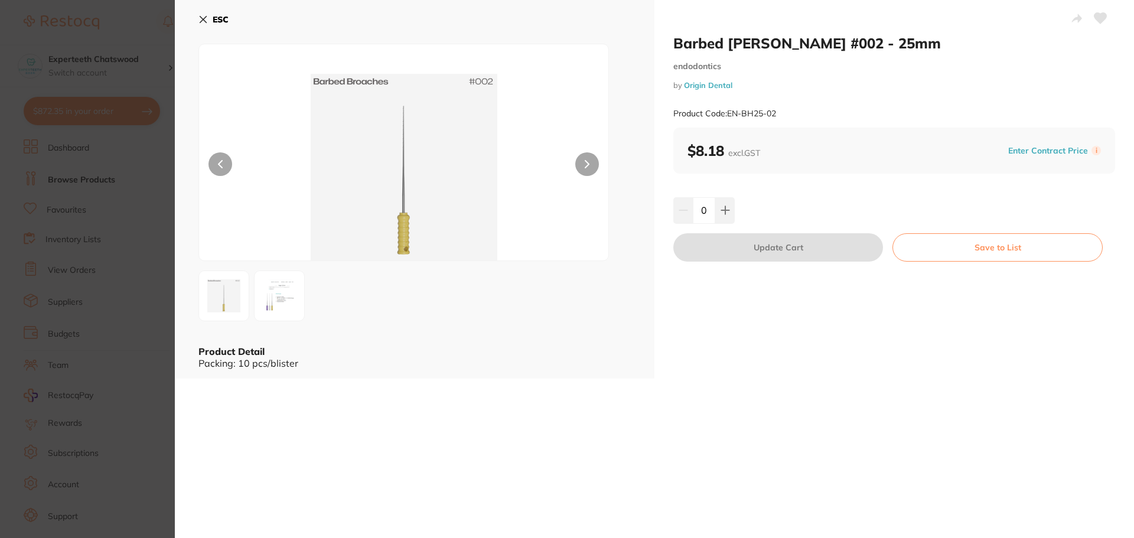
click at [227, 16] on b "ESC" at bounding box center [221, 19] width 16 height 11
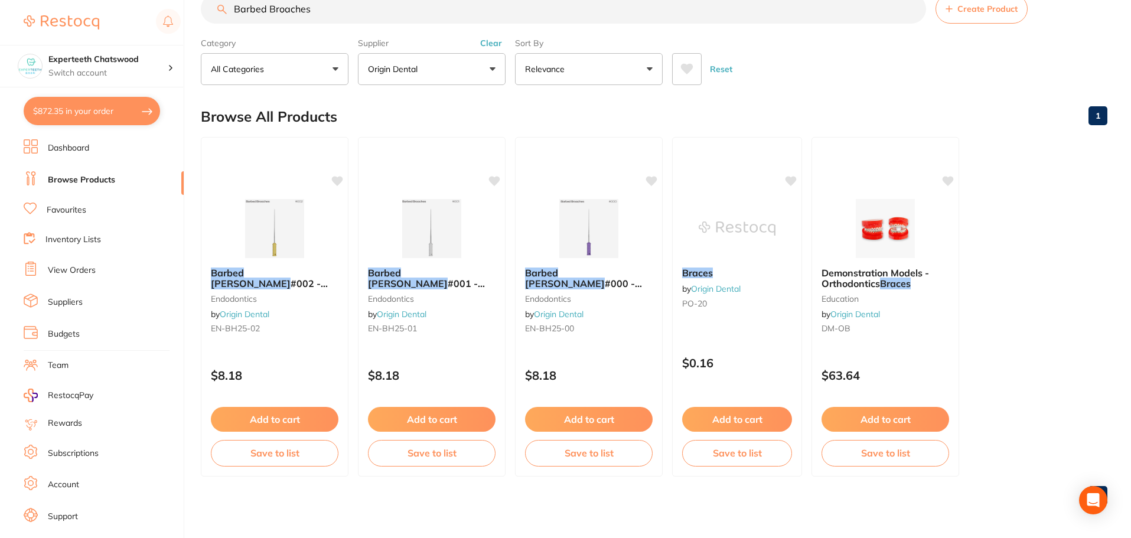
scroll to position [27, 0]
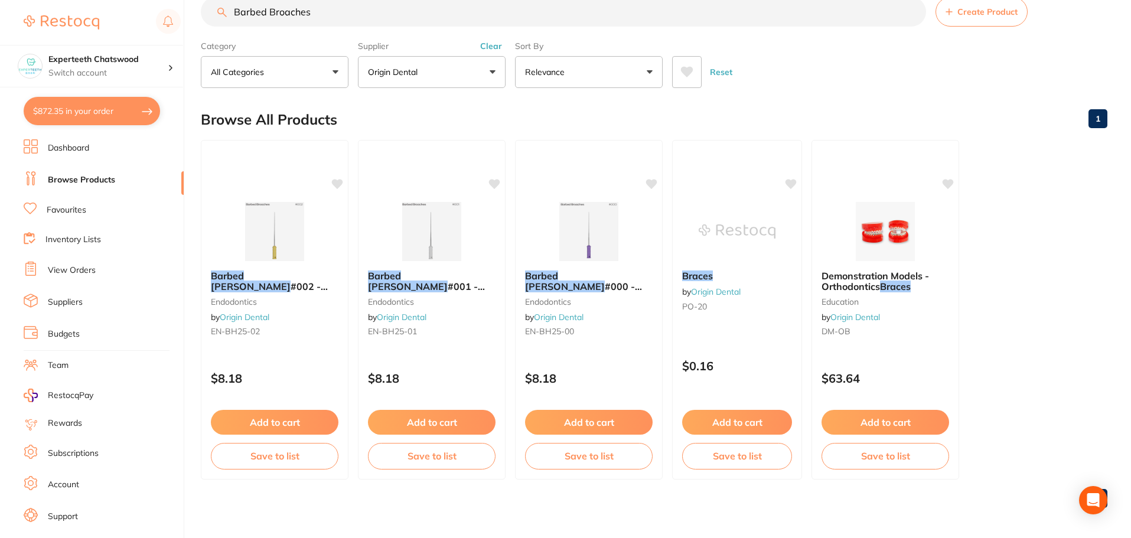
drag, startPoint x: 335, startPoint y: 10, endPoint x: 56, endPoint y: 9, distance: 278.8
click at [77, 12] on div "$872.35 Experteeth Chatswood Switch account Experteeth Chatswood $872.35 in you…" at bounding box center [565, 242] width 1131 height 538
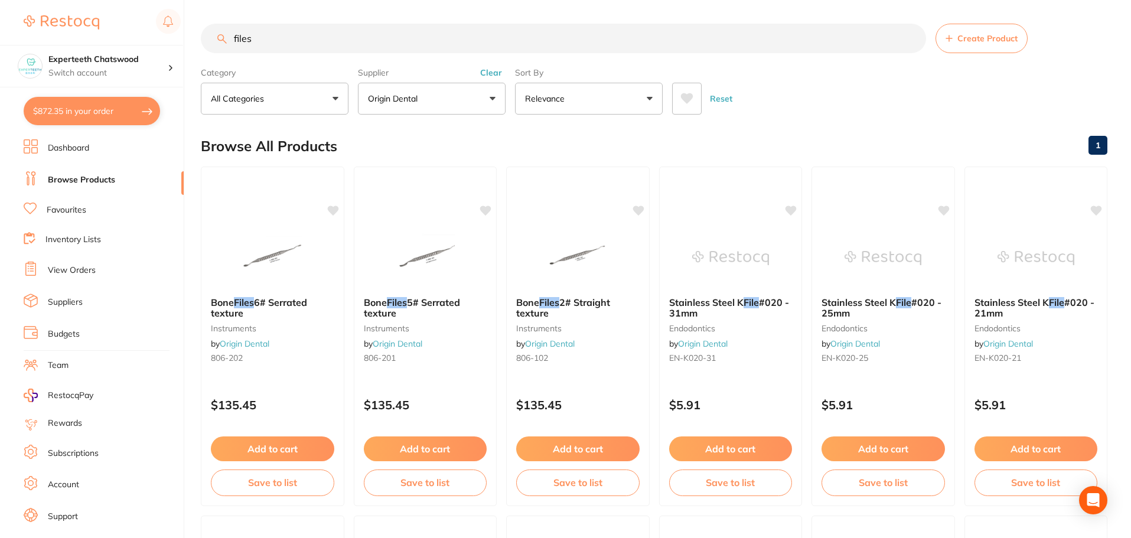
scroll to position [0, 0]
drag, startPoint x: 326, startPoint y: 47, endPoint x: 148, endPoint y: 30, distance: 178.6
click at [150, 32] on div "$872.35 Experteeth Chatswood Switch account Experteeth Chatswood $872.35 in you…" at bounding box center [565, 269] width 1131 height 538
drag, startPoint x: 305, startPoint y: 41, endPoint x: 0, endPoint y: 2, distance: 307.4
click at [0, 2] on div "$872.35 Experteeth Chatswood Switch account Experteeth Chatswood $872.35 in you…" at bounding box center [565, 269] width 1131 height 538
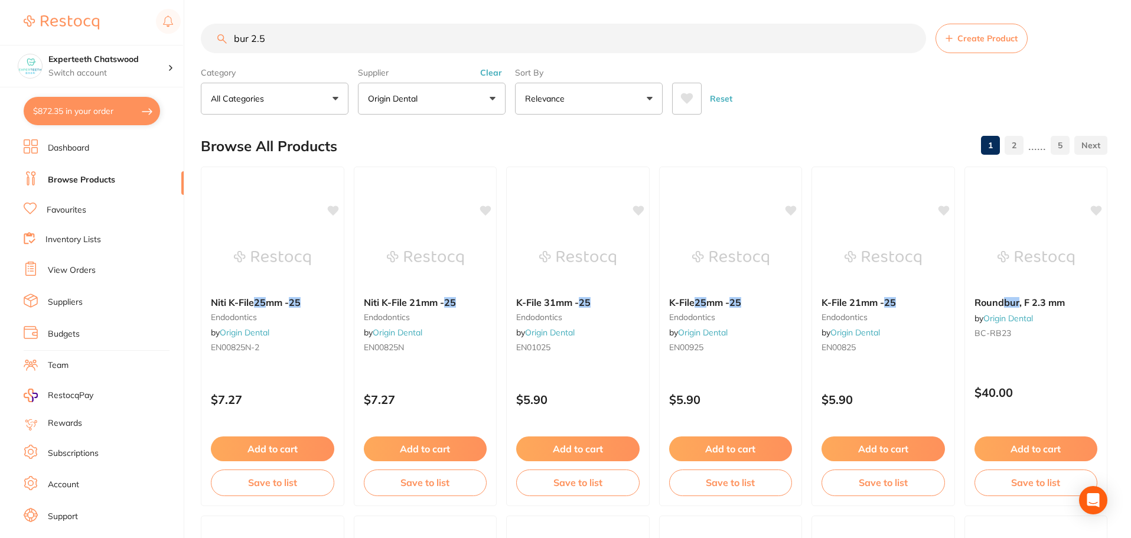
scroll to position [749, 0]
click at [433, 92] on button "Origin Dental" at bounding box center [432, 99] width 148 height 32
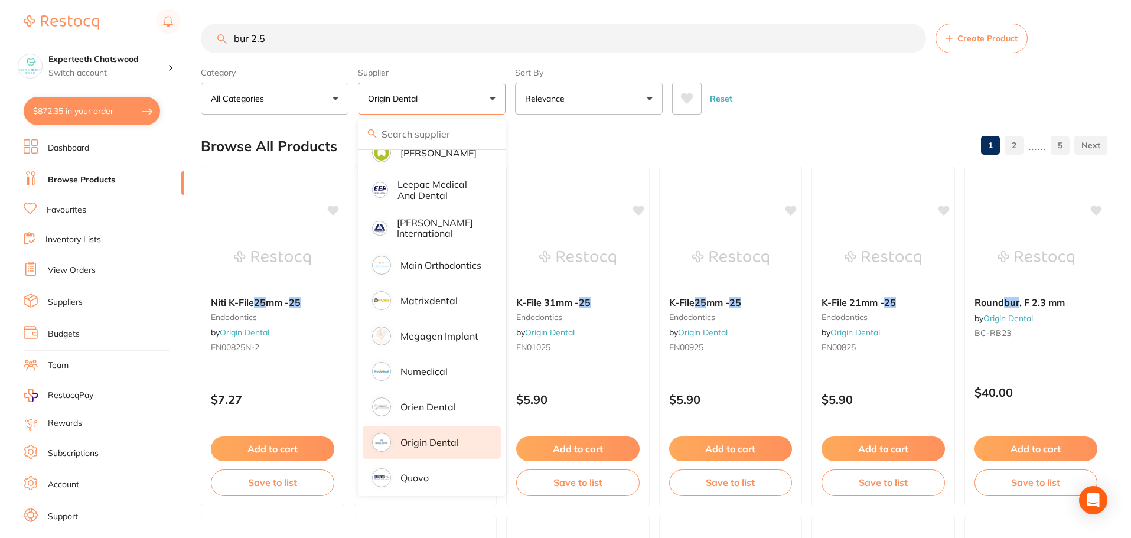
click at [421, 437] on p "Origin Dental" at bounding box center [430, 442] width 58 height 11
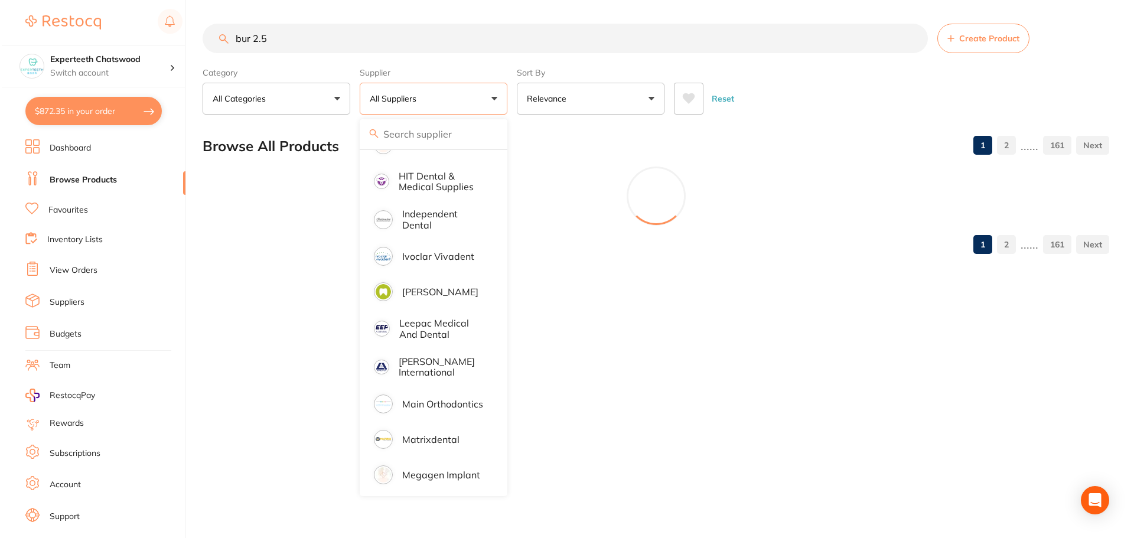
scroll to position [0, 0]
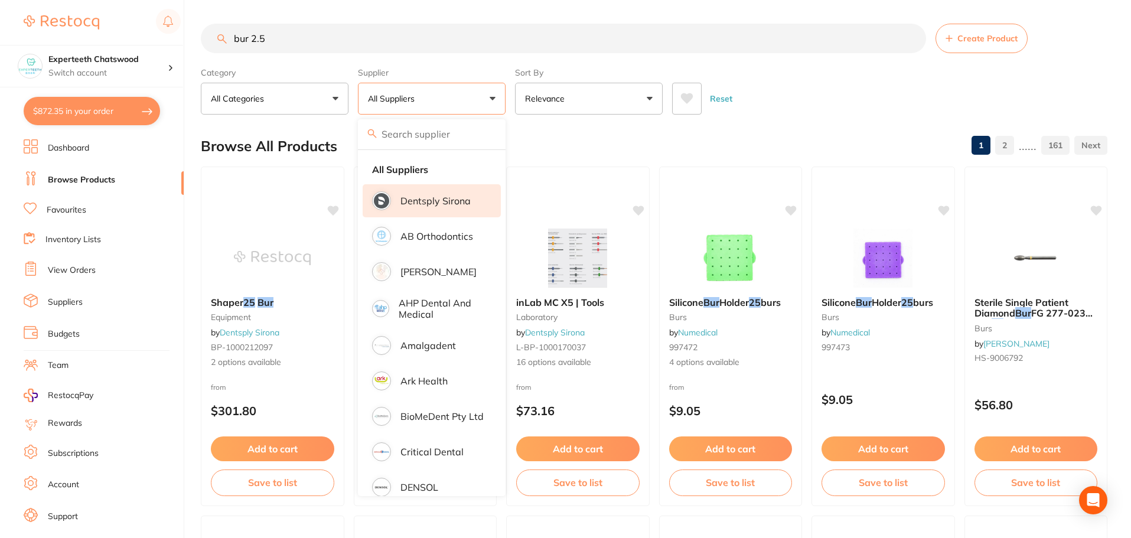
click at [438, 206] on p "Dentsply Sirona" at bounding box center [436, 201] width 70 height 11
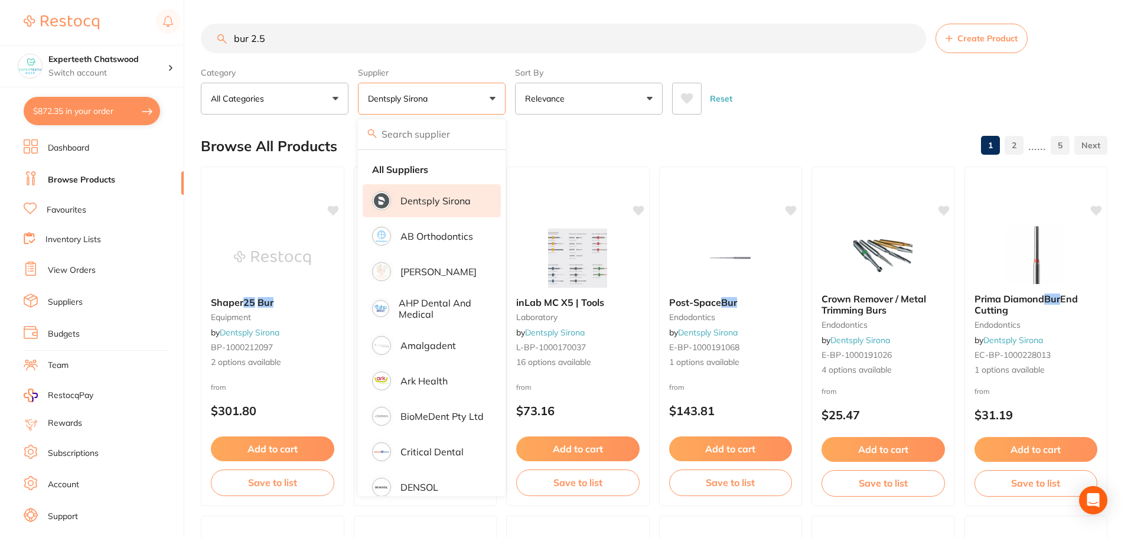
click at [303, 46] on input "bur 2.5" at bounding box center [563, 39] width 725 height 30
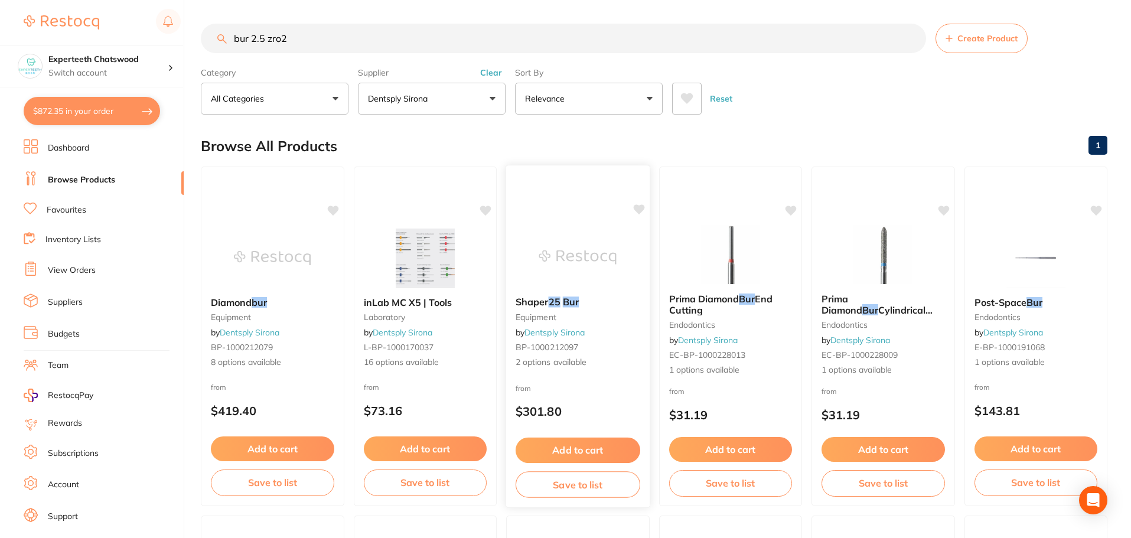
click at [582, 259] on img at bounding box center [577, 257] width 77 height 60
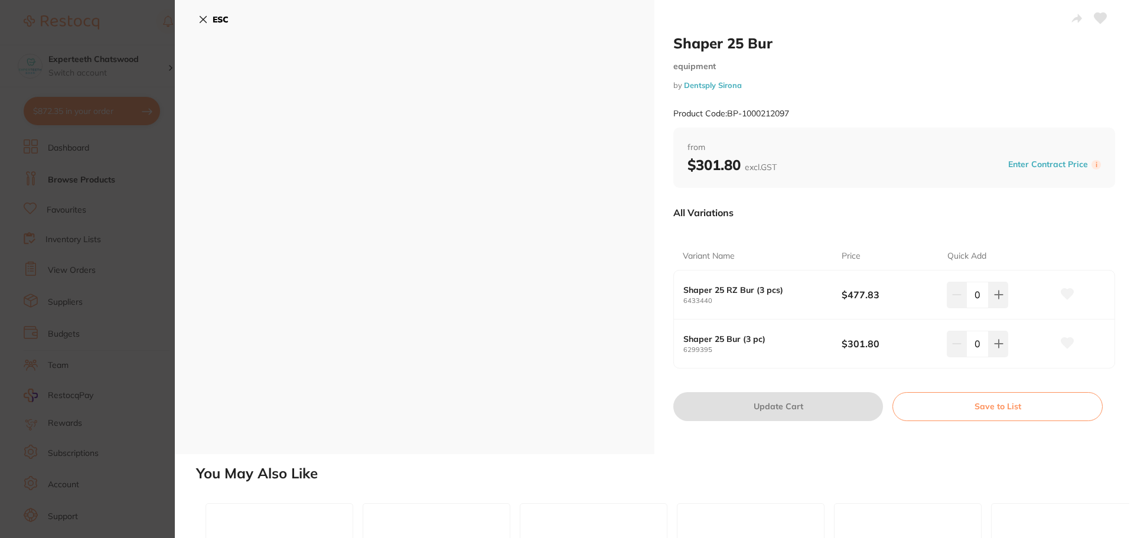
click at [205, 21] on icon at bounding box center [203, 20] width 6 height 6
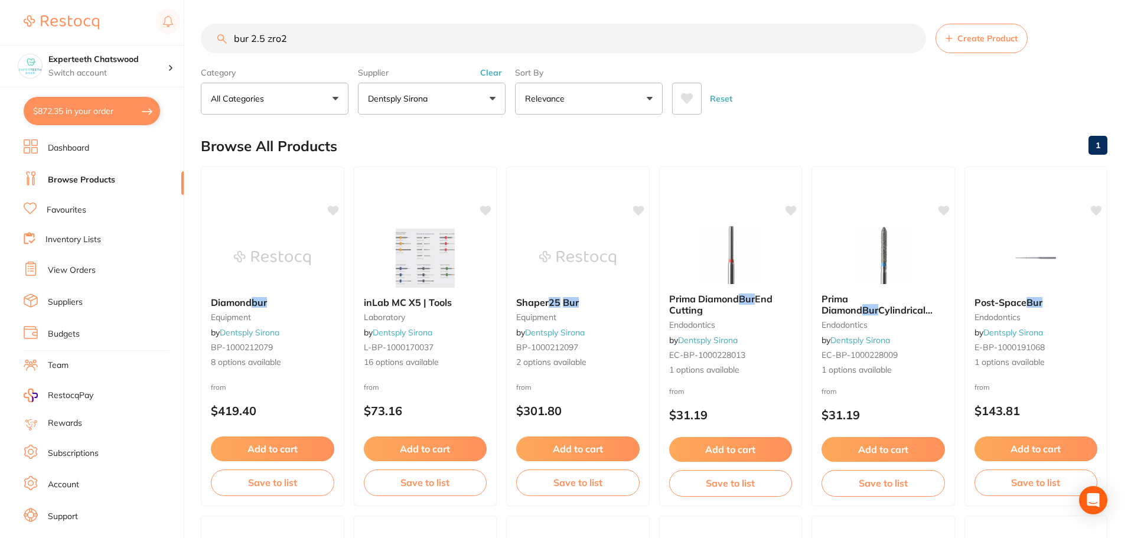
drag, startPoint x: 329, startPoint y: 41, endPoint x: 0, endPoint y: -9, distance: 332.9
click at [0, 0] on html "$872.35 Experteeth Chatswood Switch account Experteeth Chatswood $872.35 in you…" at bounding box center [565, 269] width 1131 height 538
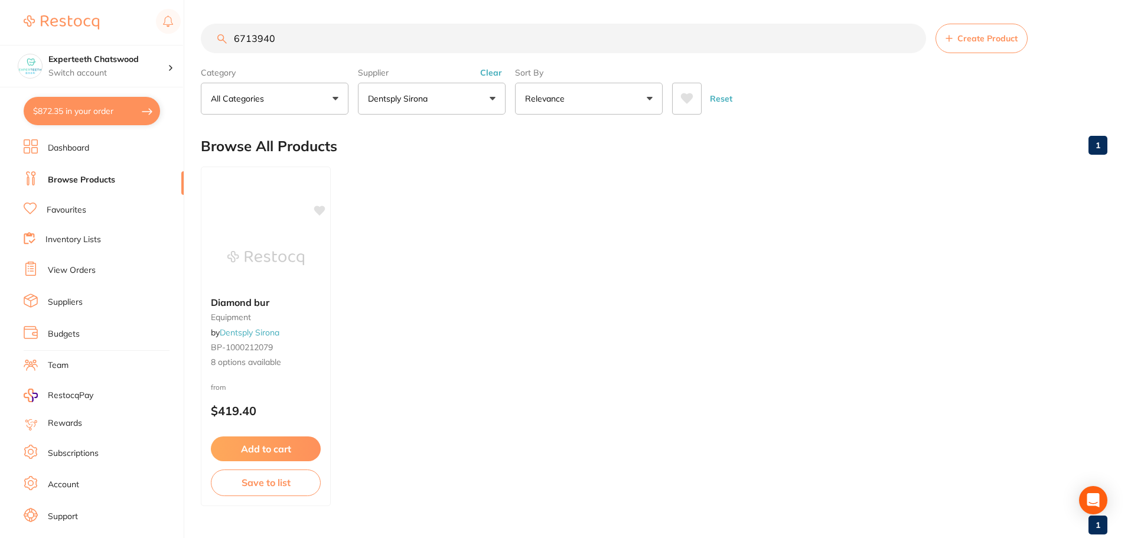
click at [438, 256] on ul "Diamond bur equipment by Dentsply Sirona BP-1000212079 8 options available from…" at bounding box center [654, 337] width 907 height 340
drag, startPoint x: 302, startPoint y: 40, endPoint x: 198, endPoint y: 34, distance: 104.2
click at [215, 35] on input "6713940" at bounding box center [563, 39] width 725 height 30
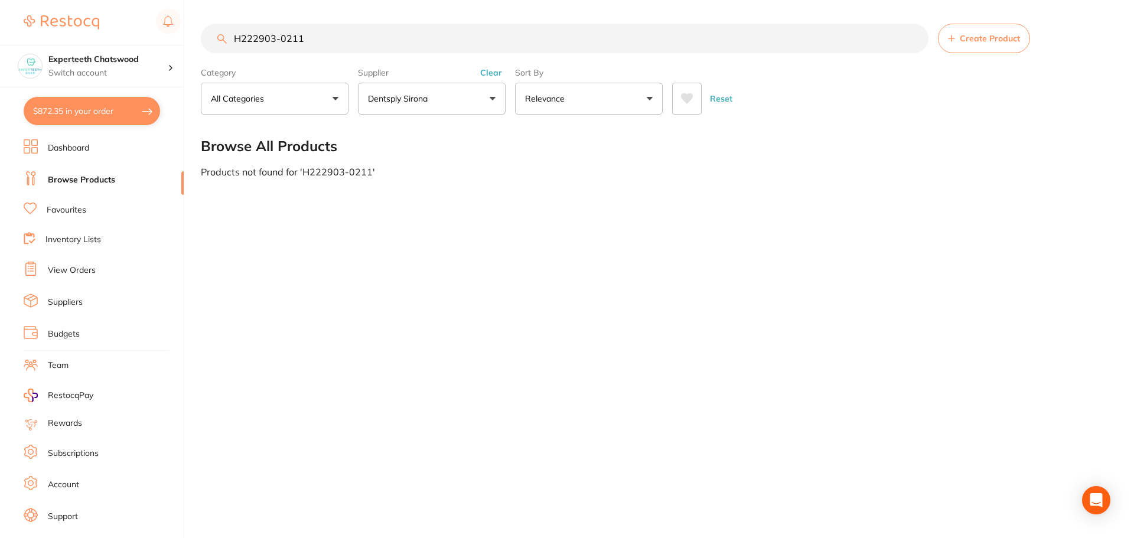
type input "H222903-0211"
click at [428, 293] on div "H222903-0211 Create Product Category All Categories All Categories No categorie…" at bounding box center [667, 269] width 933 height 538
